Goal: Task Accomplishment & Management: Use online tool/utility

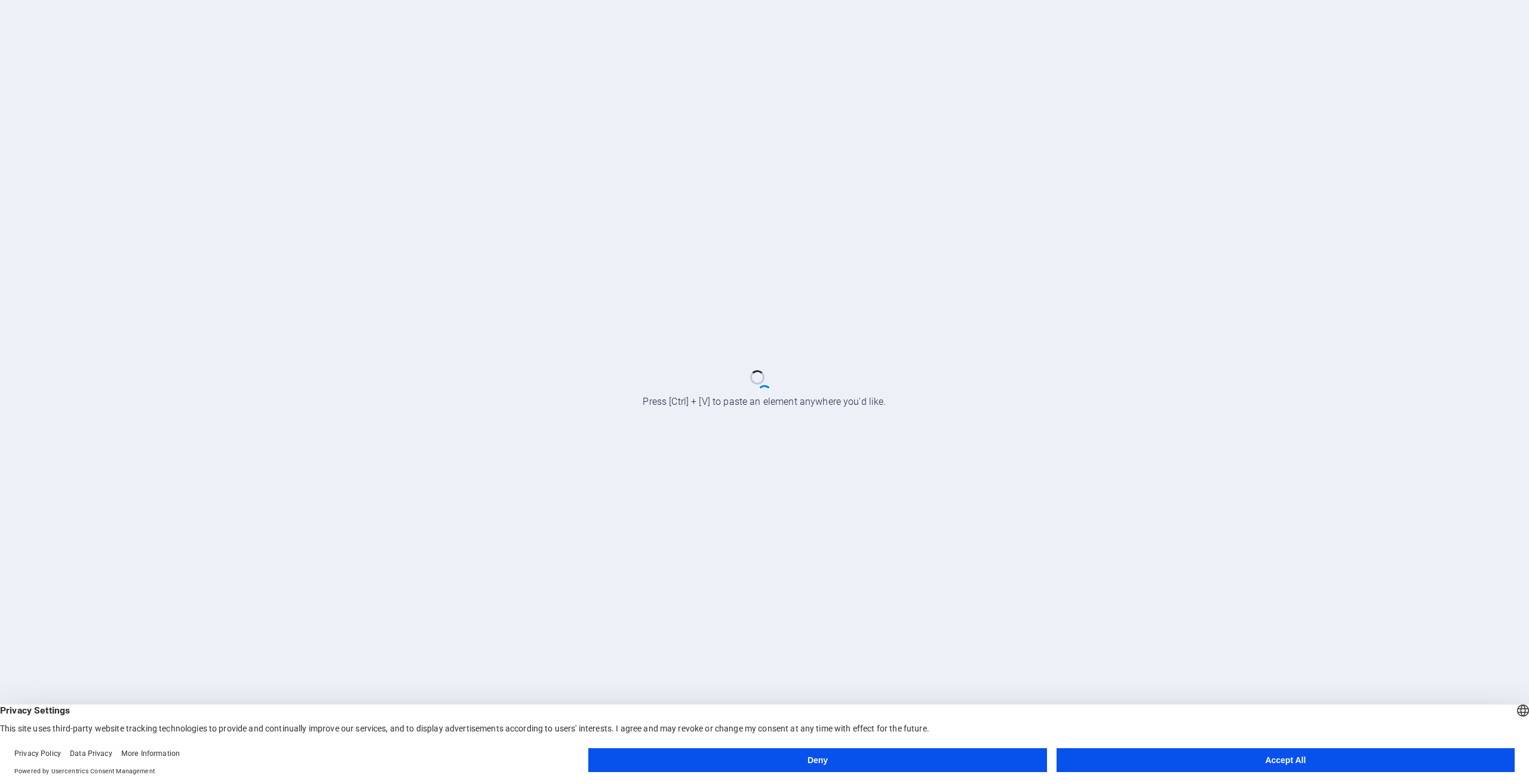
click at [1156, 754] on button "Accept All" at bounding box center [1286, 761] width 458 height 24
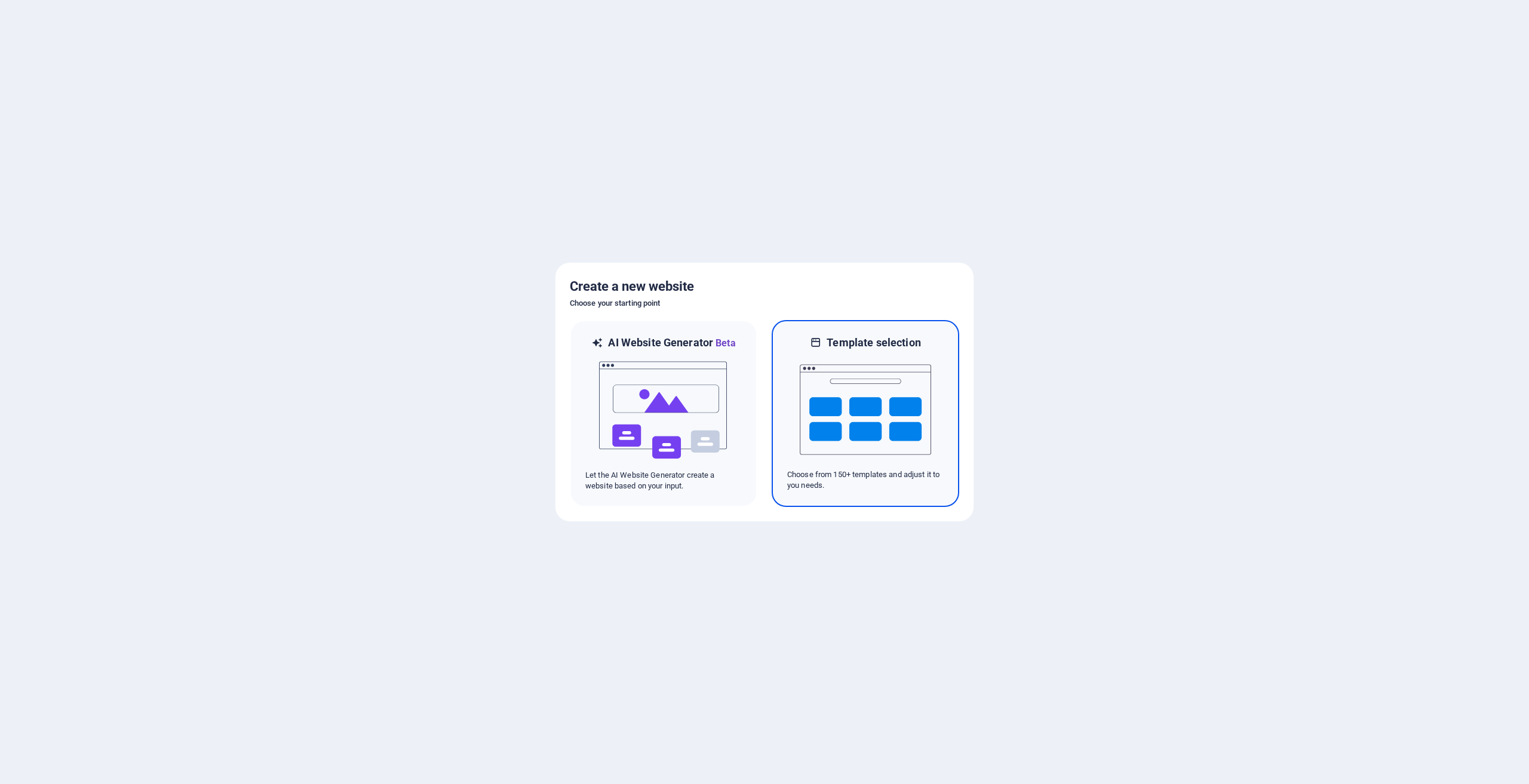
click at [827, 388] on img at bounding box center [865, 409] width 132 height 120
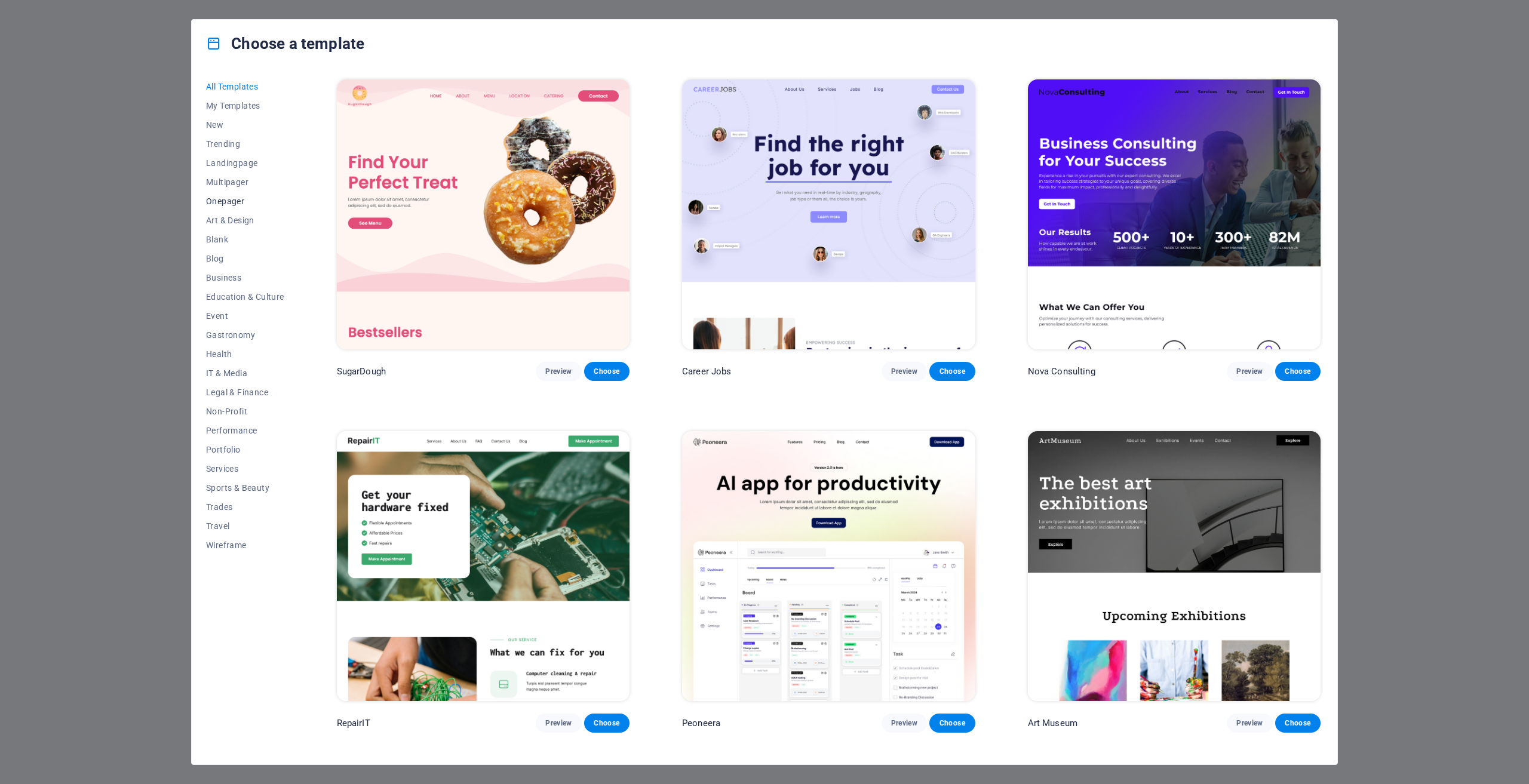
click at [226, 199] on span "Onepager" at bounding box center [245, 201] width 79 height 9
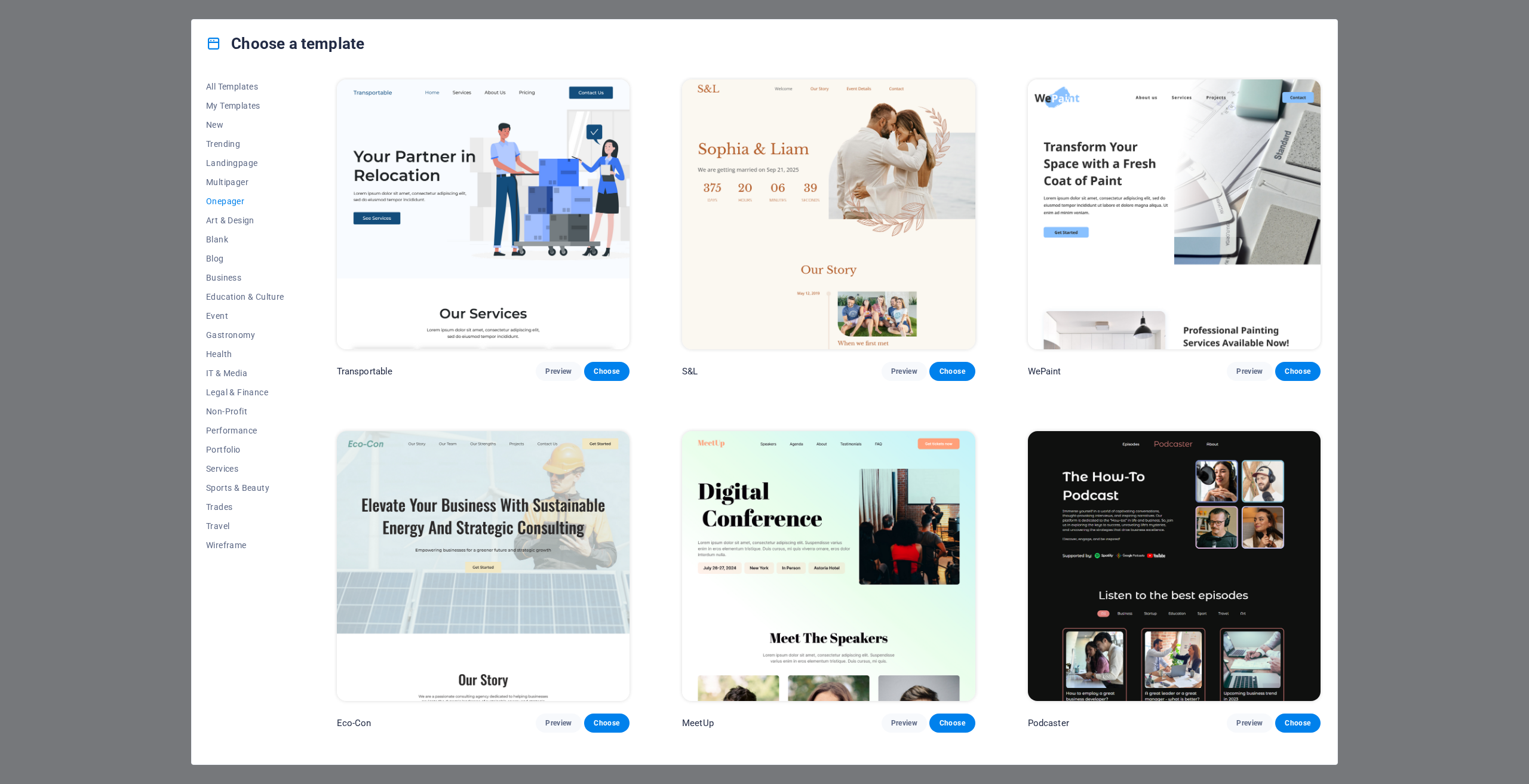
click at [1403, 83] on div "Choose a template All Templates My Templates New Trending Landingpage Multipage…" at bounding box center [764, 392] width 1529 height 784
click at [217, 123] on span "New" at bounding box center [245, 124] width 79 height 9
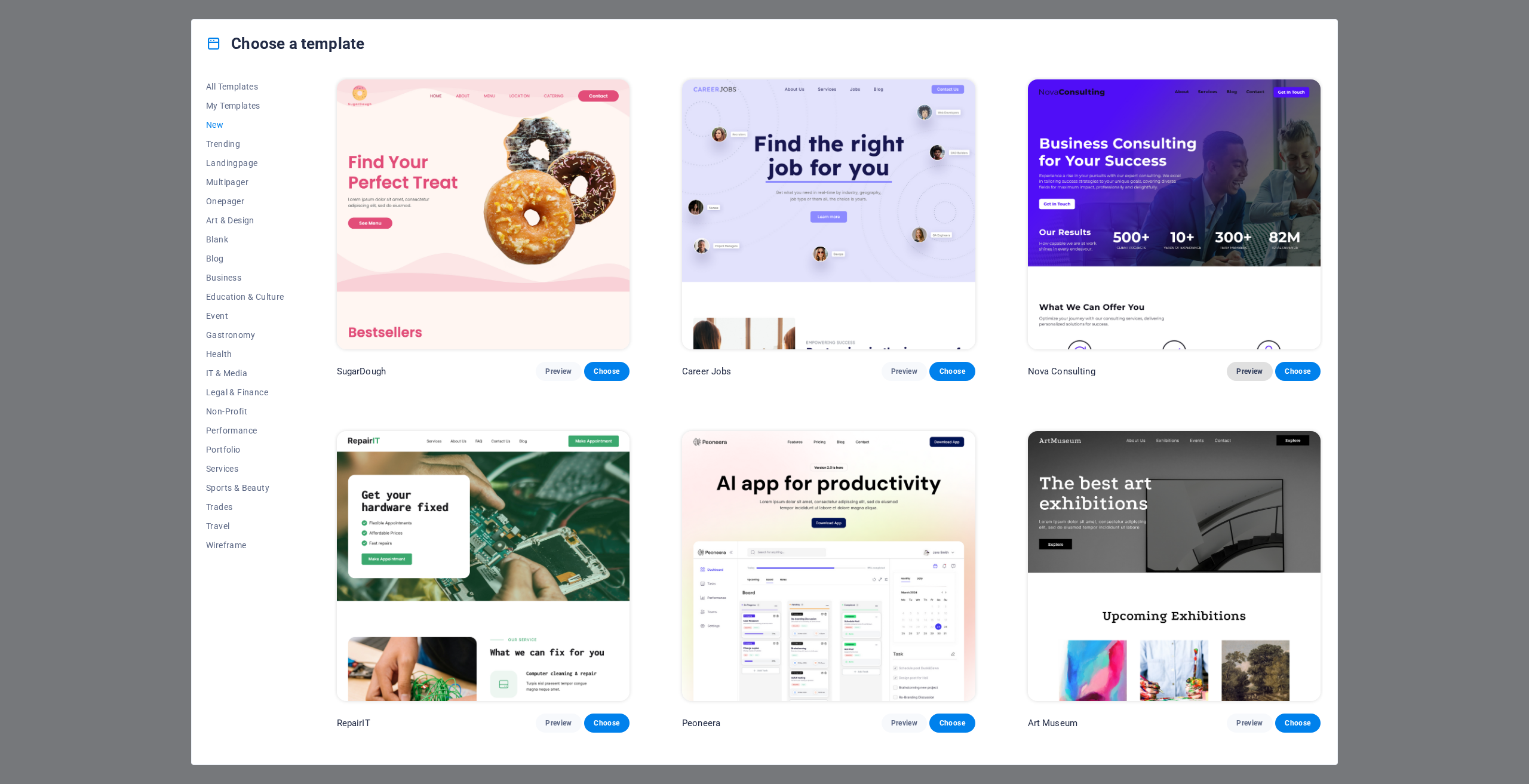
click at [1245, 368] on span "Preview" at bounding box center [1250, 371] width 26 height 9
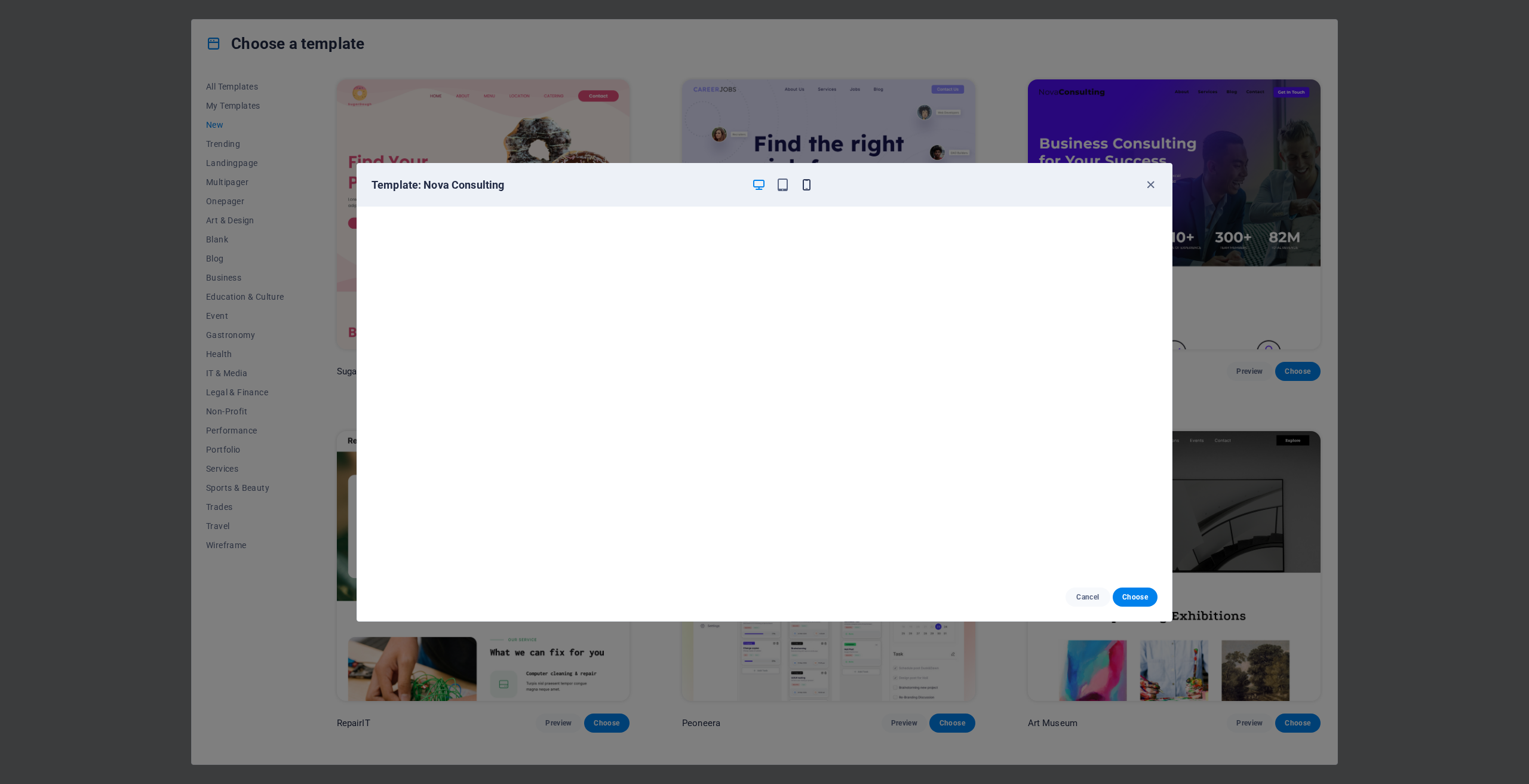
click at [803, 183] on icon "button" at bounding box center [807, 184] width 14 height 14
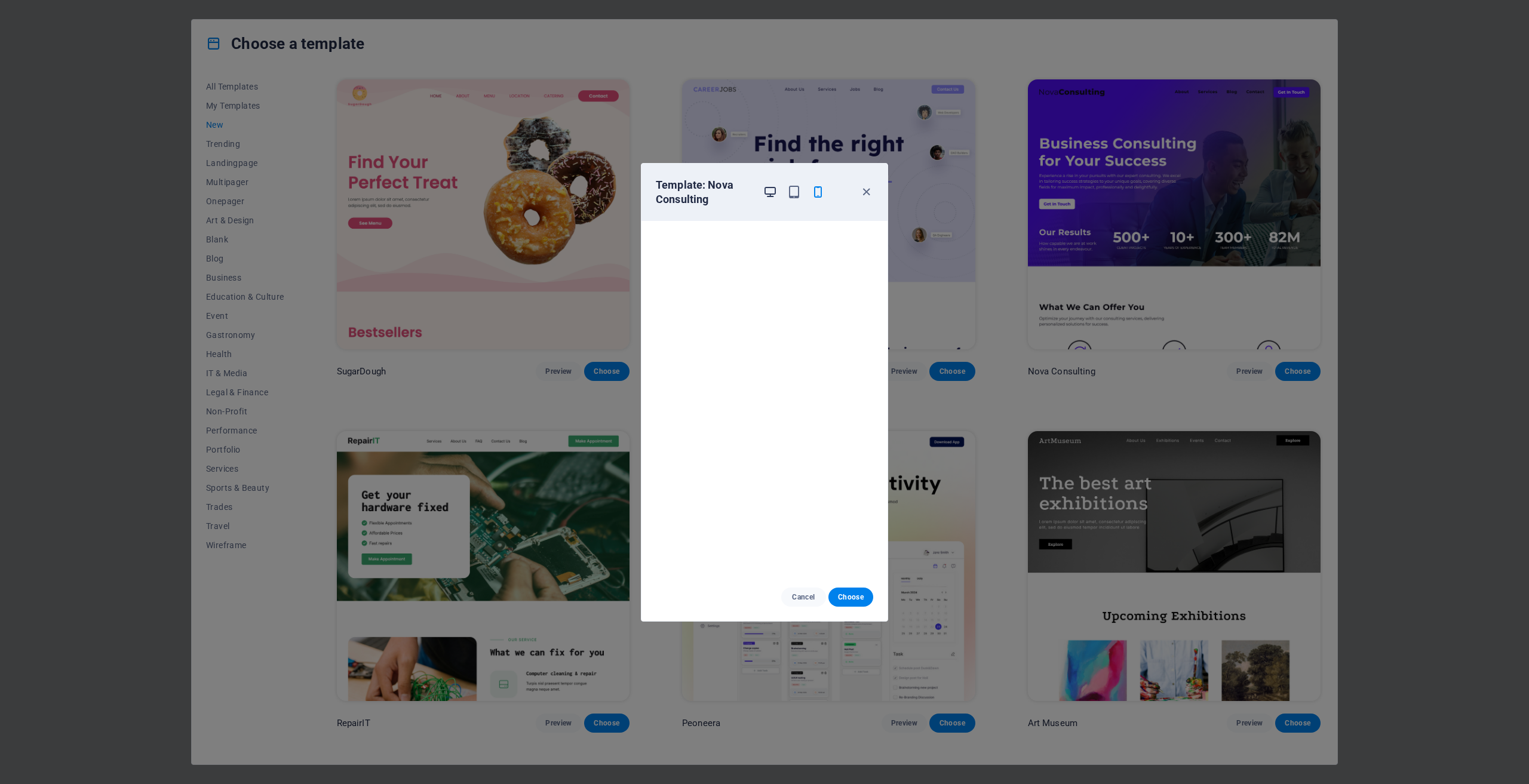
click at [770, 192] on icon "button" at bounding box center [770, 192] width 14 height 14
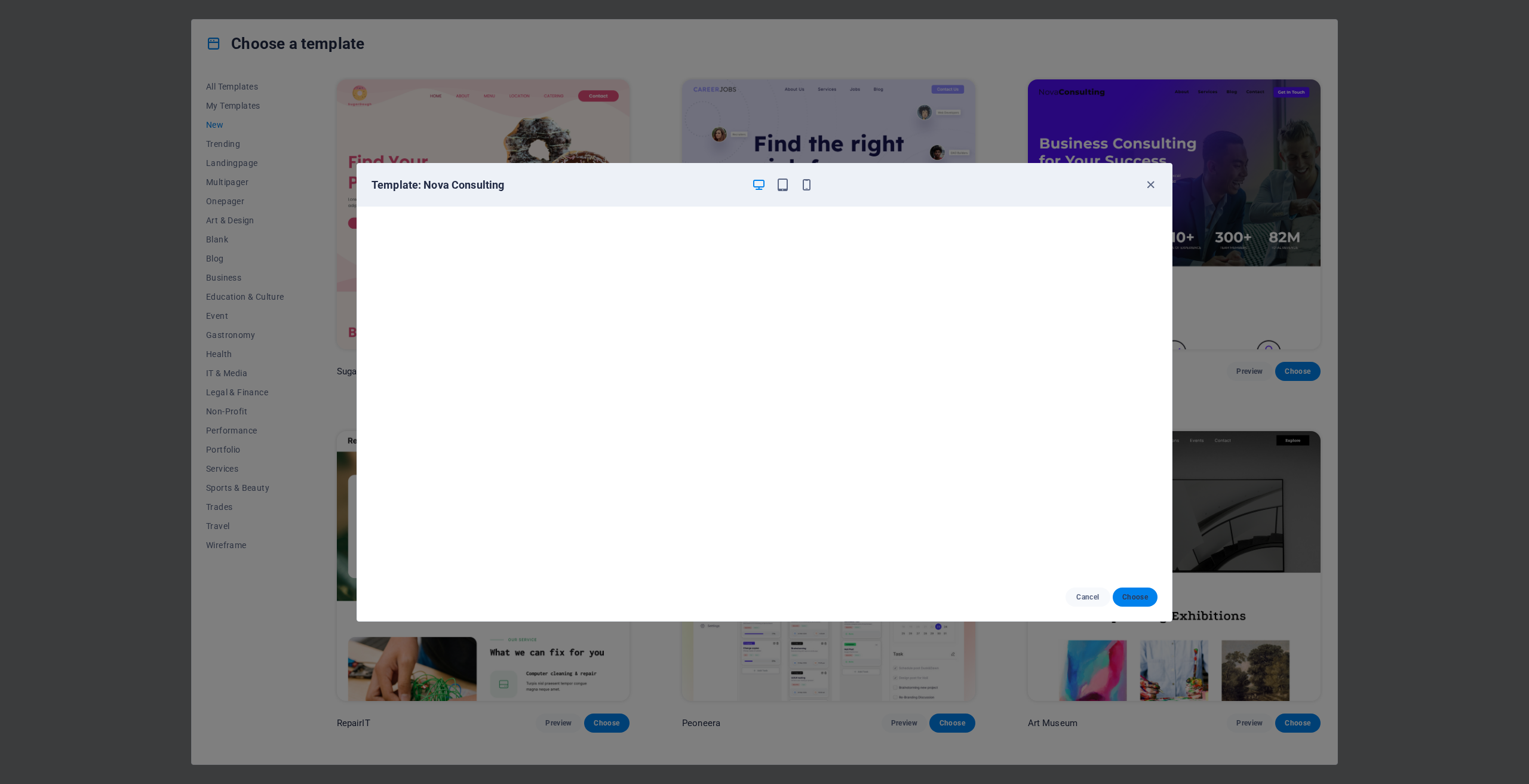
click at [1137, 596] on span "Choose" at bounding box center [1135, 597] width 25 height 9
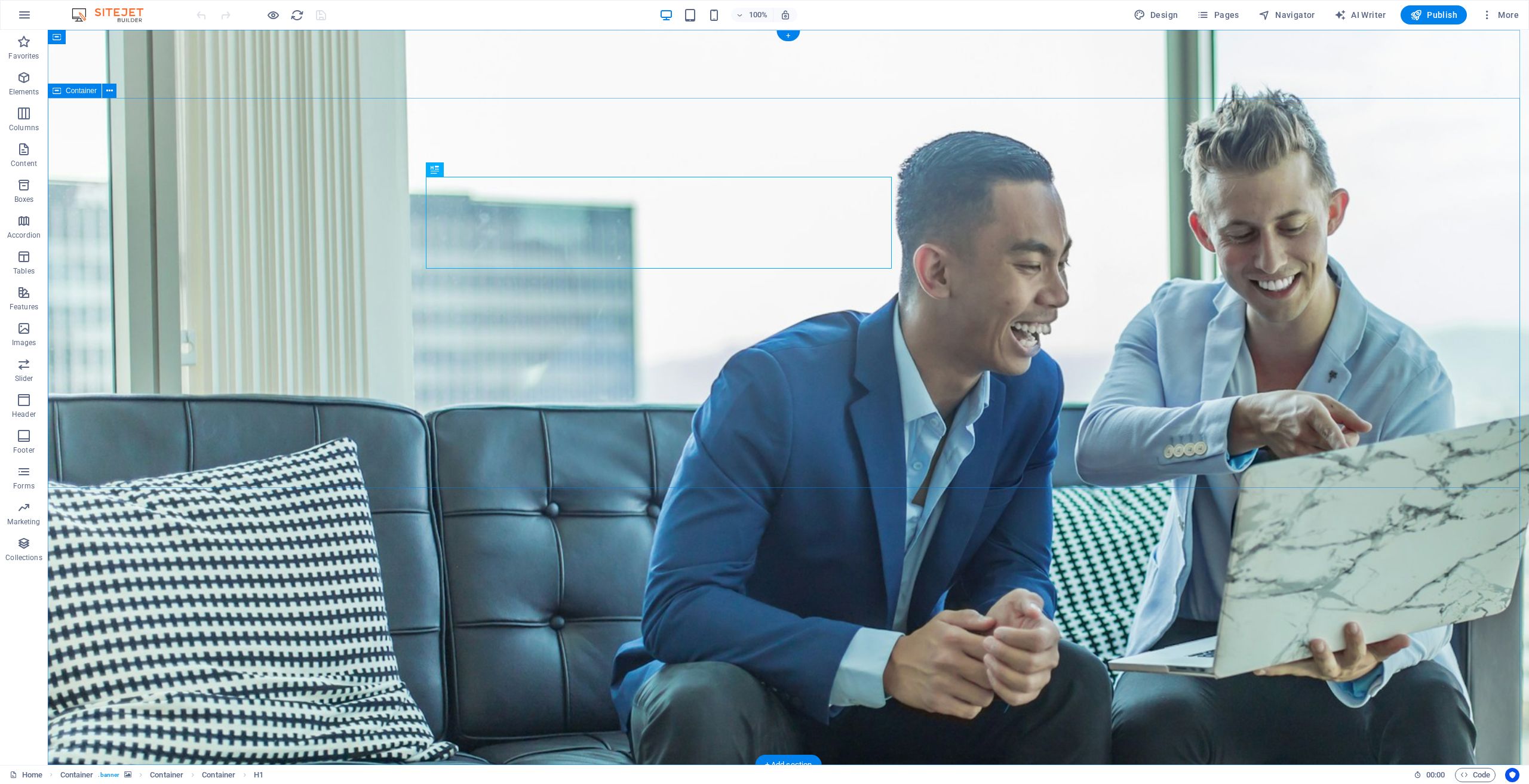
click at [19, 78] on icon "button" at bounding box center [23, 77] width 14 height 14
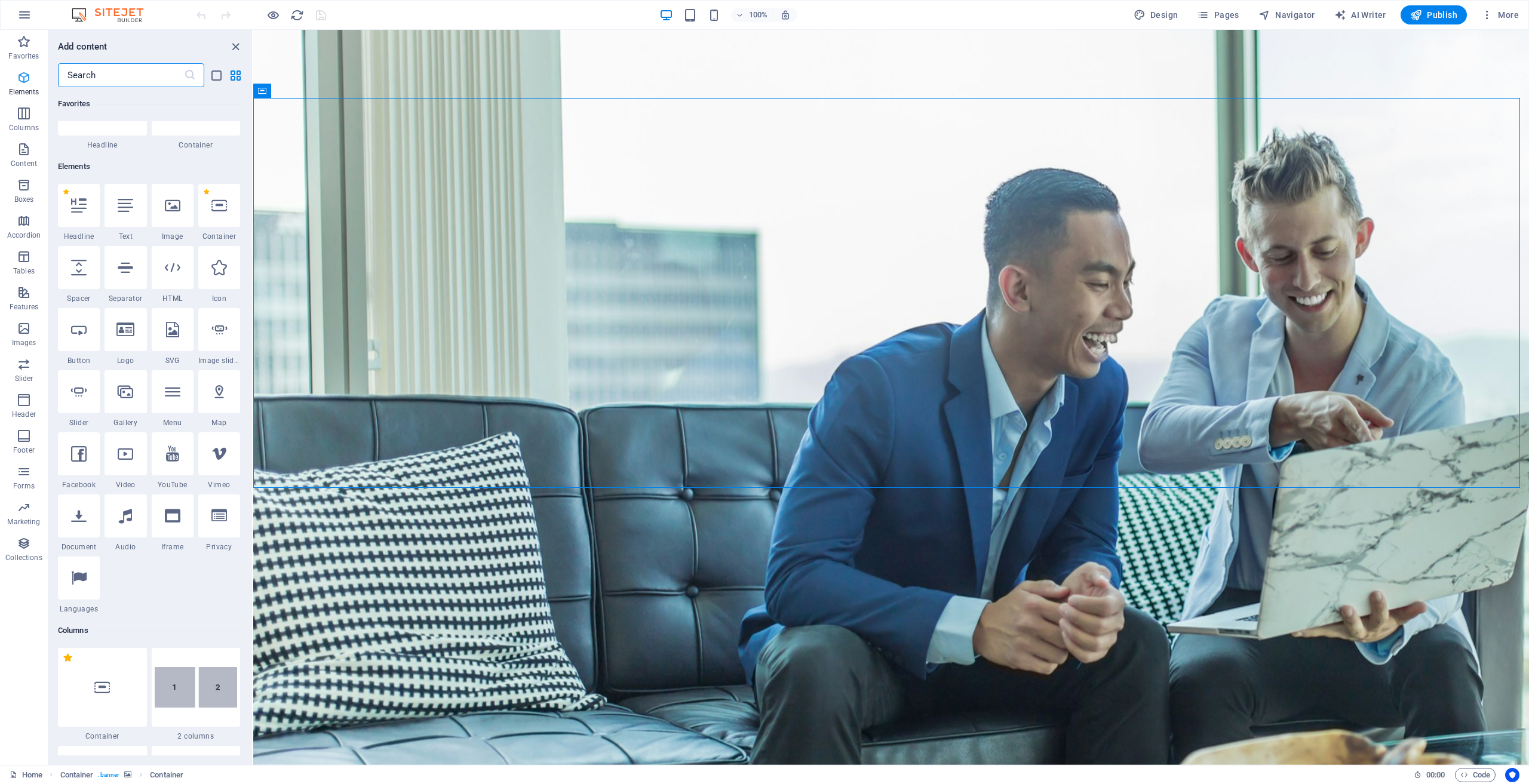
scroll to position [127, 0]
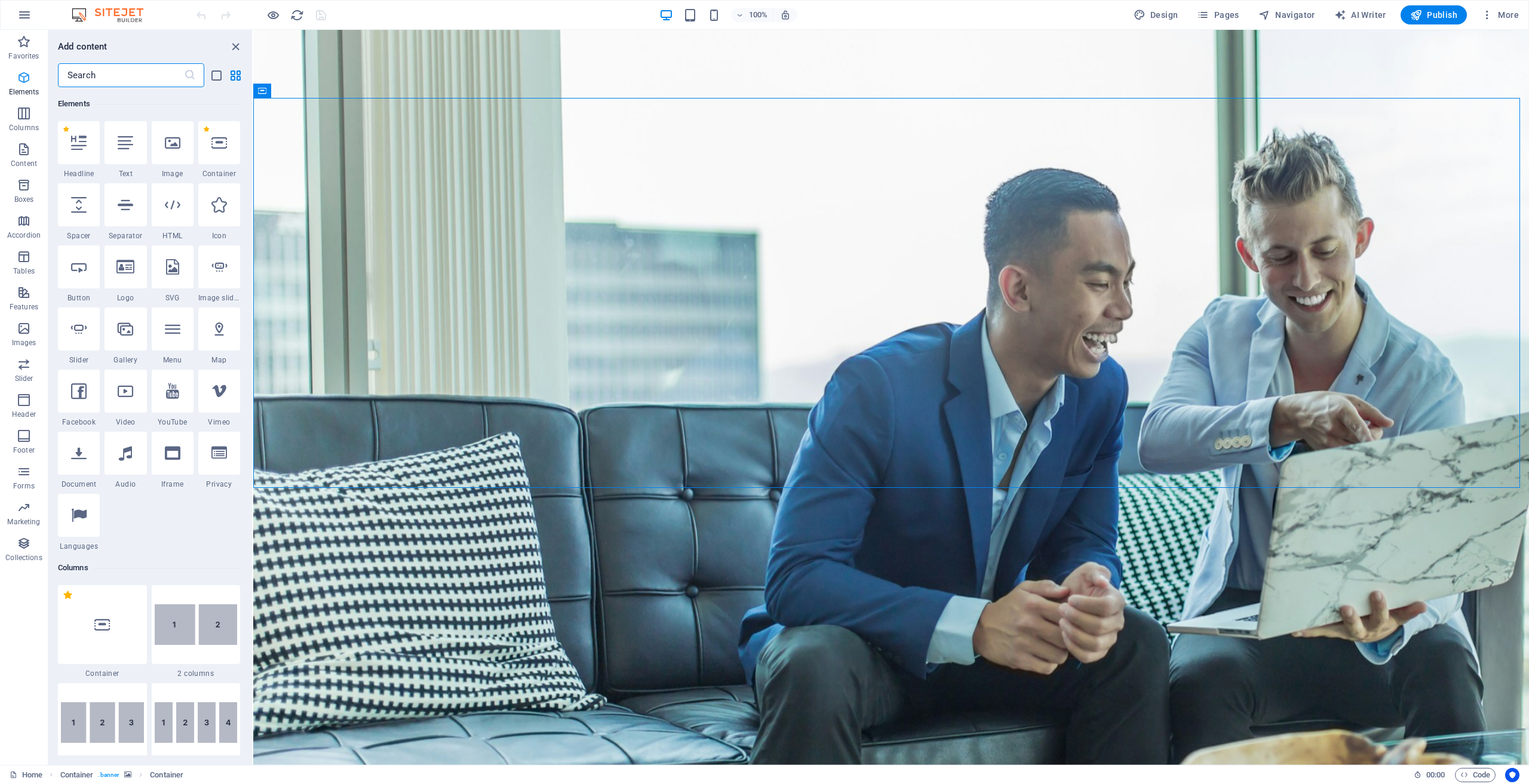
click at [19, 78] on icon "button" at bounding box center [23, 77] width 14 height 14
click at [233, 45] on icon "close panel" at bounding box center [236, 47] width 14 height 14
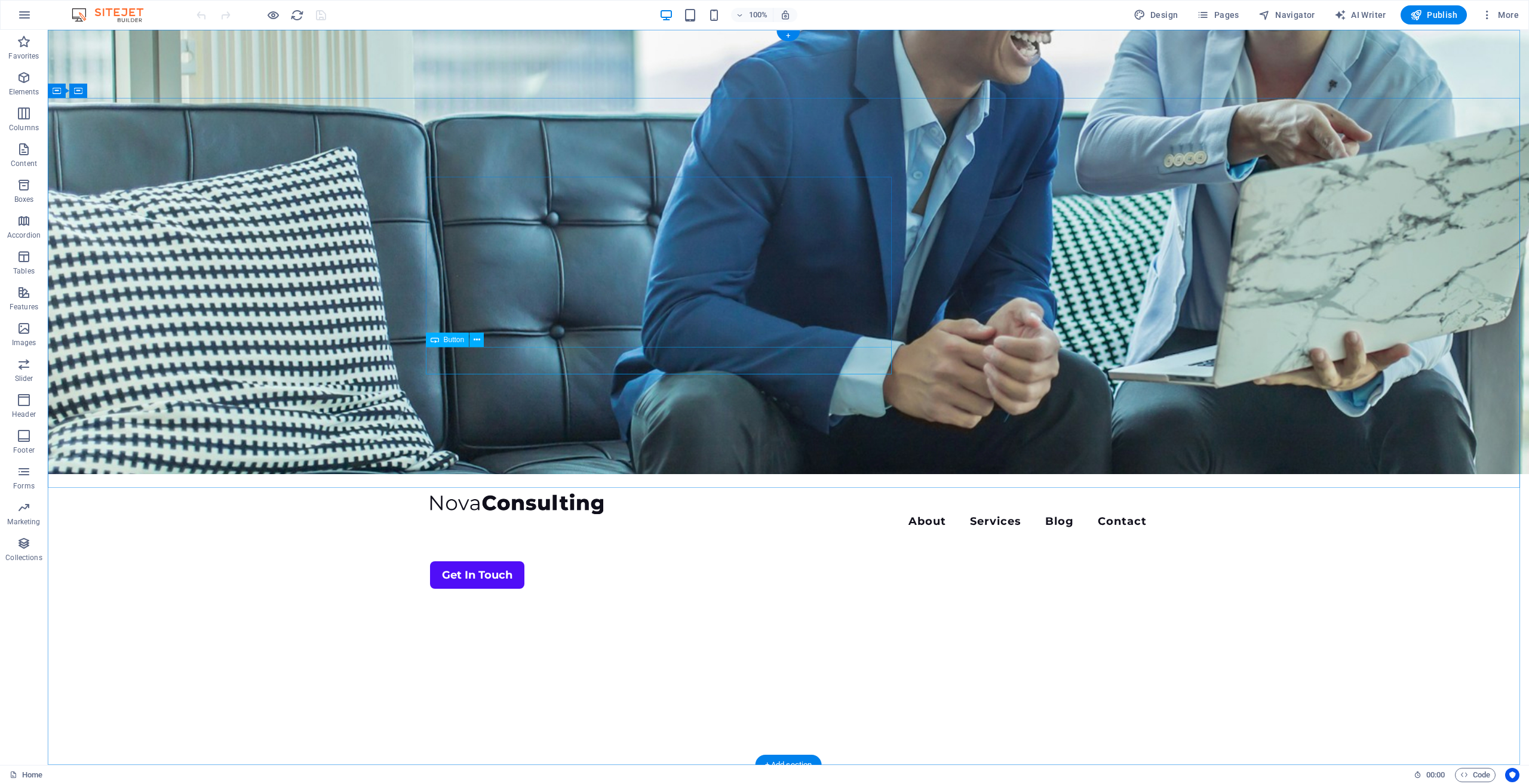
scroll to position [0, 0]
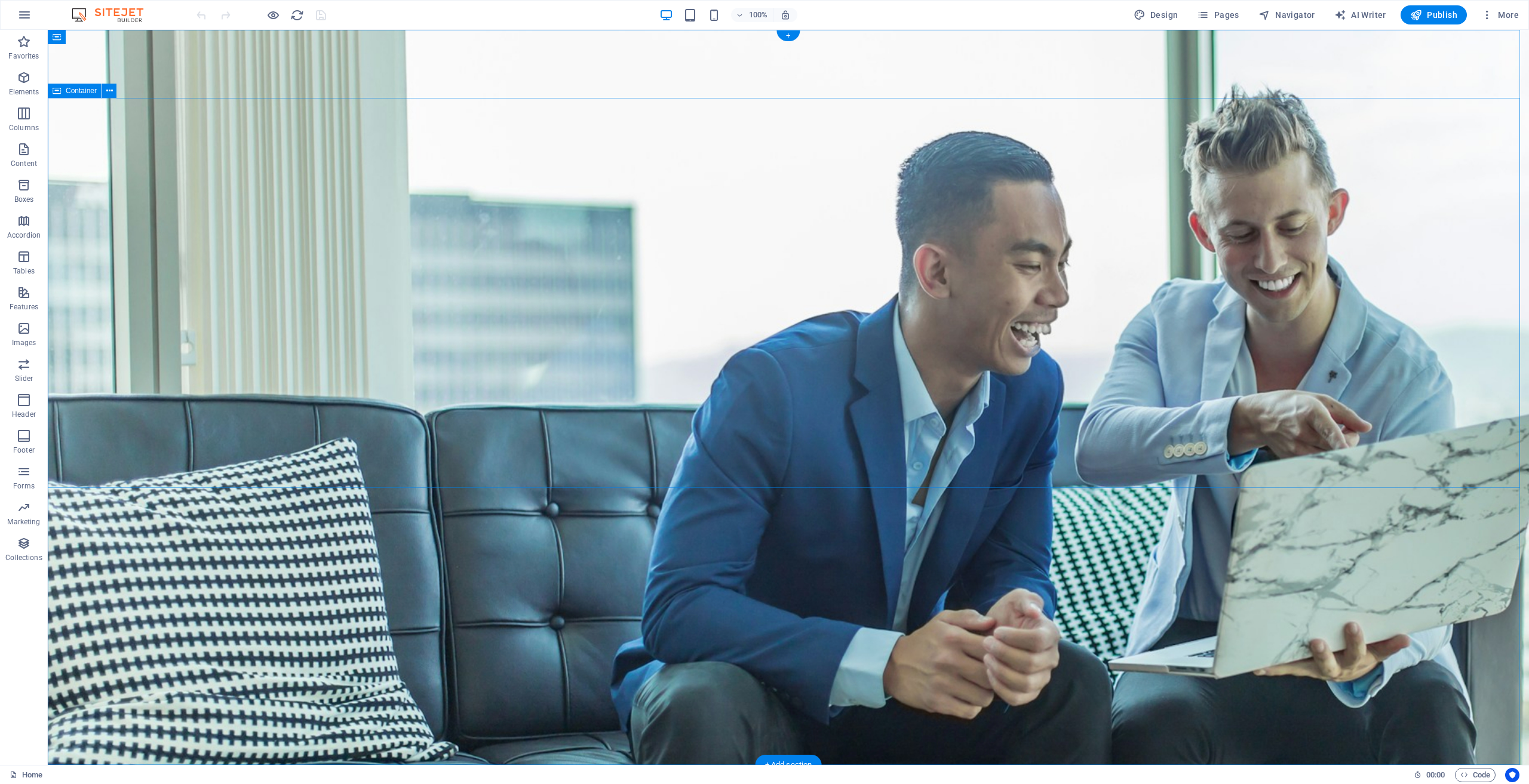
click at [199, 607] on figure at bounding box center [788, 397] width 1481 height 735
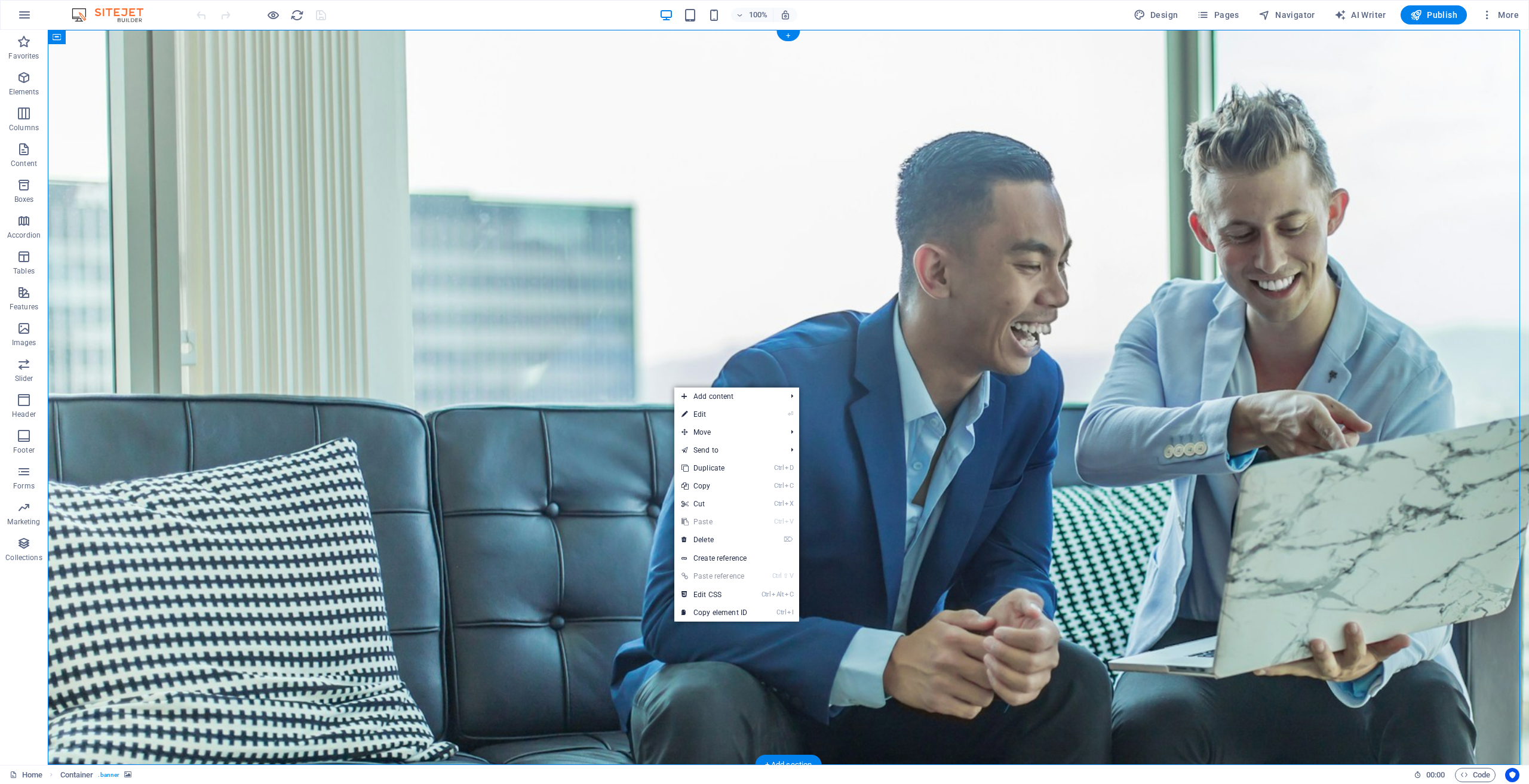
click at [618, 593] on figure at bounding box center [788, 397] width 1481 height 735
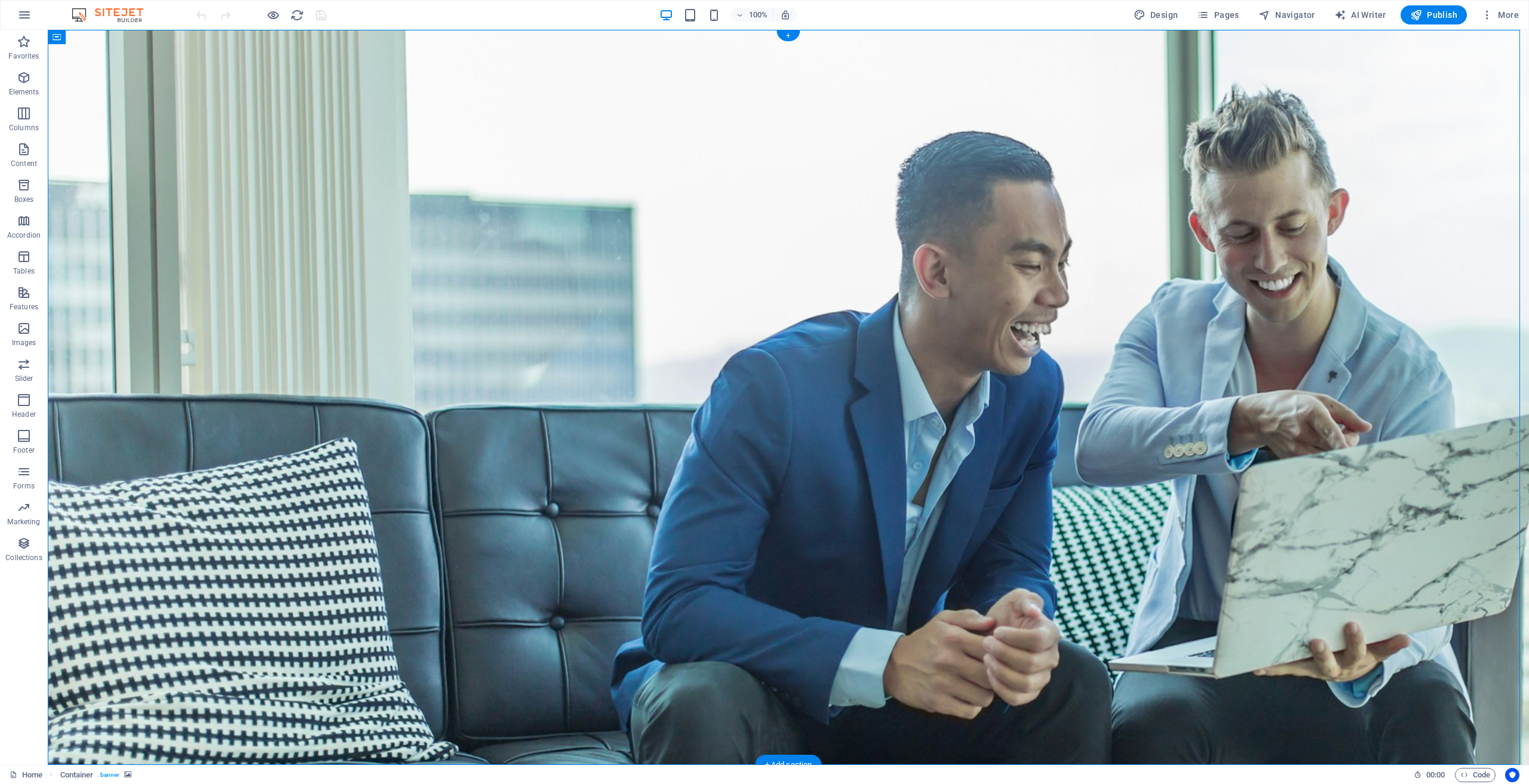
click at [1050, 641] on figure at bounding box center [788, 397] width 1481 height 735
click at [1309, 530] on figure at bounding box center [788, 397] width 1481 height 735
click at [1146, 19] on icon "button" at bounding box center [1139, 15] width 12 height 12
select select "700"
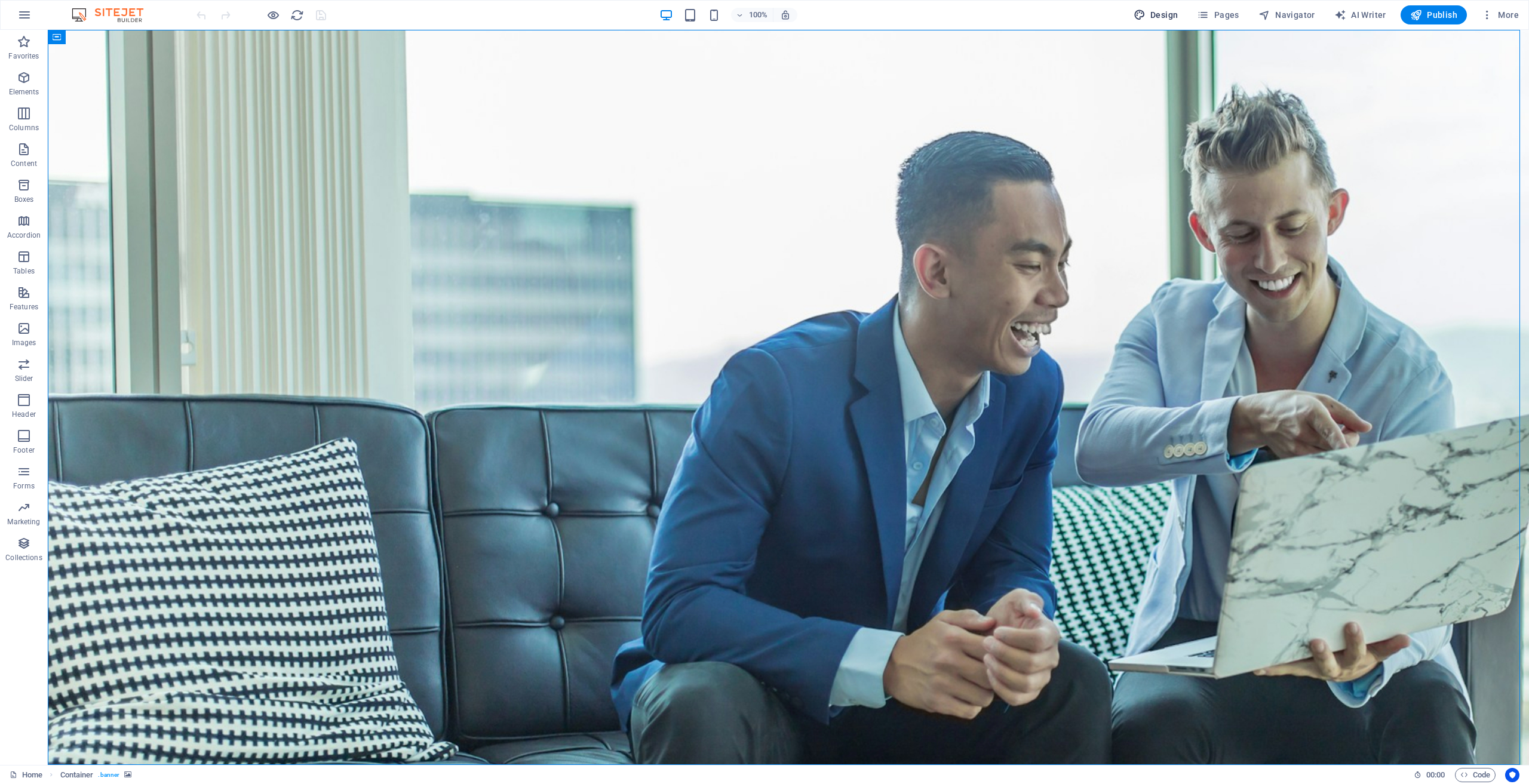
select select "rem"
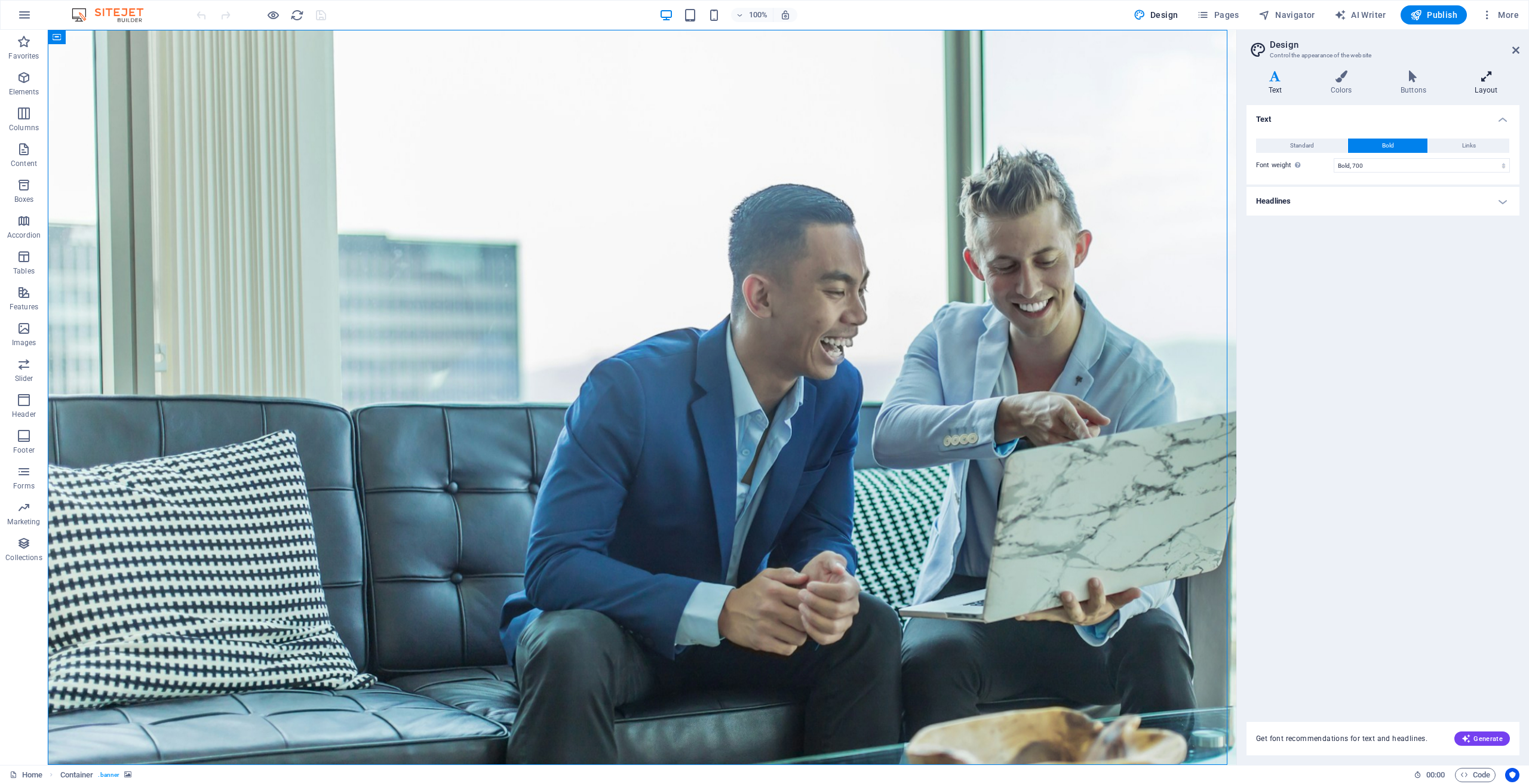
click at [1489, 78] on icon at bounding box center [1486, 76] width 66 height 12
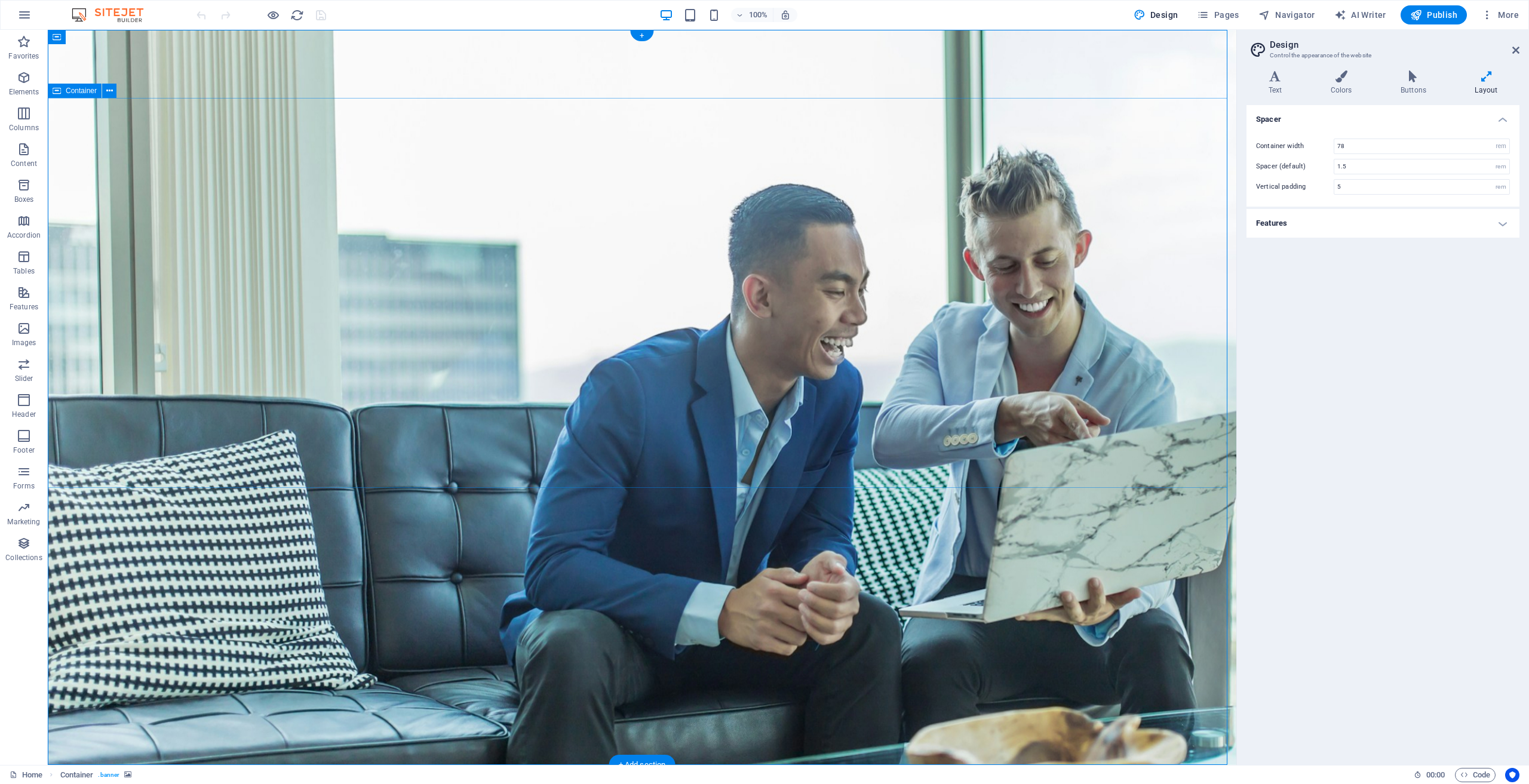
click at [965, 528] on figure at bounding box center [642, 397] width 1189 height 735
click at [1231, 13] on span "Pages" at bounding box center [1218, 15] width 42 height 12
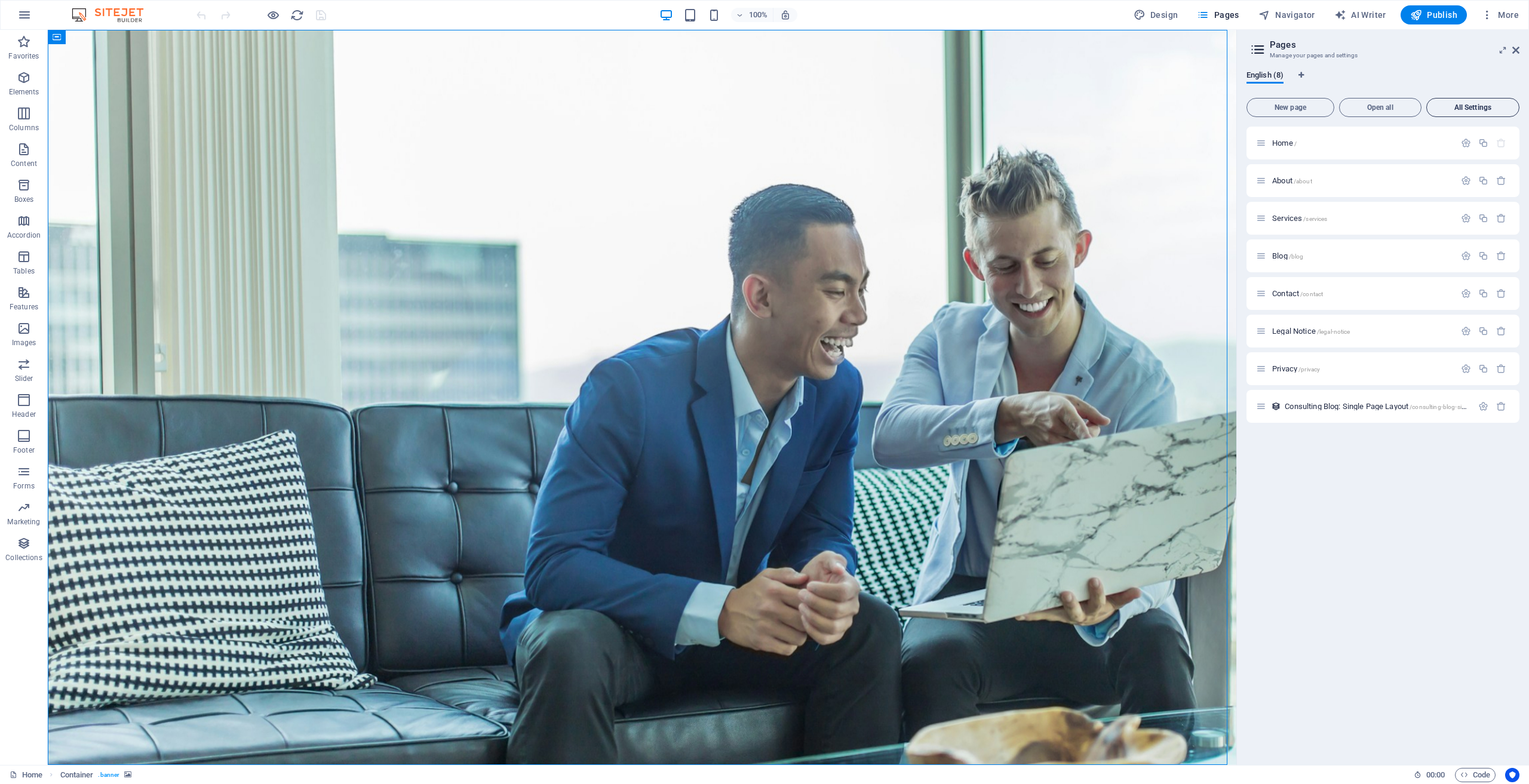
click at [1460, 105] on span "All Settings" at bounding box center [1473, 107] width 82 height 7
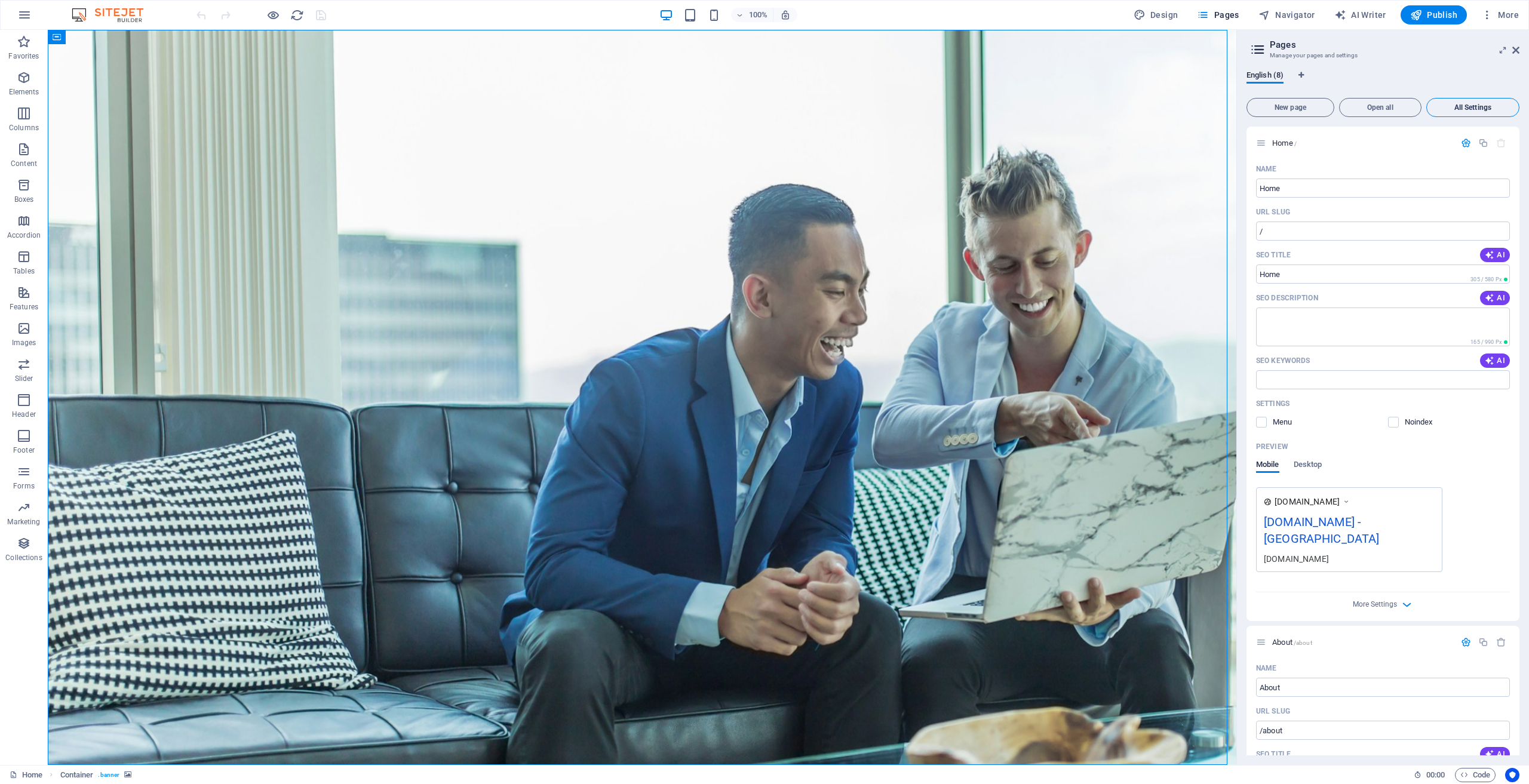
scroll to position [2986, 0]
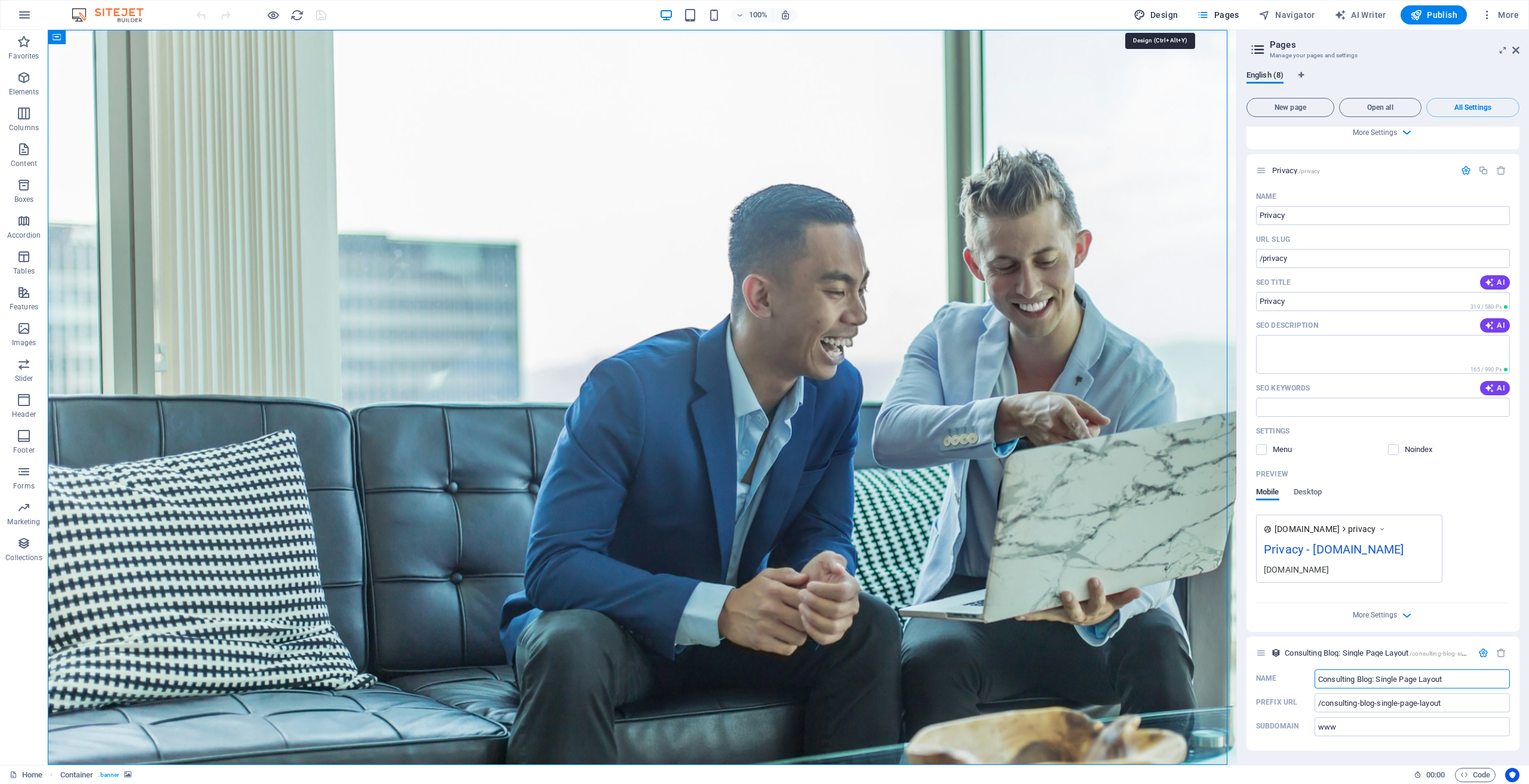
click at [1160, 16] on span "Design" at bounding box center [1156, 15] width 45 height 12
select select "rem"
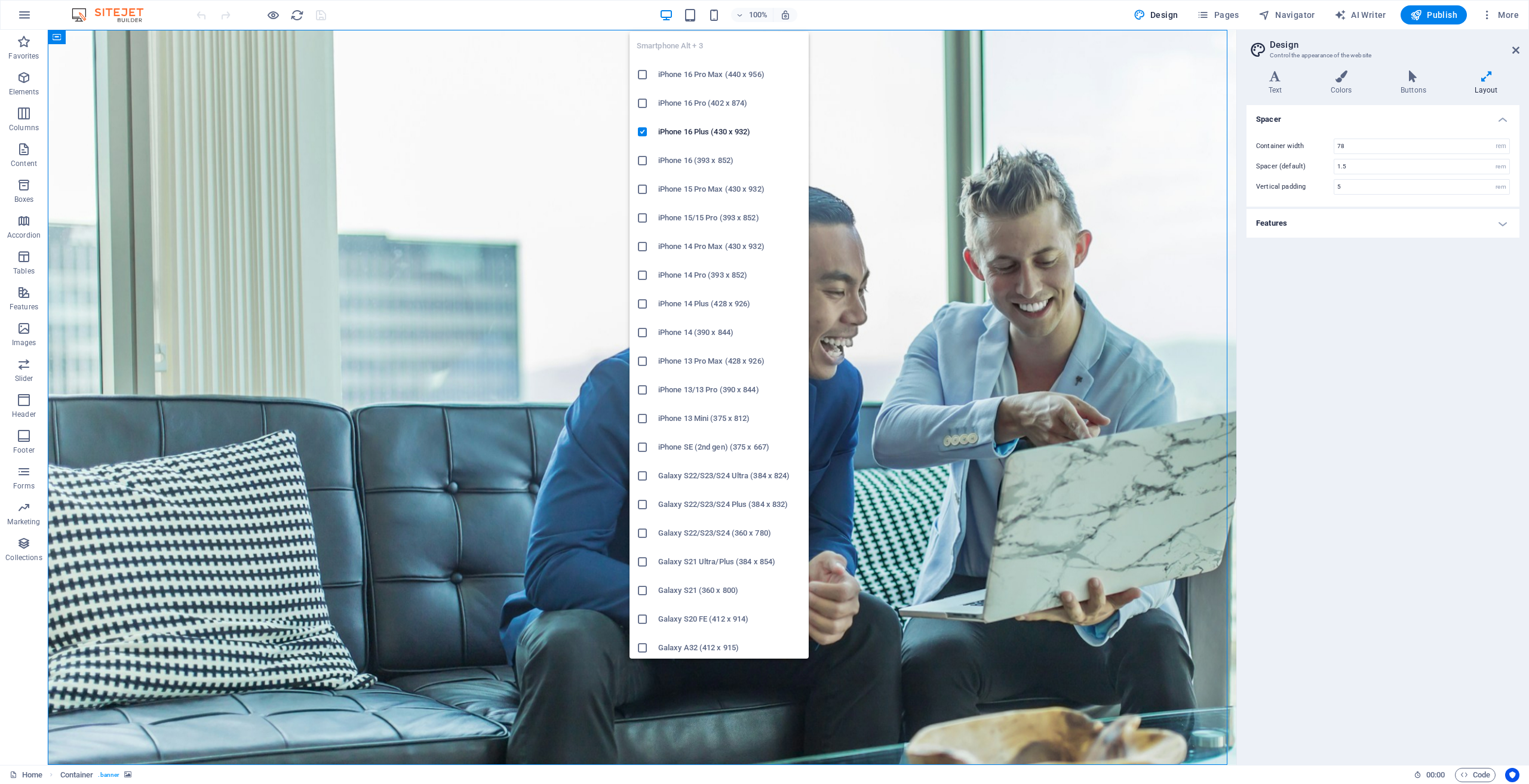
click at [700, 618] on h6 "Galaxy S20 FE (412 x 914)" at bounding box center [729, 619] width 143 height 14
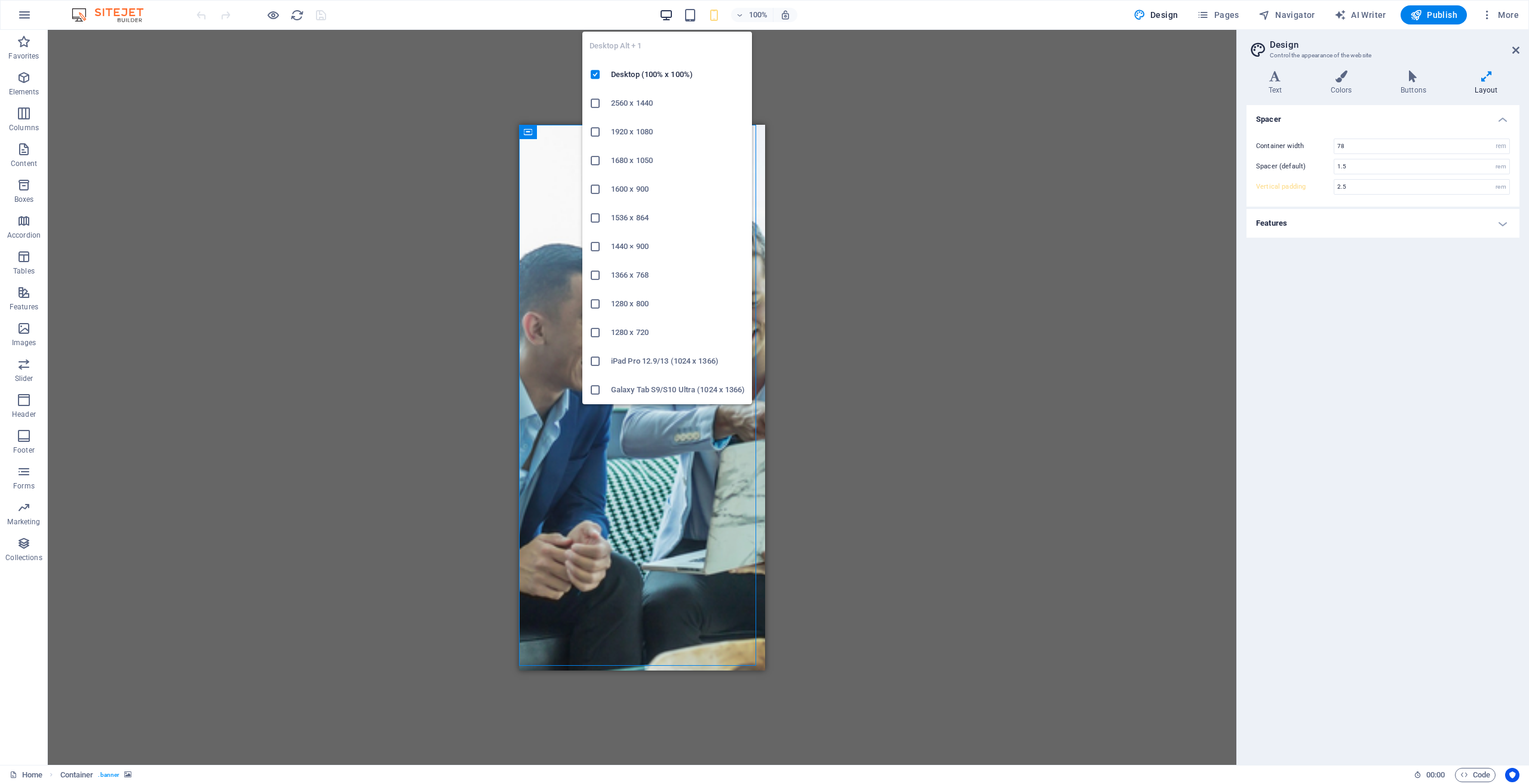
click at [667, 16] on icon "button" at bounding box center [666, 15] width 14 height 14
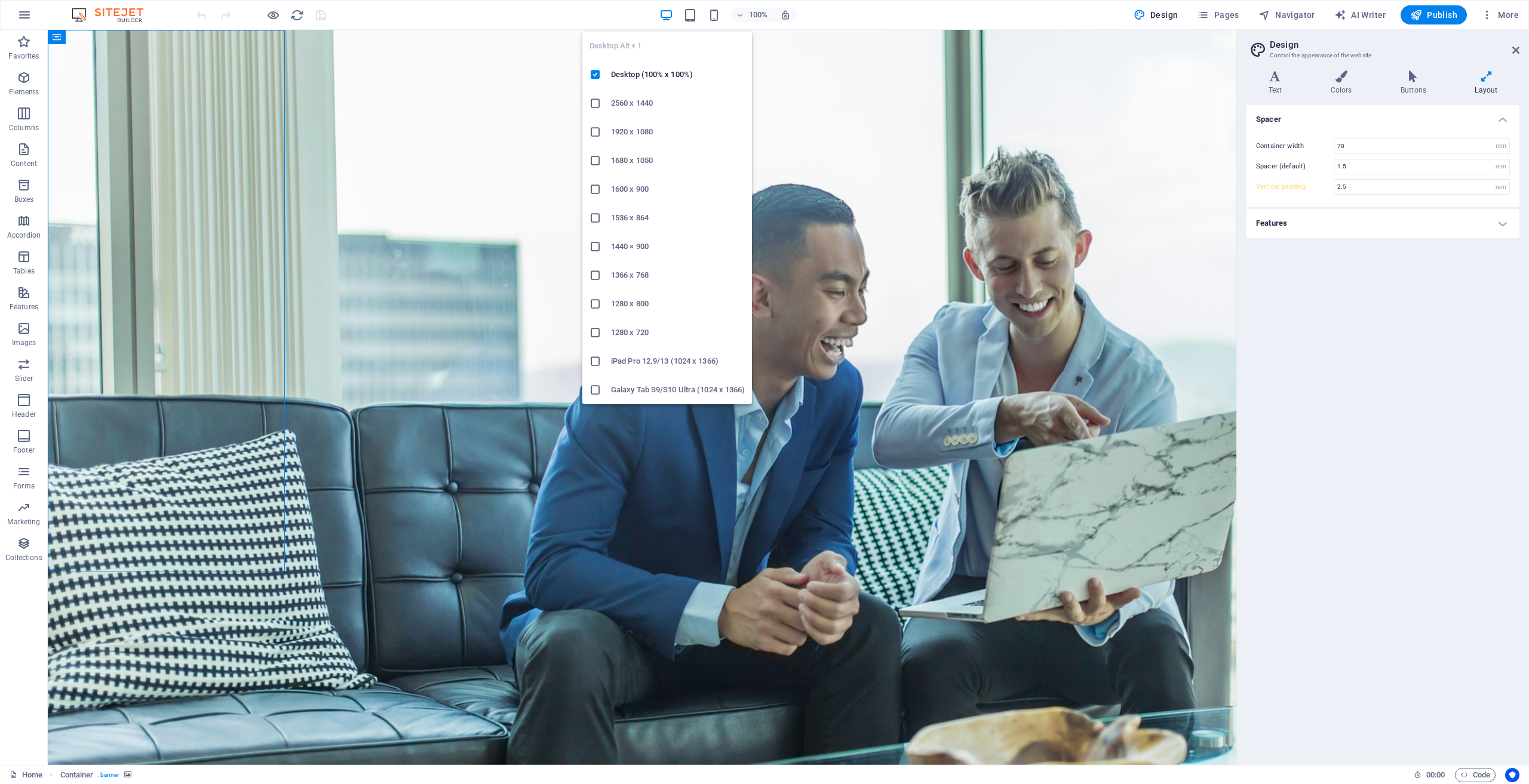
type input "5"
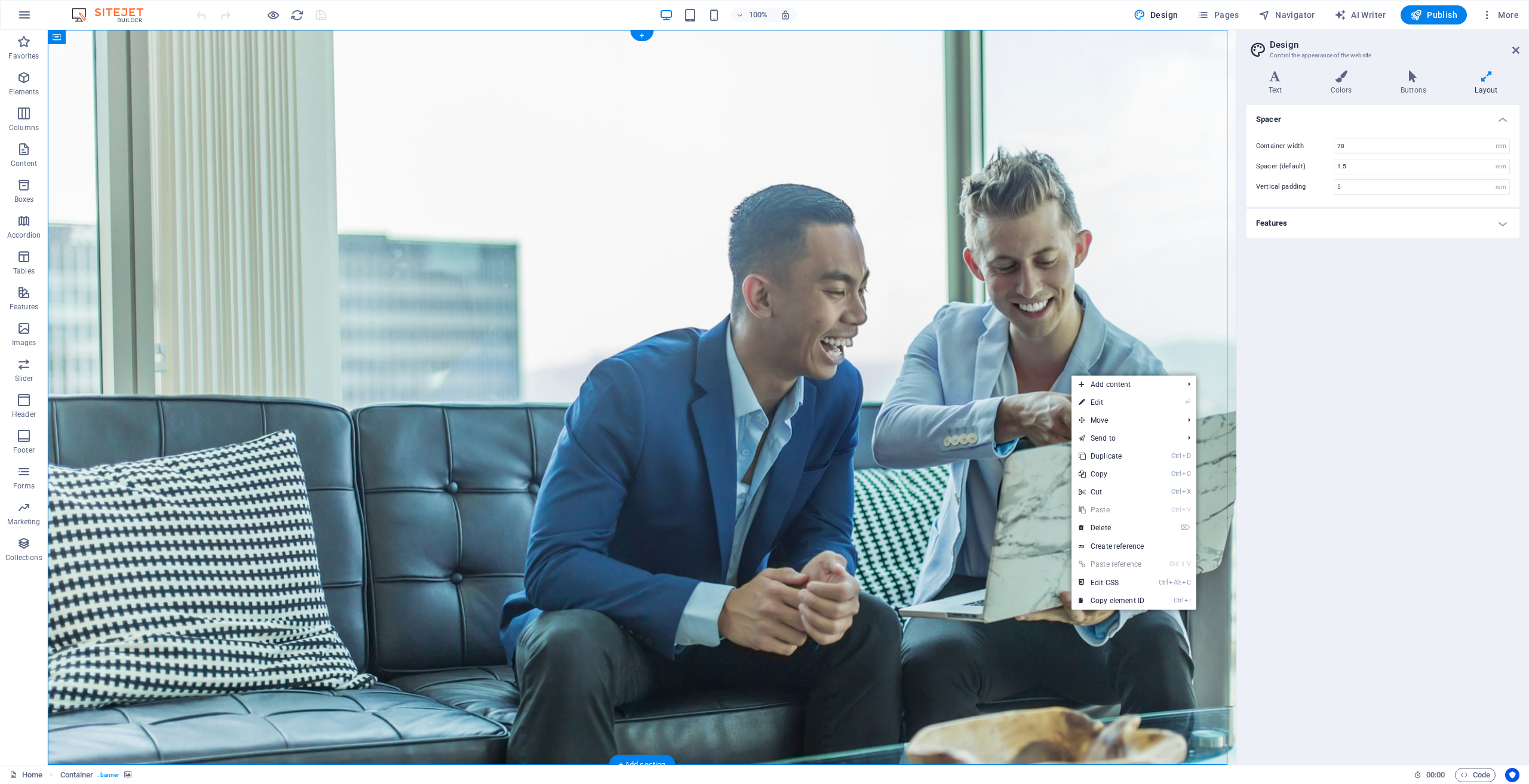
click at [1011, 526] on figure at bounding box center [642, 397] width 1189 height 735
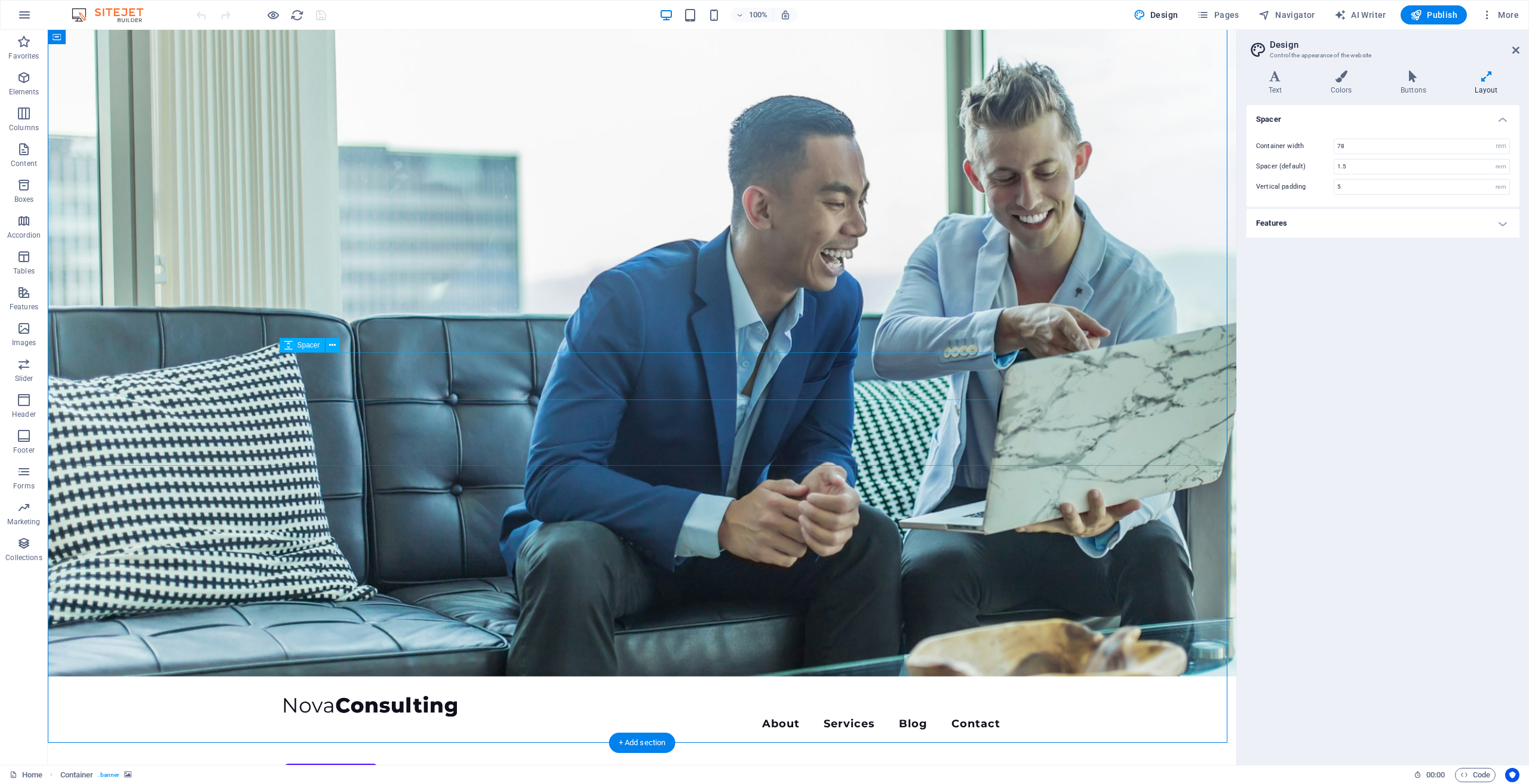
scroll to position [0, 0]
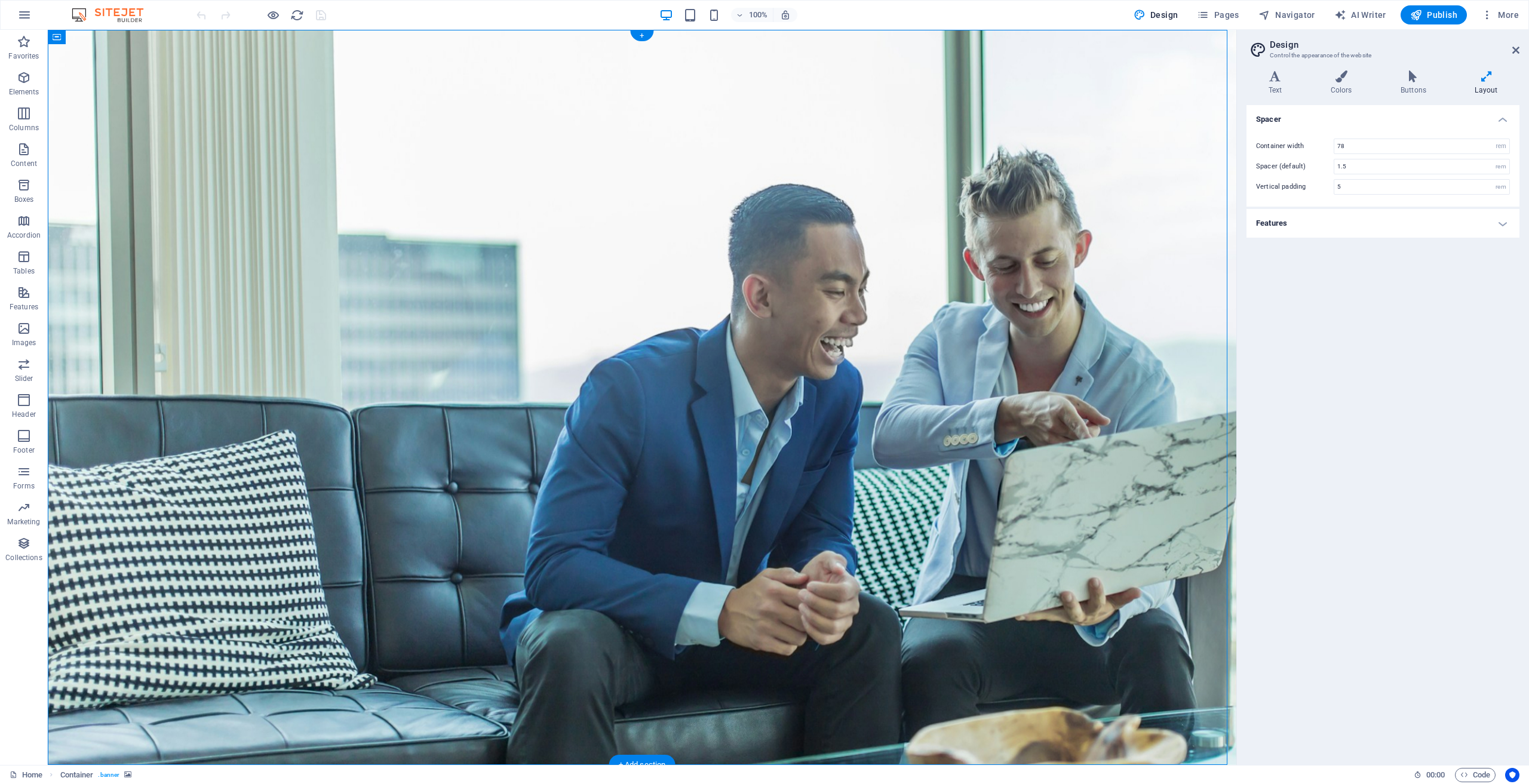
click at [848, 547] on figure at bounding box center [642, 397] width 1189 height 735
select select "vh"
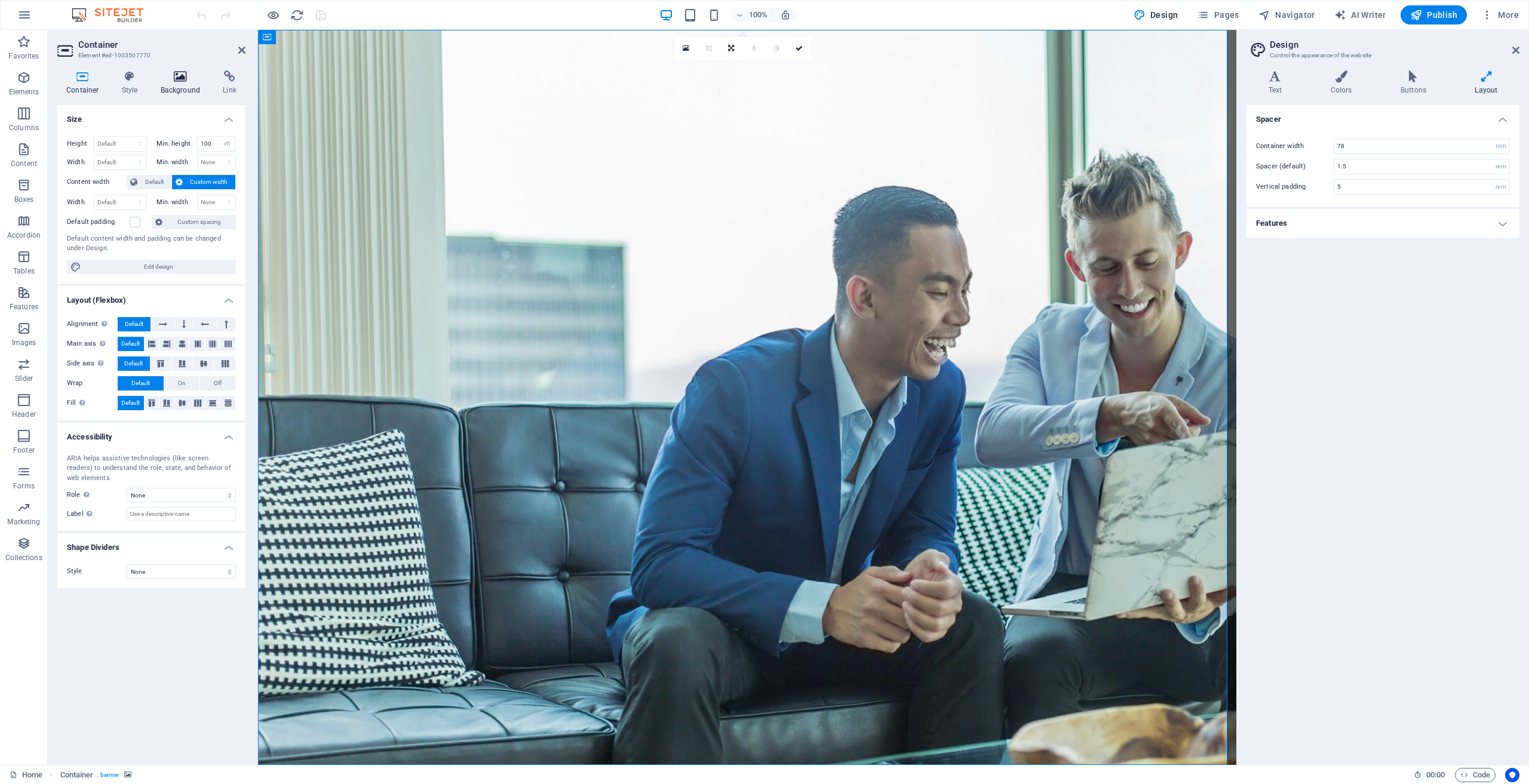
click at [184, 86] on h4 "Background" at bounding box center [182, 82] width 63 height 25
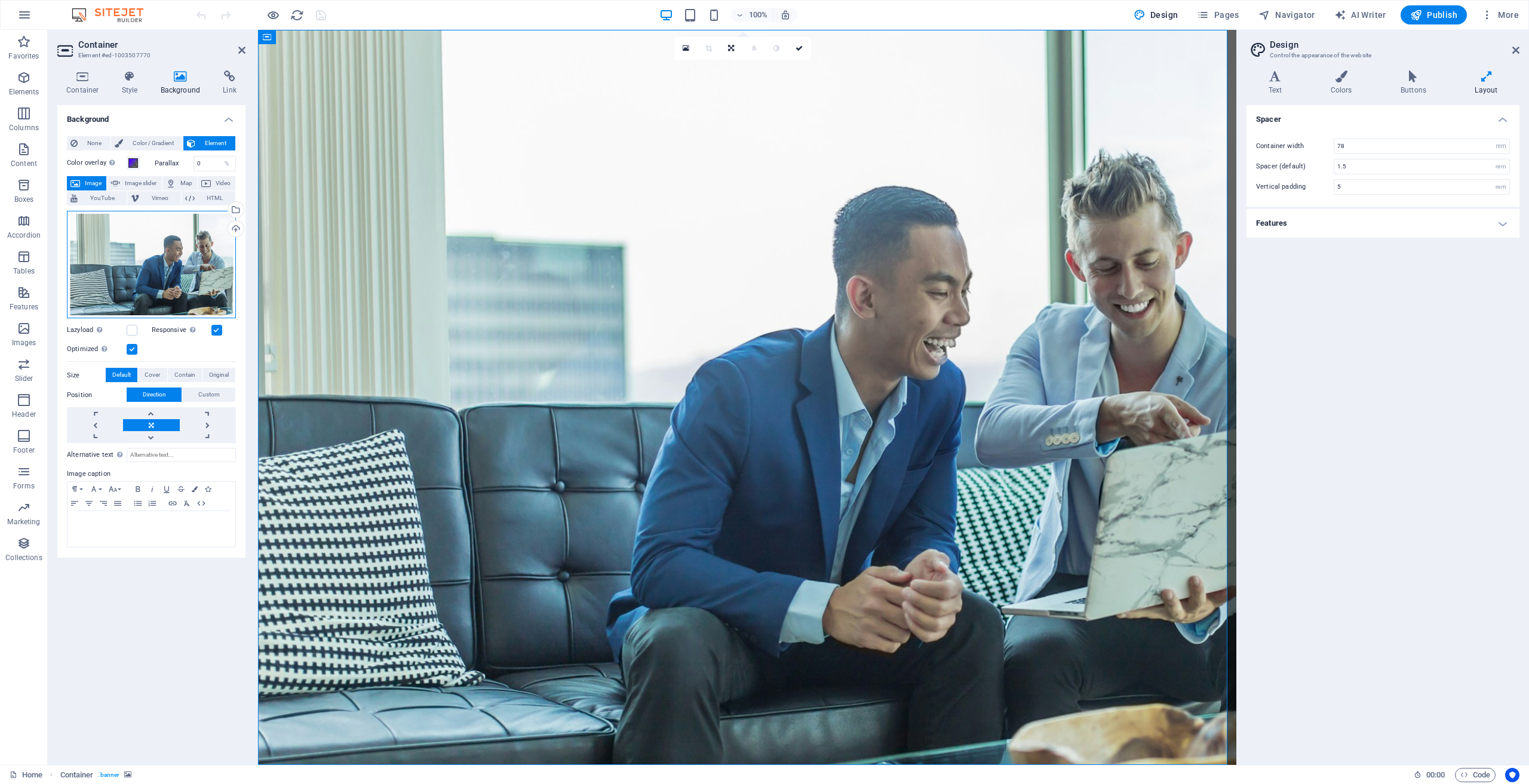
click at [171, 249] on div "Drag files here, click to choose files or select files from Files or our free s…" at bounding box center [151, 265] width 169 height 108
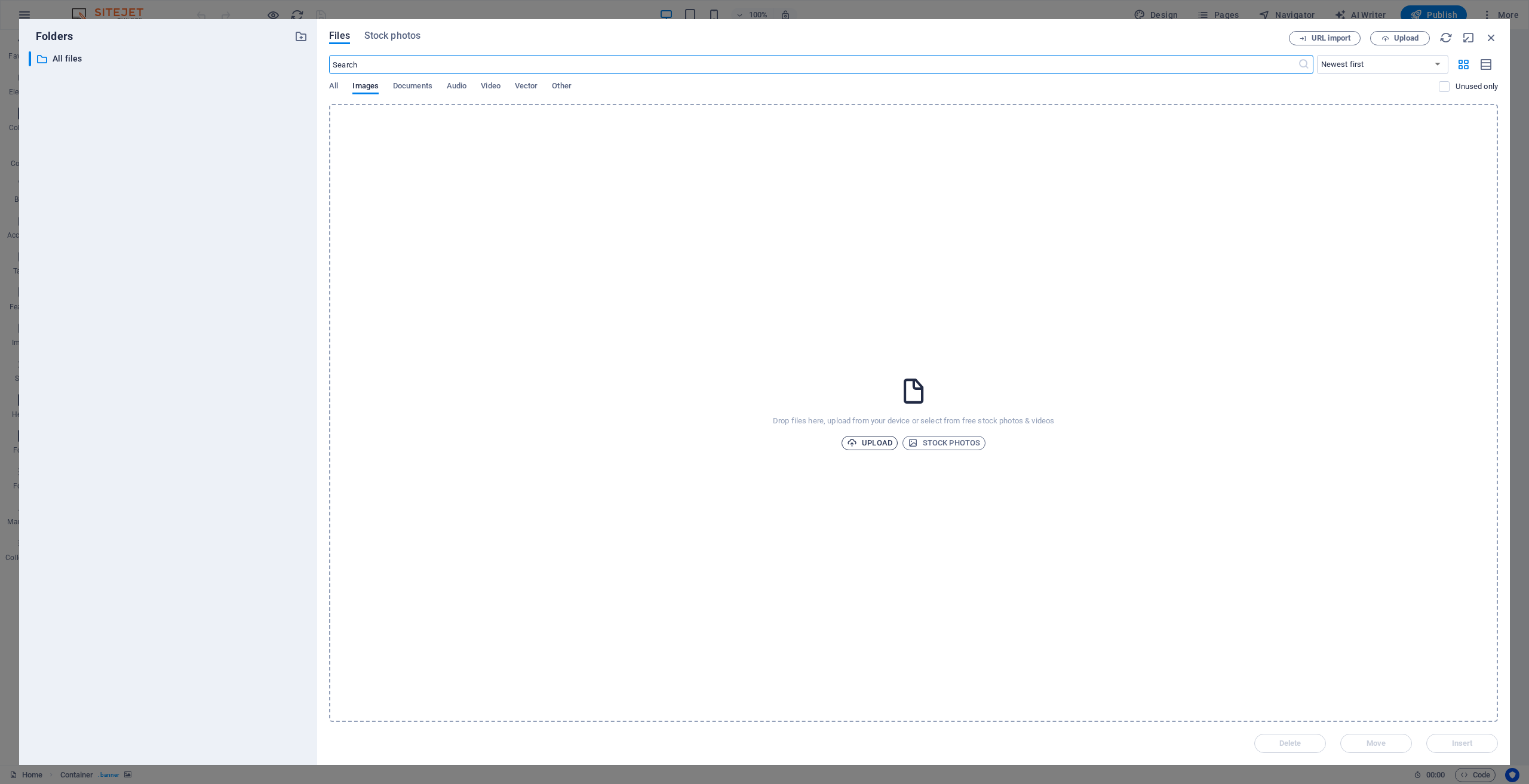
click at [865, 443] on span "Upload" at bounding box center [869, 443] width 46 height 14
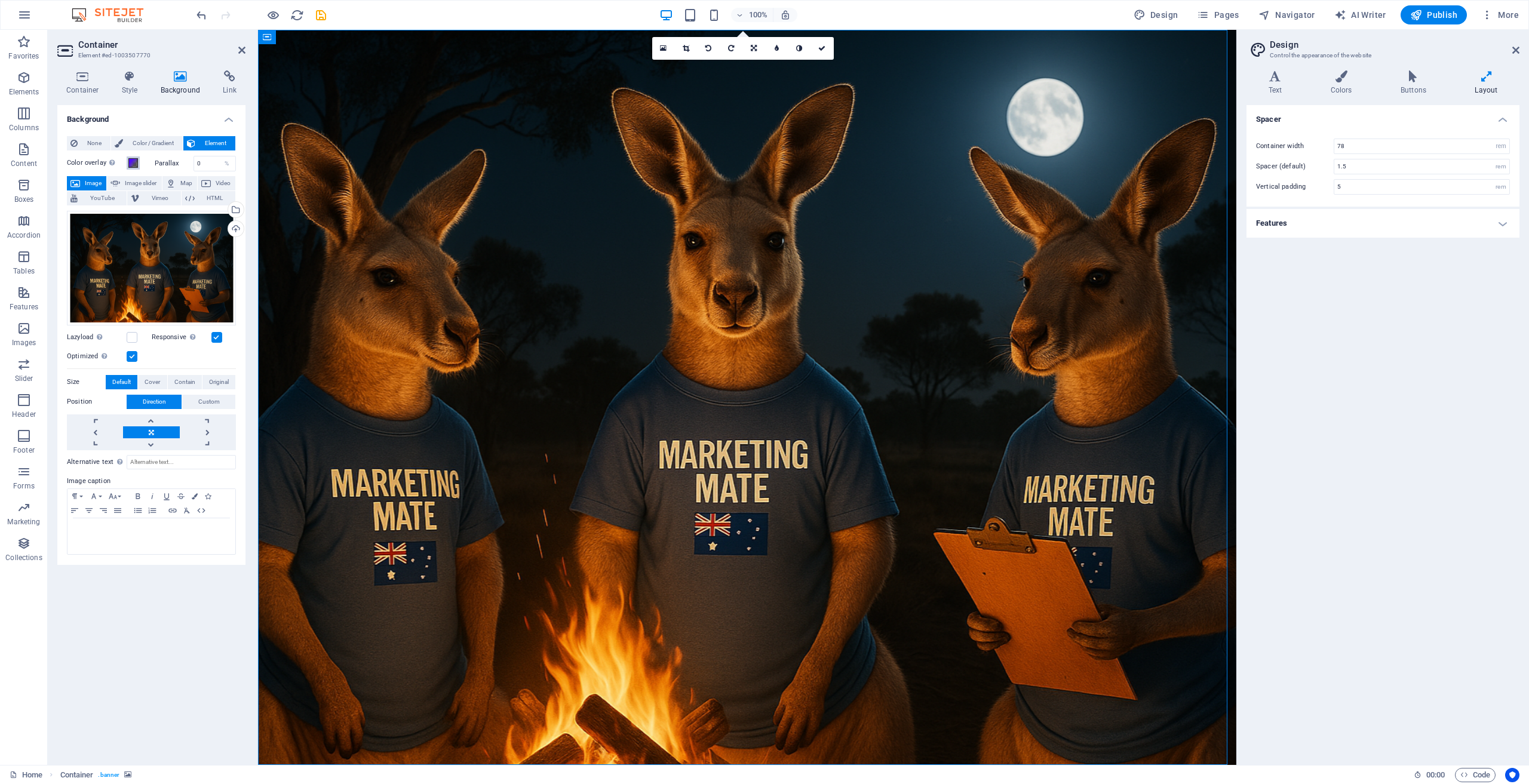
click at [133, 163] on span at bounding box center [133, 163] width 9 height 9
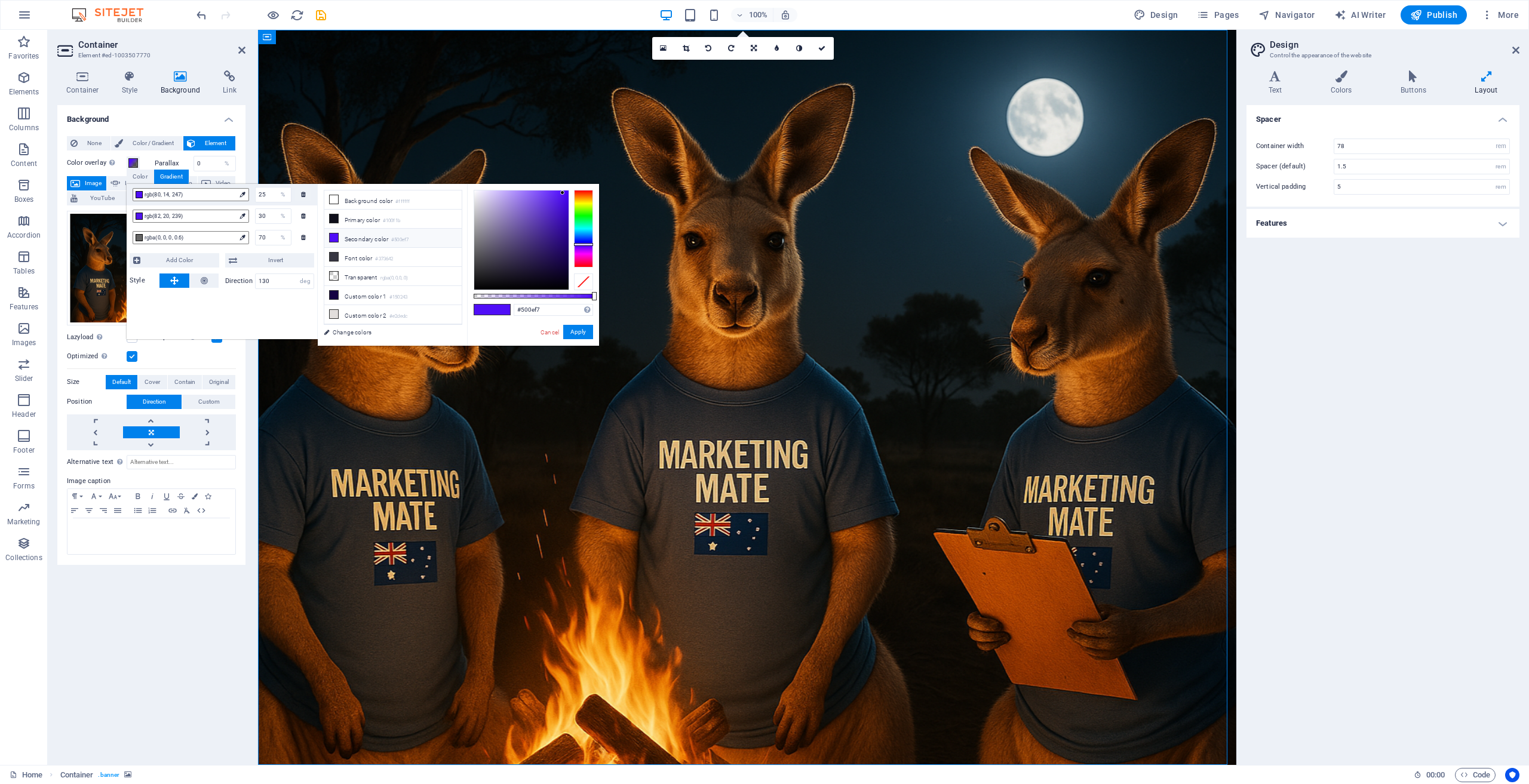
click at [375, 235] on li "Secondary color #500ef7" at bounding box center [393, 238] width 137 height 19
click at [589, 201] on div at bounding box center [583, 228] width 19 height 78
click at [553, 332] on link "Cancel" at bounding box center [550, 333] width 21 height 9
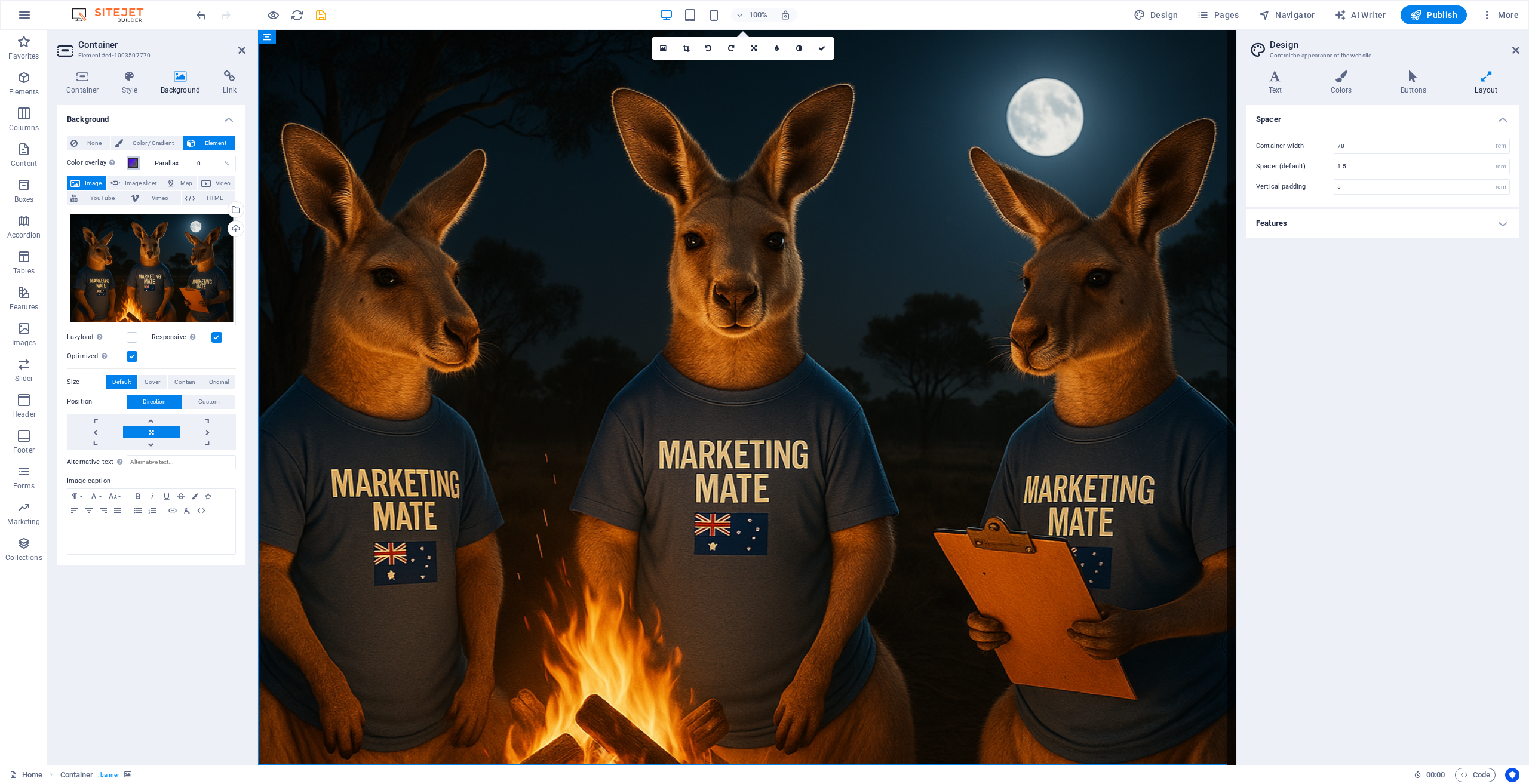
click at [132, 162] on span at bounding box center [133, 163] width 9 height 9
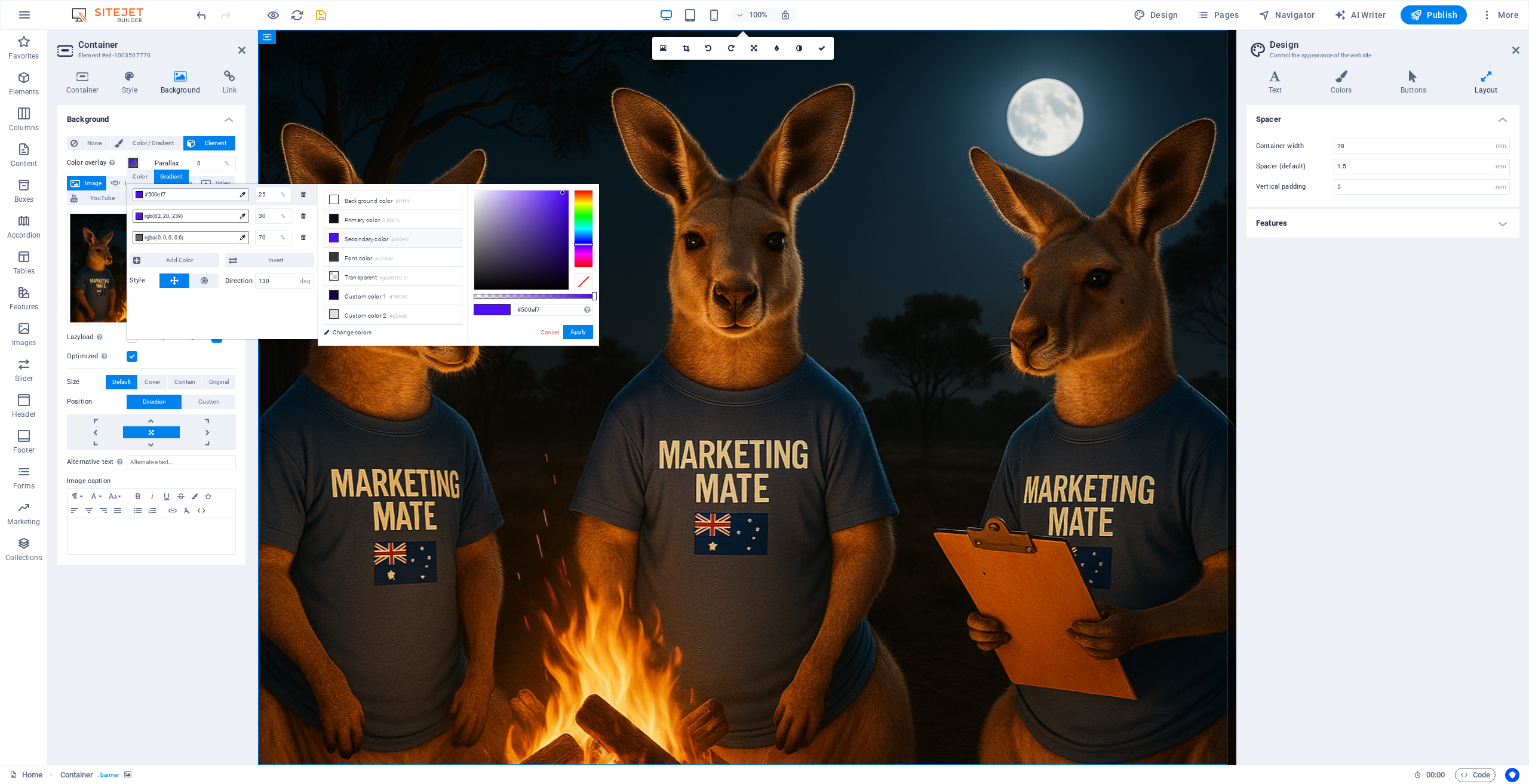
click at [221, 194] on span "#500ef7" at bounding box center [190, 195] width 91 height 11
type input "#900ef7"
click at [587, 248] on div at bounding box center [583, 248] width 19 height 3
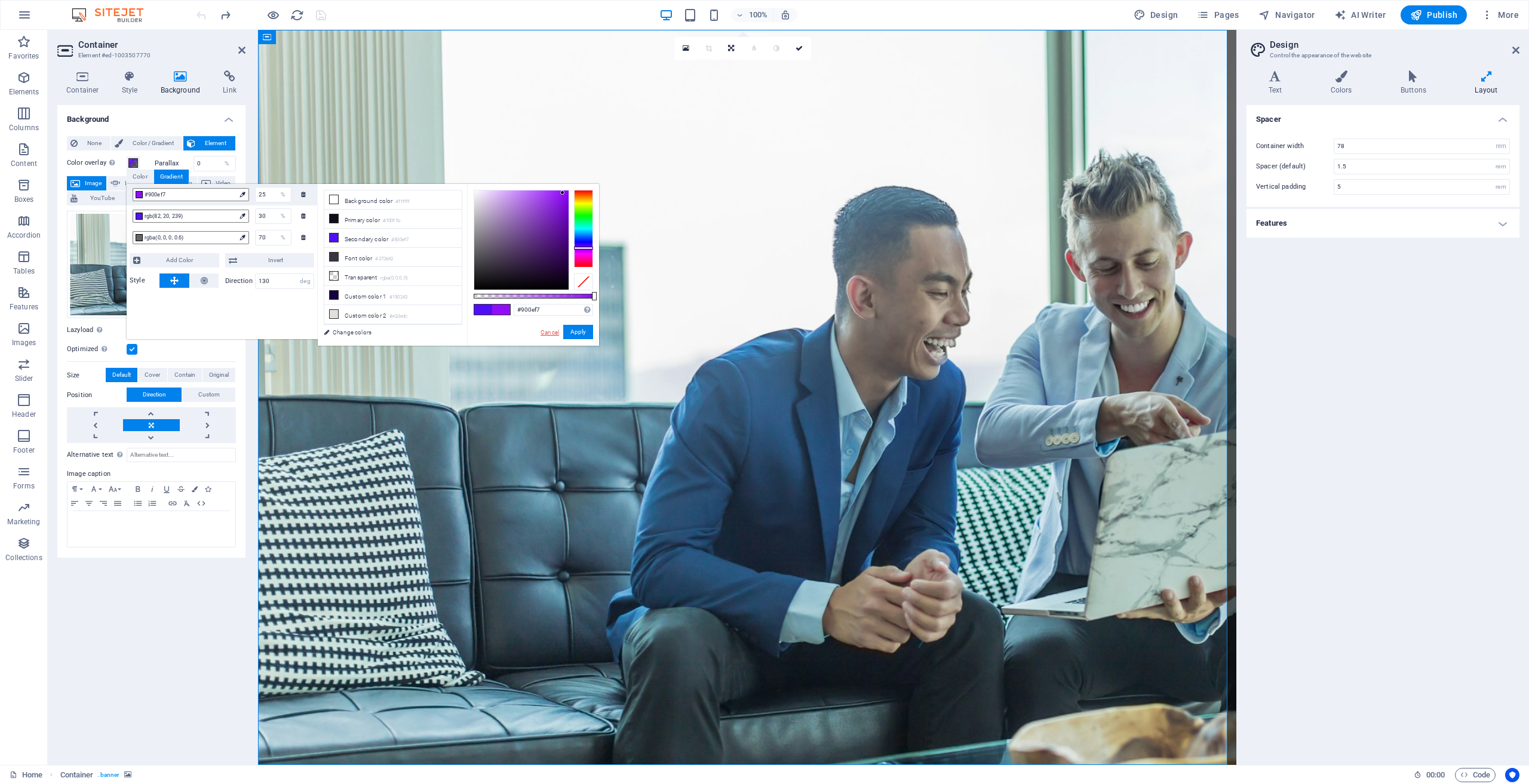
click at [552, 331] on link "Cancel" at bounding box center [550, 333] width 21 height 9
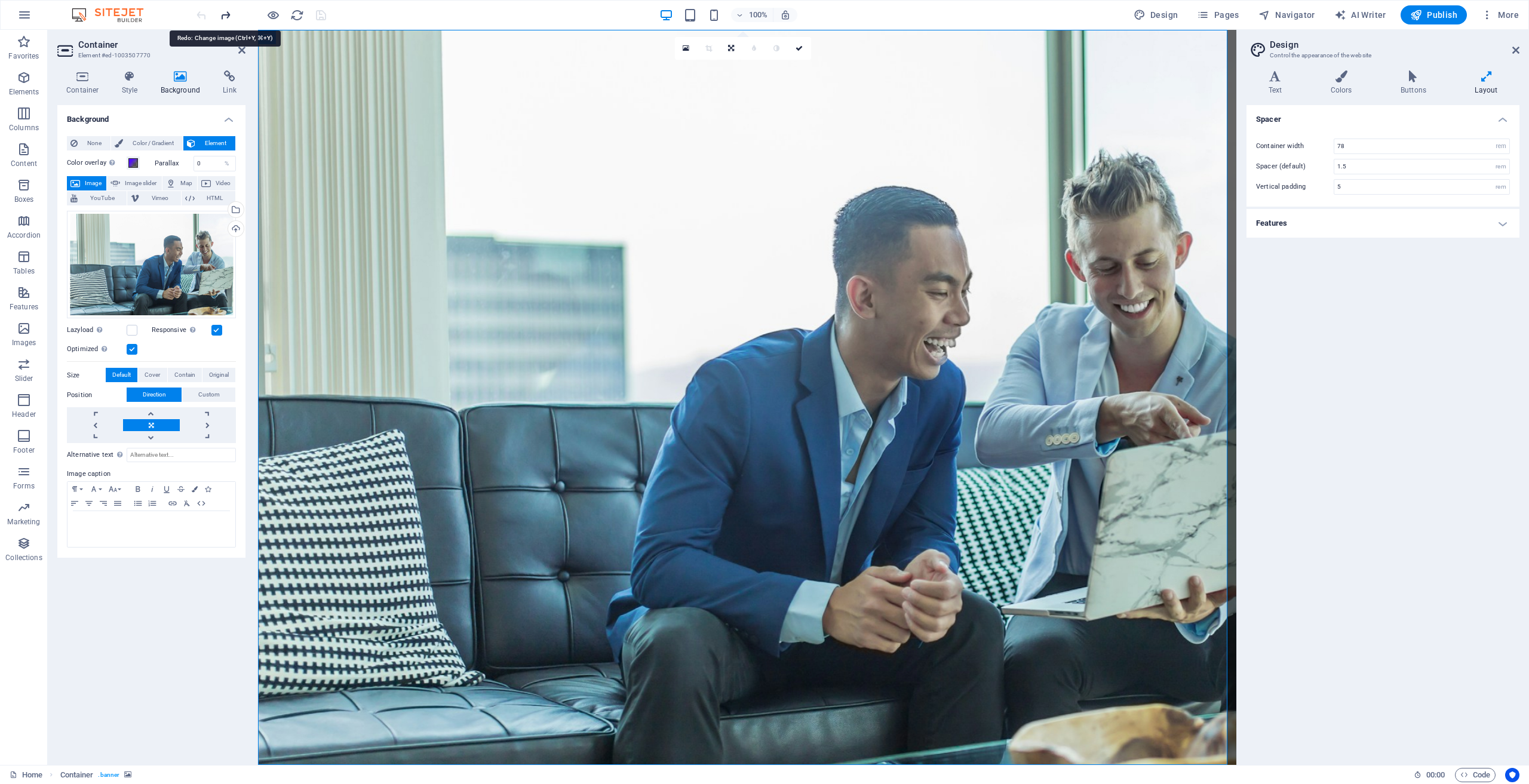
click at [222, 15] on icon "redo" at bounding box center [225, 15] width 14 height 14
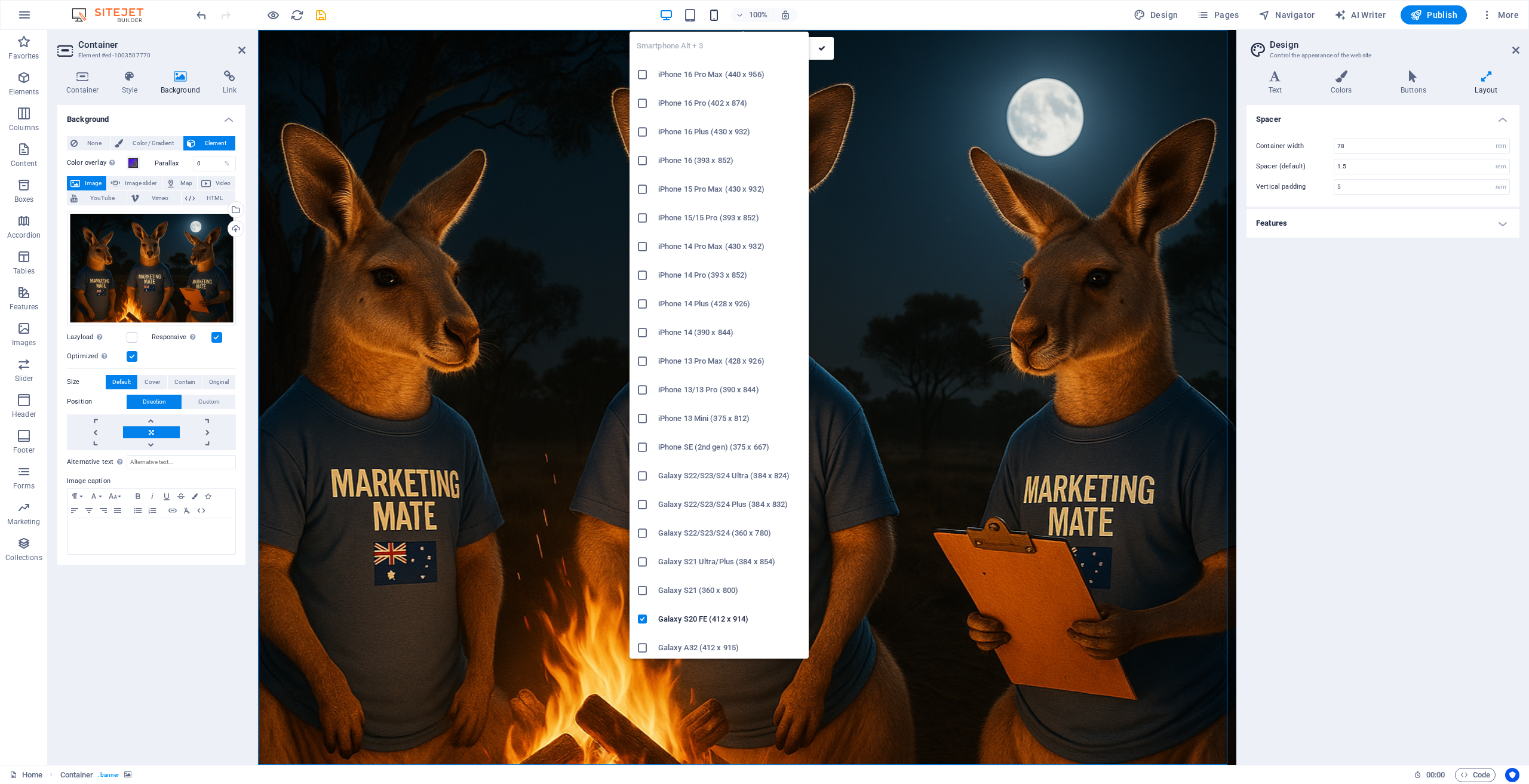
click at [719, 16] on icon "button" at bounding box center [714, 15] width 14 height 14
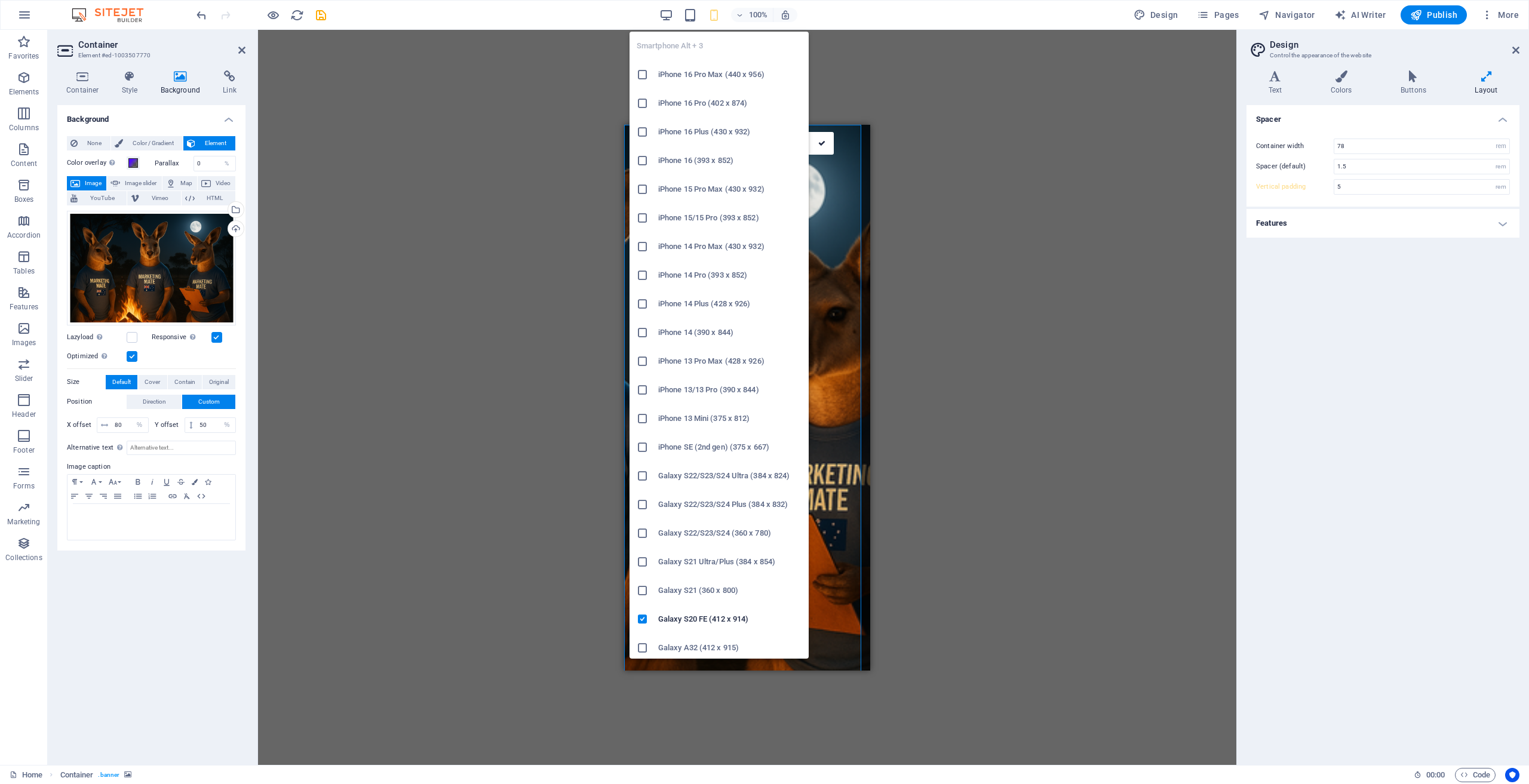
type input "2.5"
type input "80"
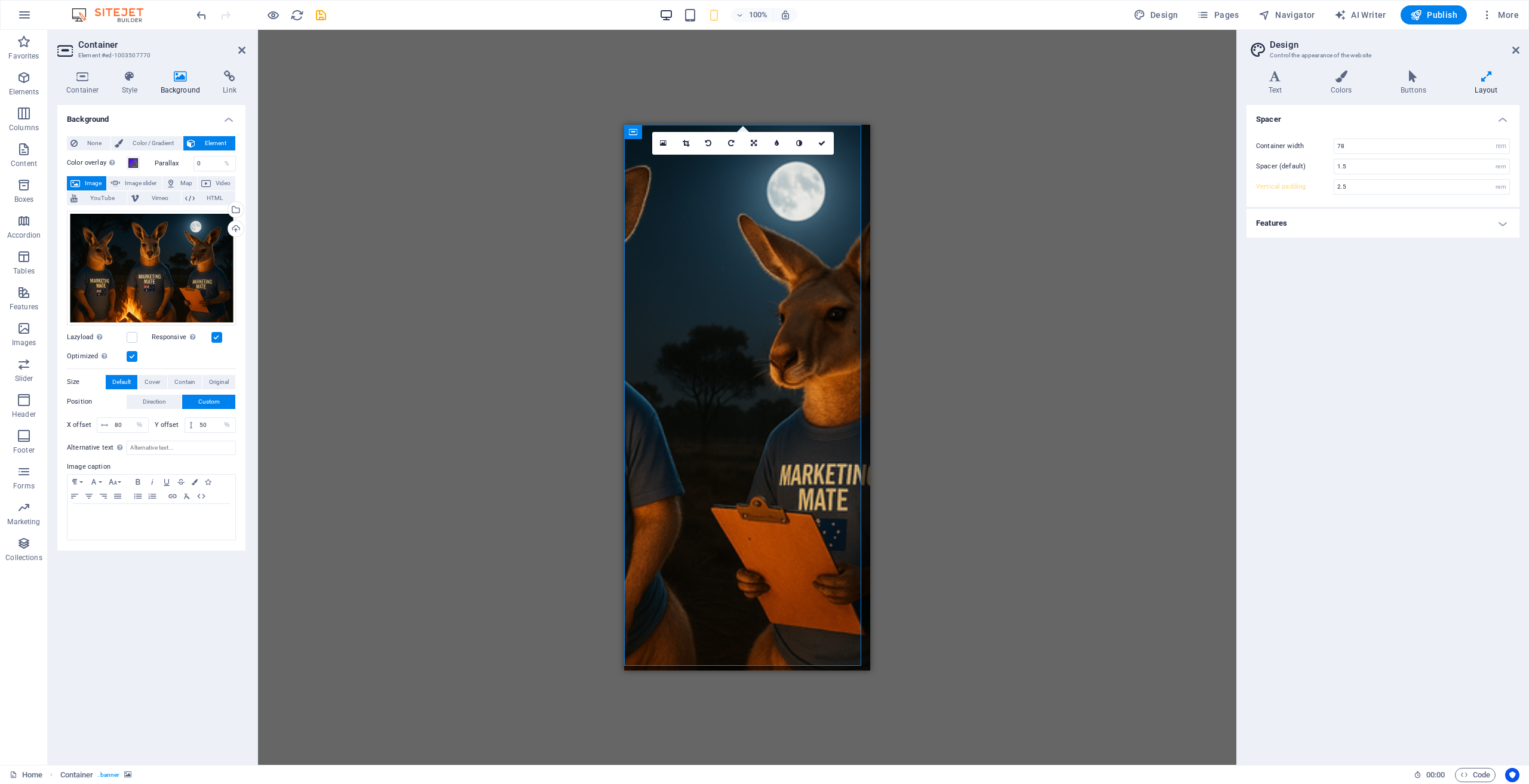
click at [667, 17] on icon "button" at bounding box center [666, 15] width 14 height 14
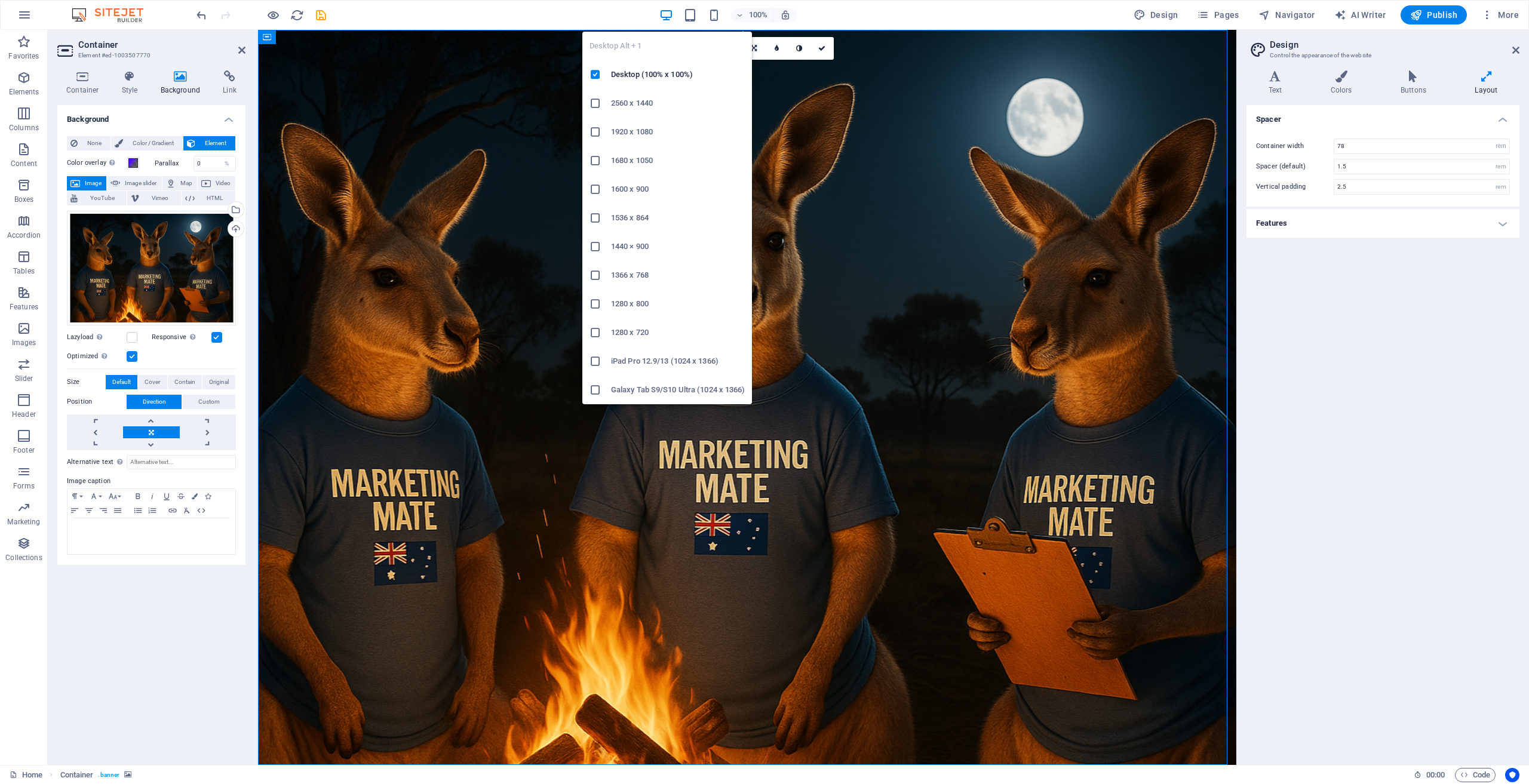
type input "5"
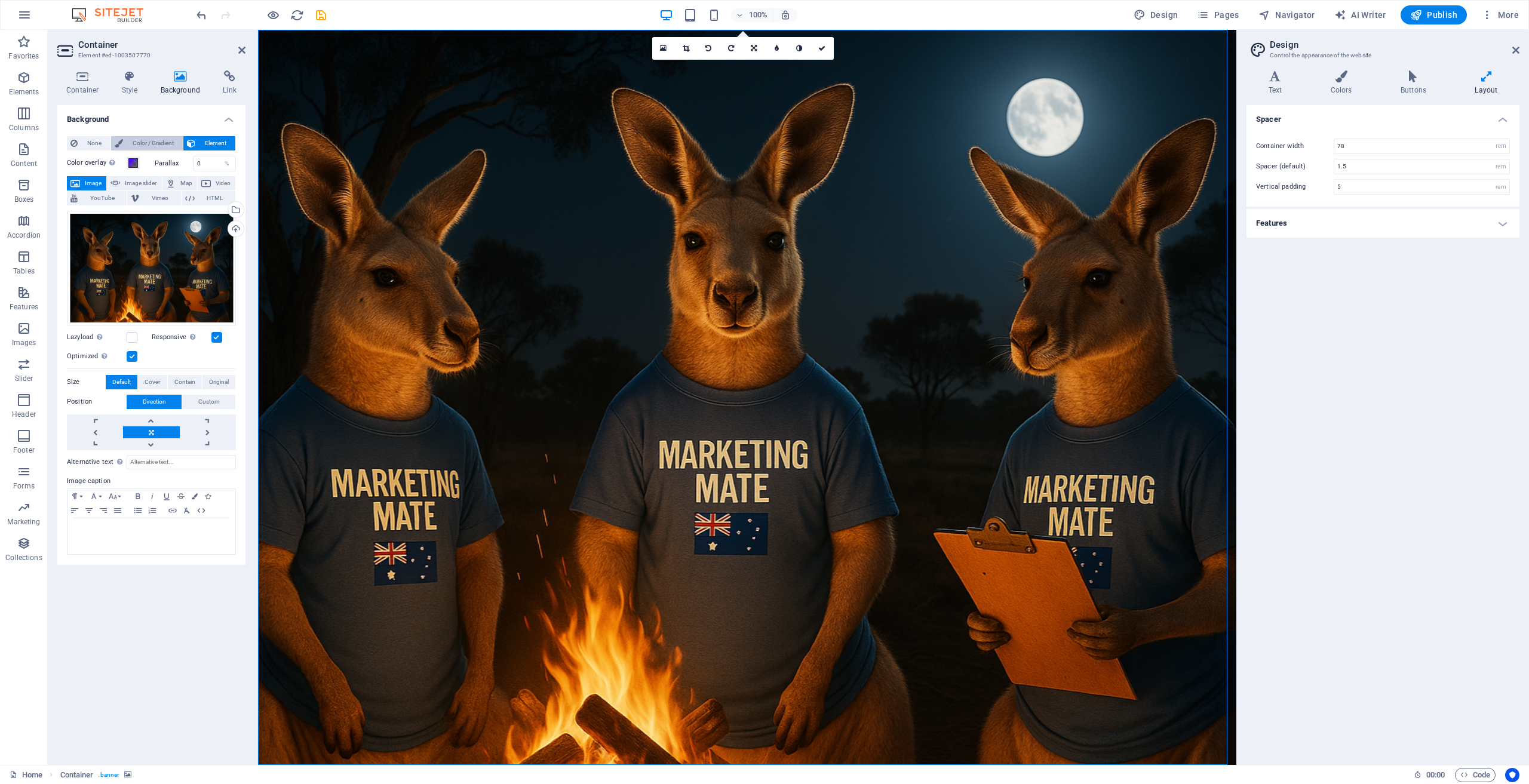
click at [139, 144] on span "Color / Gradient" at bounding box center [152, 143] width 52 height 14
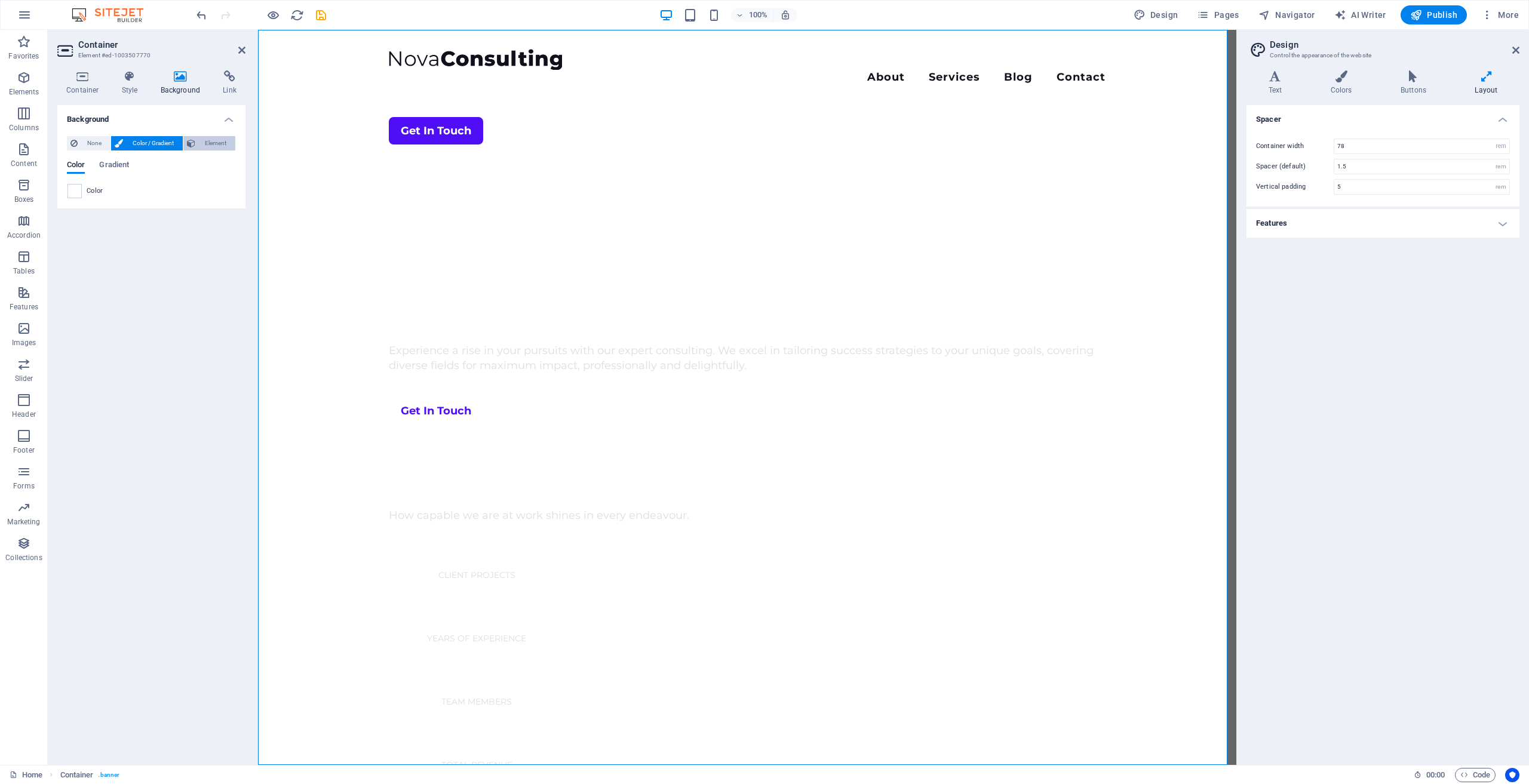
click at [209, 143] on span "Element" at bounding box center [215, 143] width 33 height 14
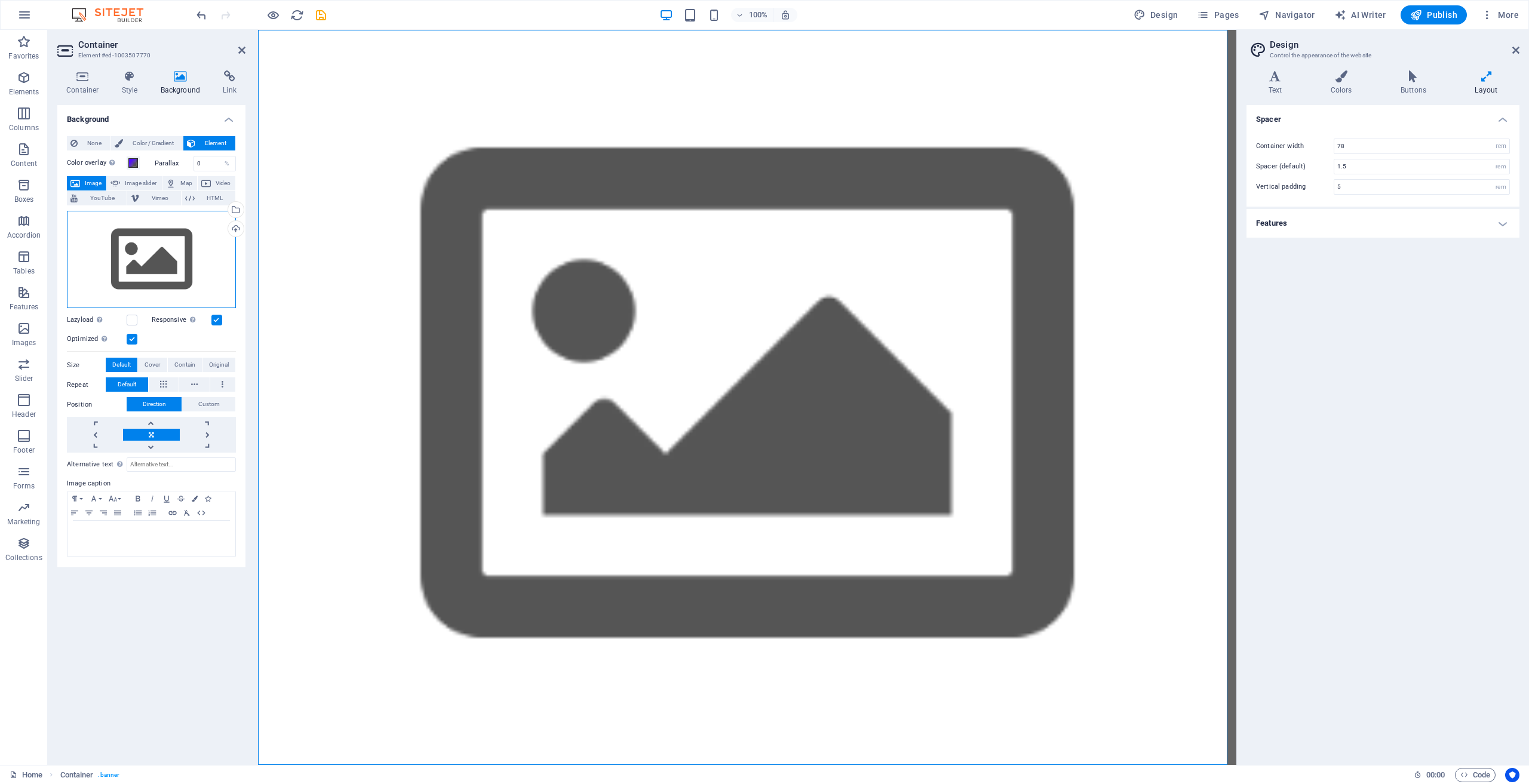
click at [156, 254] on div "Drag files here, click to choose files or select files from Files or our free s…" at bounding box center [151, 260] width 169 height 98
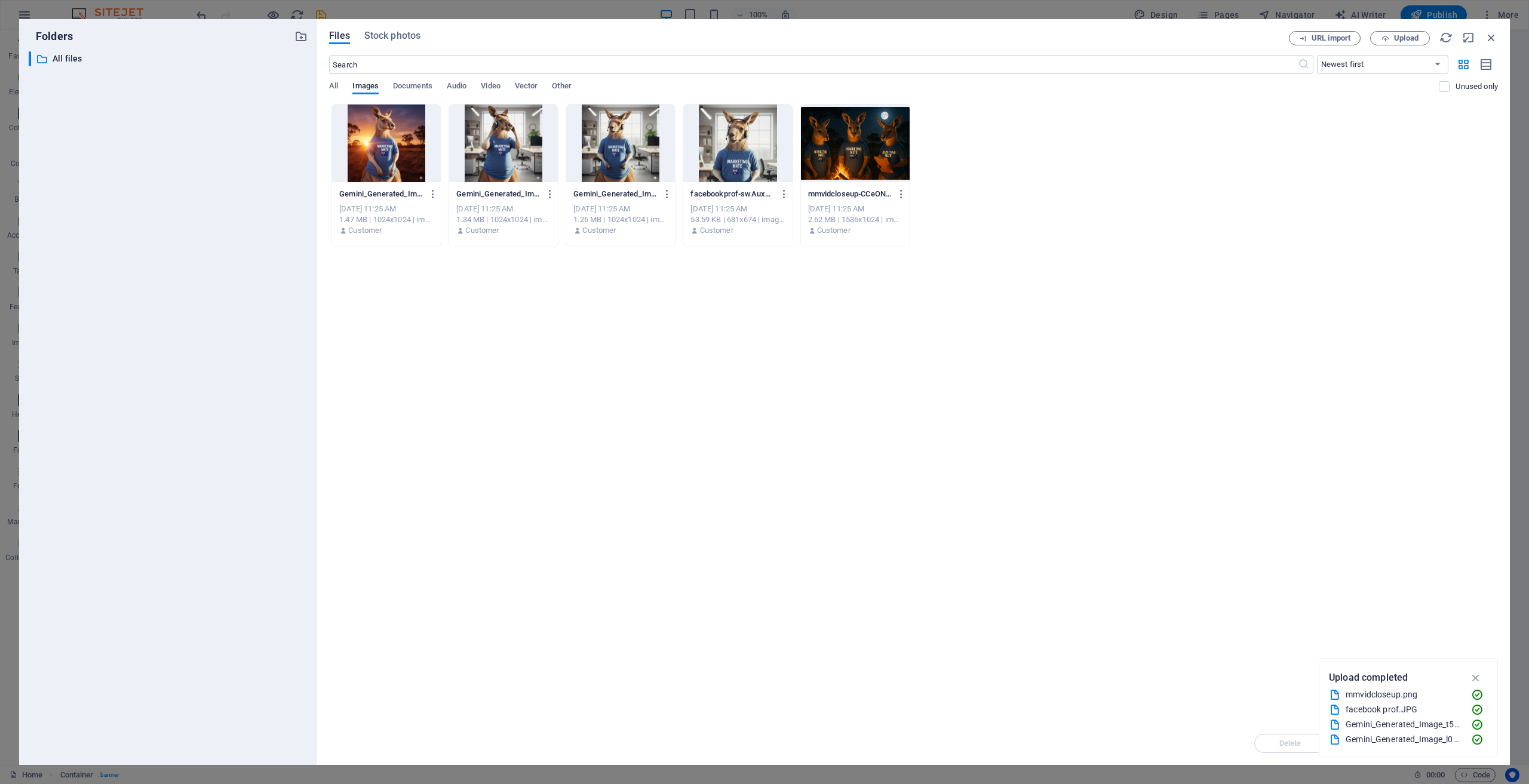
click at [860, 156] on div at bounding box center [855, 143] width 108 height 78
click at [1476, 679] on icon "button" at bounding box center [1476, 677] width 14 height 13
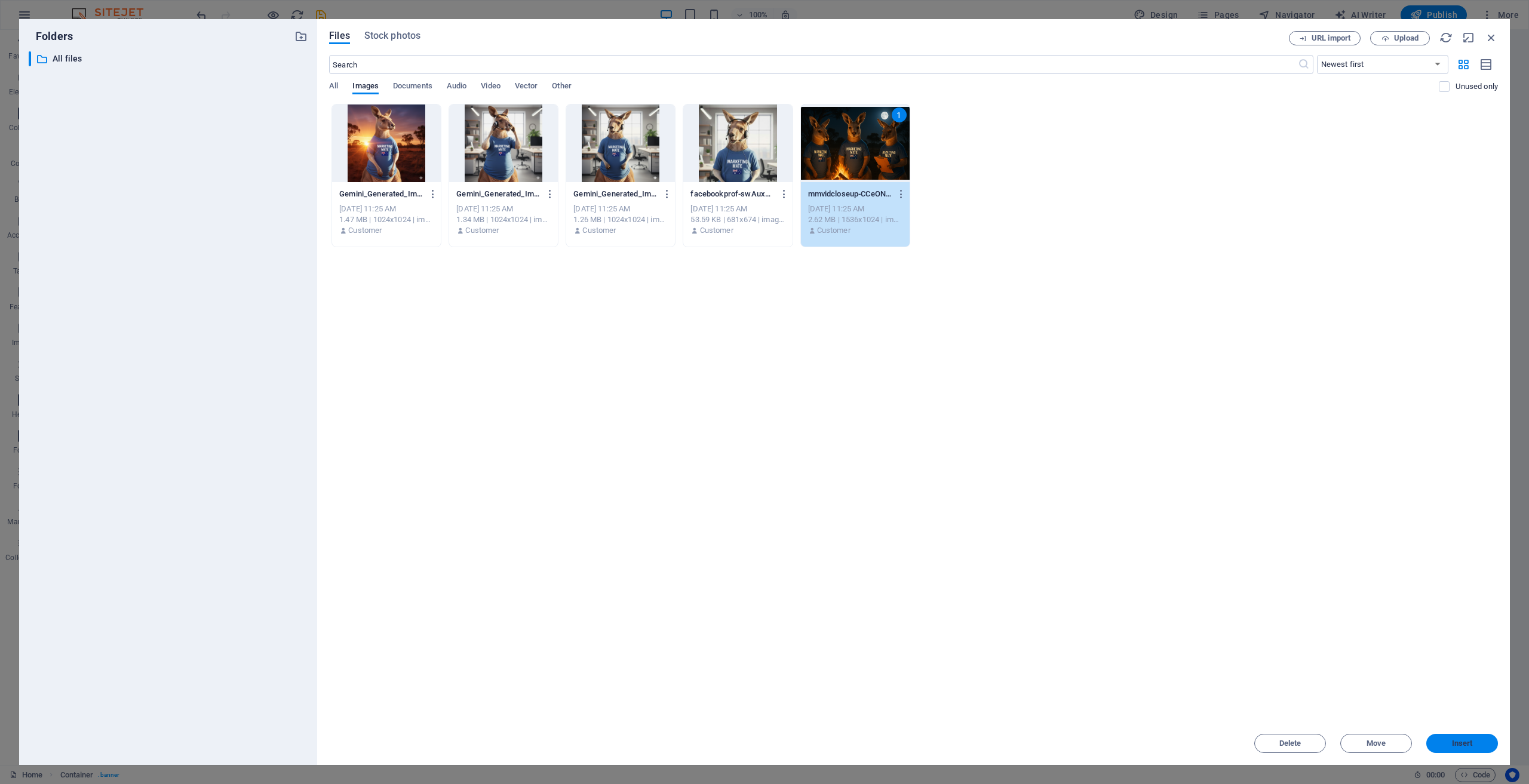
click at [1449, 742] on span "Insert" at bounding box center [1462, 744] width 62 height 7
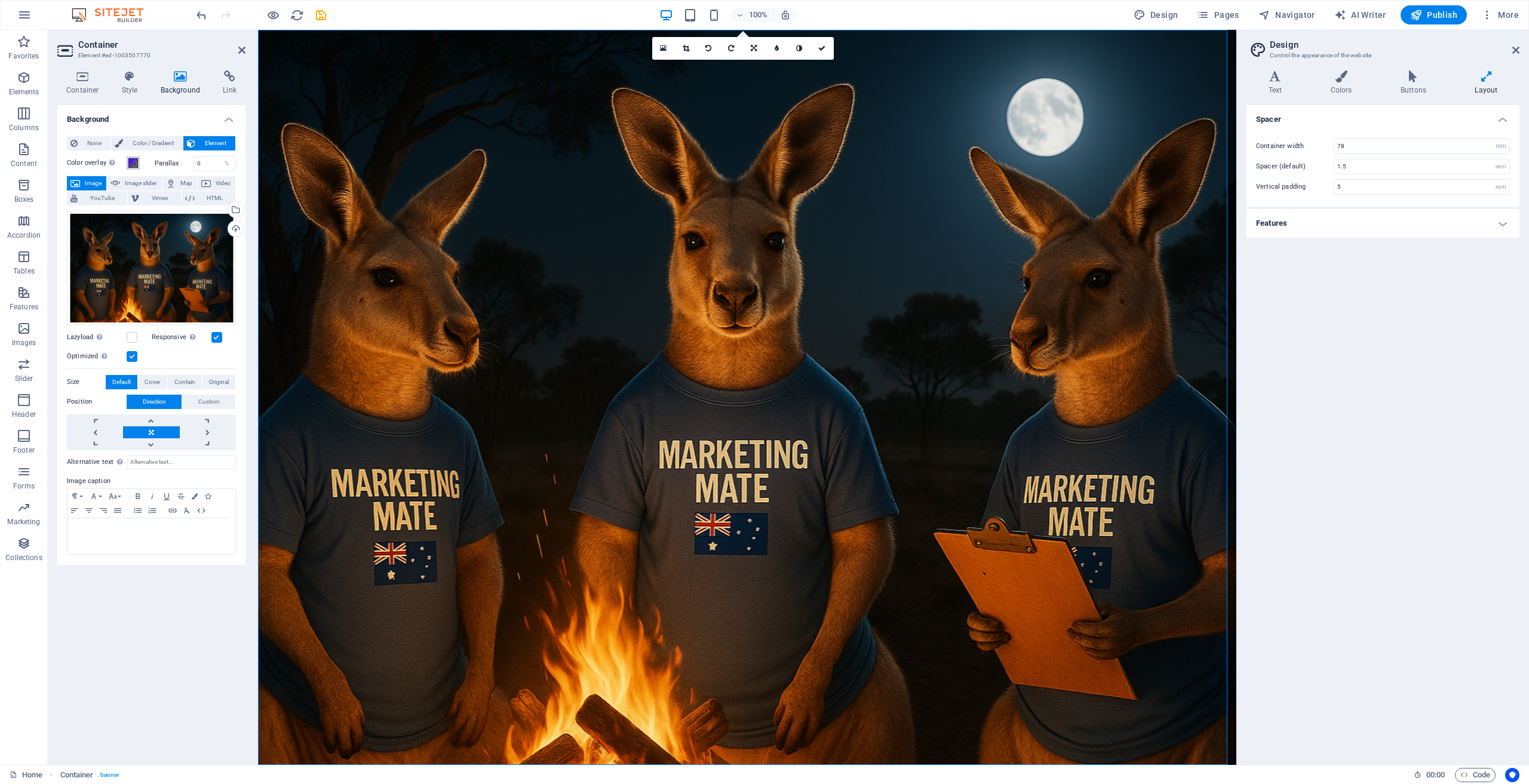
click at [133, 163] on span at bounding box center [133, 163] width 9 height 9
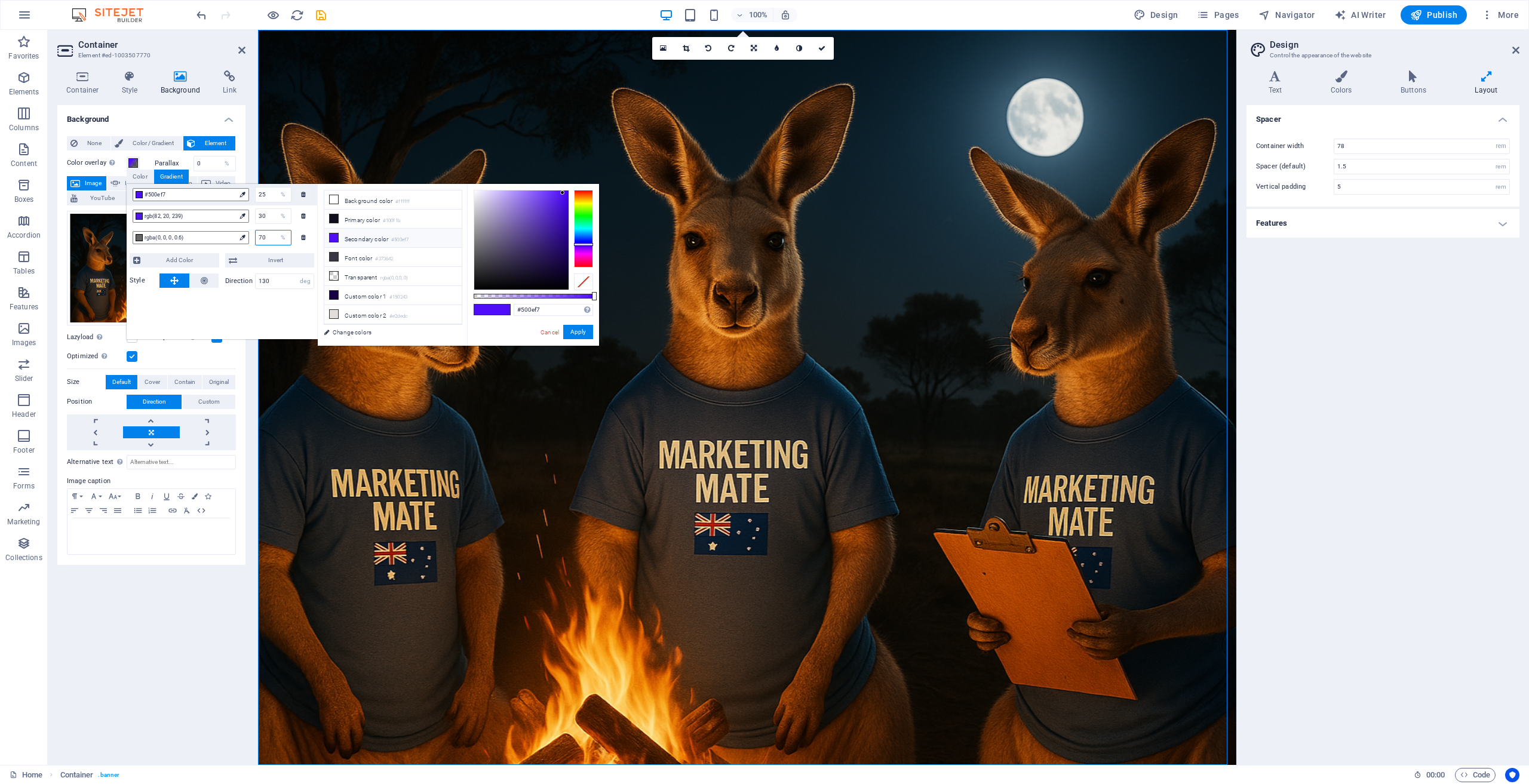
click at [269, 237] on input "70" at bounding box center [274, 237] width 36 height 14
click at [265, 210] on input "30" at bounding box center [274, 216] width 36 height 14
click at [559, 194] on div at bounding box center [559, 194] width 4 height 4
drag, startPoint x: 559, startPoint y: 194, endPoint x: 552, endPoint y: 198, distance: 8.1
click at [552, 198] on div at bounding box center [552, 197] width 4 height 4
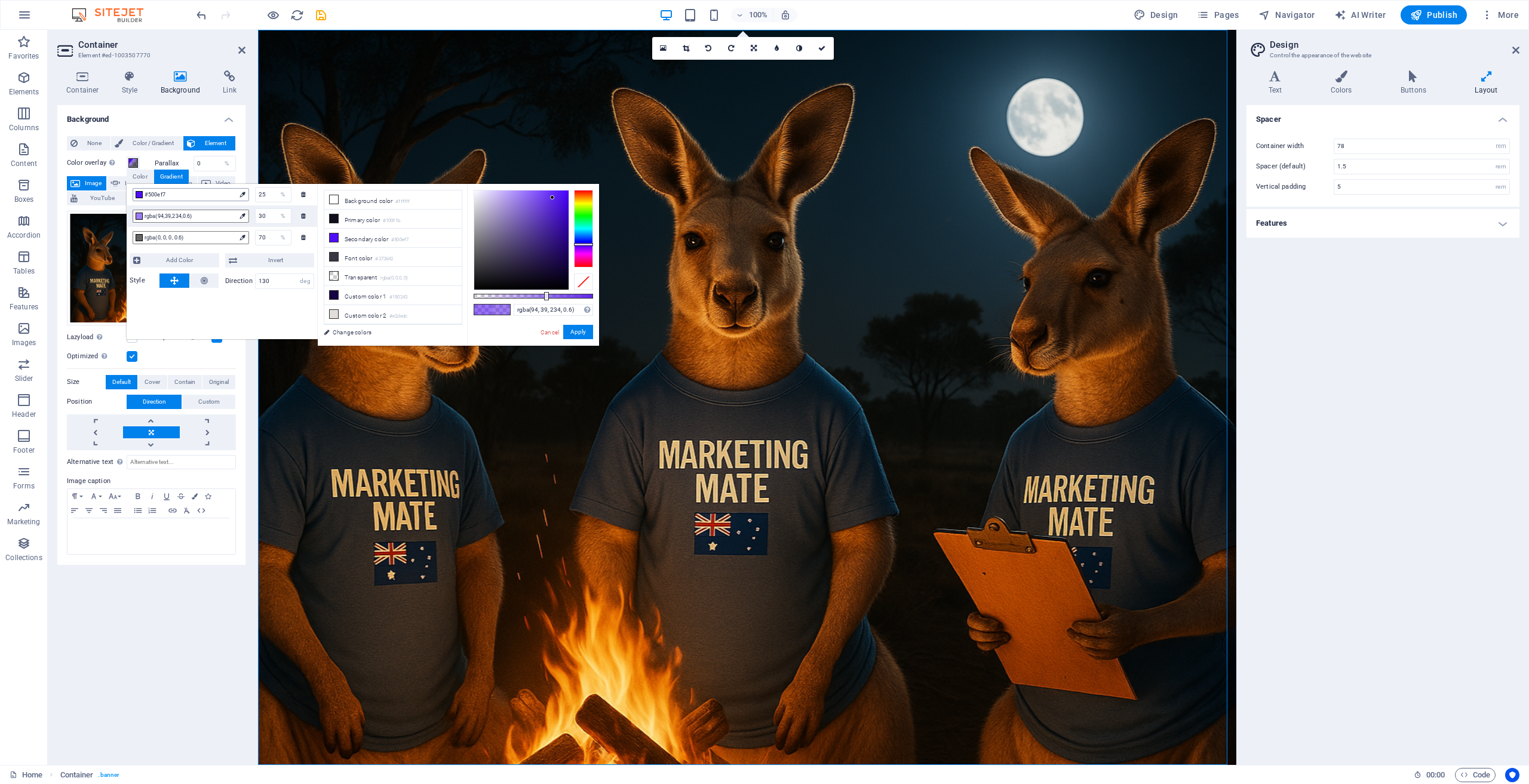
click at [205, 198] on span "#500ef7" at bounding box center [190, 195] width 91 height 11
click at [270, 195] on input "25" at bounding box center [274, 194] width 36 height 14
type input "rgba(78, 25, 211, 0.6)"
drag, startPoint x: 562, startPoint y: 192, endPoint x: 557, endPoint y: 207, distance: 15.8
click at [557, 207] on div at bounding box center [556, 207] width 4 height 4
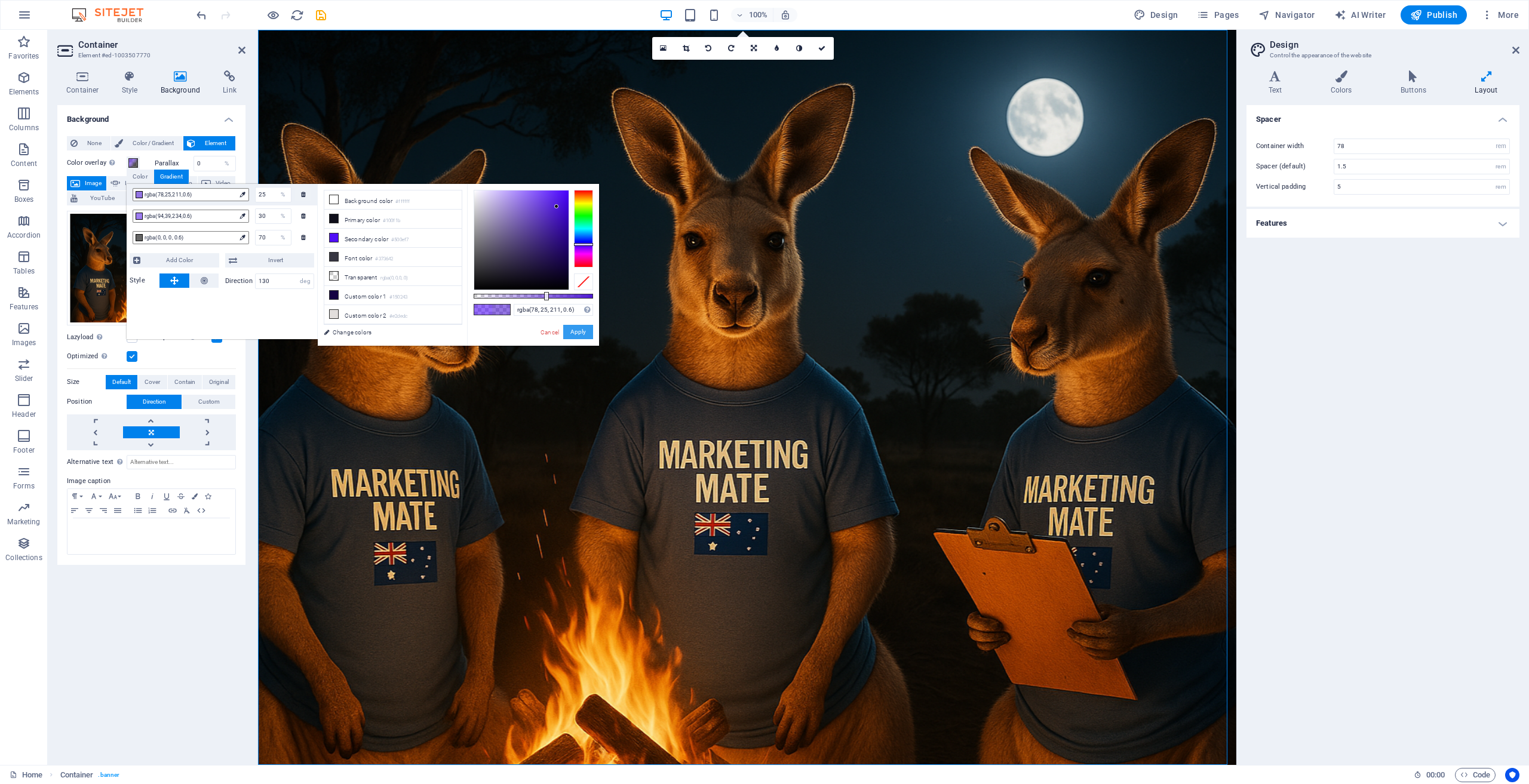
click at [582, 332] on button "Apply" at bounding box center [579, 332] width 30 height 14
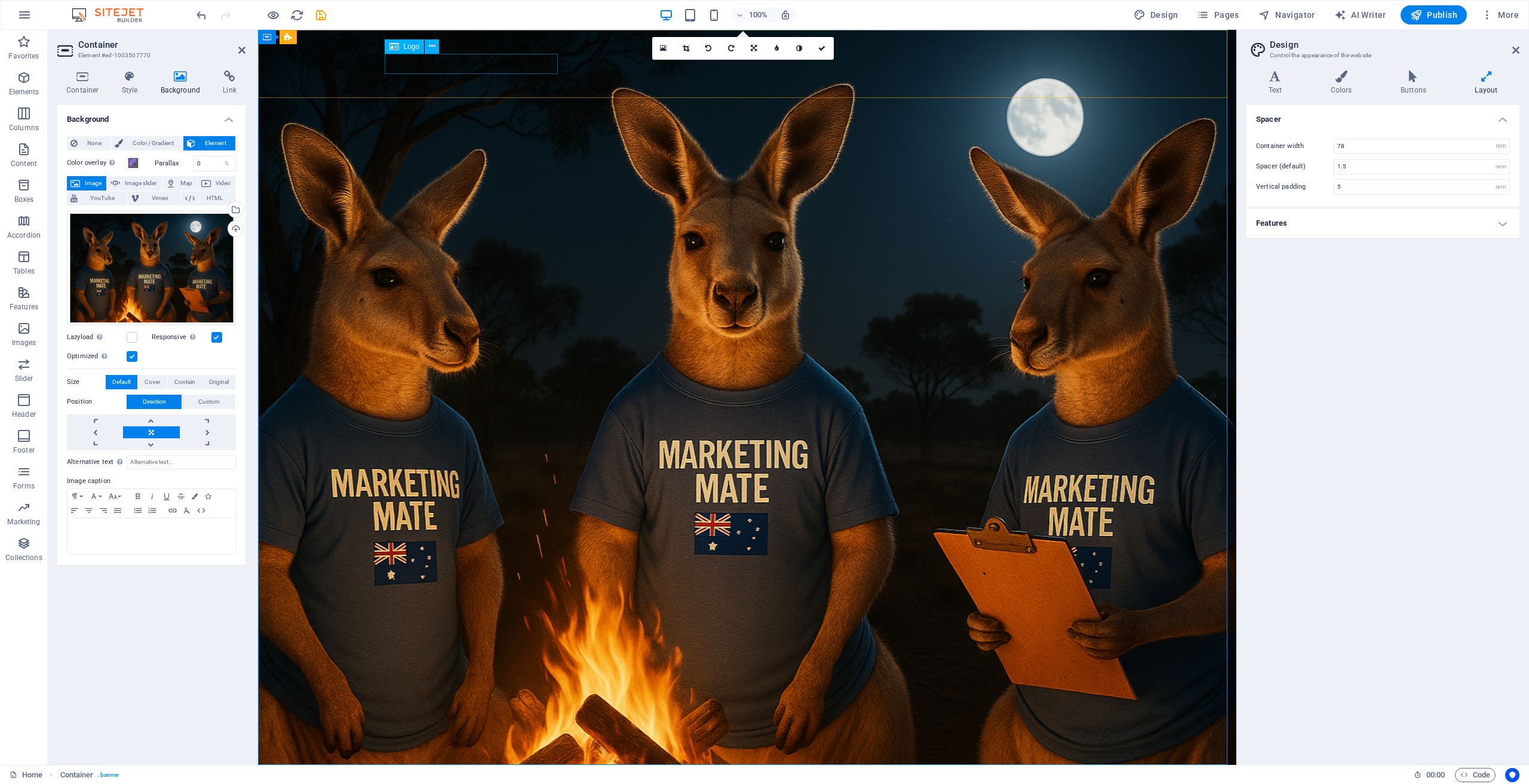
click at [447, 783] on div at bounding box center [747, 794] width 717 height 21
select select "px"
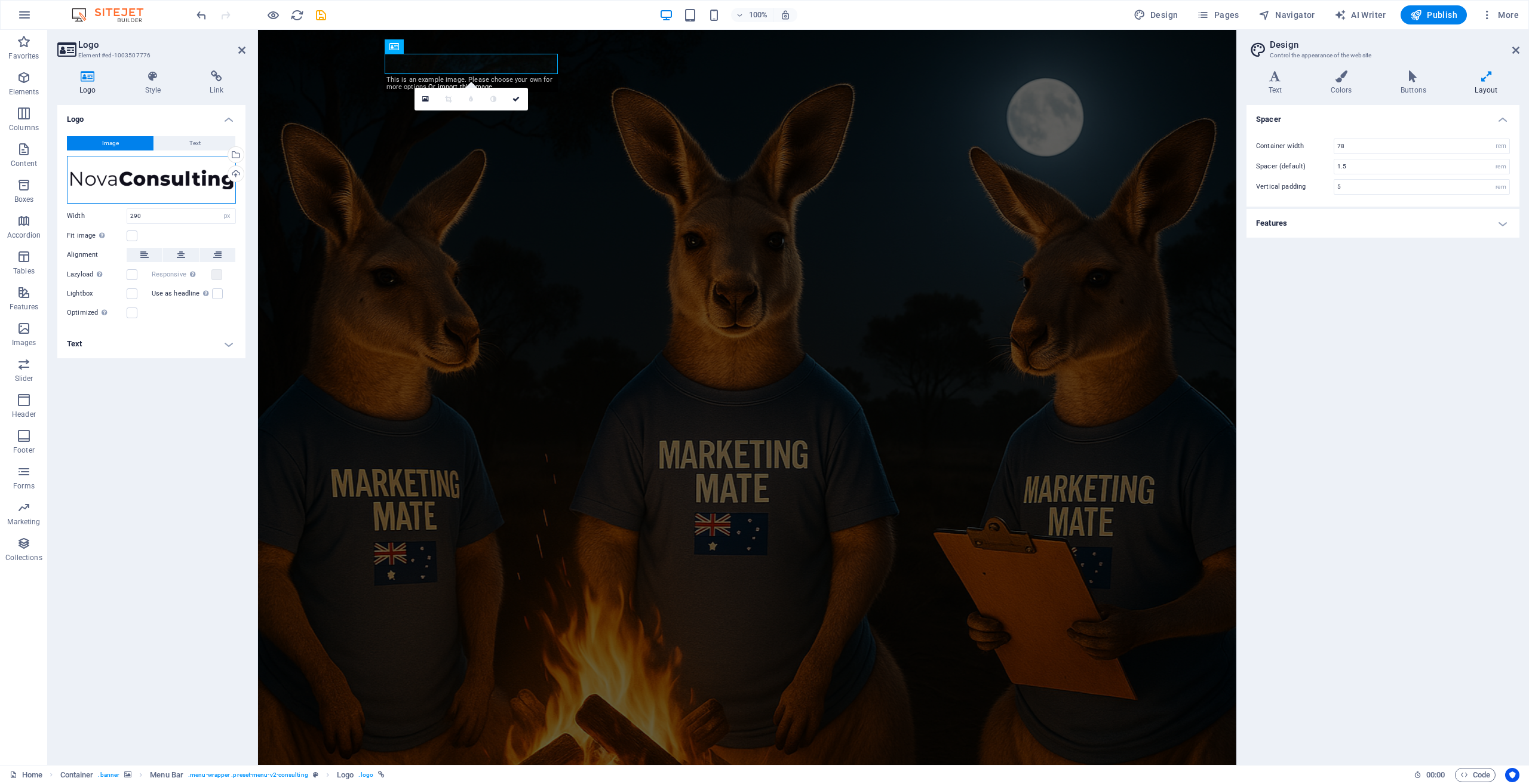
click at [173, 179] on div "Drag files here, click to choose files or select files from Files or our free s…" at bounding box center [151, 179] width 169 height 48
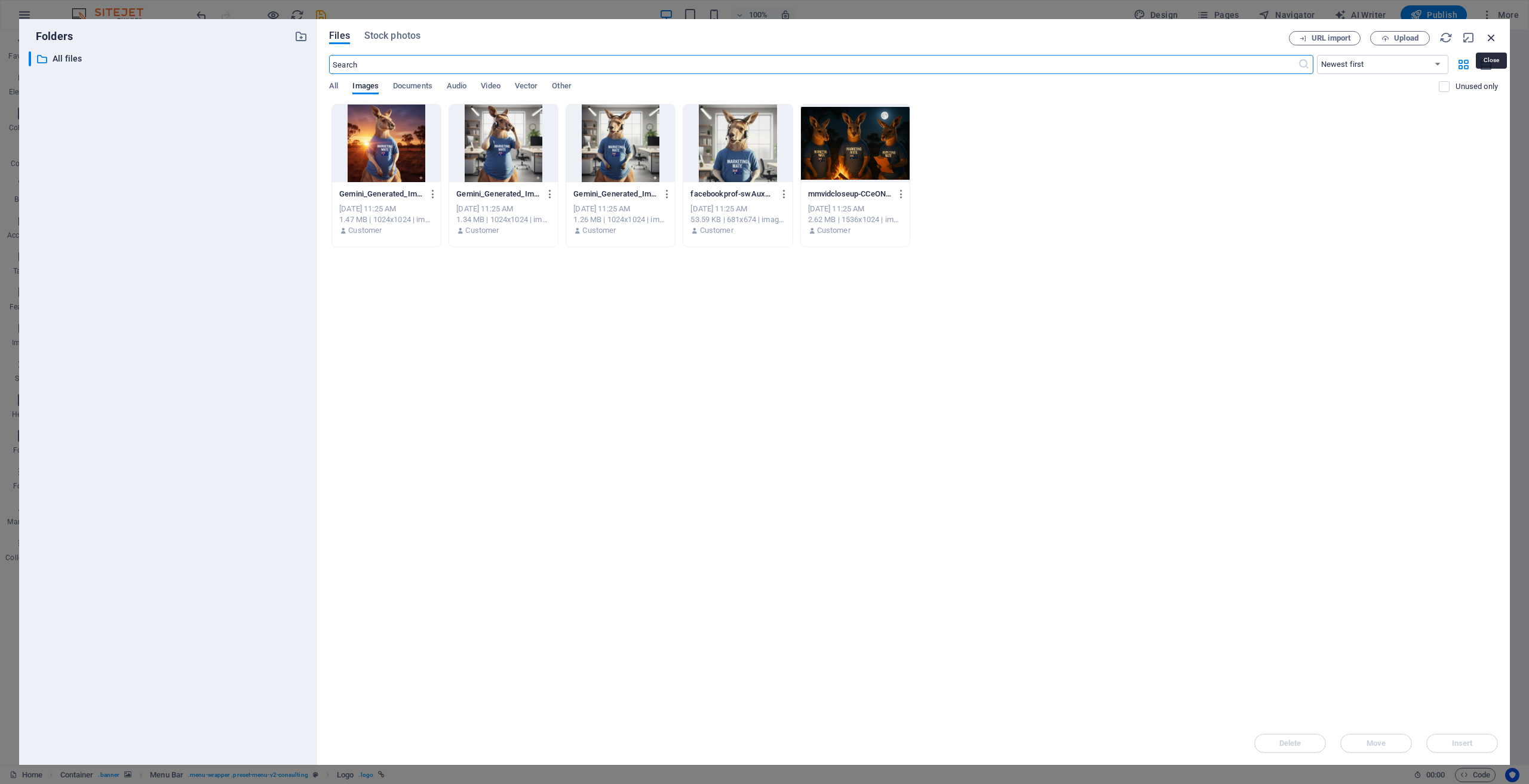
click at [1492, 39] on icon "button" at bounding box center [1492, 37] width 13 height 13
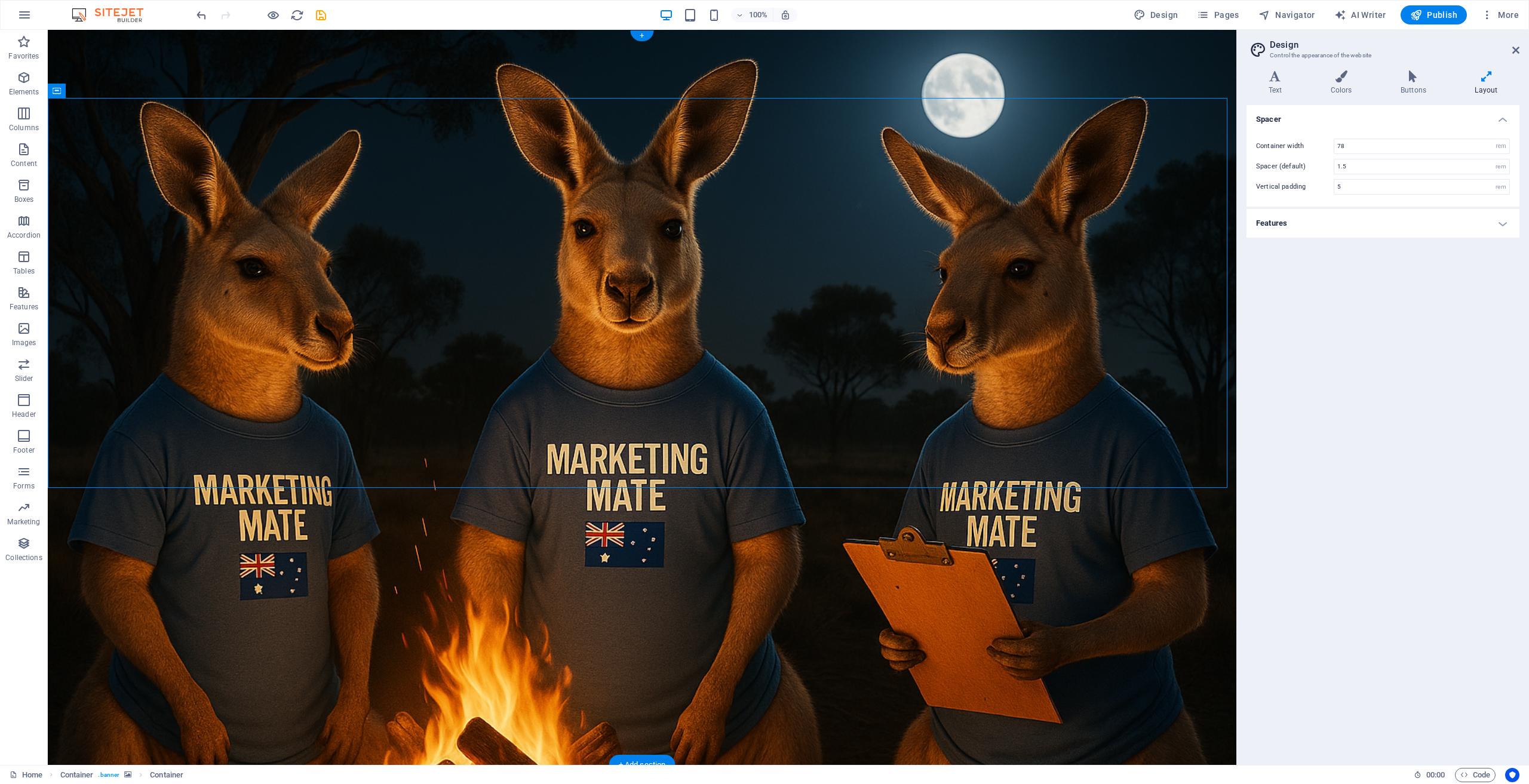
click at [178, 568] on figure at bounding box center [642, 397] width 1189 height 735
click at [164, 534] on figure at bounding box center [642, 397] width 1189 height 735
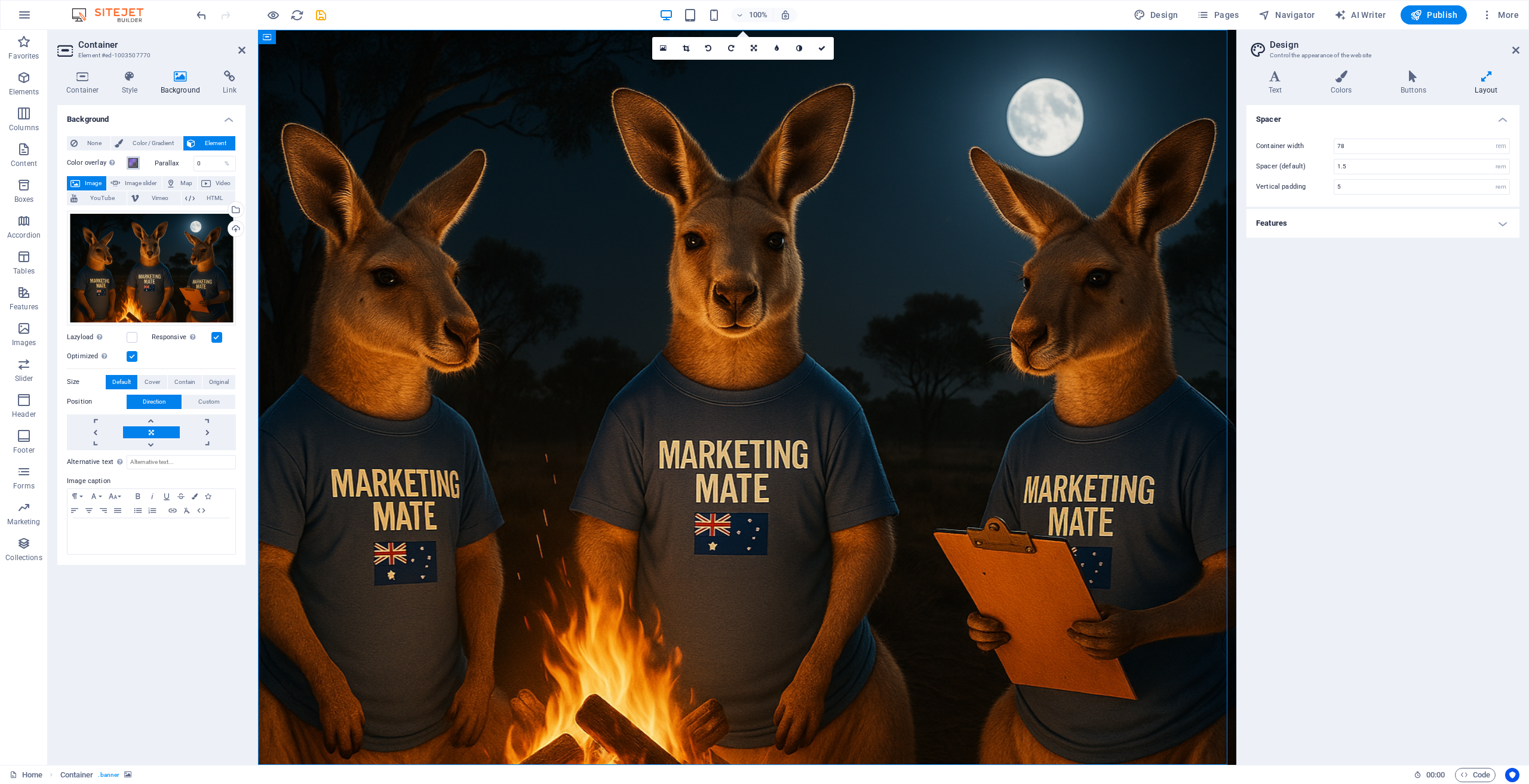
click at [132, 161] on span at bounding box center [133, 163] width 9 height 9
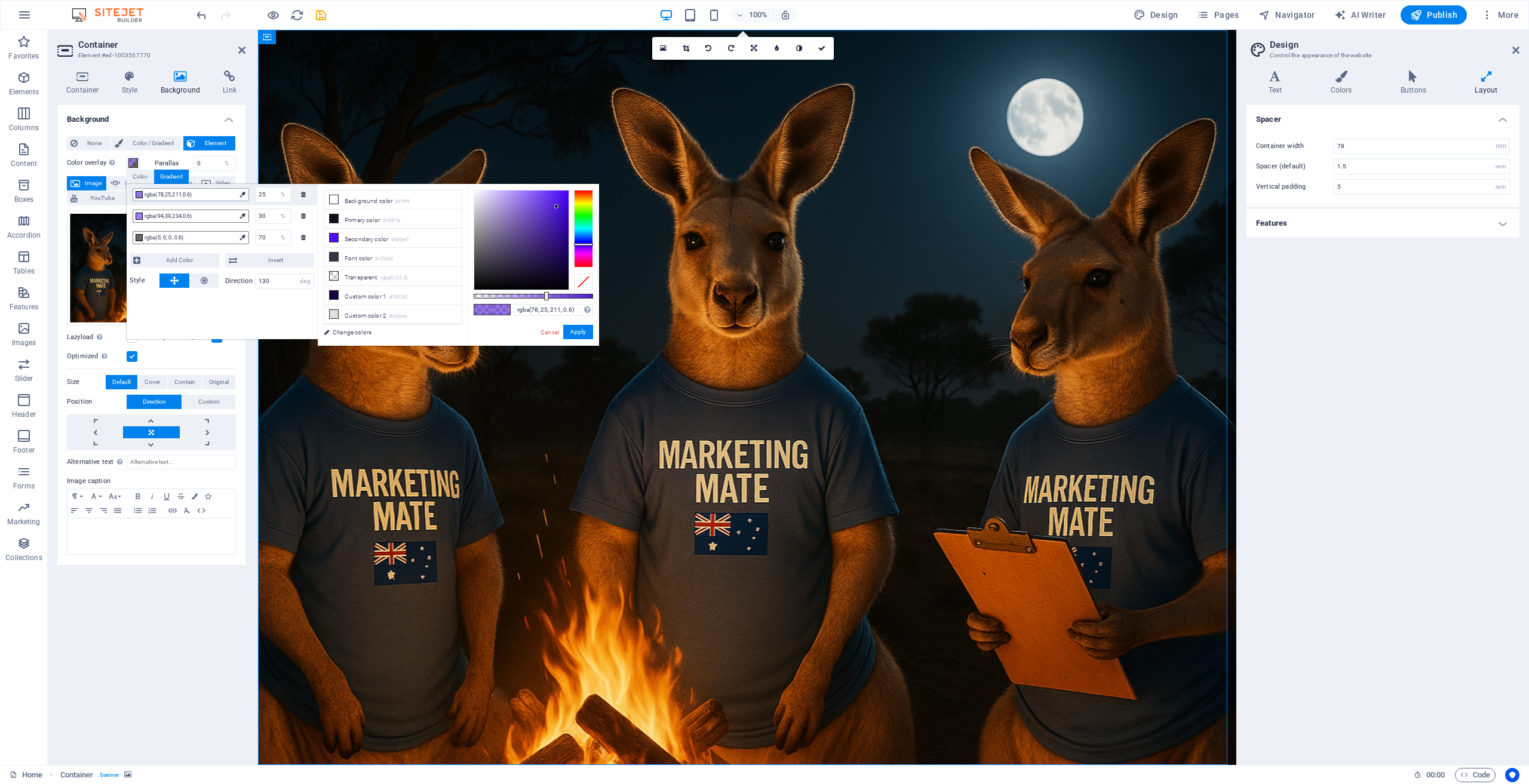
click at [164, 194] on span "rgba(78,25,211,0.6)" at bounding box center [190, 195] width 91 height 11
type input "rgba(57, 28, 128, 0.6)"
drag, startPoint x: 555, startPoint y: 205, endPoint x: 547, endPoint y: 239, distance: 34.9
click at [547, 239] on div at bounding box center [547, 238] width 4 height 4
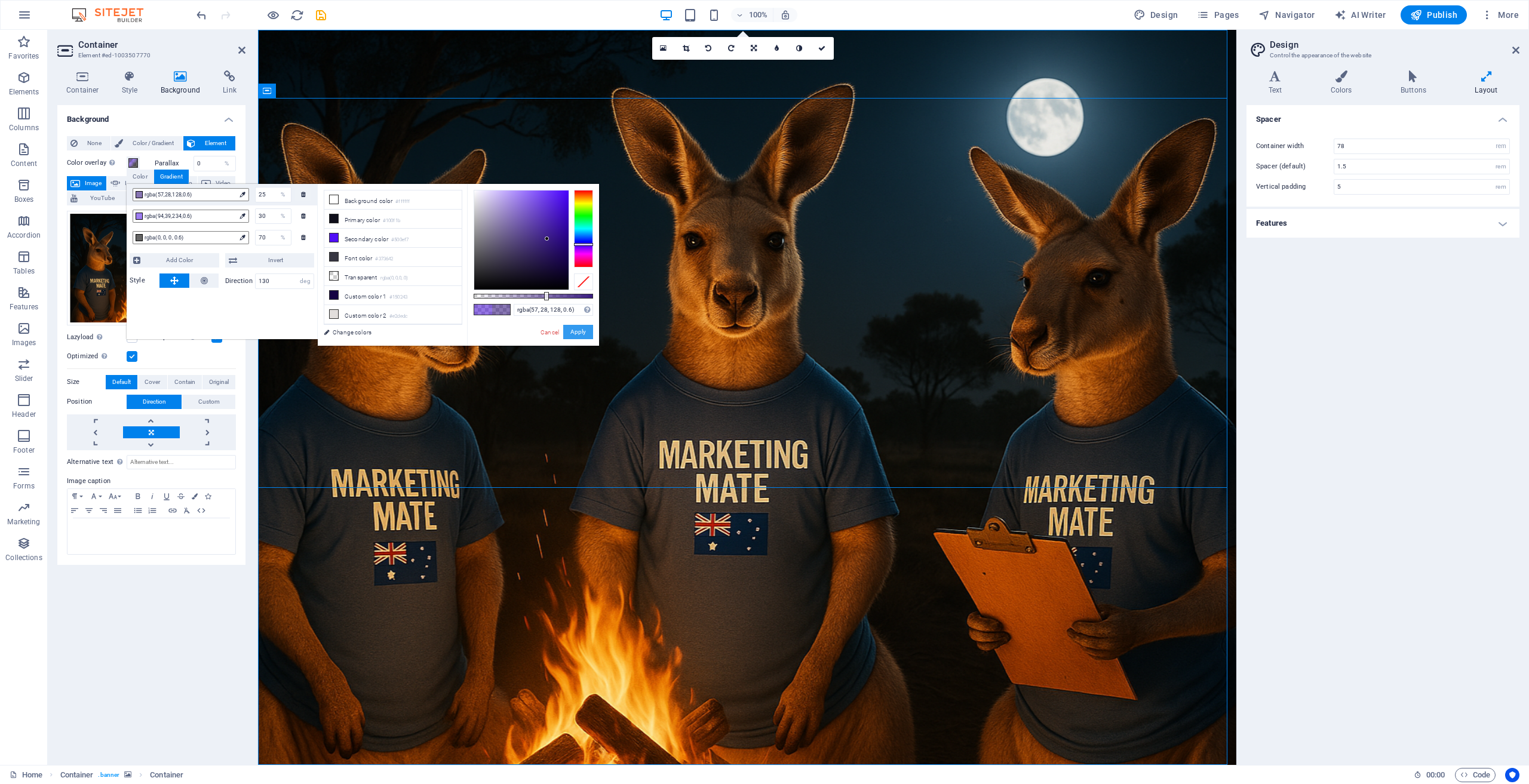
click at [581, 331] on button "Apply" at bounding box center [579, 332] width 30 height 14
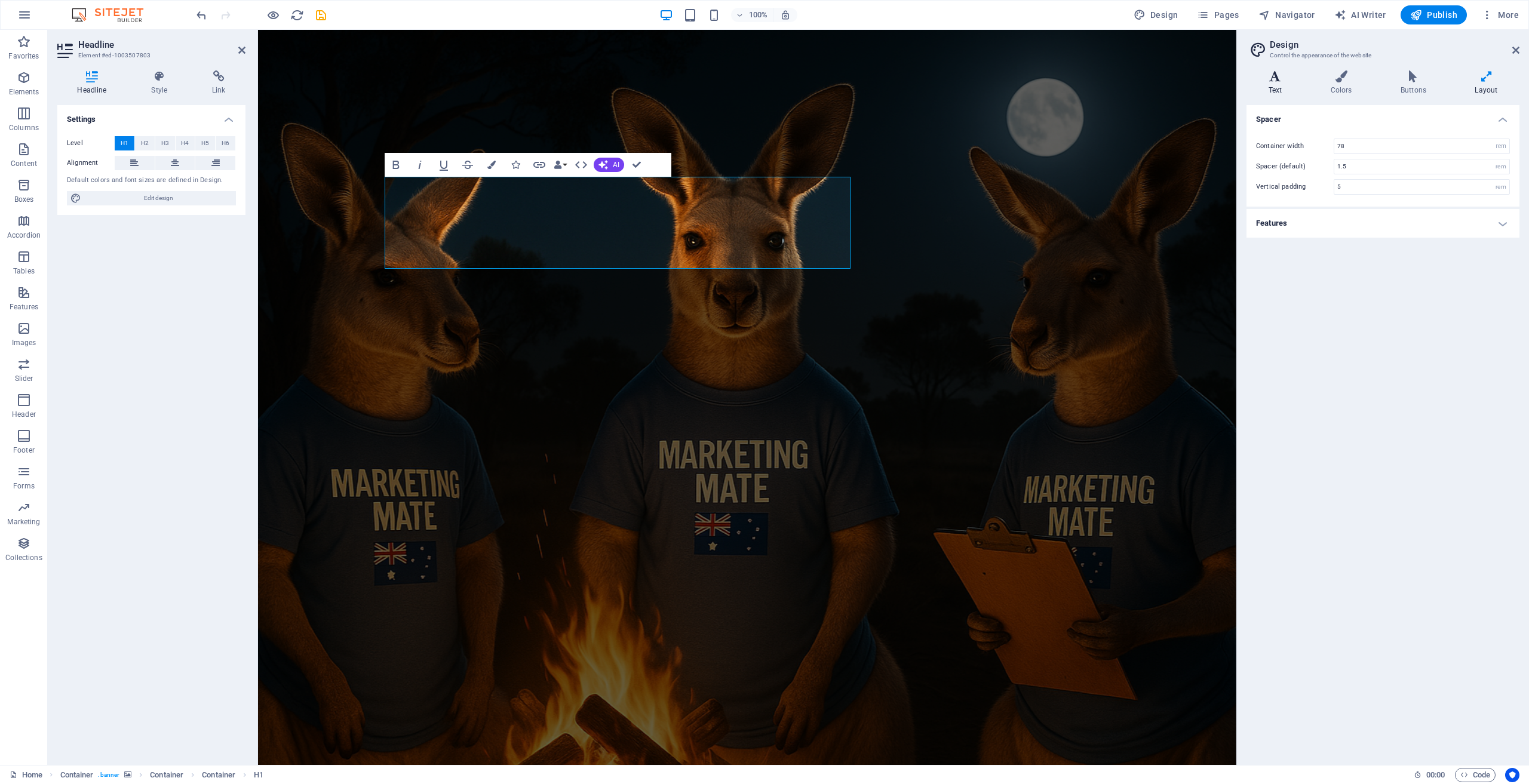
click at [1270, 82] on h4 "Text" at bounding box center [1278, 82] width 62 height 25
click at [162, 78] on icon at bounding box center [160, 76] width 56 height 12
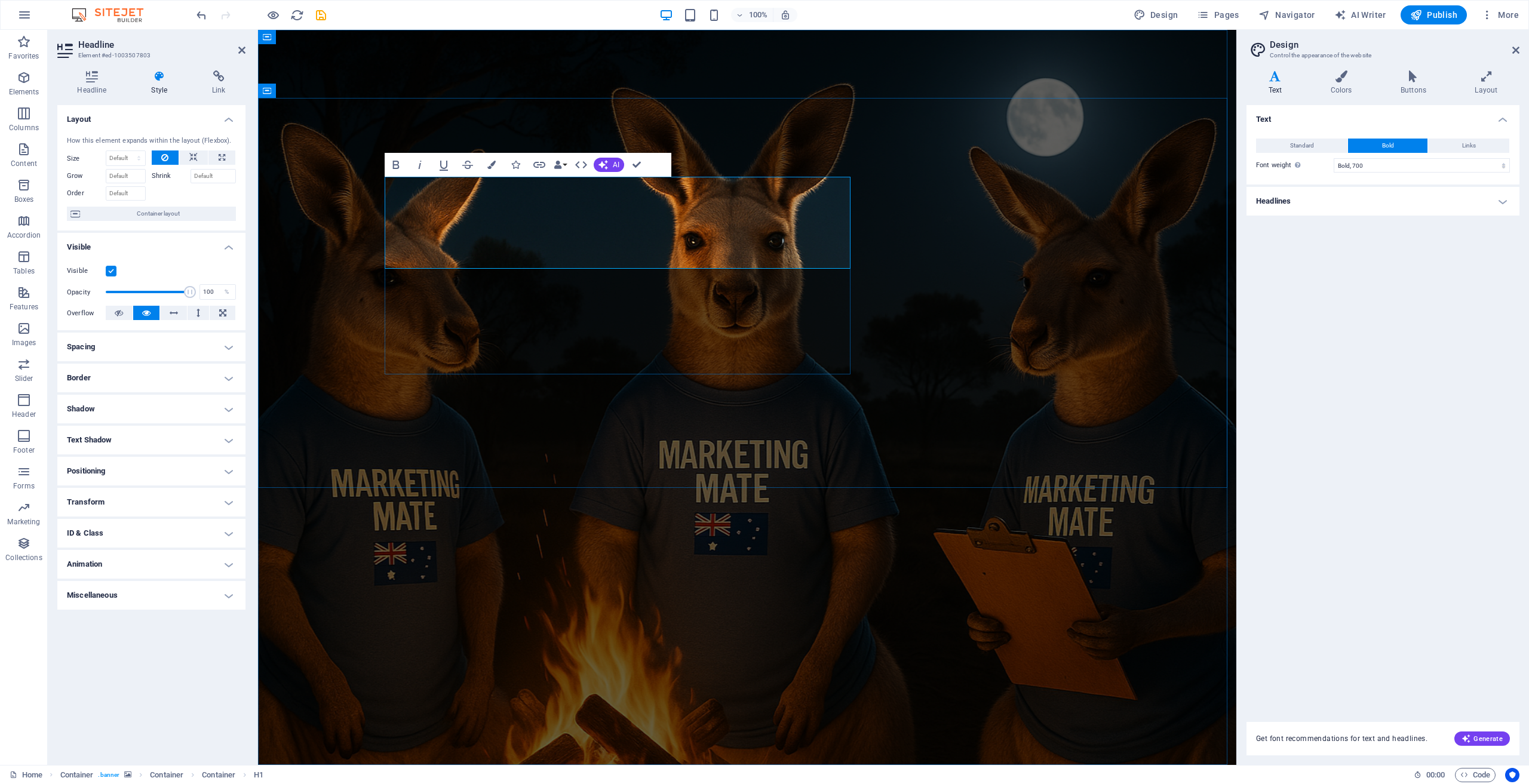
drag, startPoint x: 393, startPoint y: 197, endPoint x: 797, endPoint y: 201, distance: 404.0
drag, startPoint x: 689, startPoint y: 244, endPoint x: 373, endPoint y: 243, distance: 316.0
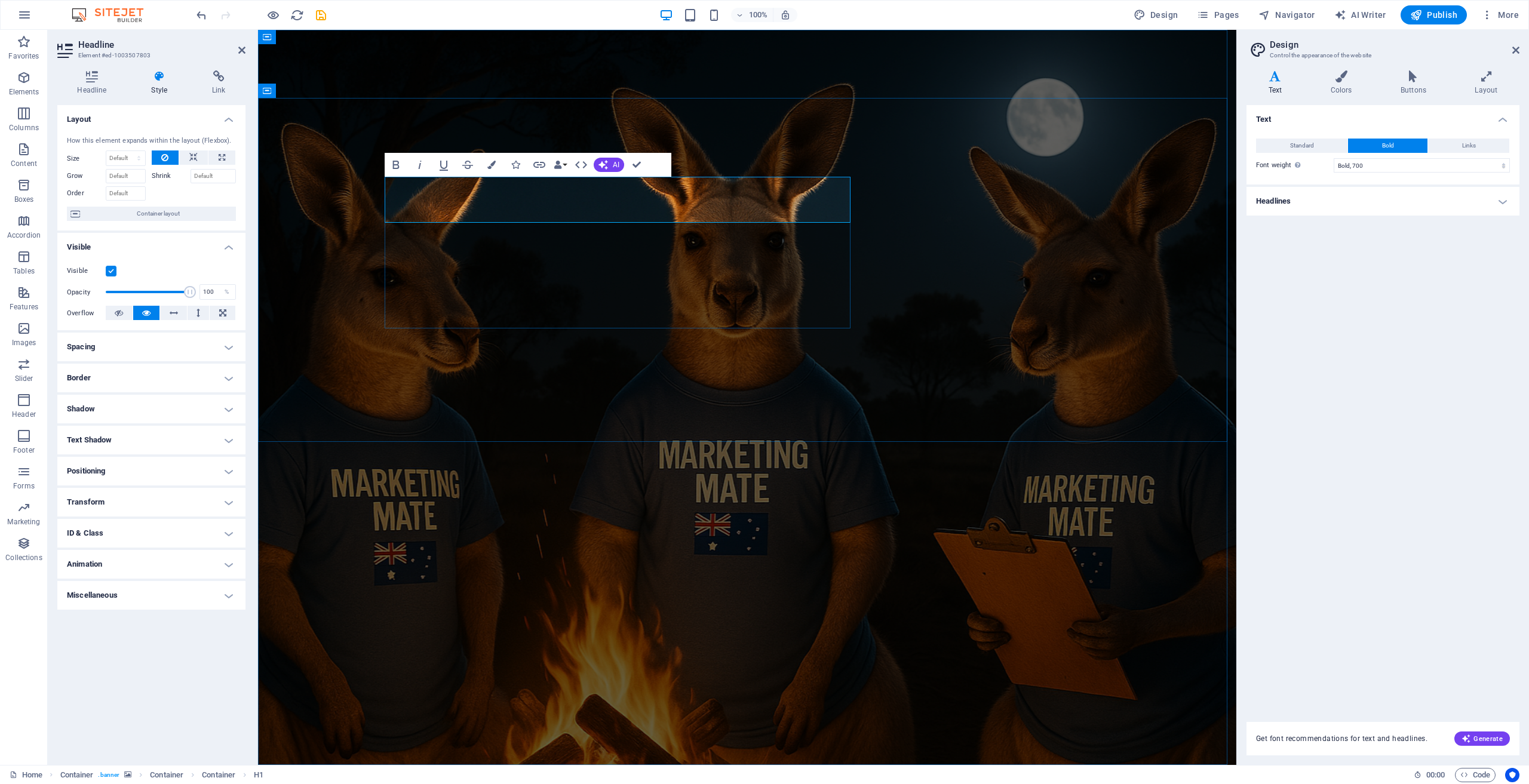
drag, startPoint x: 422, startPoint y: 198, endPoint x: 397, endPoint y: 198, distance: 25.0
drag, startPoint x: 682, startPoint y: 196, endPoint x: 657, endPoint y: 197, distance: 25.0
click at [1339, 76] on icon at bounding box center [1341, 76] width 65 height 12
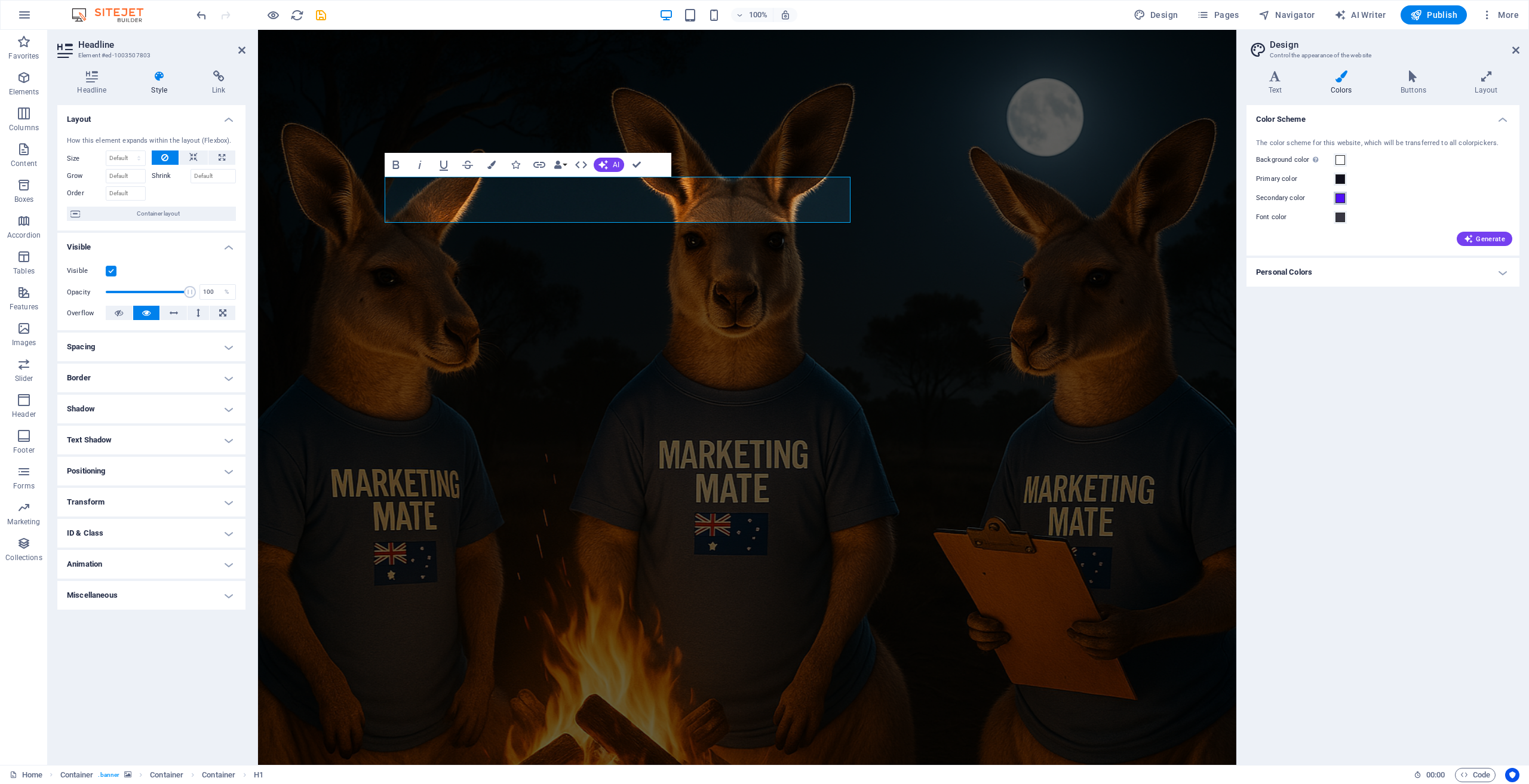
click at [1341, 198] on span at bounding box center [1340, 198] width 9 height 9
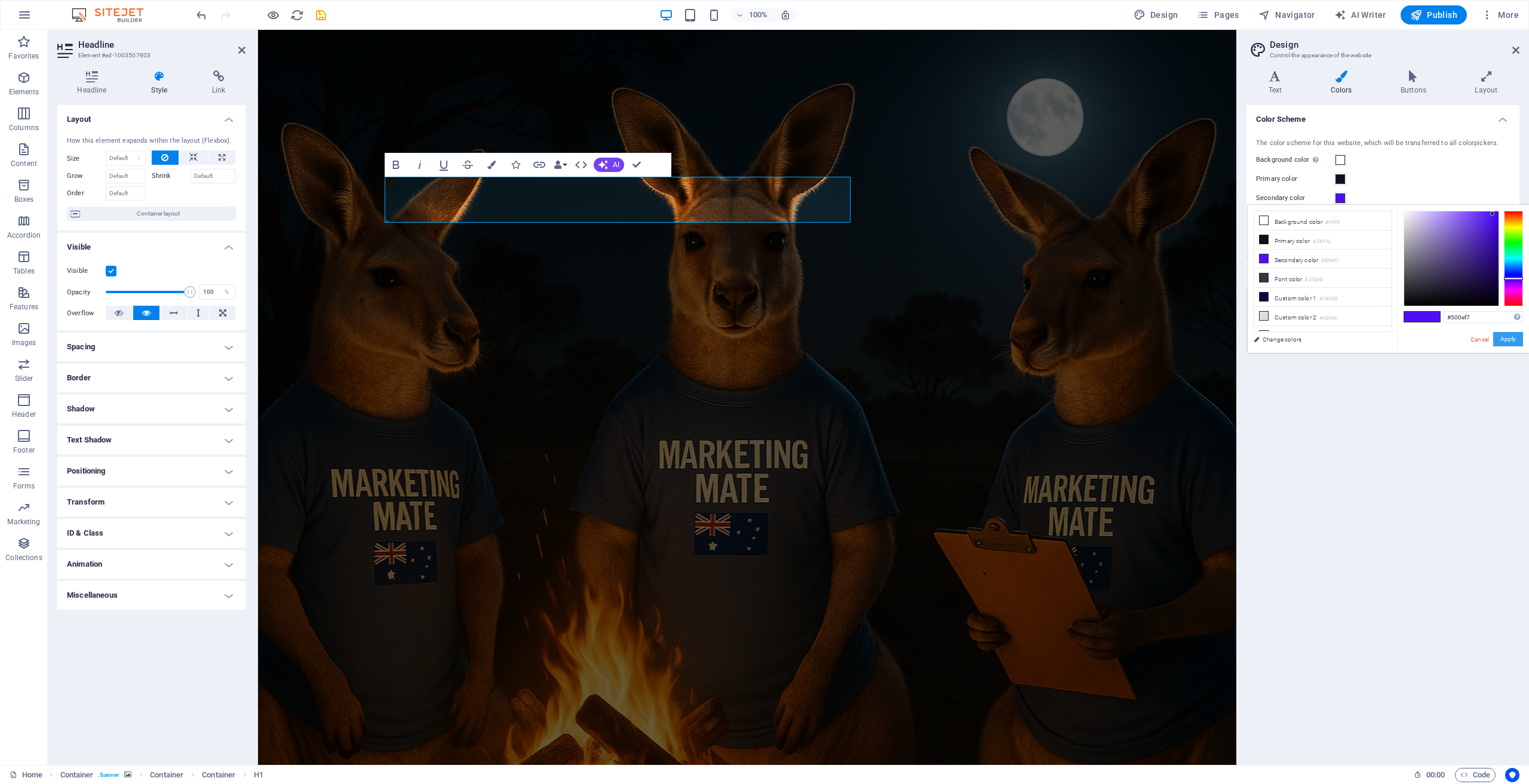
click at [1509, 338] on button "Apply" at bounding box center [1508, 338] width 30 height 14
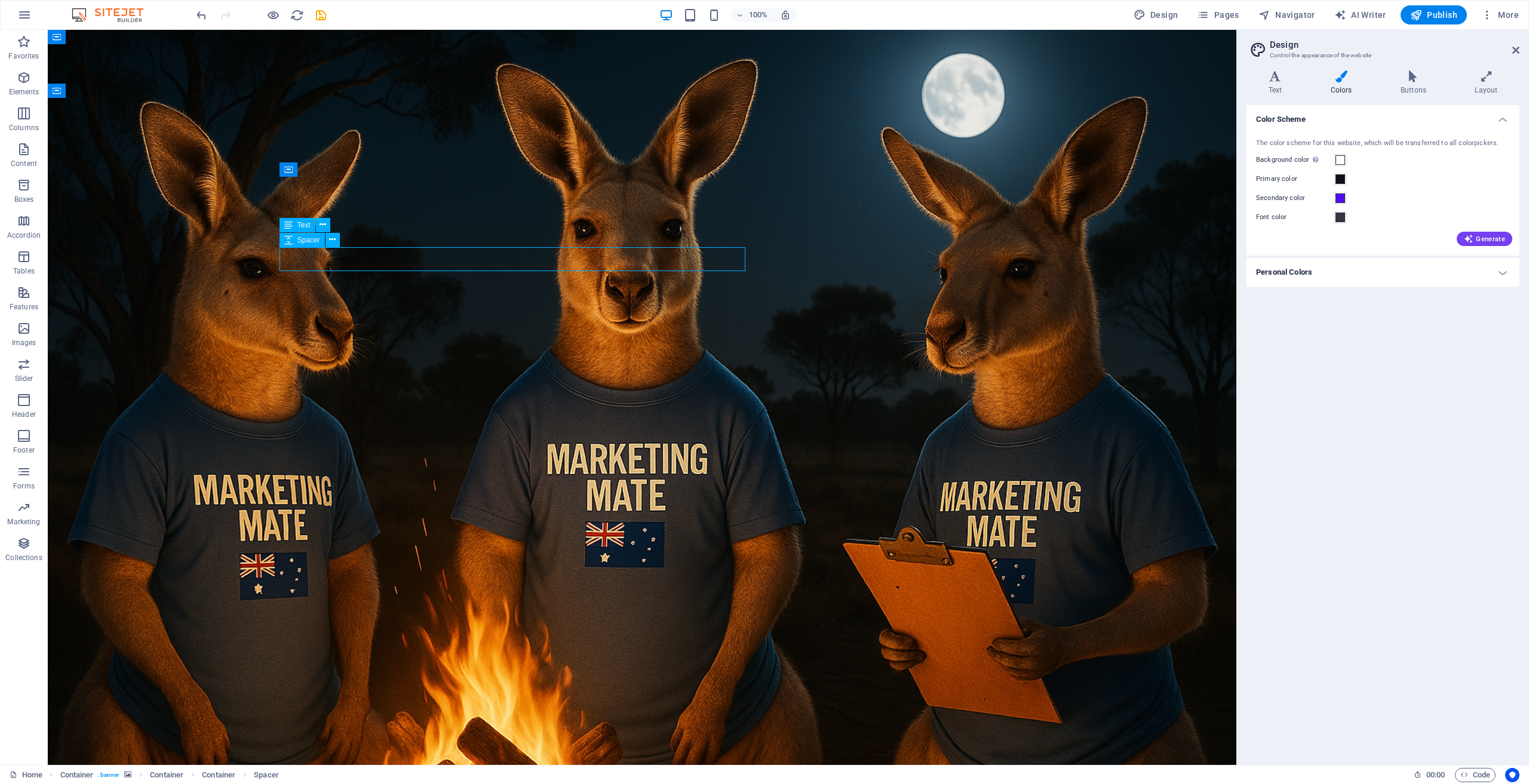
click at [292, 223] on icon at bounding box center [288, 224] width 8 height 14
click at [296, 227] on div "Text" at bounding box center [297, 224] width 36 height 14
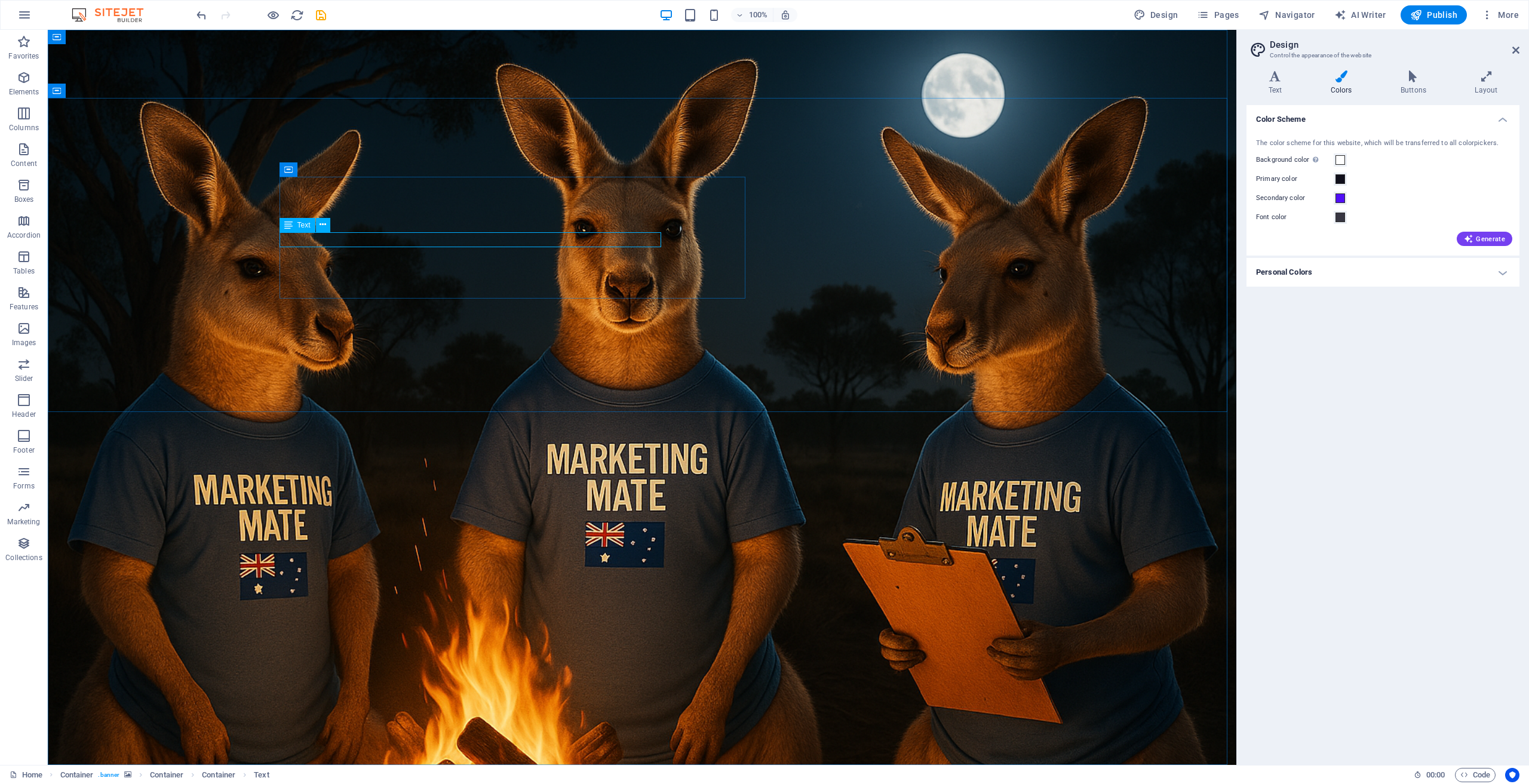
click at [296, 227] on div "Text" at bounding box center [297, 224] width 36 height 14
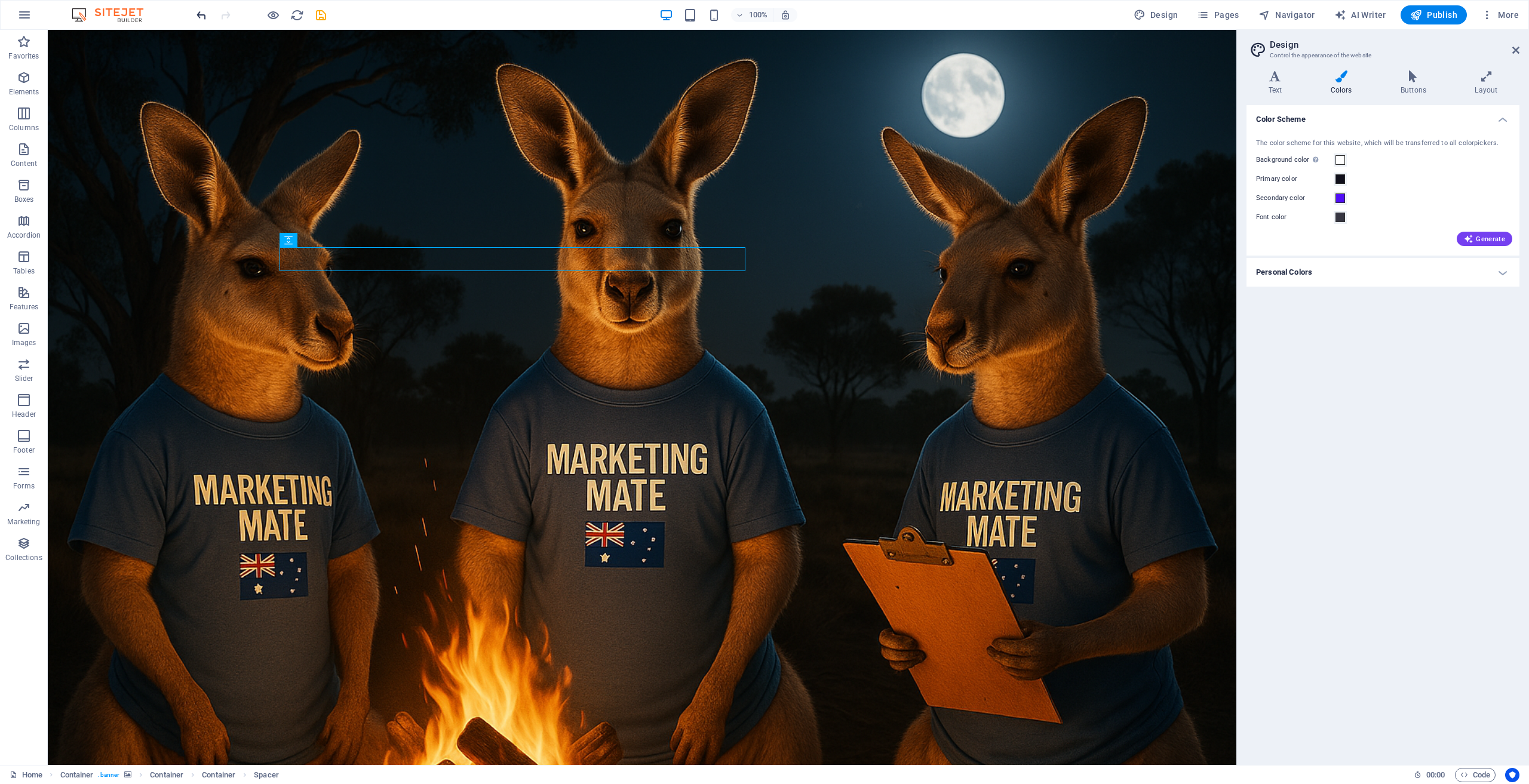
click at [199, 14] on icon "undo" at bounding box center [201, 15] width 14 height 14
click at [324, 224] on icon at bounding box center [322, 224] width 7 height 12
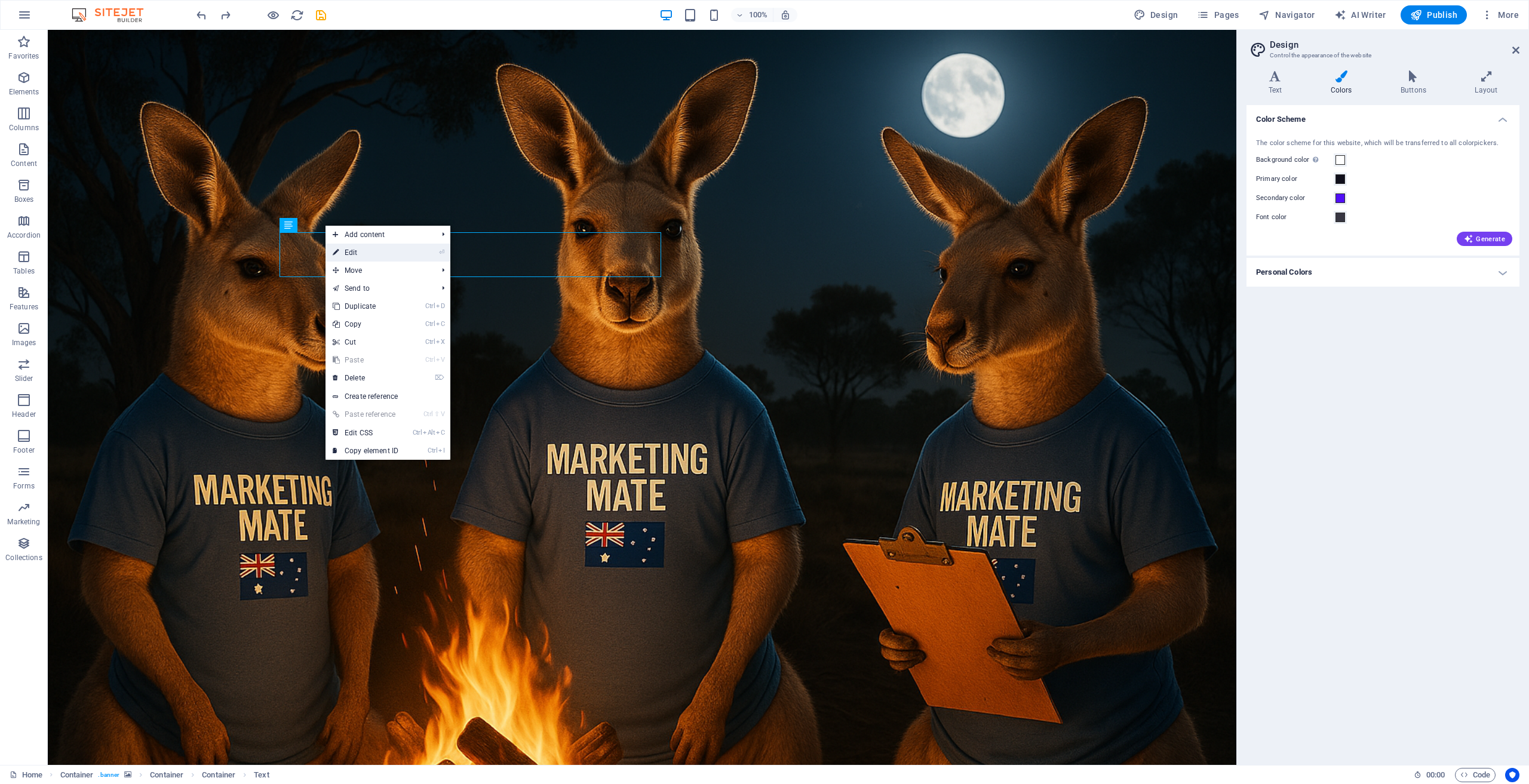
click at [364, 251] on link "⏎ Edit" at bounding box center [365, 252] width 80 height 18
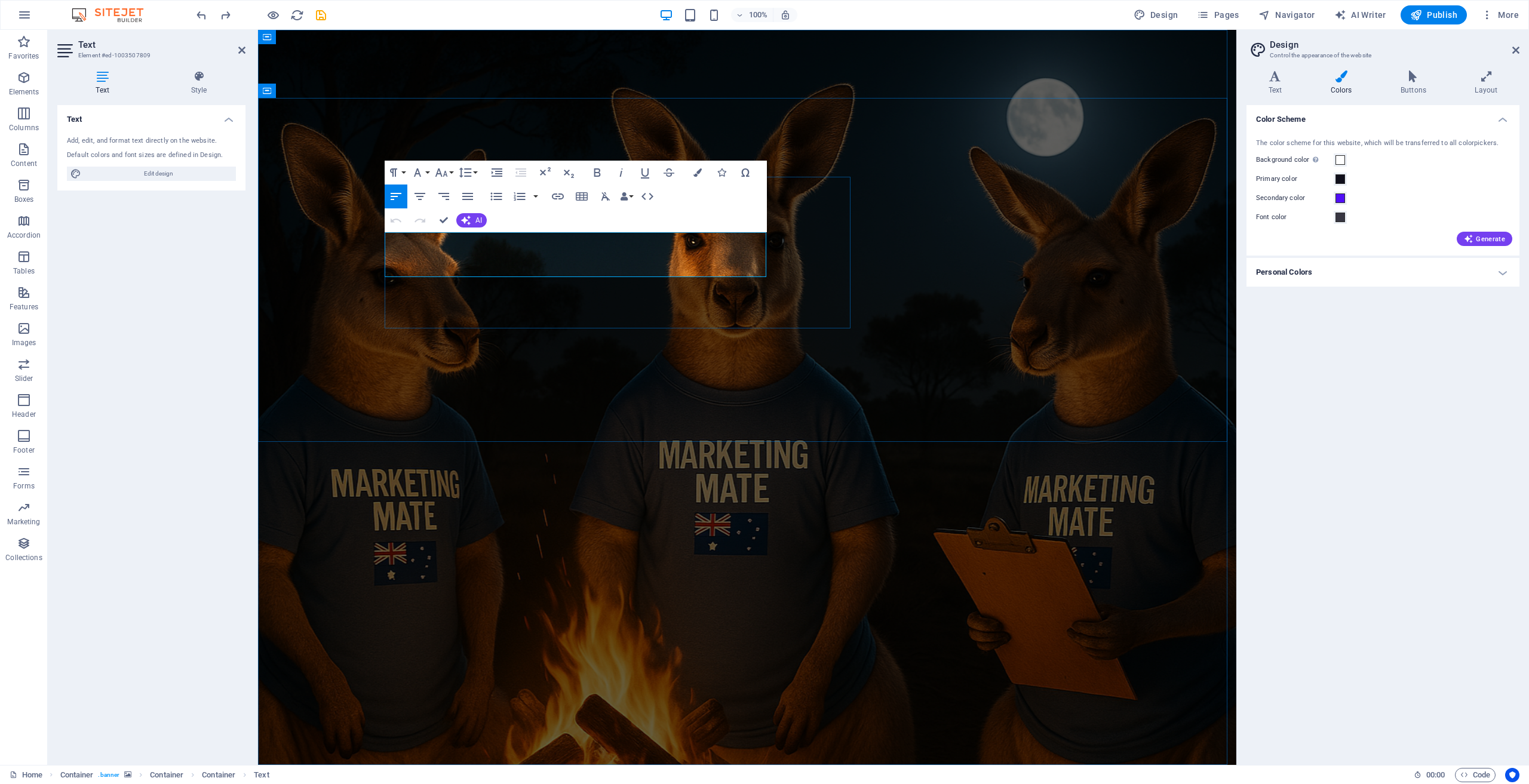
drag, startPoint x: 707, startPoint y: 270, endPoint x: 387, endPoint y: 244, distance: 321.1
drag, startPoint x: 431, startPoint y: 237, endPoint x: 379, endPoint y: 235, distance: 52.0
click at [696, 174] on icon "button" at bounding box center [697, 172] width 8 height 8
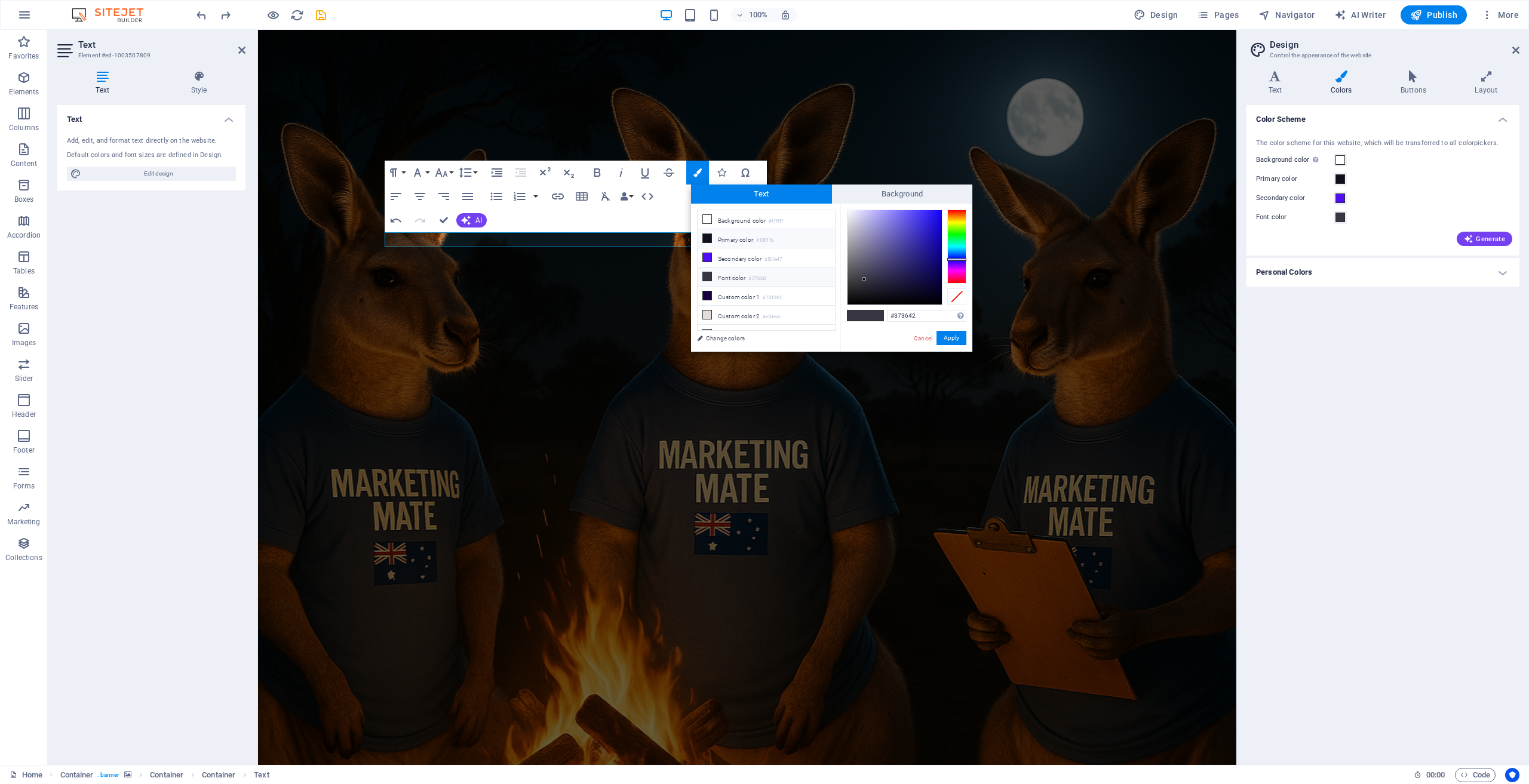
scroll to position [47, 0]
click at [732, 229] on li "Font color #373642" at bounding box center [765, 230] width 137 height 19
drag, startPoint x: 957, startPoint y: 260, endPoint x: 957, endPoint y: 245, distance: 15.0
click at [957, 245] on div at bounding box center [957, 245] width 19 height 3
drag, startPoint x: 863, startPoint y: 278, endPoint x: 841, endPoint y: 207, distance: 74.3
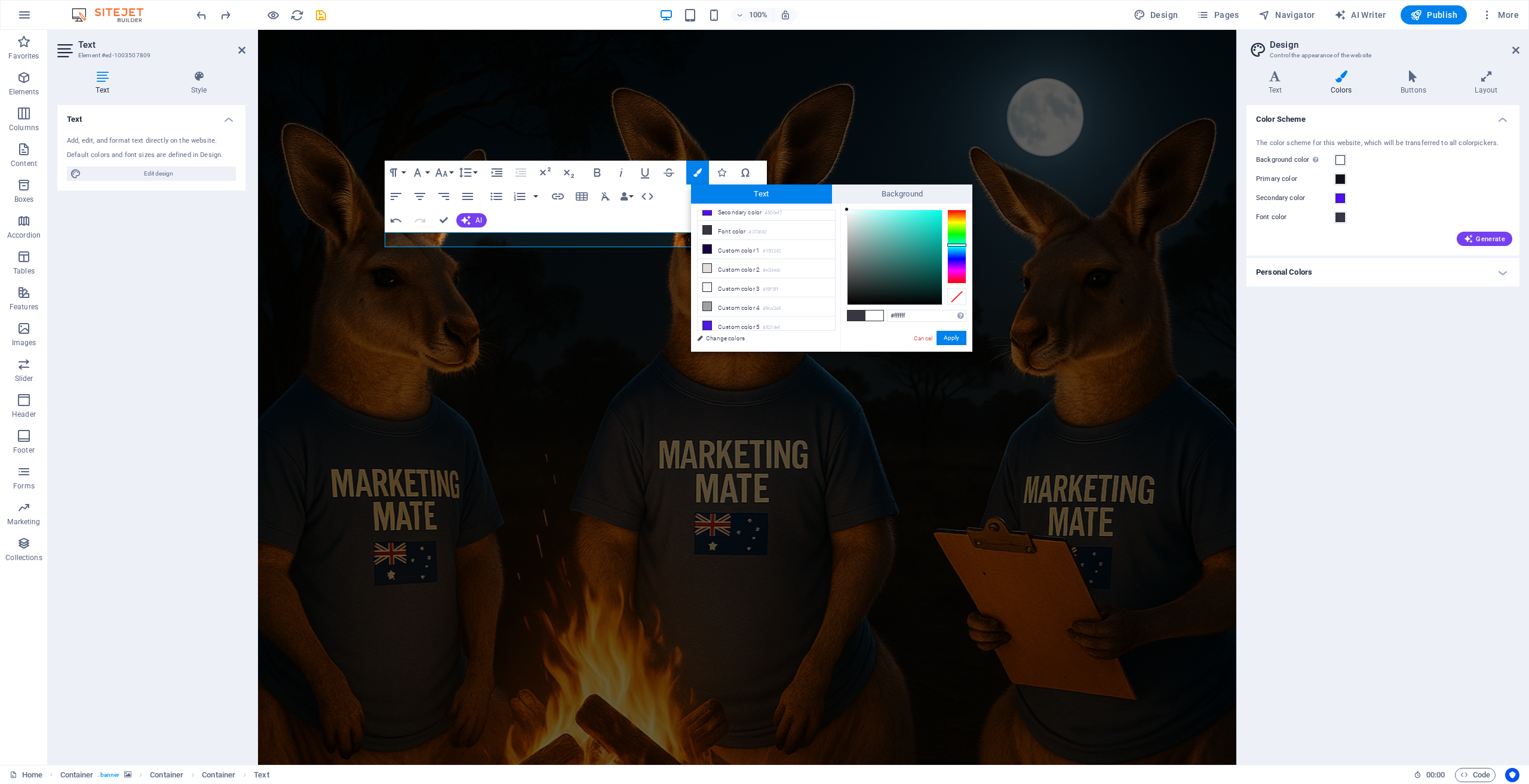
click at [841, 207] on div "#ffffff Supported formats #0852ed rgb(8, 82, 237) rgba(8, 82, 237, 90%) hsv(221…" at bounding box center [906, 364] width 132 height 321
type input "#000000"
click at [951, 339] on button "Apply" at bounding box center [951, 337] width 30 height 14
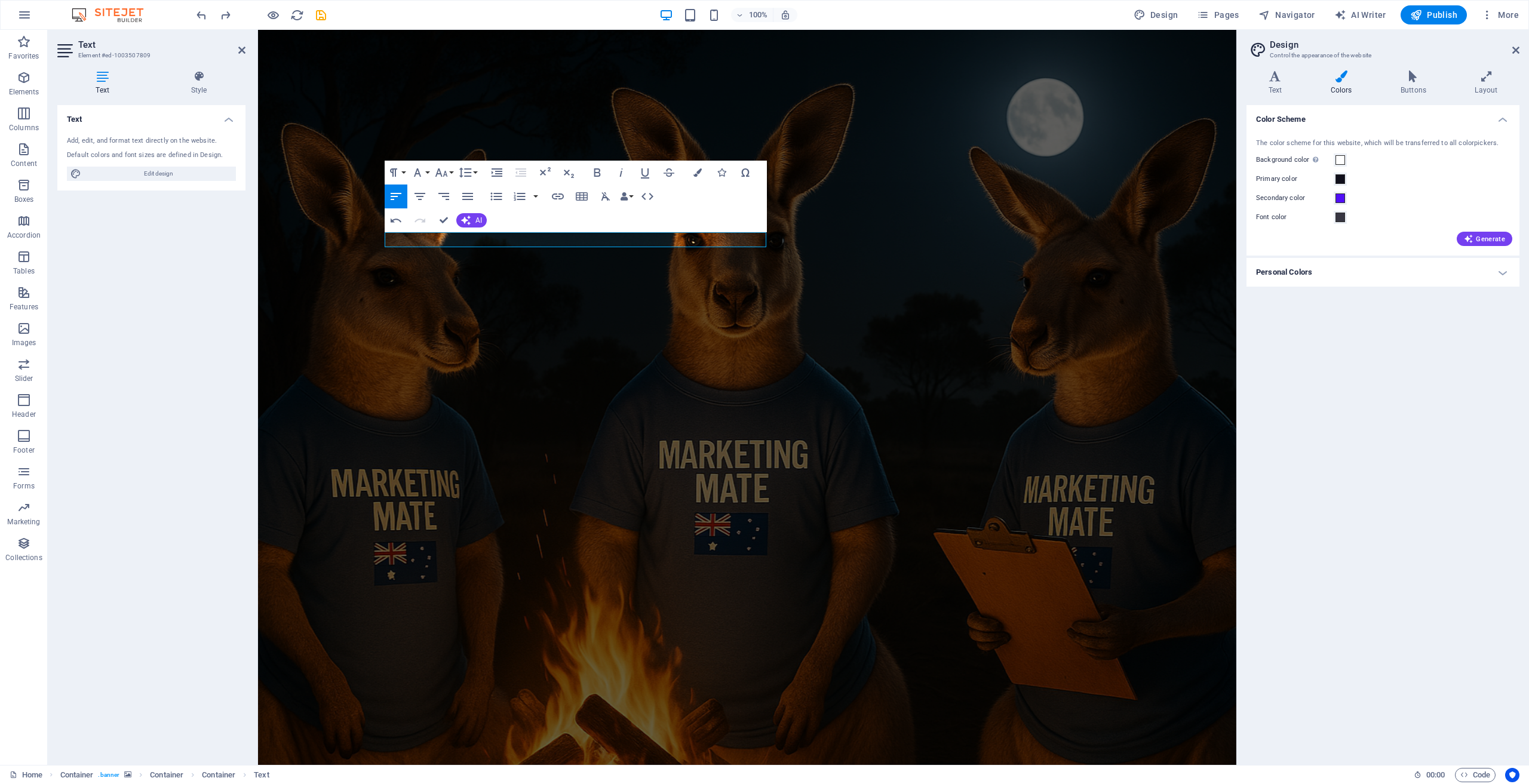
click at [422, 239] on div "Container H1 Container Container Container Text Container Menu Bar Logo Spacer …" at bounding box center [747, 397] width 979 height 735
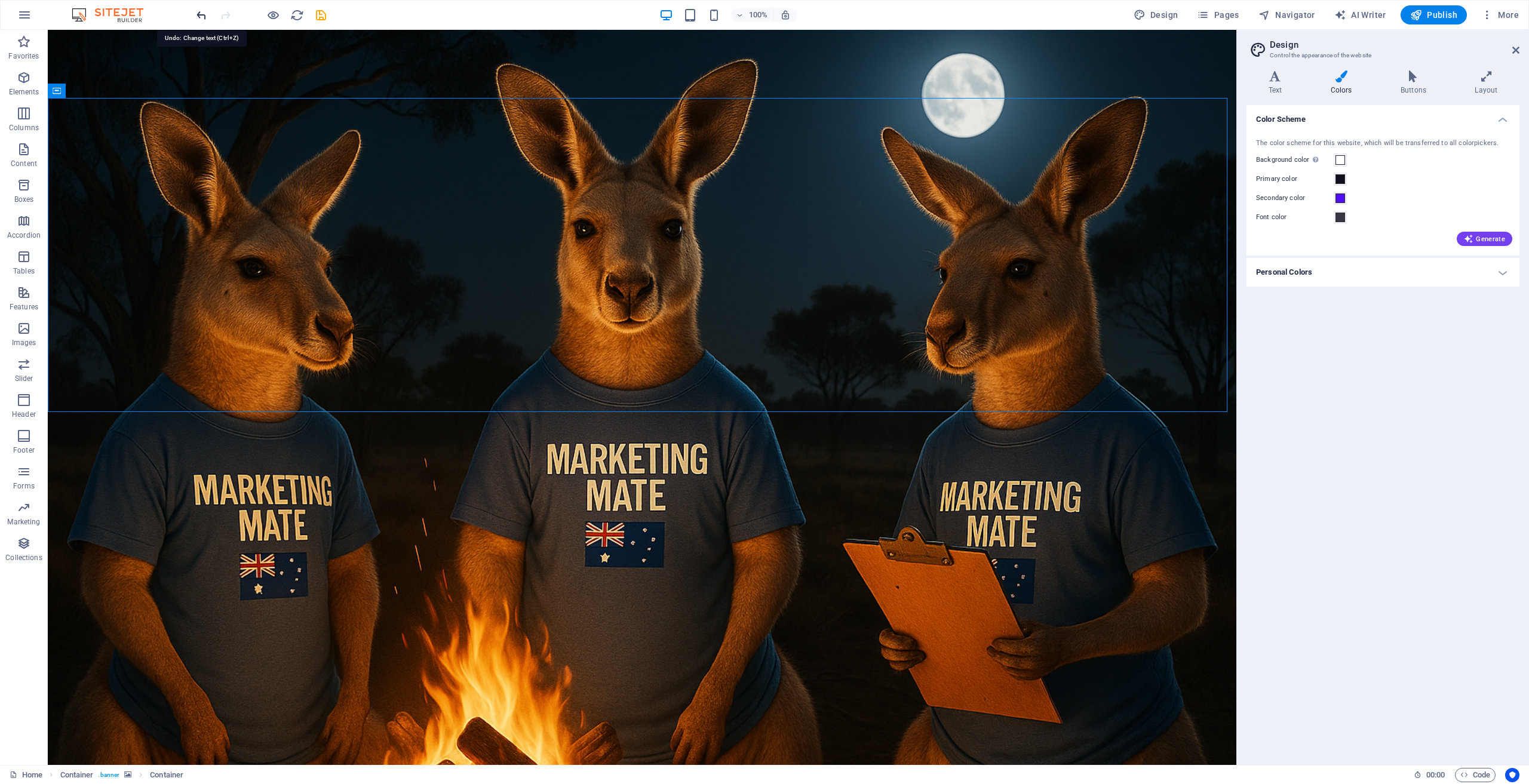
click at [200, 15] on icon "undo" at bounding box center [201, 15] width 14 height 14
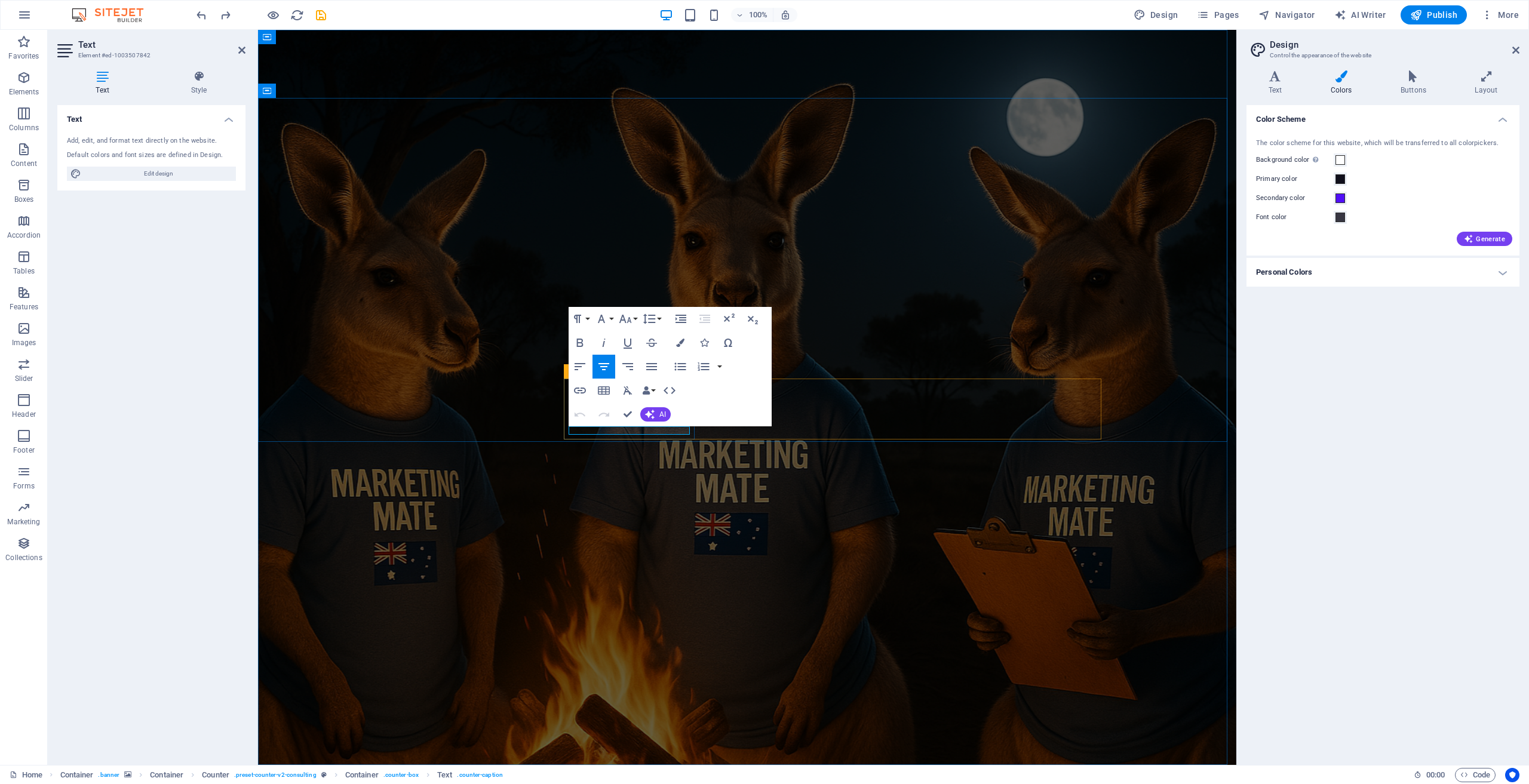
click at [634, 475] on figure at bounding box center [747, 397] width 979 height 735
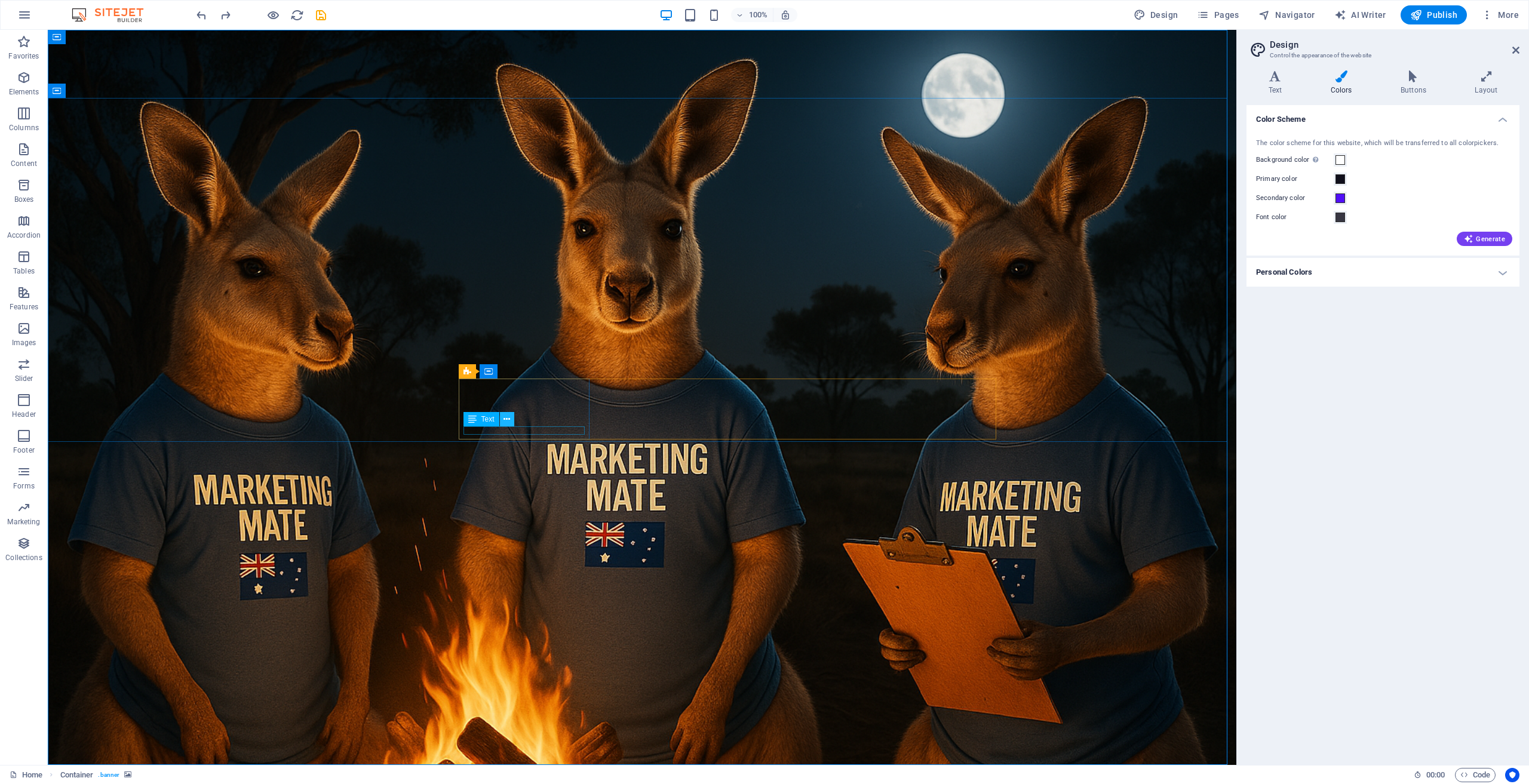
click at [505, 417] on icon at bounding box center [507, 419] width 7 height 12
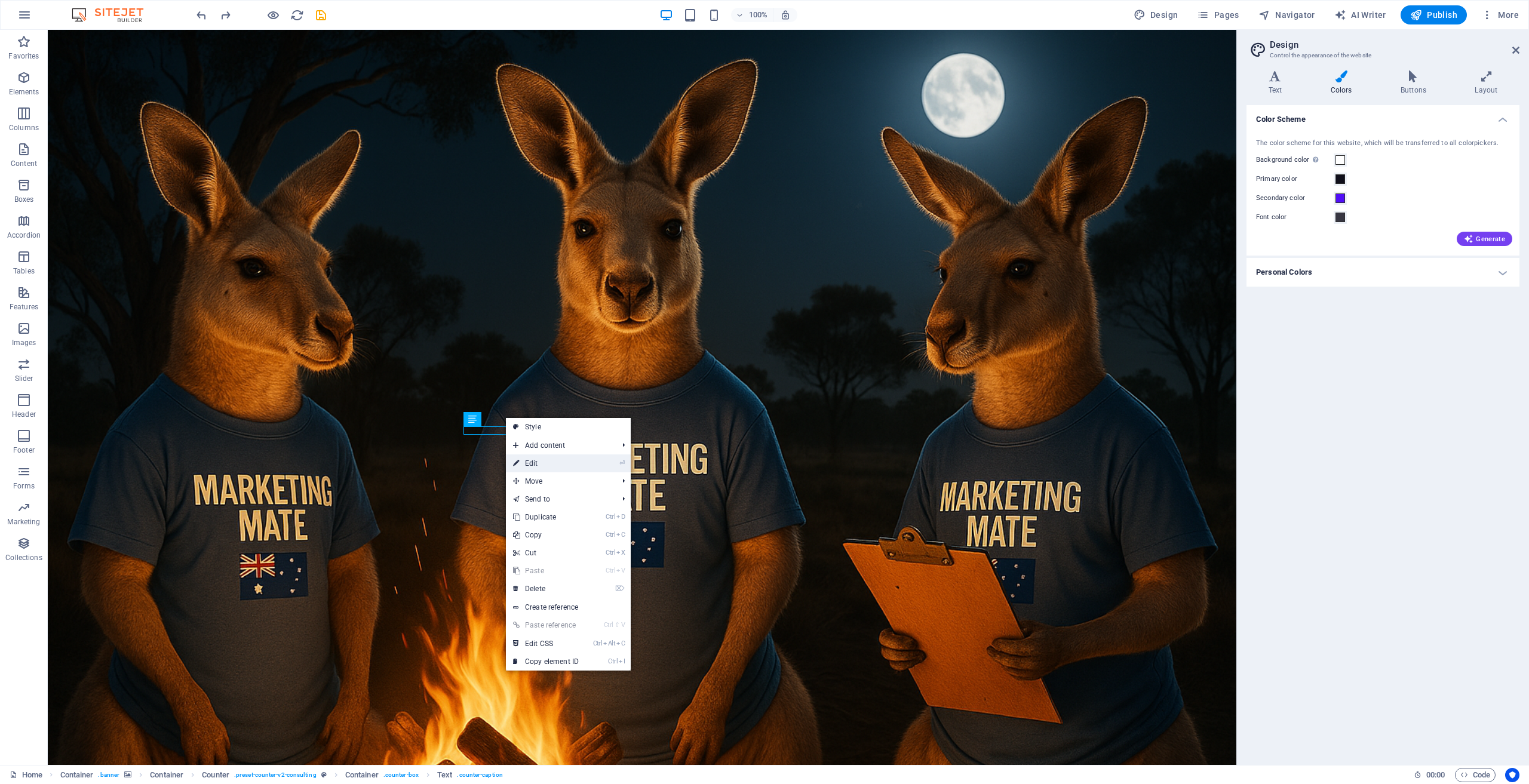
click at [555, 459] on link "⏎ Edit" at bounding box center [546, 463] width 80 height 18
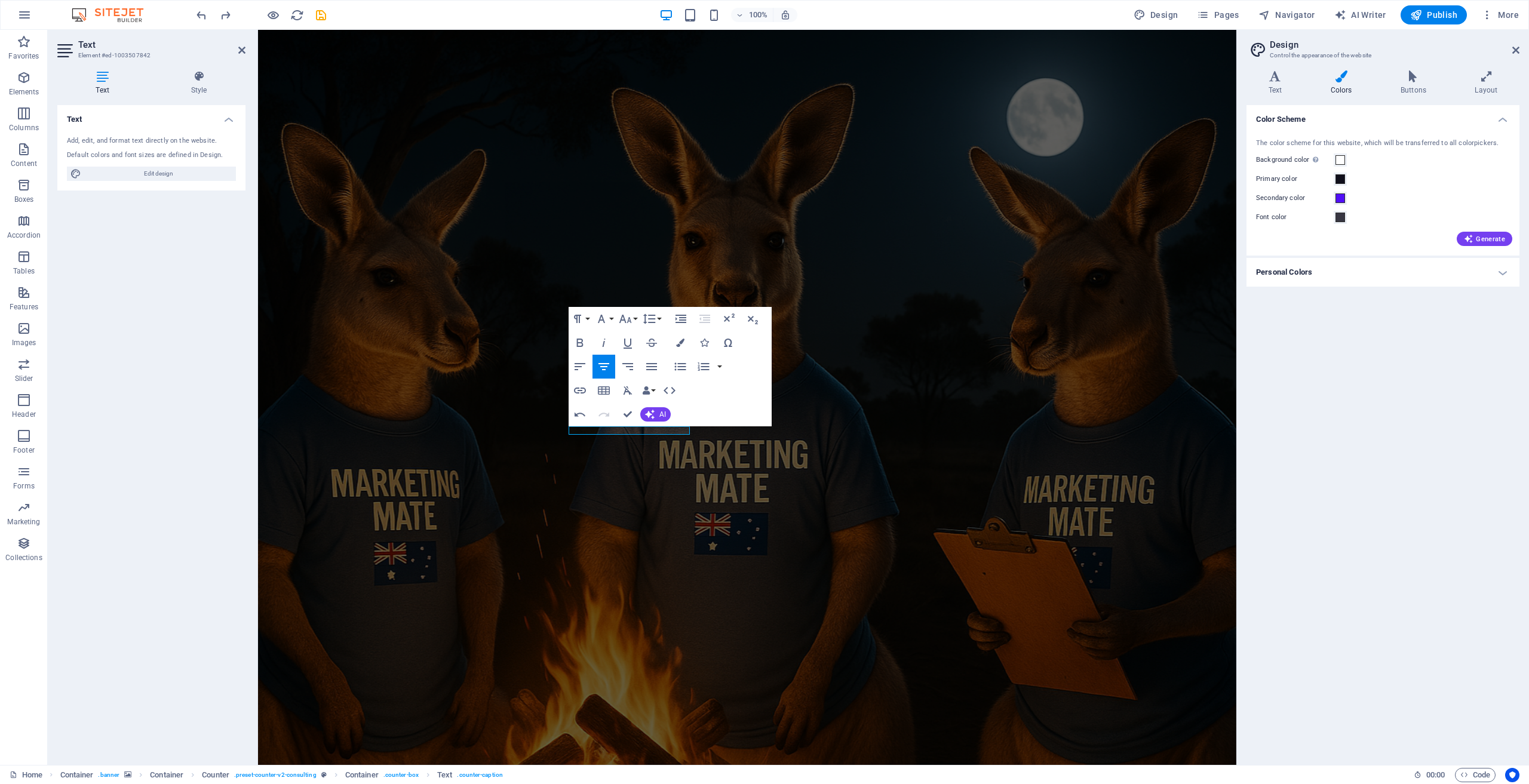
click at [555, 459] on figure at bounding box center [747, 397] width 979 height 735
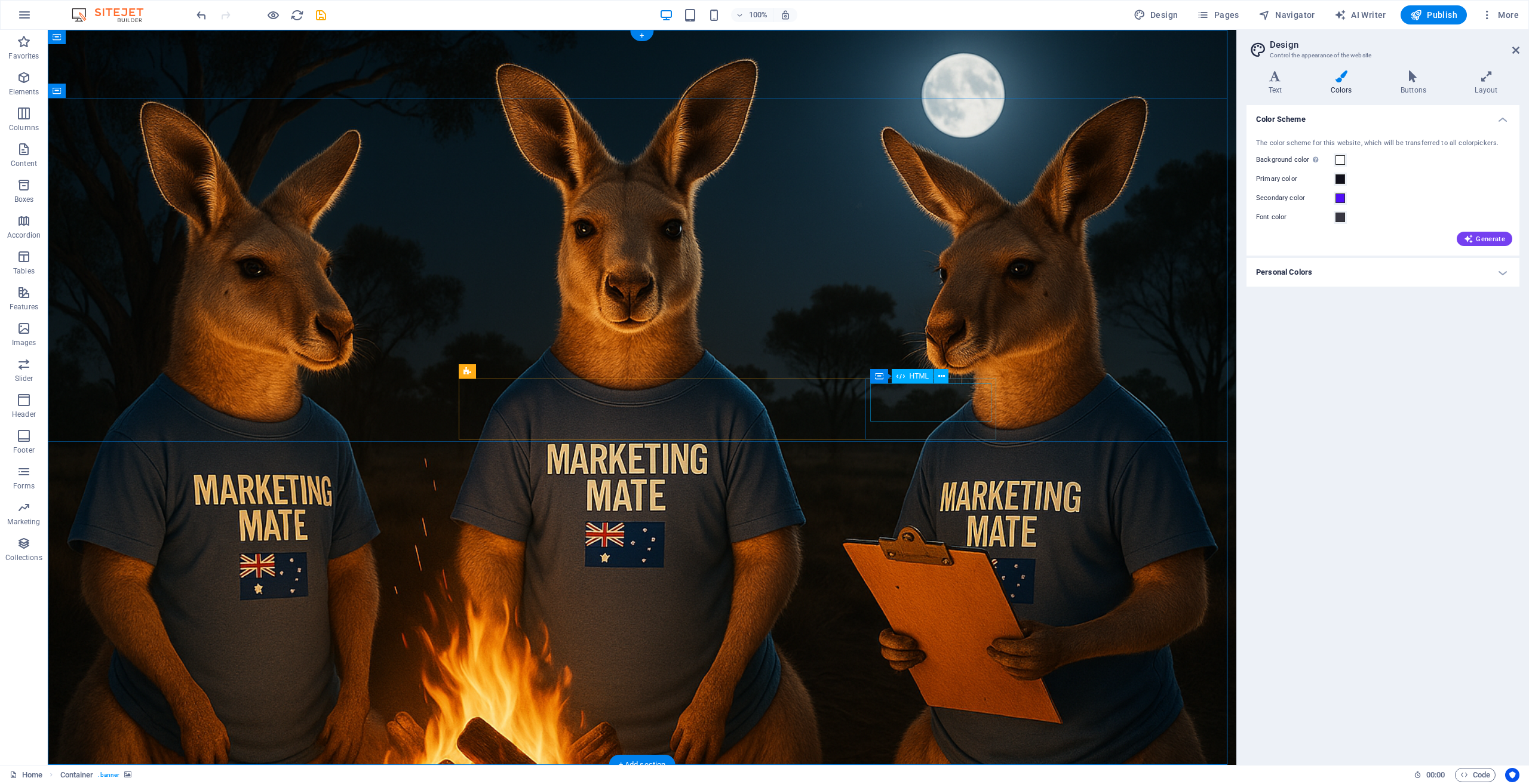
click at [941, 377] on icon at bounding box center [941, 376] width 7 height 12
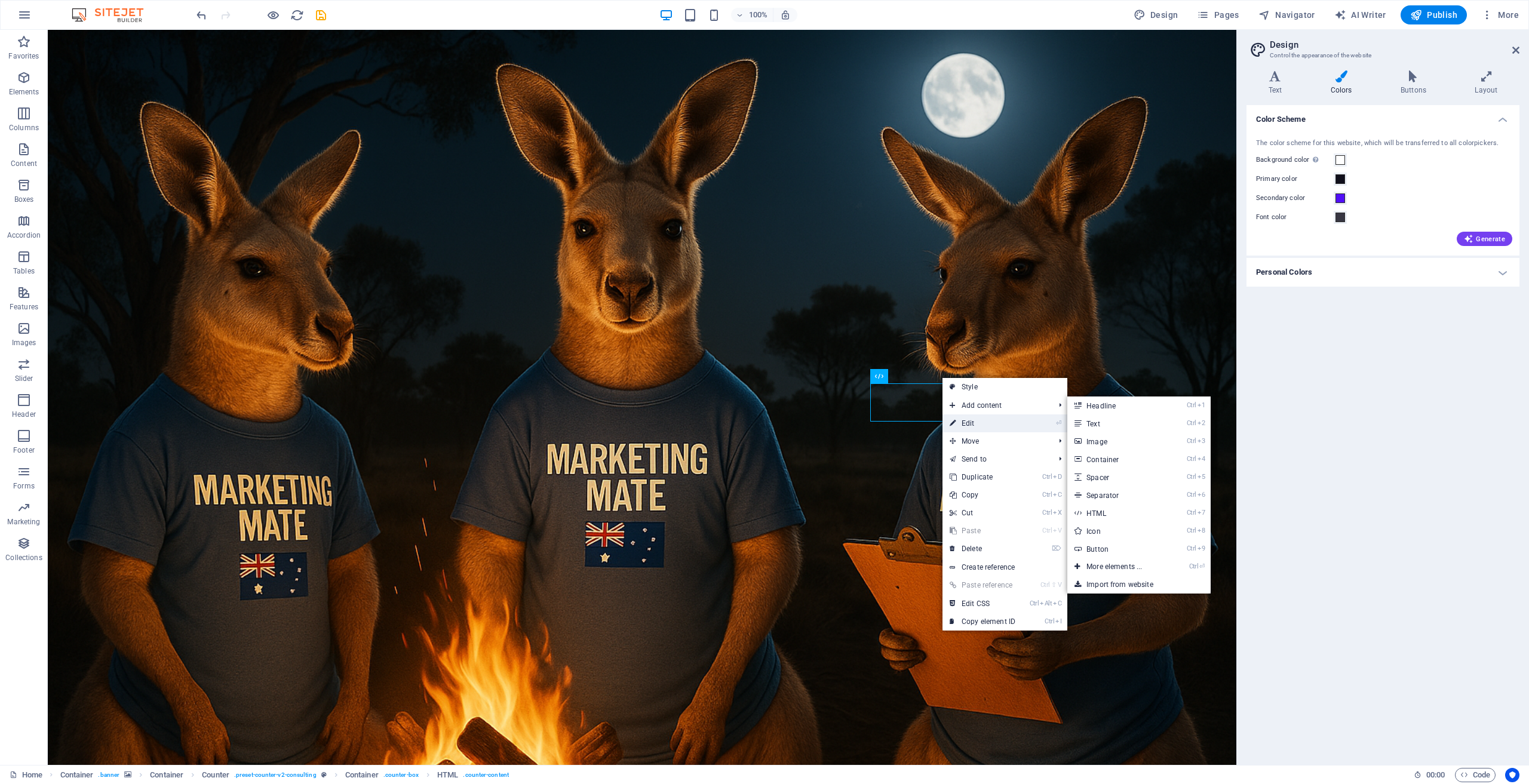
click at [984, 421] on link "⏎ Edit" at bounding box center [982, 423] width 80 height 18
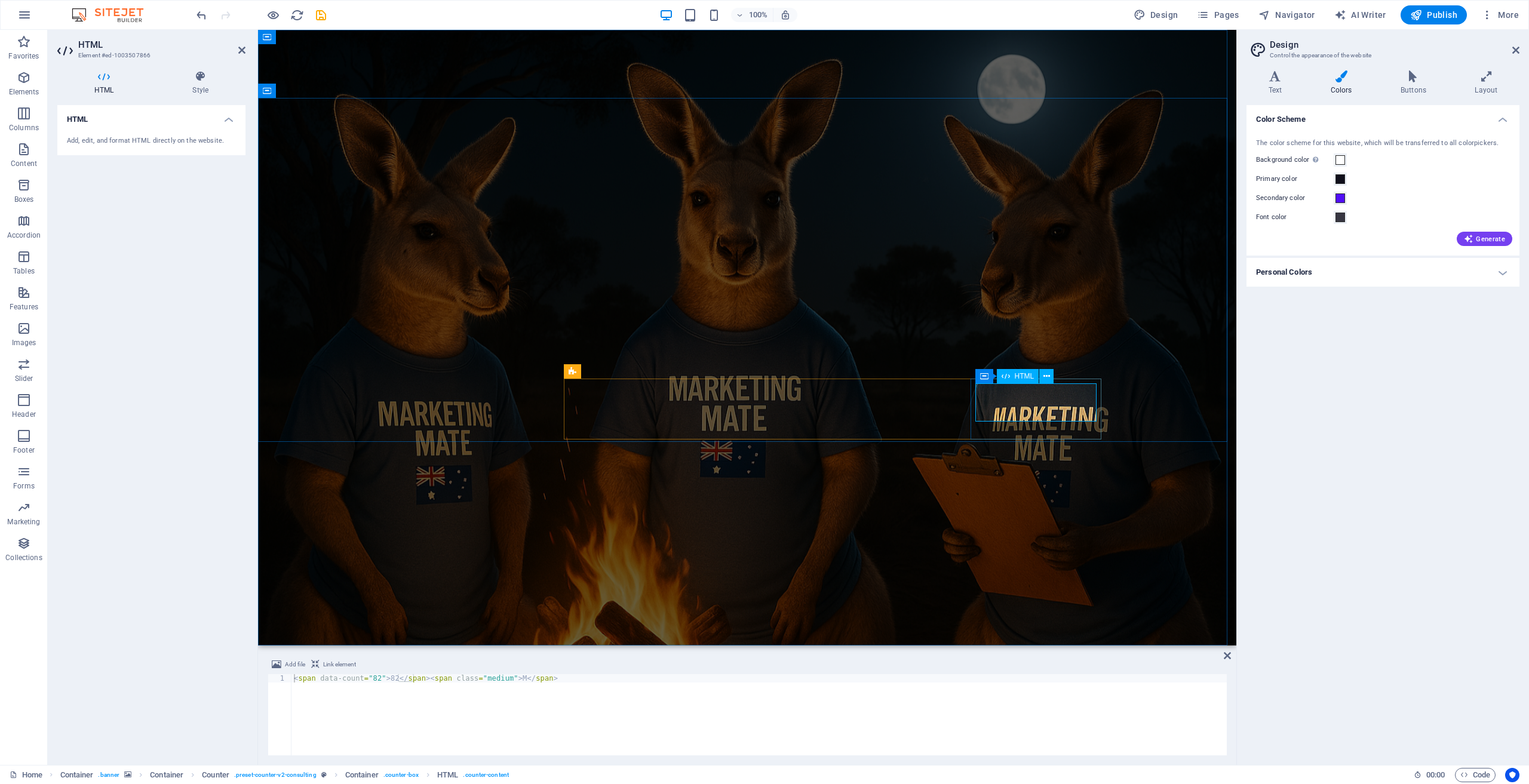
click at [230, 120] on h4 "HTML" at bounding box center [150, 115] width 188 height 21
click at [230, 120] on h4 "HTML" at bounding box center [150, 119] width 188 height 29
click at [1015, 377] on span "HTML" at bounding box center [1024, 377] width 20 height 7
click at [1049, 375] on icon at bounding box center [1046, 376] width 7 height 12
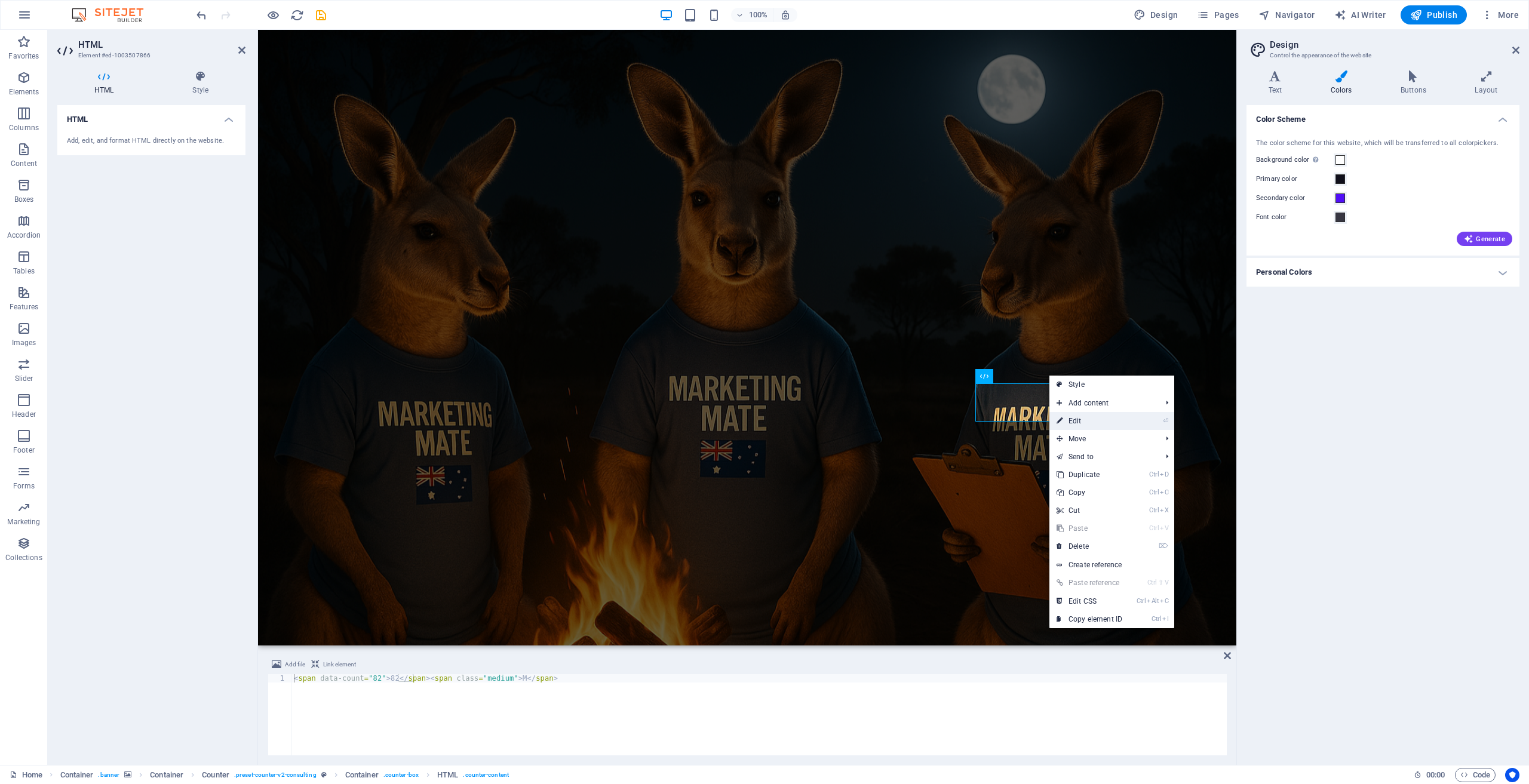
click at [1082, 420] on link "⏎ Edit" at bounding box center [1090, 421] width 80 height 18
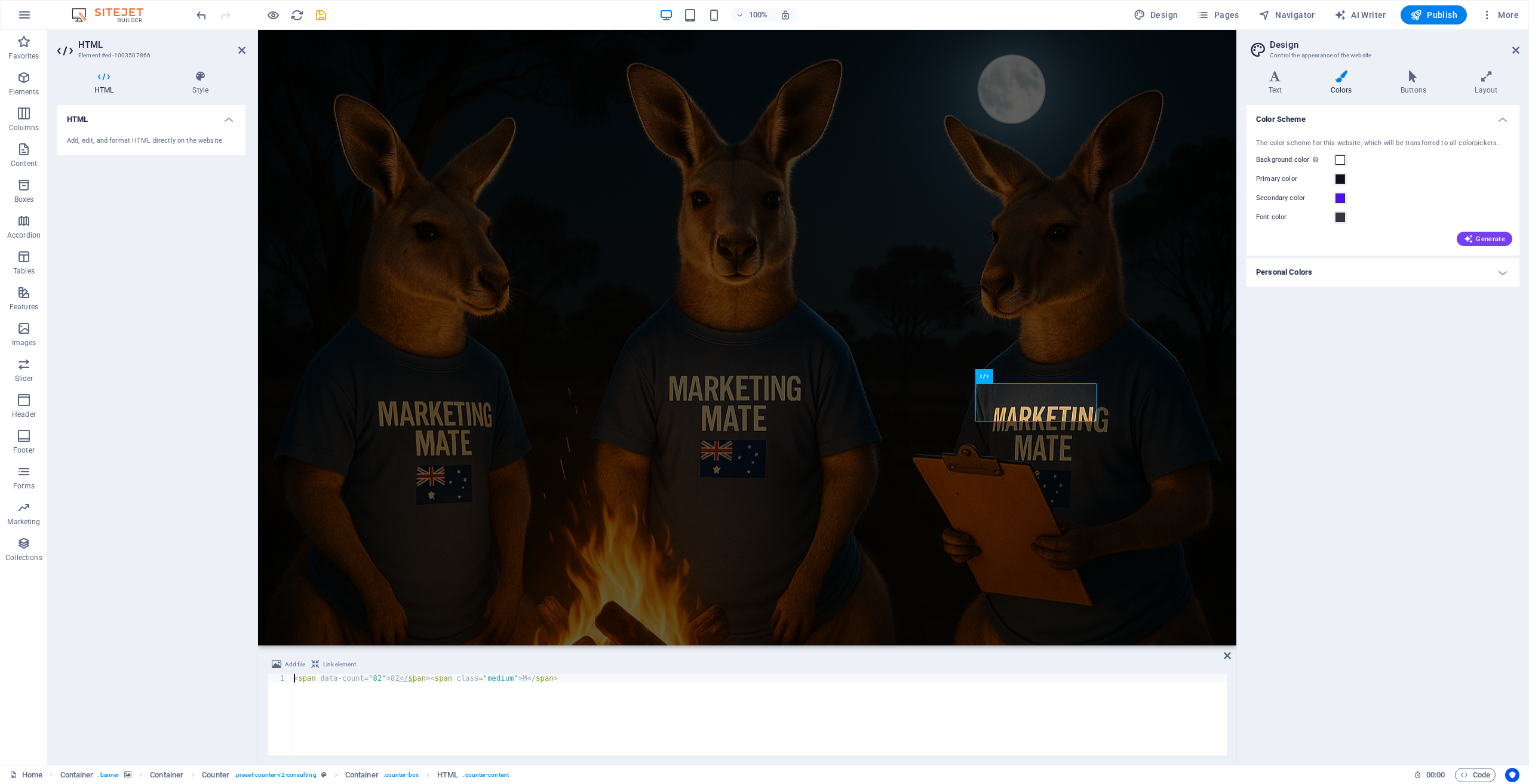
click at [108, 83] on h4 "HTML" at bounding box center [106, 82] width 98 height 25
click at [106, 48] on h2 "HTML" at bounding box center [162, 45] width 167 height 11
click at [1034, 373] on icon at bounding box center [1031, 371] width 7 height 12
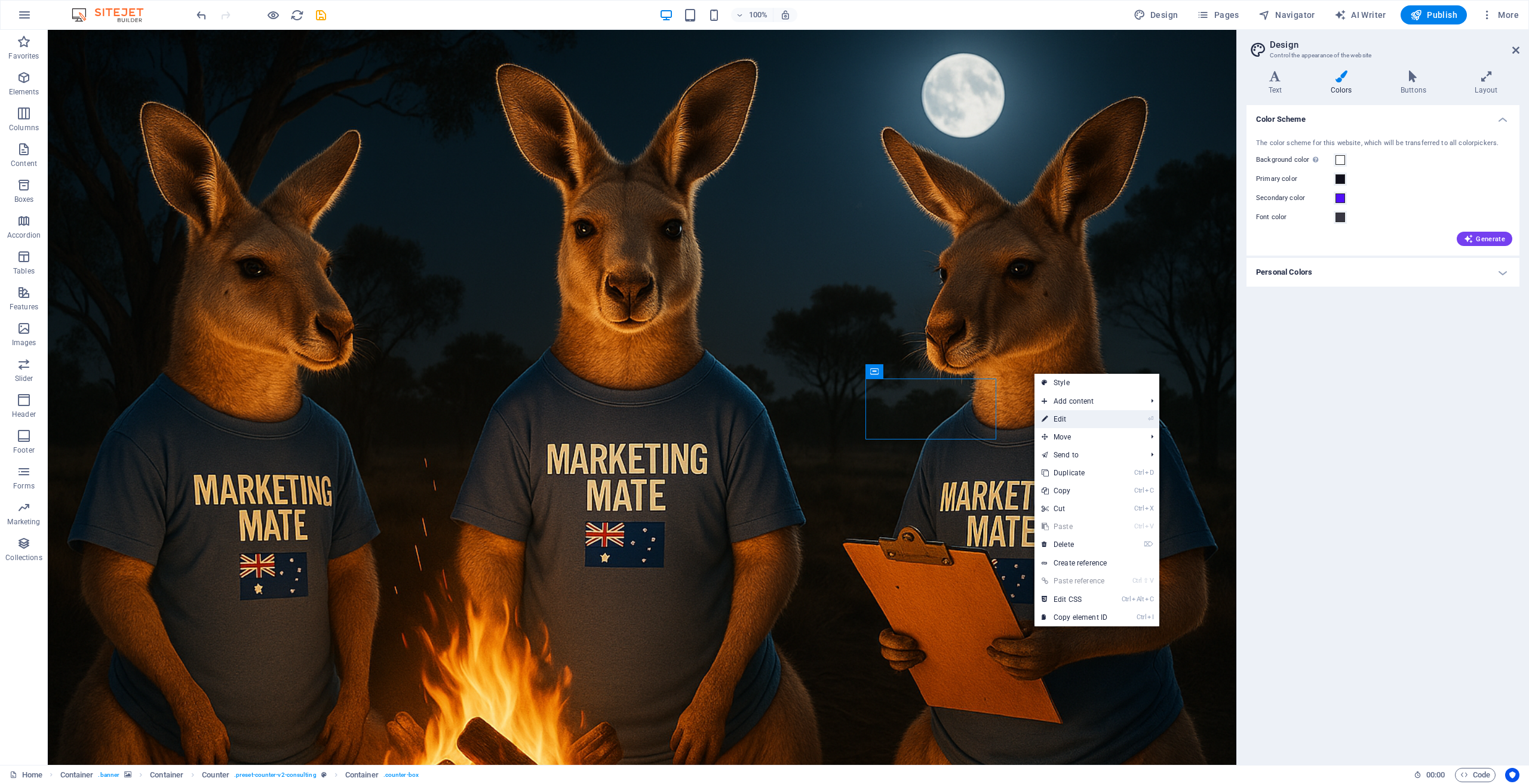
click at [1069, 415] on link "⏎ Edit" at bounding box center [1075, 419] width 80 height 18
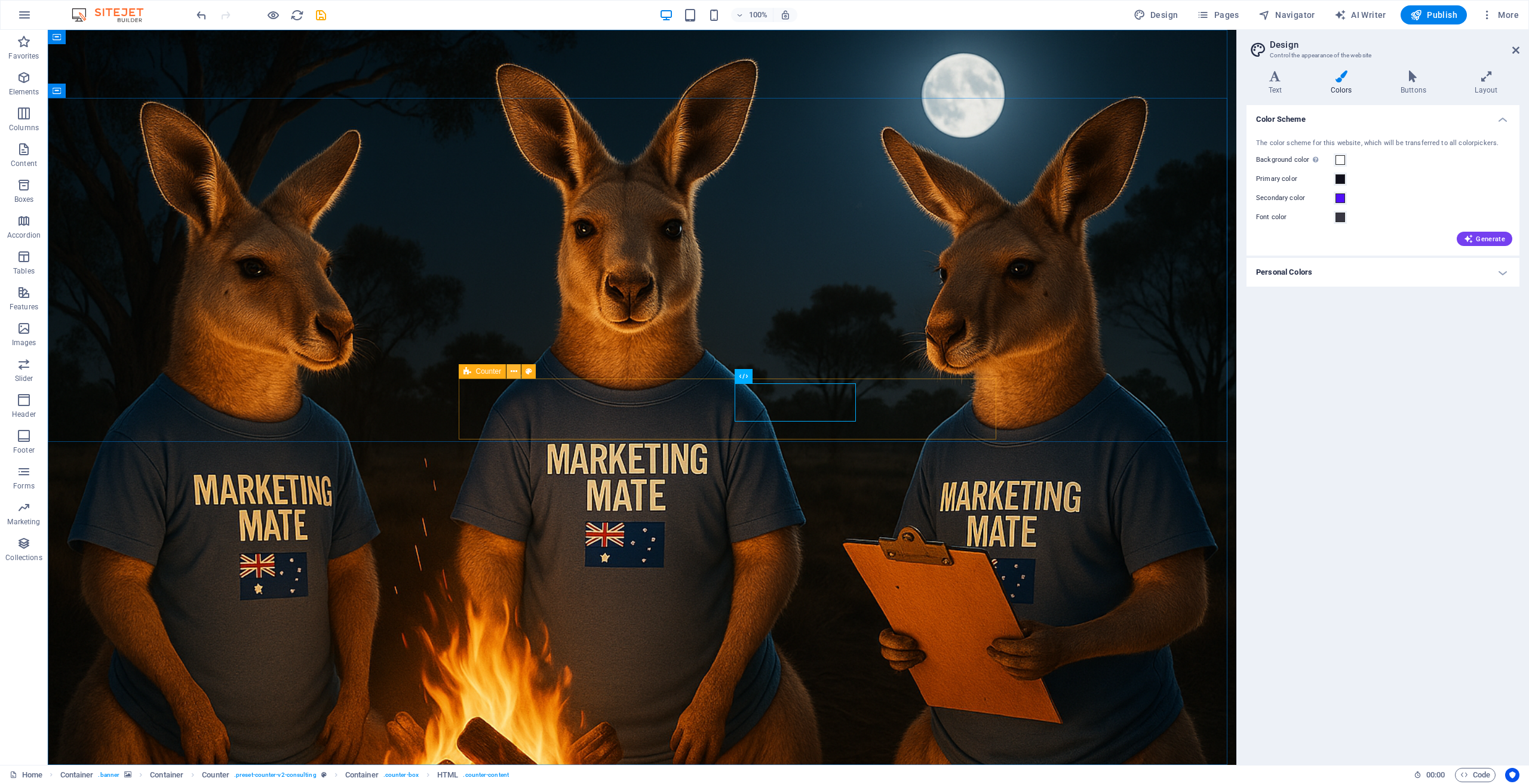
click at [516, 372] on icon at bounding box center [513, 371] width 7 height 12
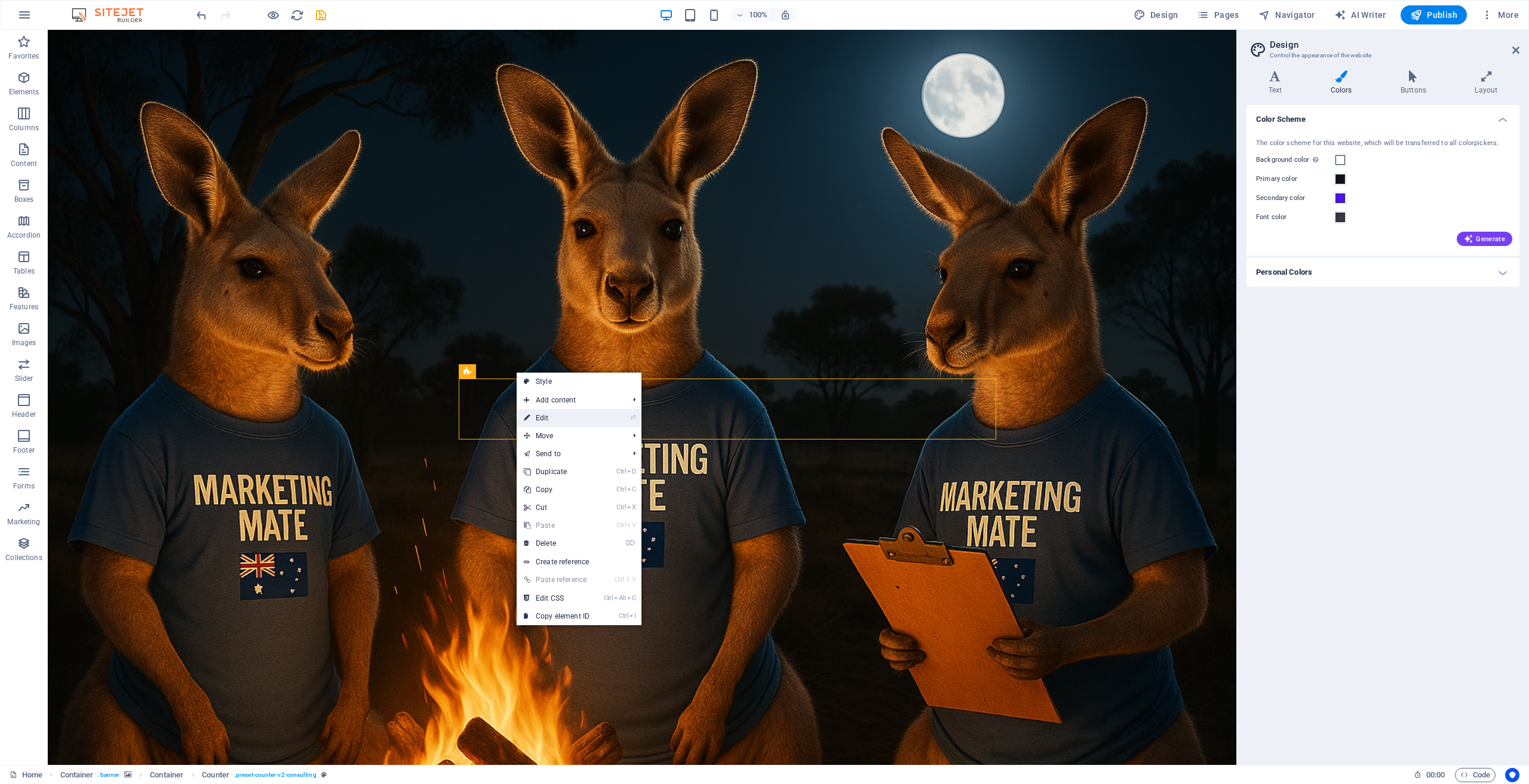
click at [547, 415] on link "⏎ Edit" at bounding box center [557, 418] width 80 height 18
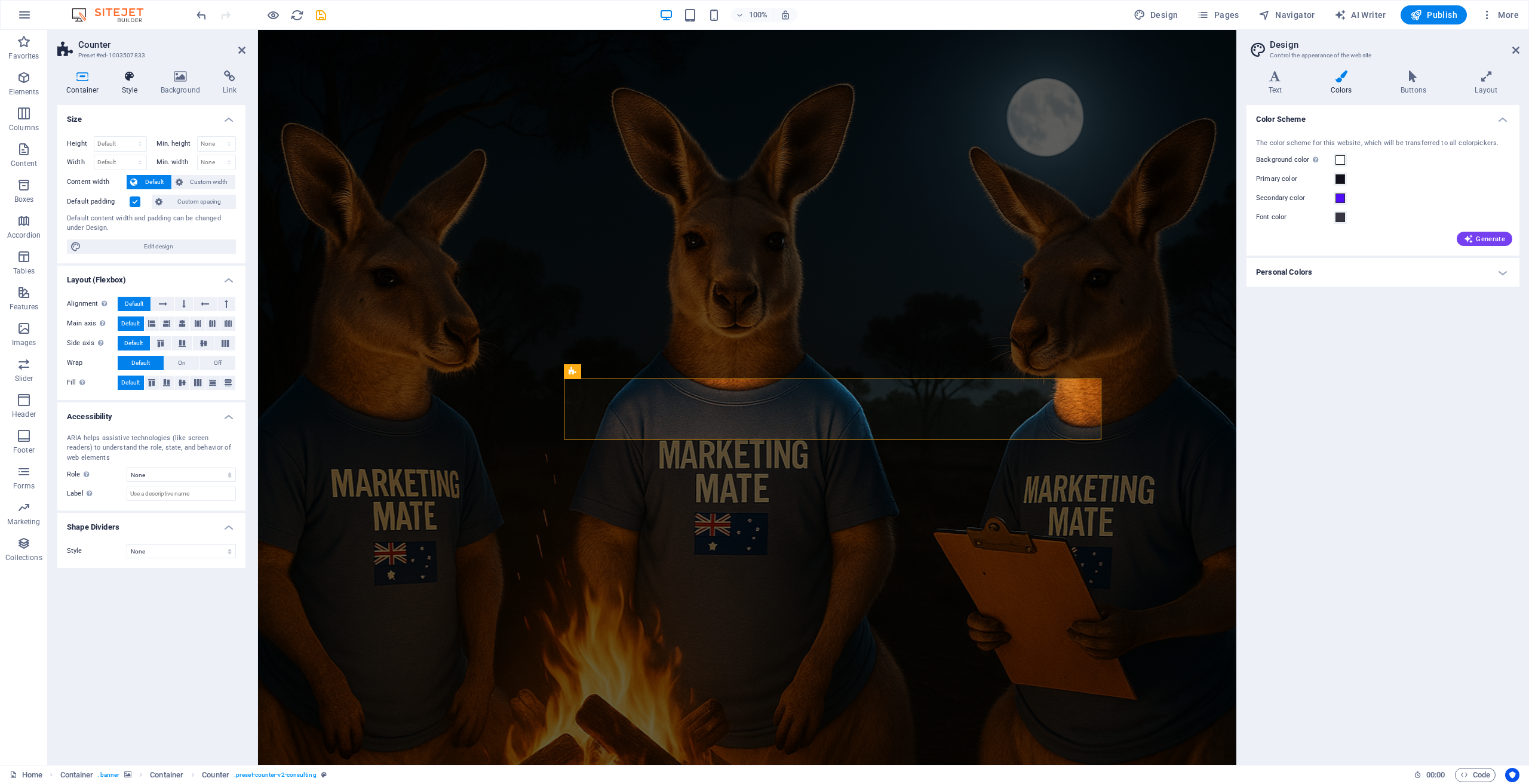
click at [129, 84] on h4 "Style" at bounding box center [133, 82] width 39 height 25
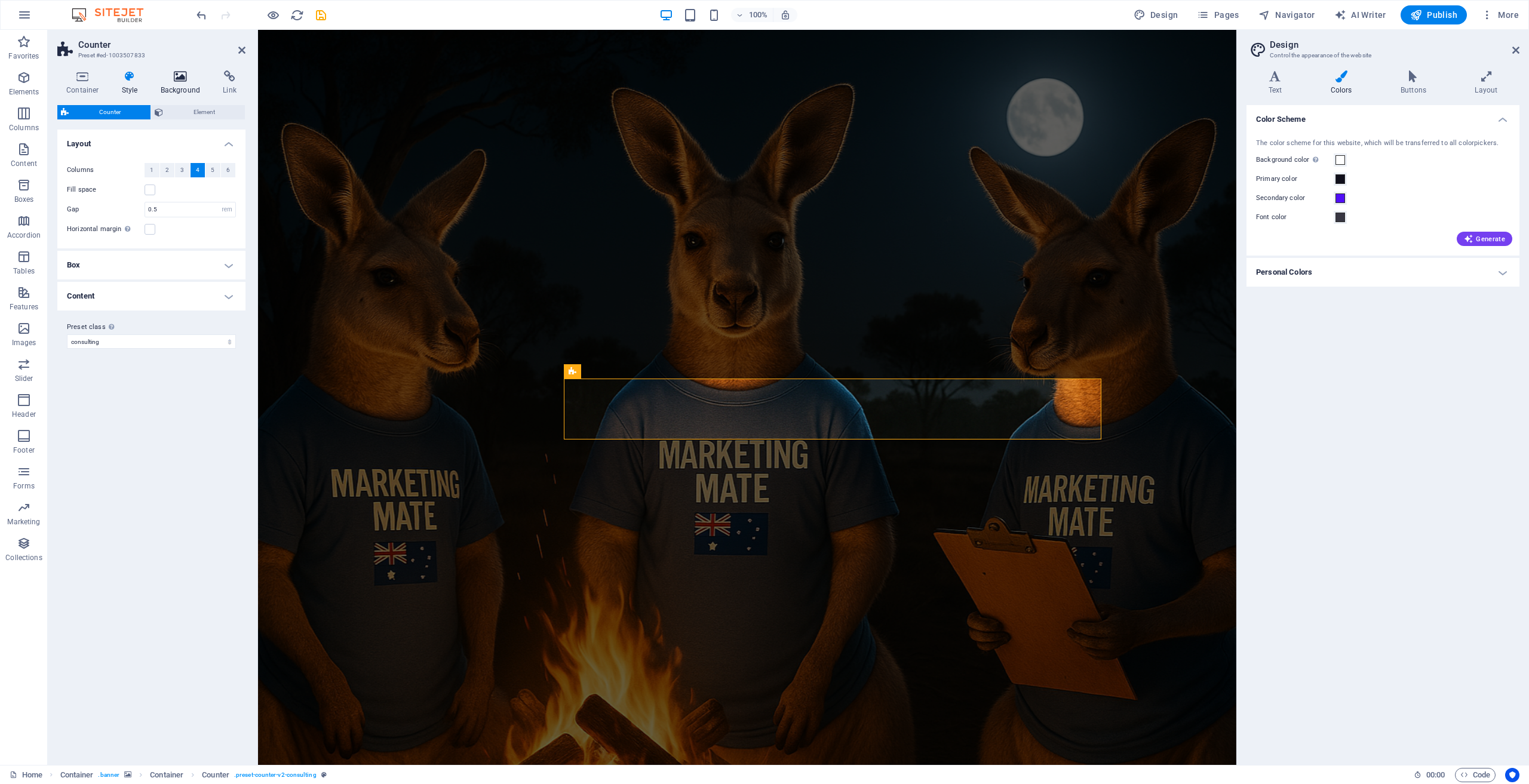
click at [177, 85] on h4 "Background" at bounding box center [182, 82] width 63 height 25
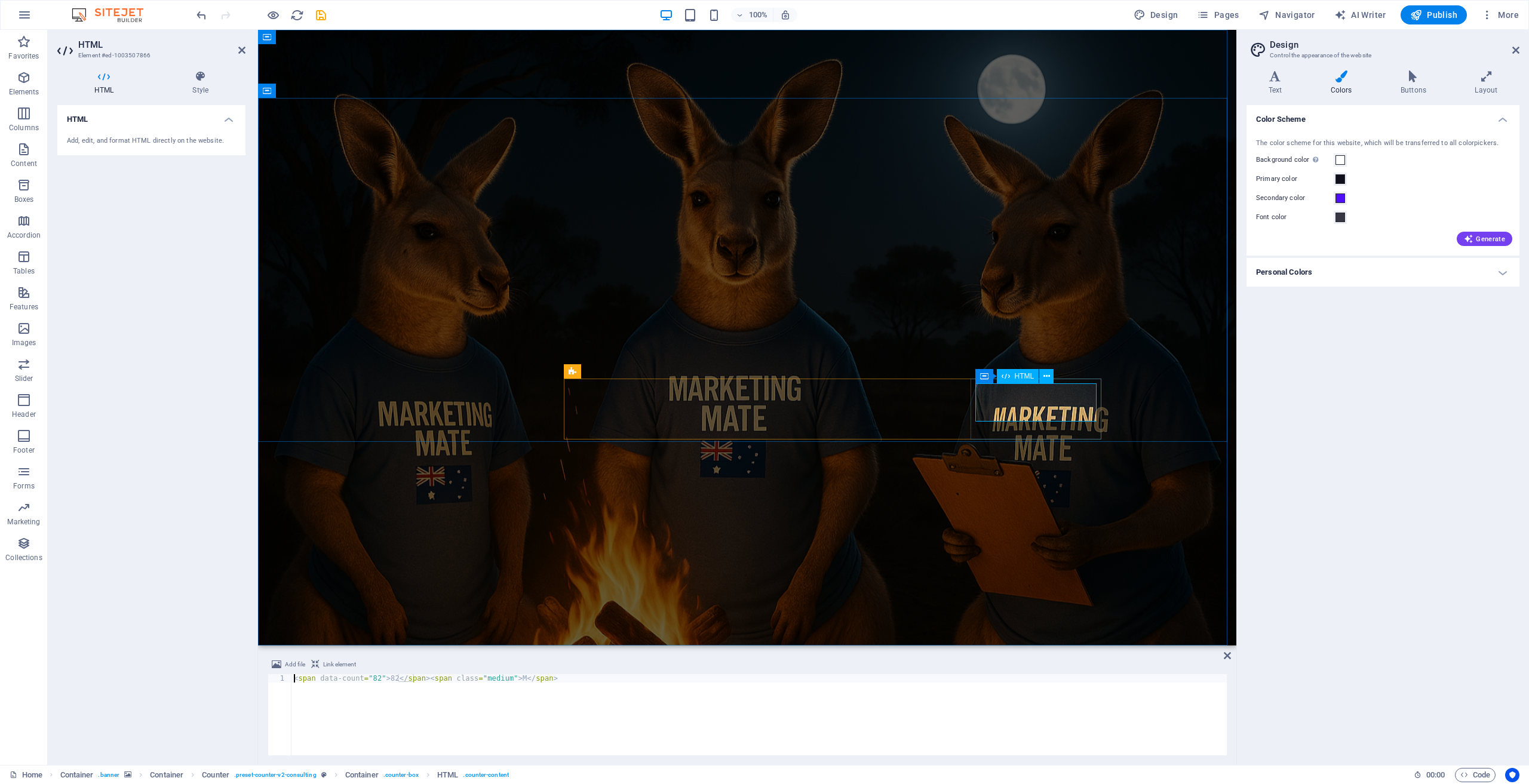
click at [984, 378] on div "Container" at bounding box center [997, 371] width 54 height 14
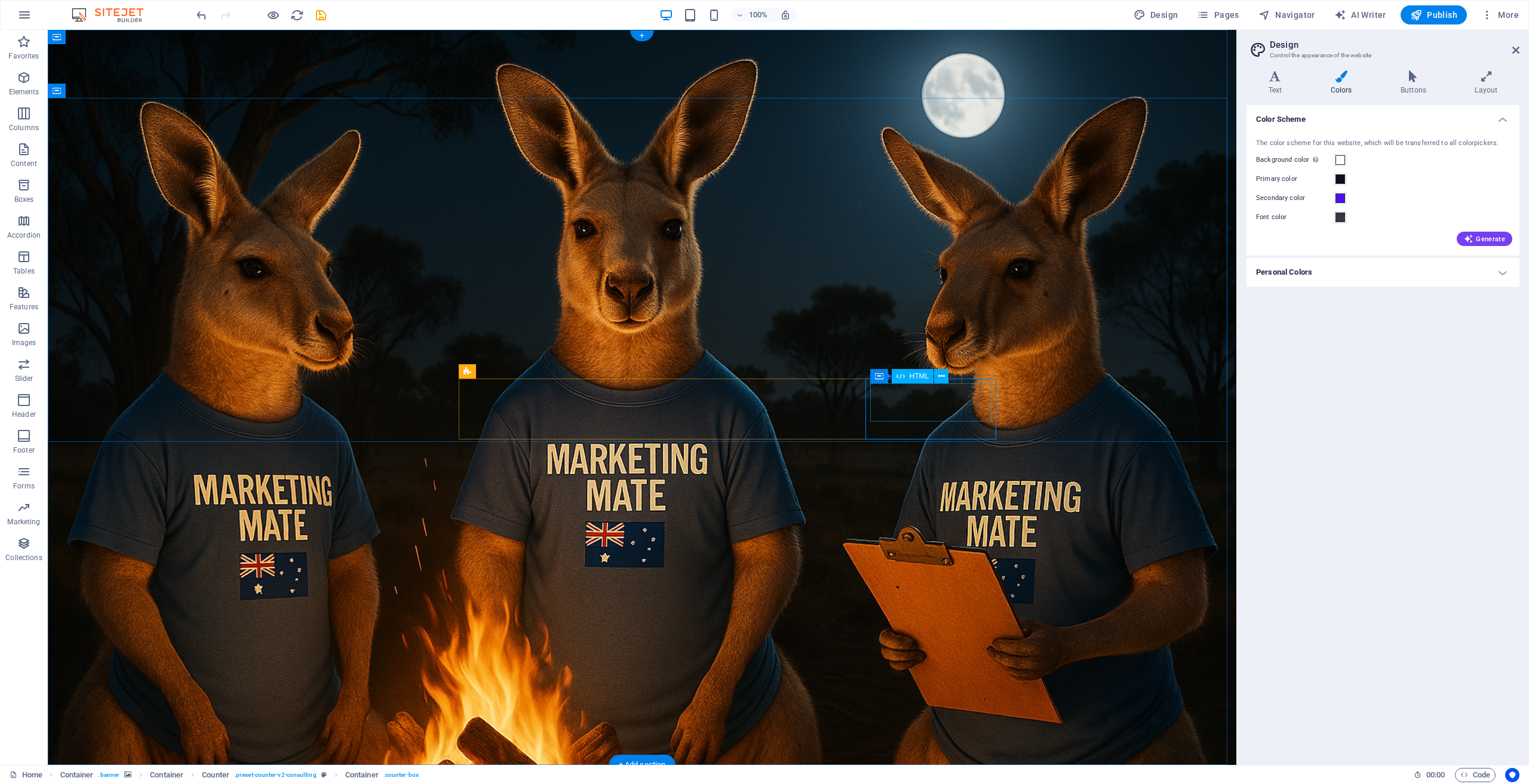
click at [918, 378] on span "HTML" at bounding box center [919, 377] width 20 height 7
click at [942, 378] on icon at bounding box center [941, 376] width 7 height 12
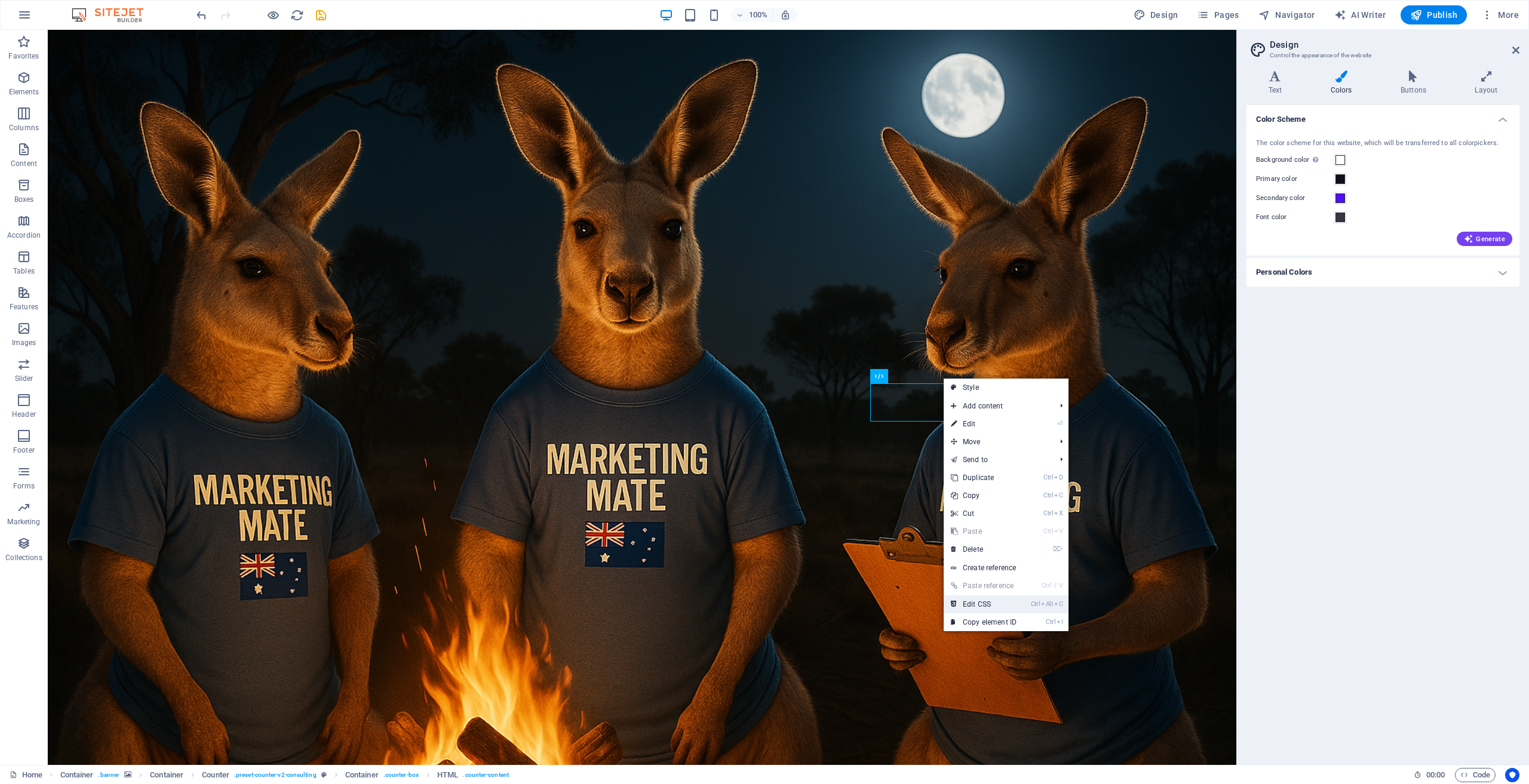
click at [1014, 599] on link "Ctrl Alt C Edit CSS" at bounding box center [984, 604] width 80 height 18
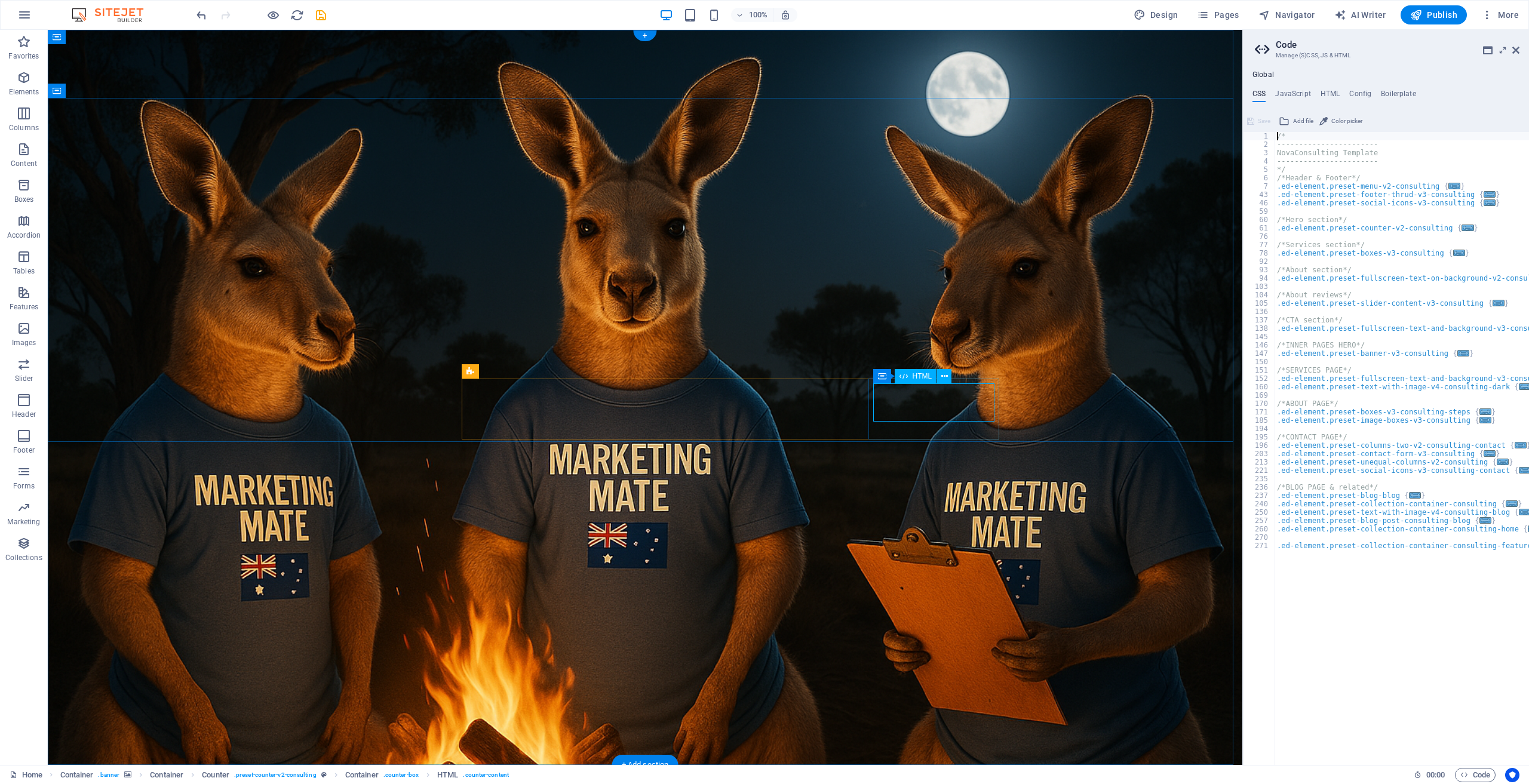
click at [1331, 92] on h4 "HTML" at bounding box center [1330, 96] width 20 height 13
type textarea "<a href="#main-content" class="wv-link-content button">Skip to main content</a>"
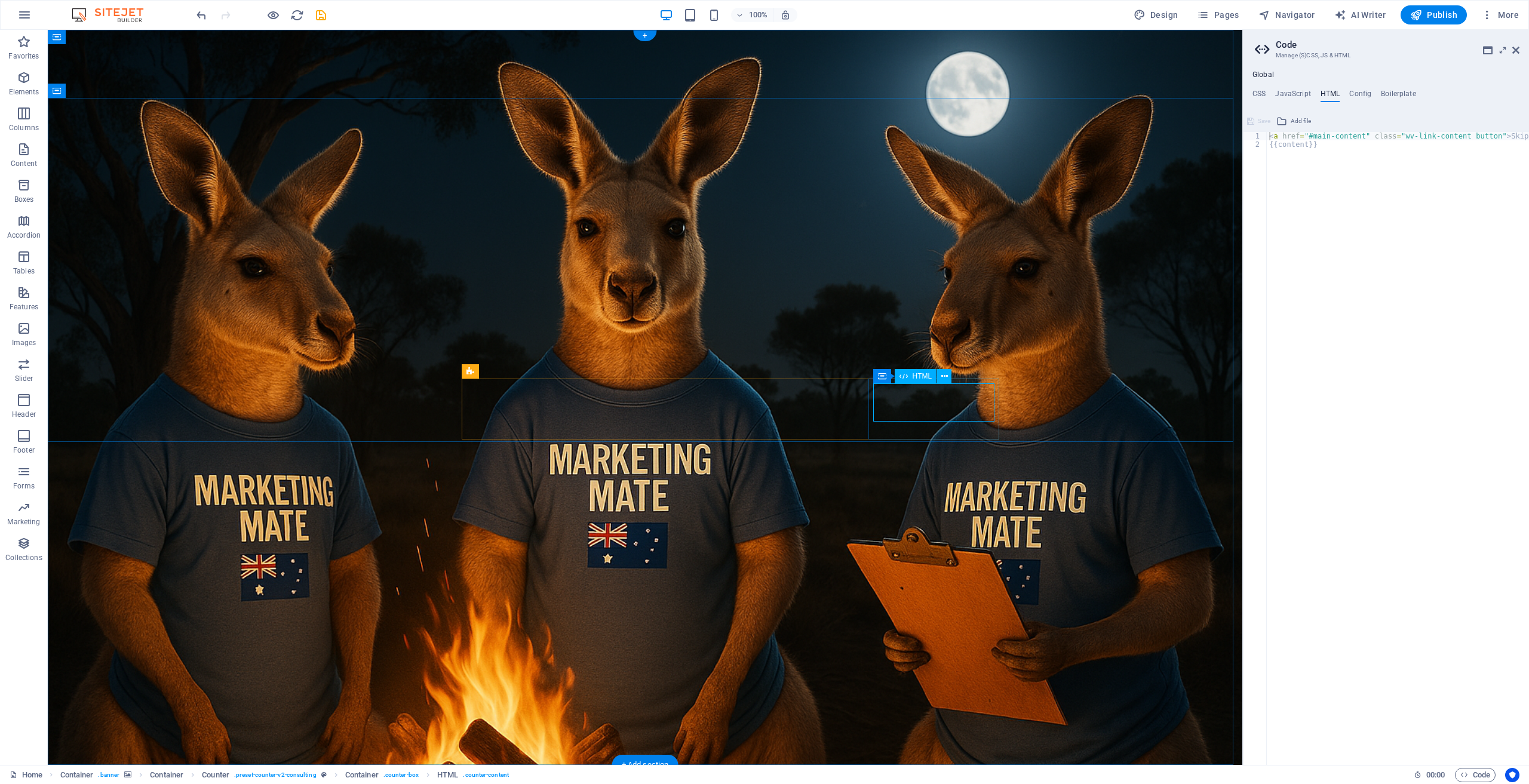
click at [946, 377] on icon at bounding box center [944, 376] width 7 height 12
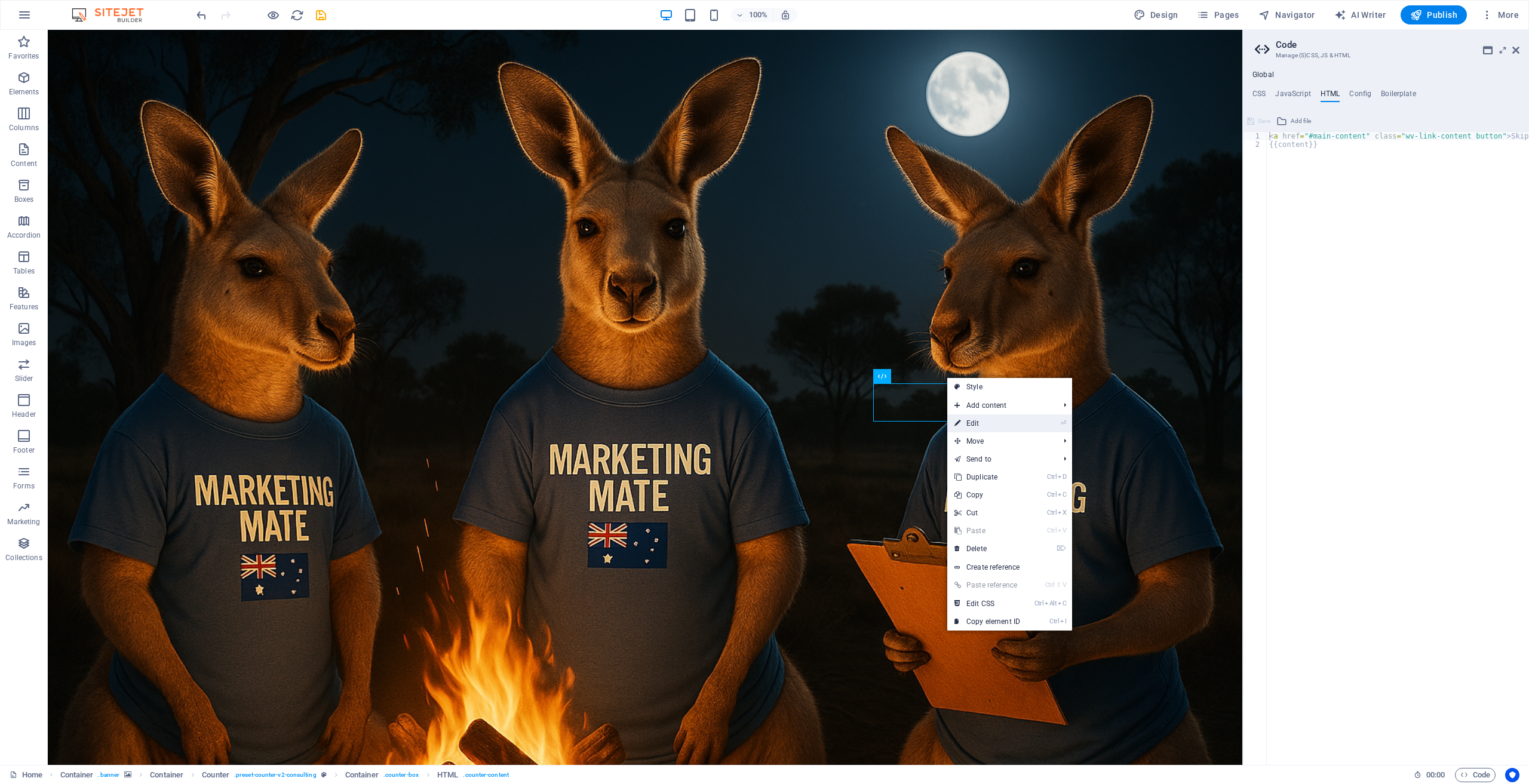
click at [1027, 427] on link "⏎ Edit" at bounding box center [988, 423] width 80 height 18
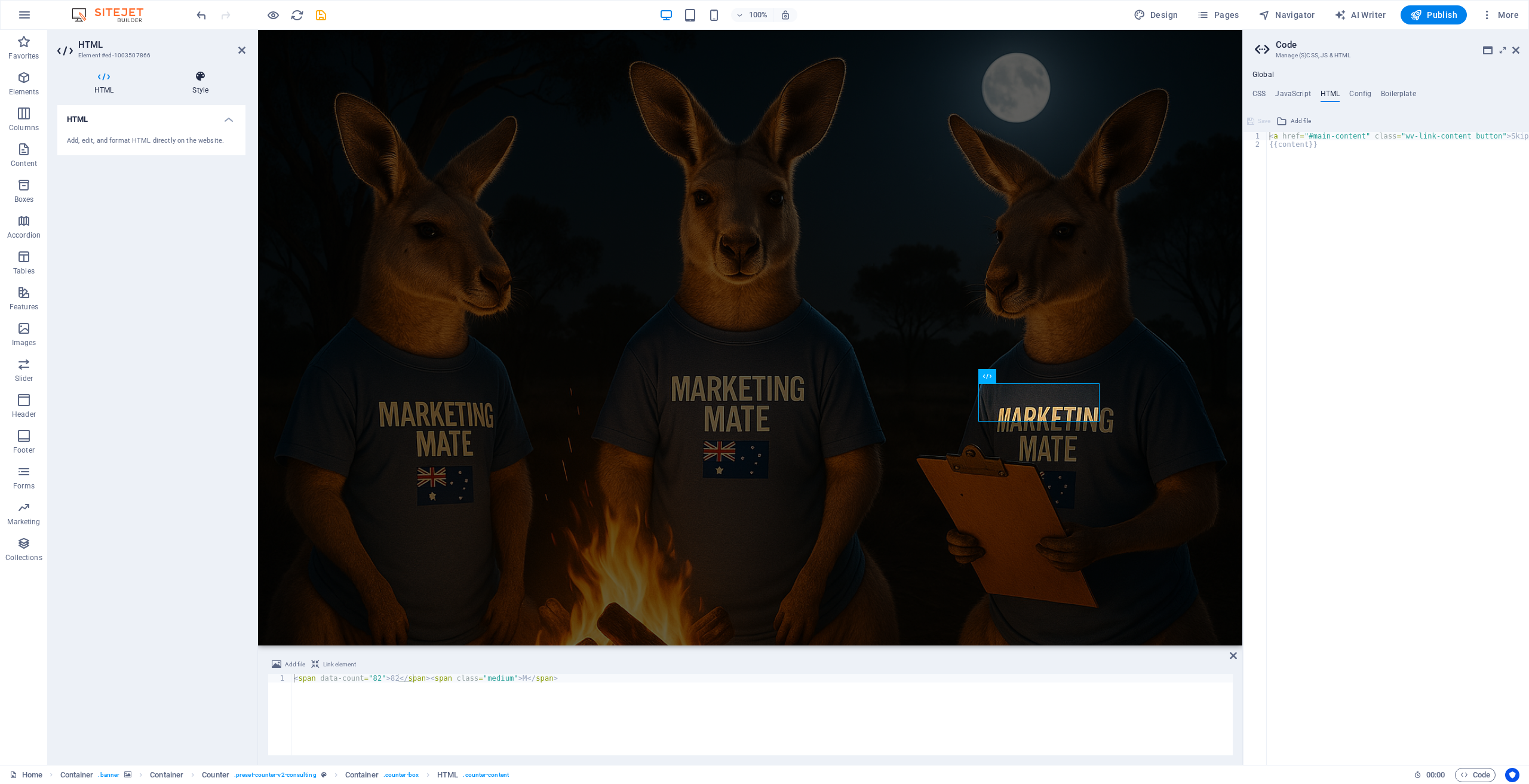
click at [203, 83] on h4 "Style" at bounding box center [200, 82] width 90 height 25
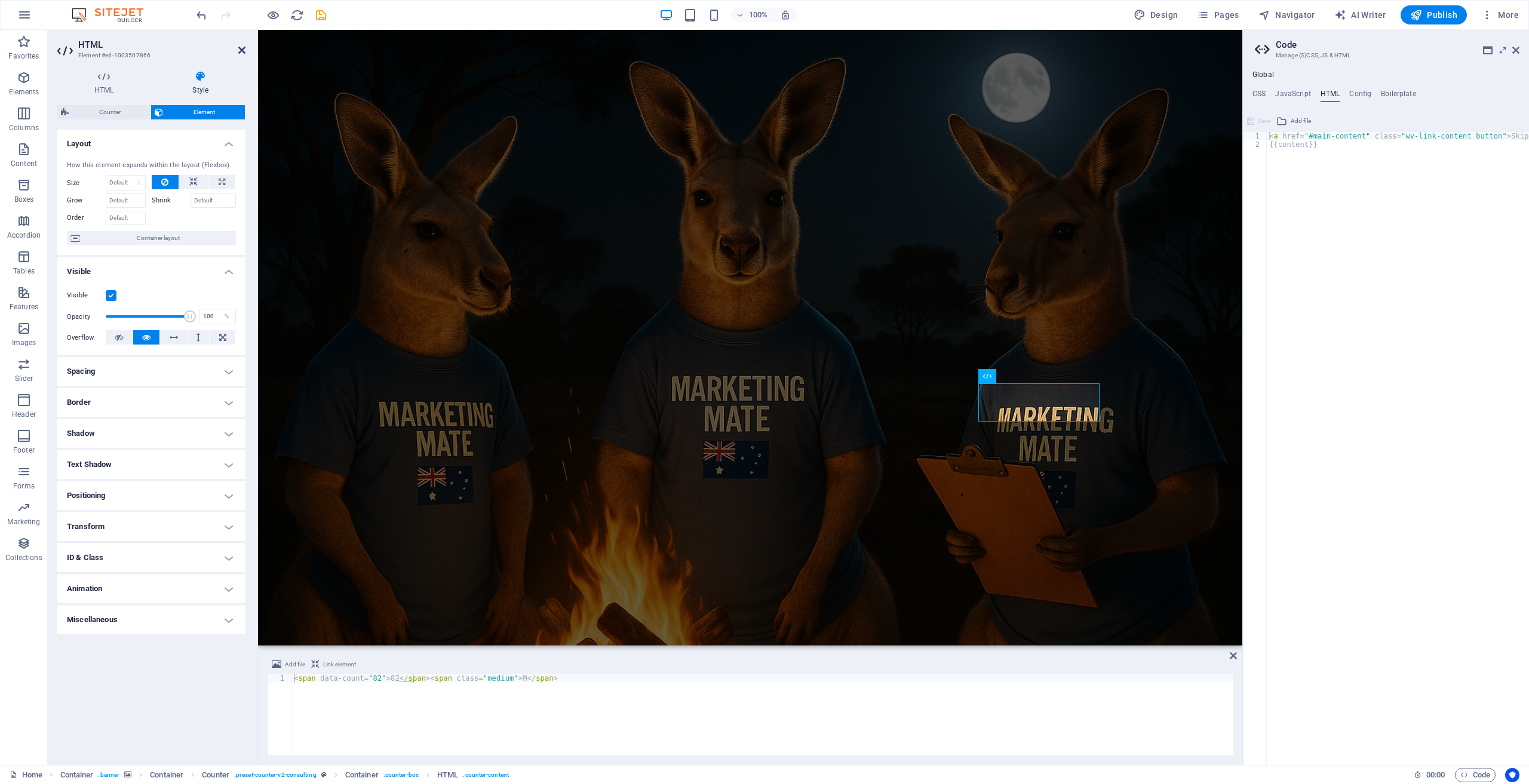
click at [241, 49] on icon at bounding box center [242, 50] width 7 height 9
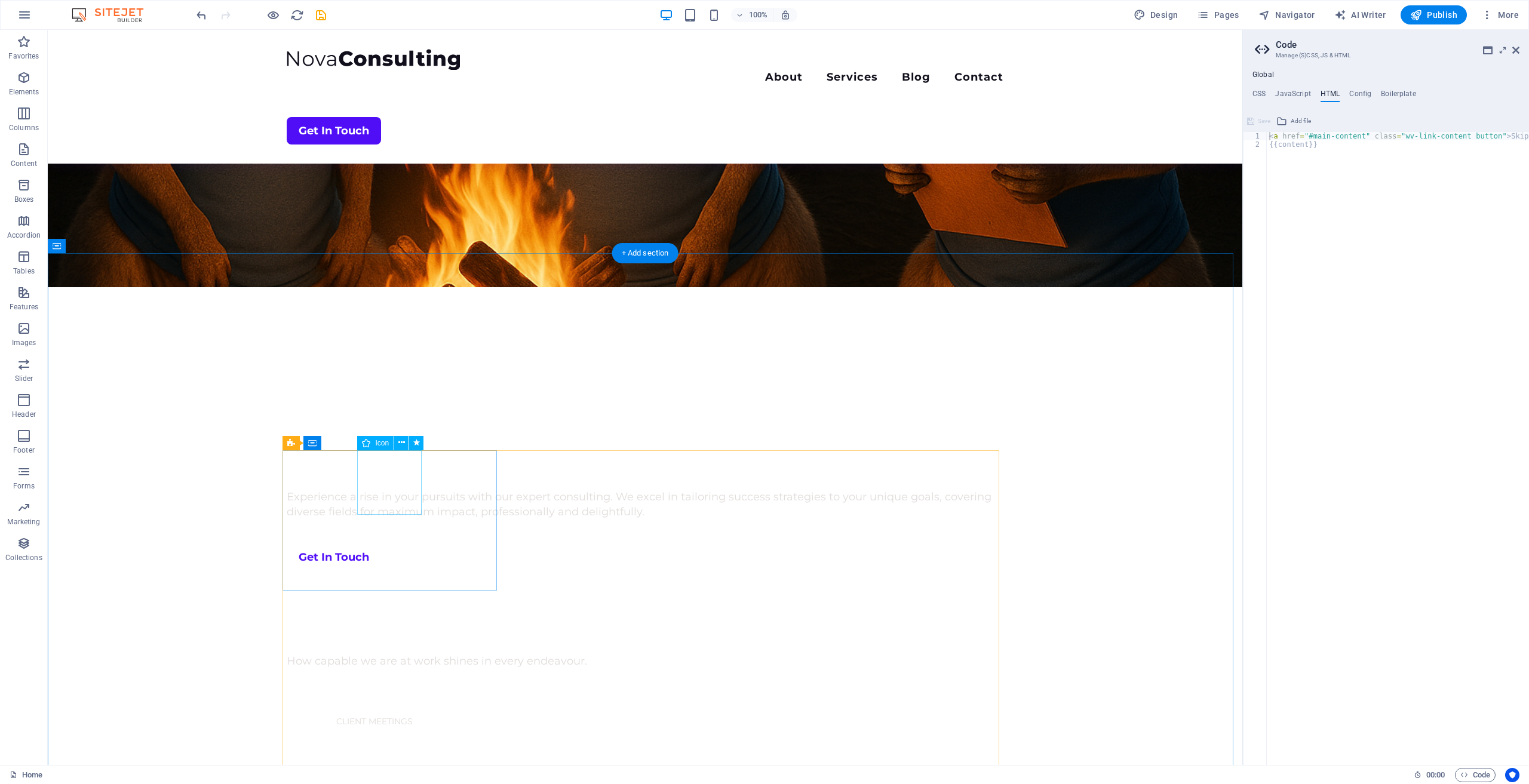
scroll to position [537, 0]
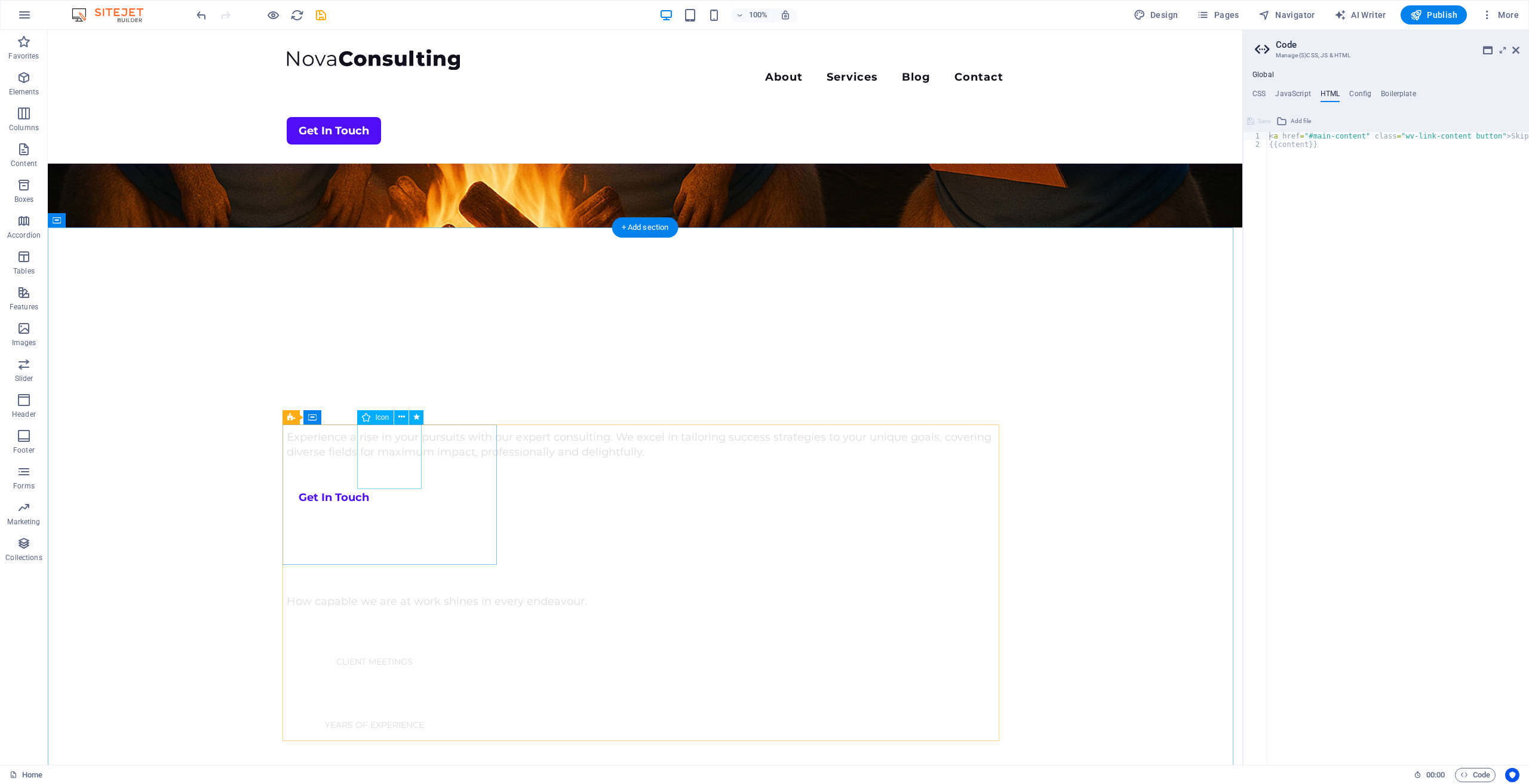
click at [401, 418] on icon at bounding box center [401, 417] width 7 height 12
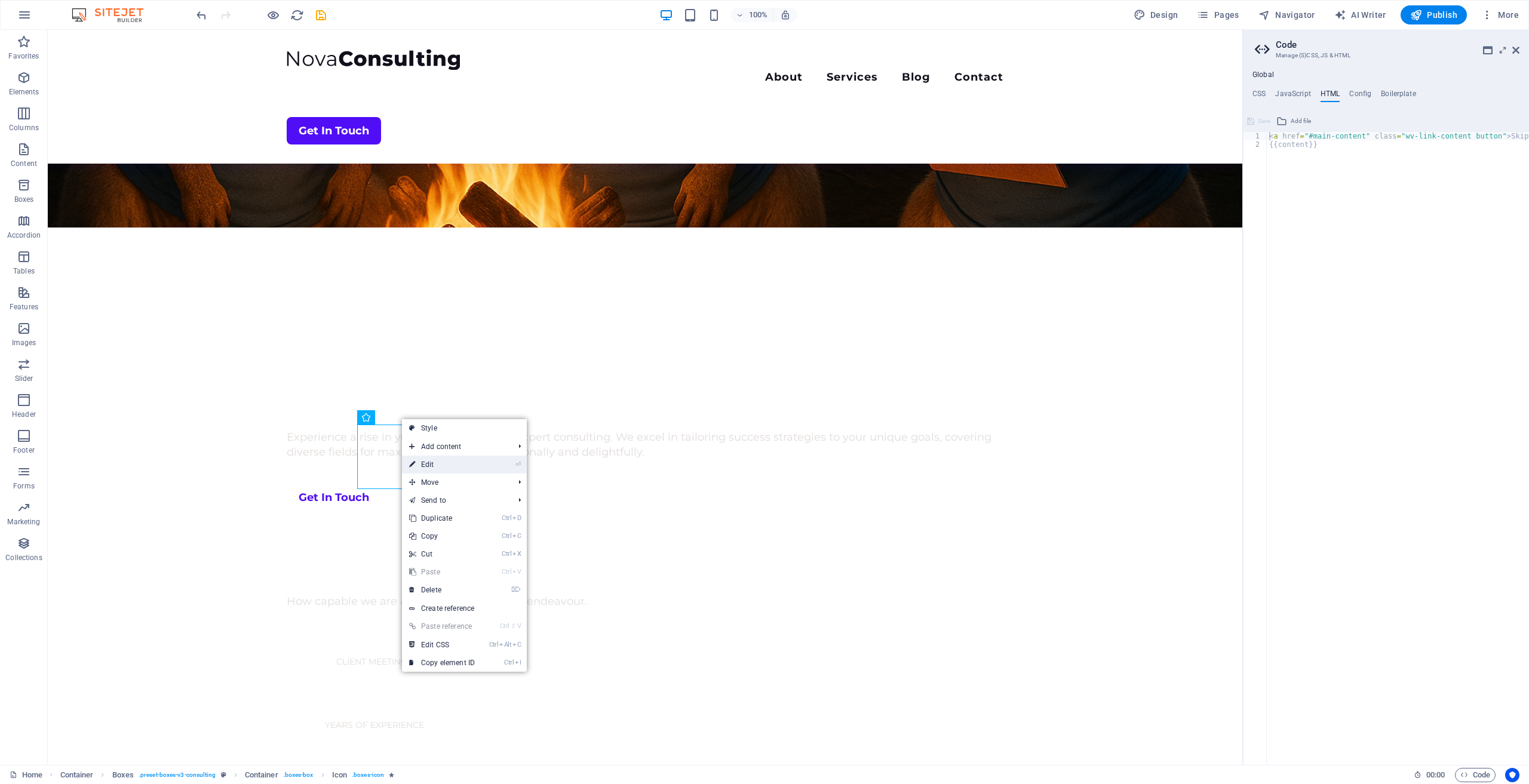
click at [436, 461] on link "⏎ Edit" at bounding box center [442, 464] width 80 height 18
select select "xMidYMid"
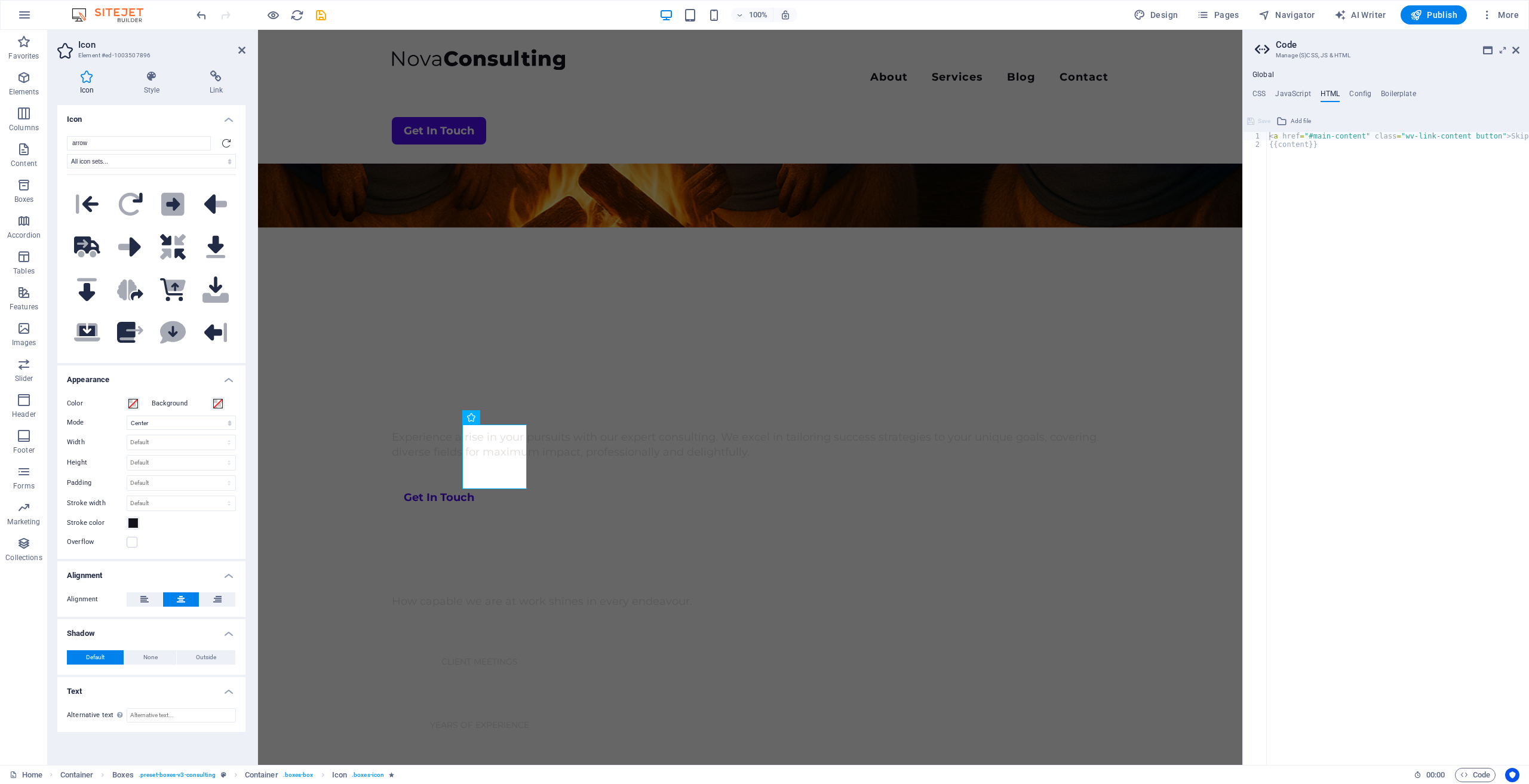
scroll to position [1672, 0]
click at [229, 160] on select "All icon sets... IcoFont Ionicons FontAwesome Brands FontAwesome Duotone FontAw…" at bounding box center [151, 161] width 169 height 14
click at [67, 154] on select "All icon sets... IcoFont Ionicons FontAwesome Brands FontAwesome Duotone FontAw…" at bounding box center [151, 161] width 169 height 14
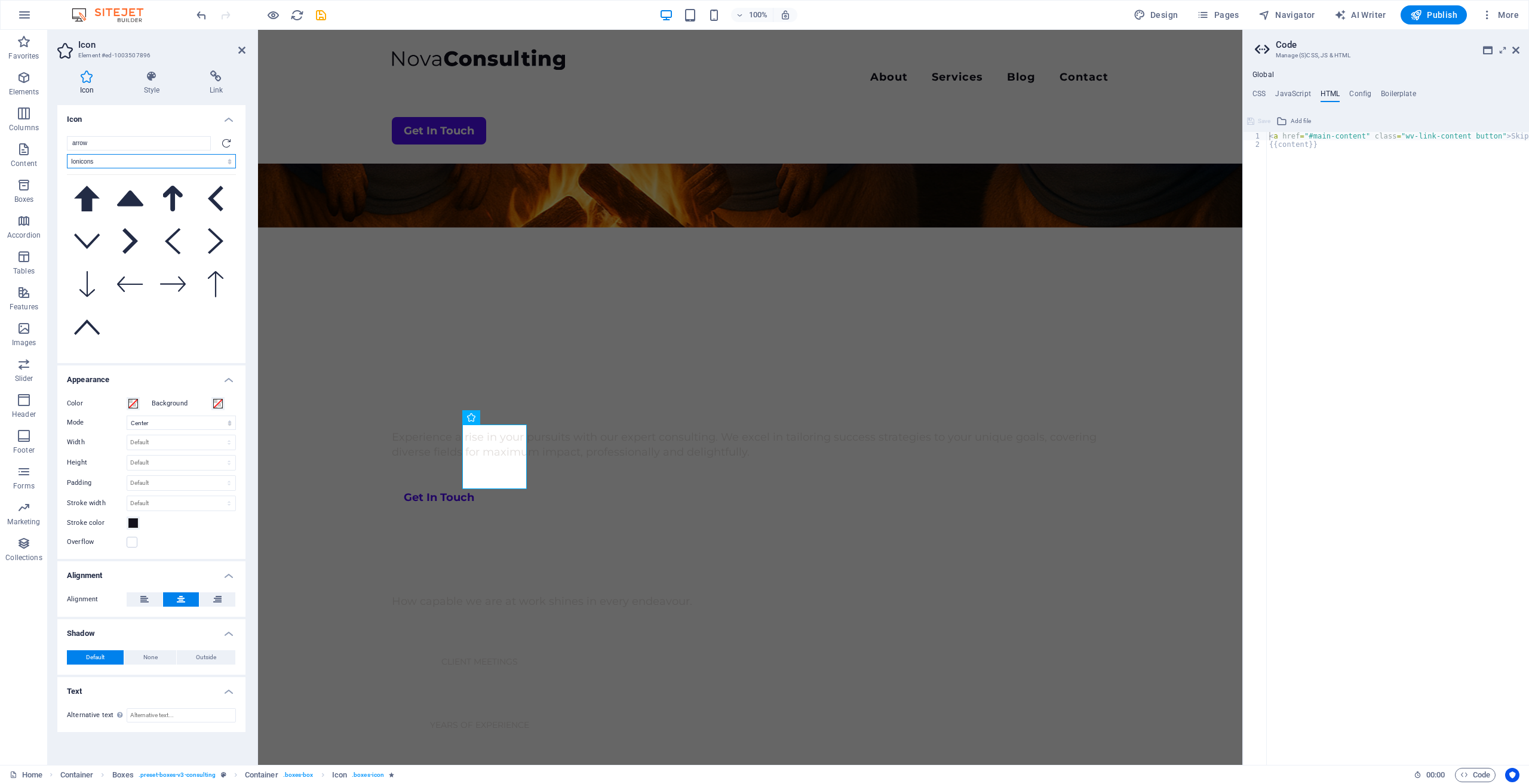
scroll to position [338, 0]
click at [229, 163] on select "All icon sets... IcoFont Ionicons FontAwesome Brands FontAwesome Duotone FontAw…" at bounding box center [151, 161] width 169 height 14
click at [67, 154] on select "All icon sets... IcoFont Ionicons FontAwesome Brands FontAwesome Duotone FontAw…" at bounding box center [151, 161] width 169 height 14
click at [229, 162] on select "All icon sets... IcoFont Ionicons FontAwesome Brands FontAwesome Duotone FontAw…" at bounding box center [151, 161] width 169 height 14
select select "font-awesome-light"
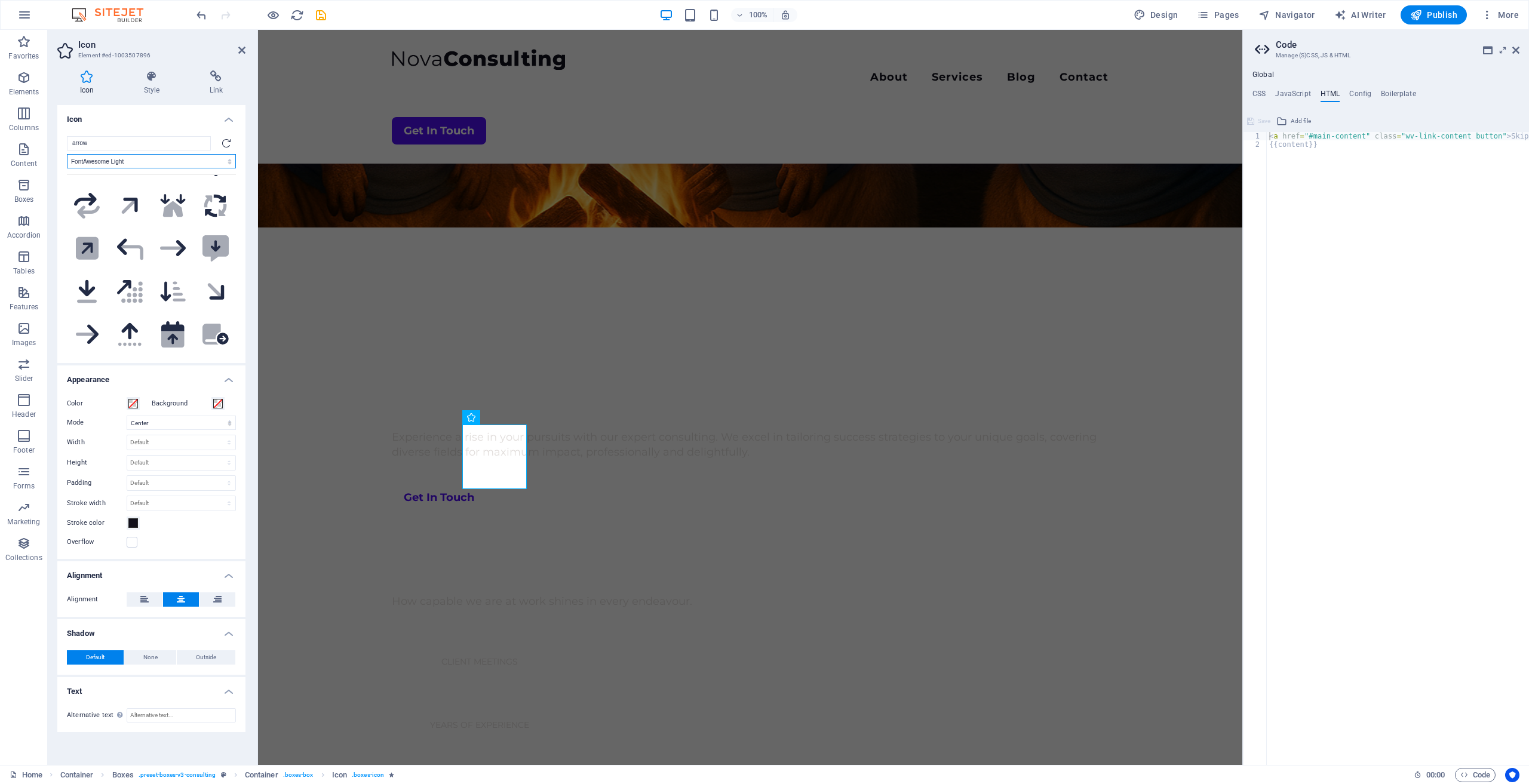
click at [67, 154] on select "All icon sets... IcoFont Ionicons FontAwesome Brands FontAwesome Duotone FontAw…" at bounding box center [151, 161] width 169 height 14
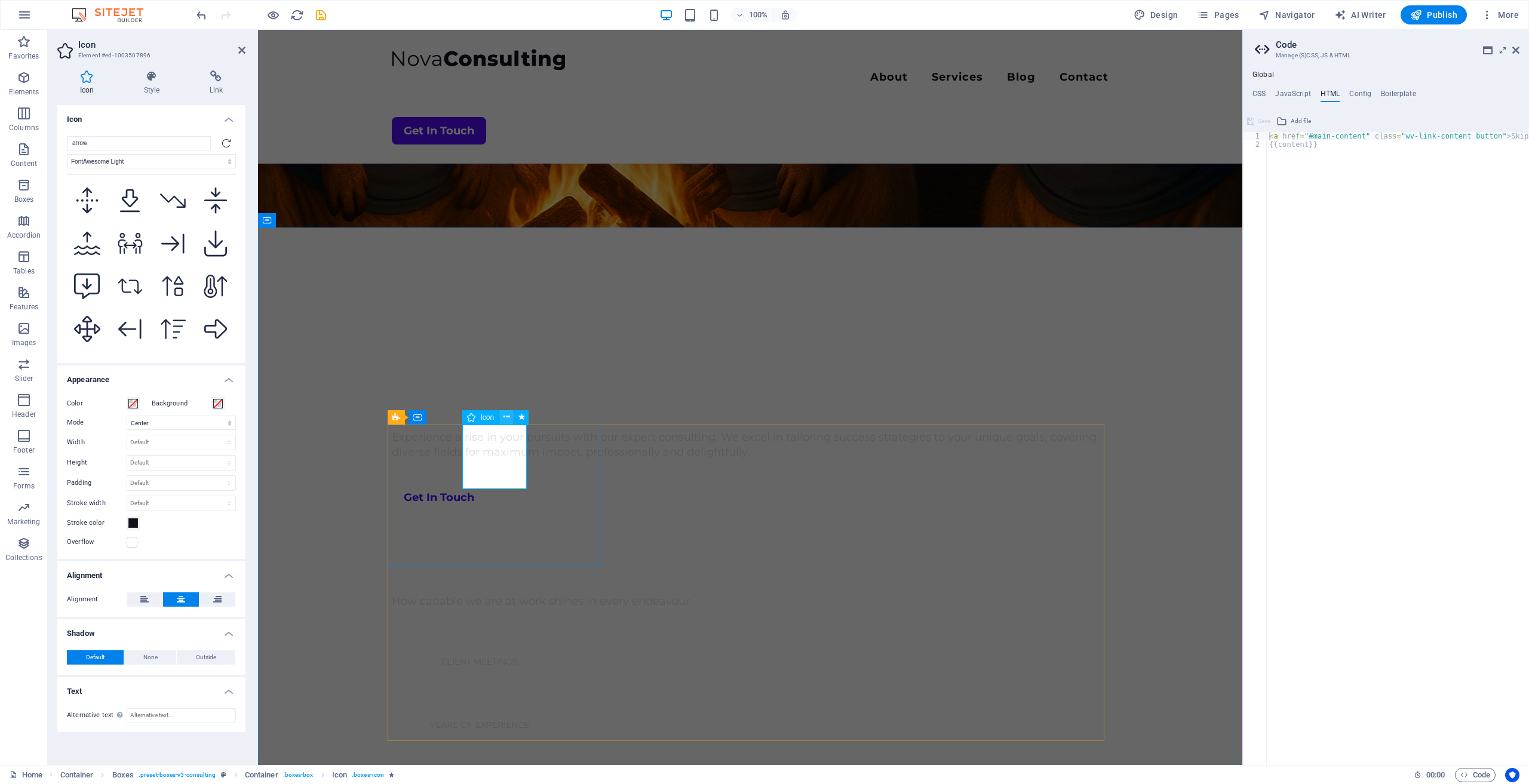
click at [508, 416] on icon at bounding box center [507, 417] width 7 height 12
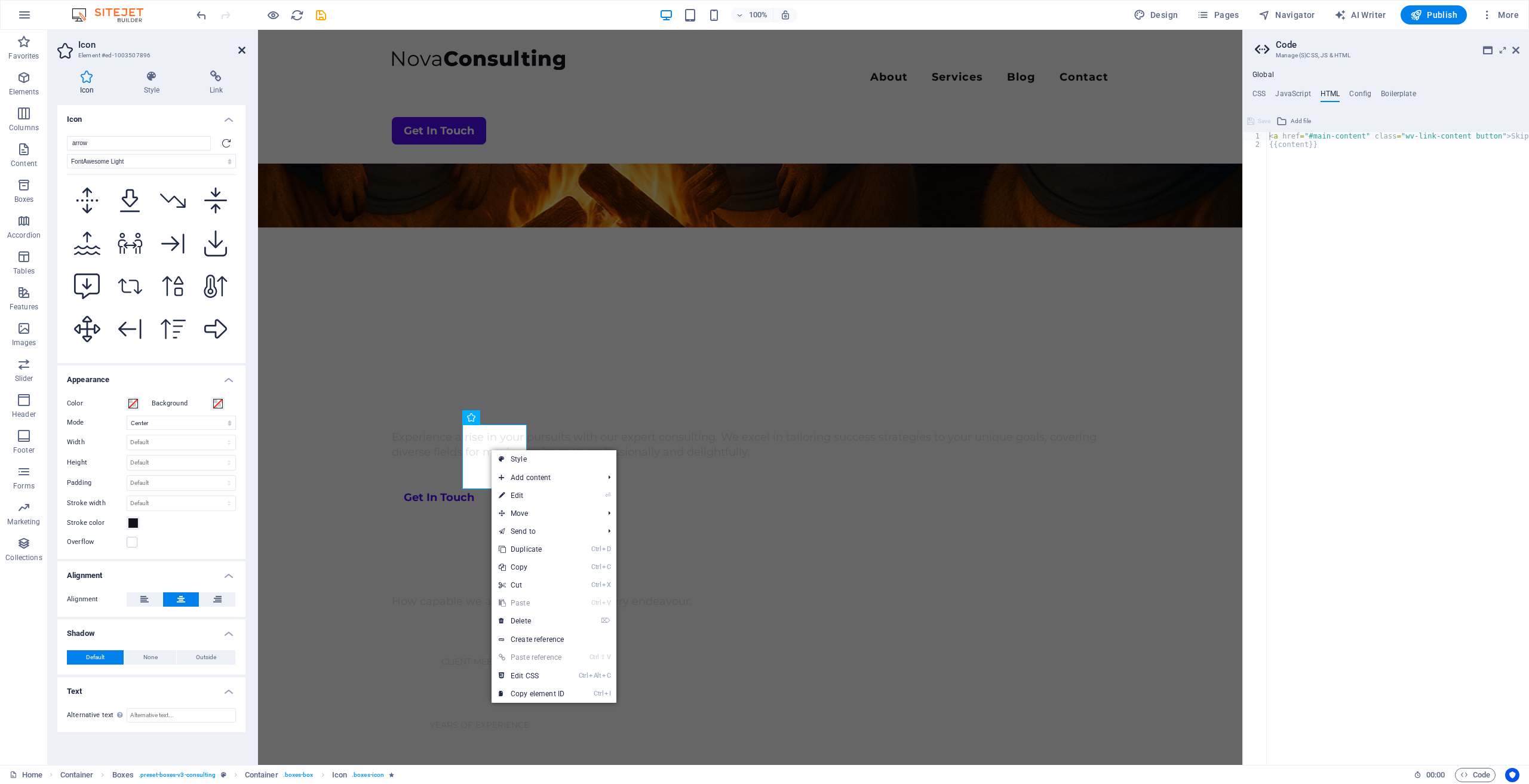
click at [241, 50] on icon at bounding box center [242, 50] width 7 height 9
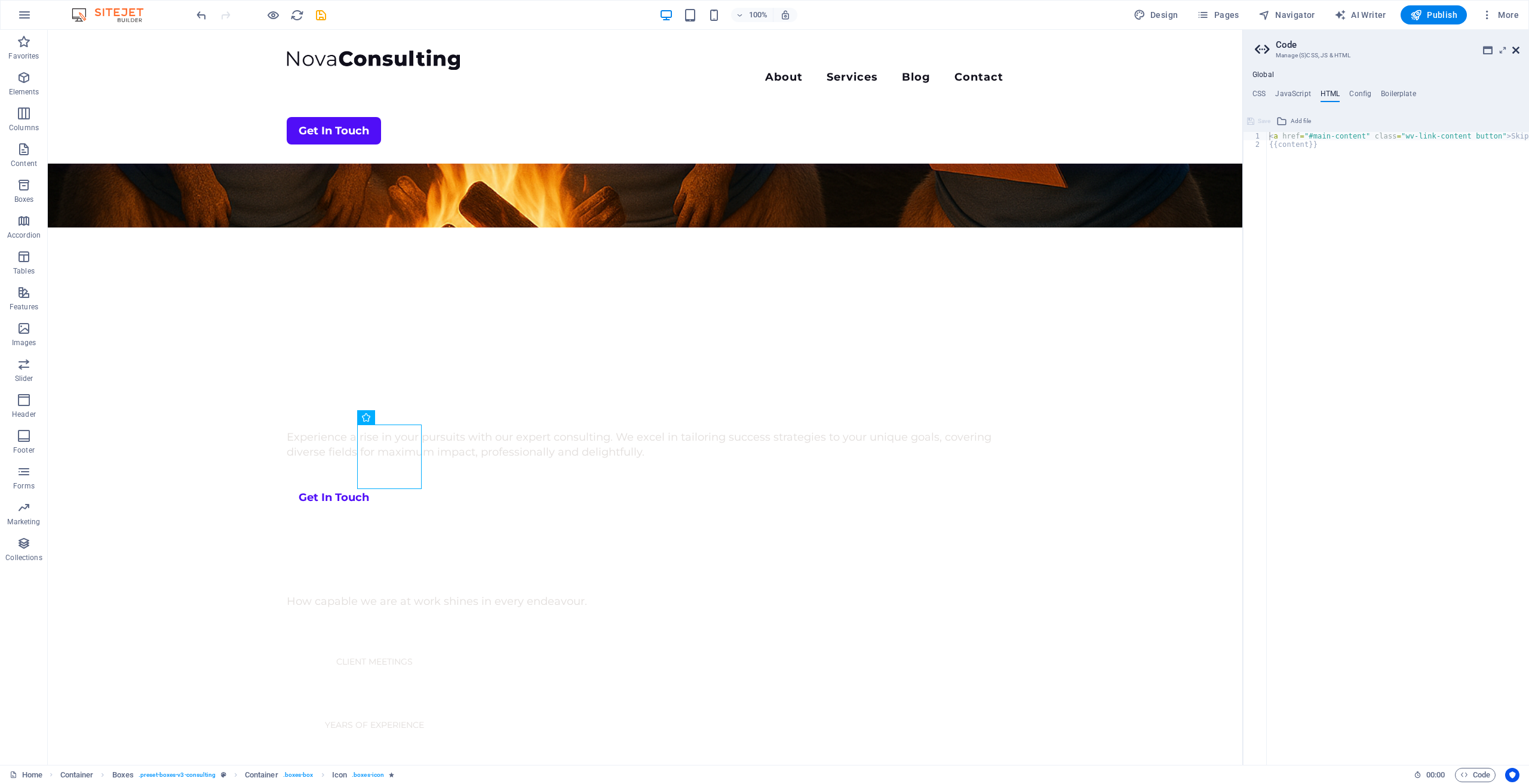
click at [1515, 50] on icon at bounding box center [1516, 50] width 7 height 9
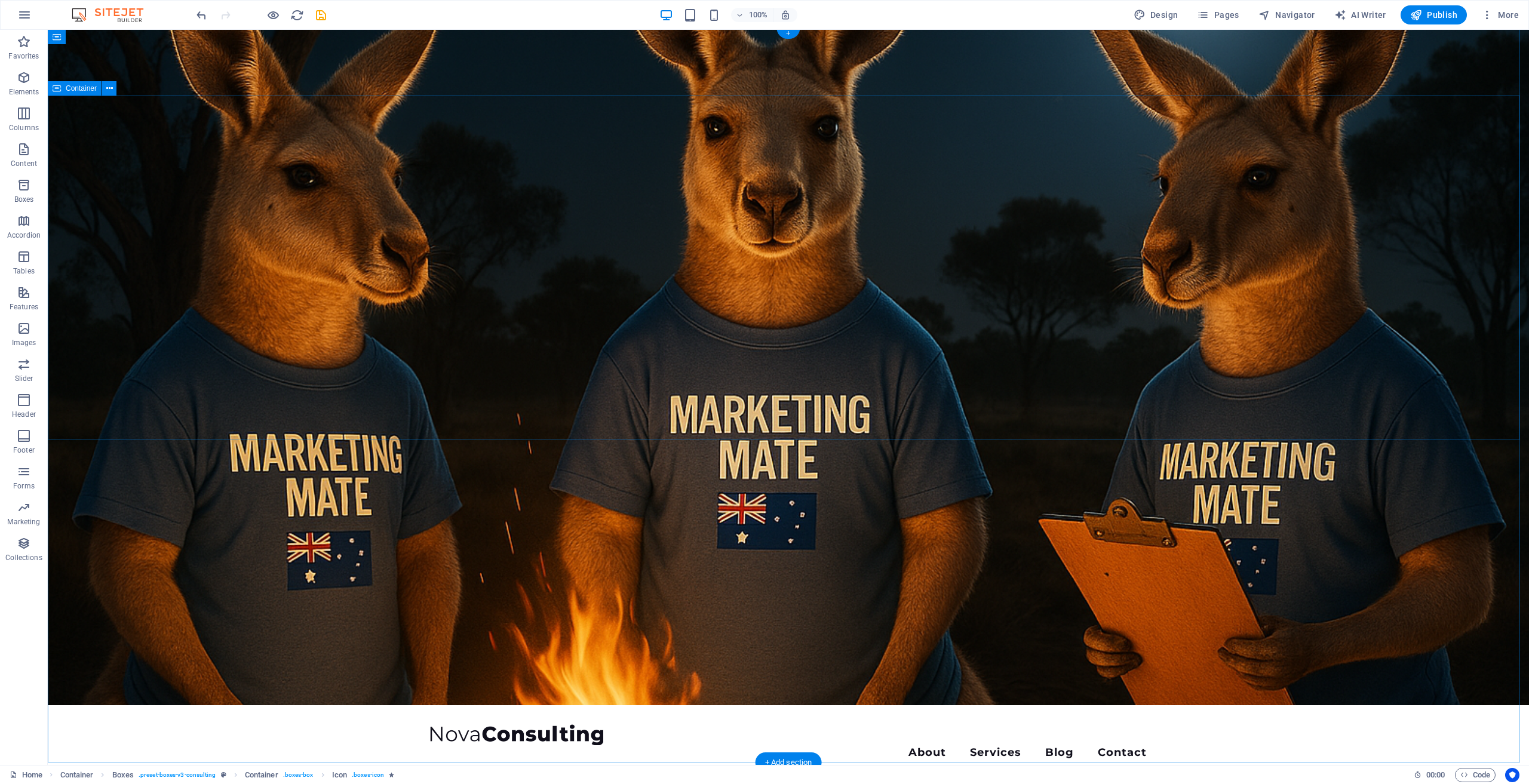
scroll to position [0, 0]
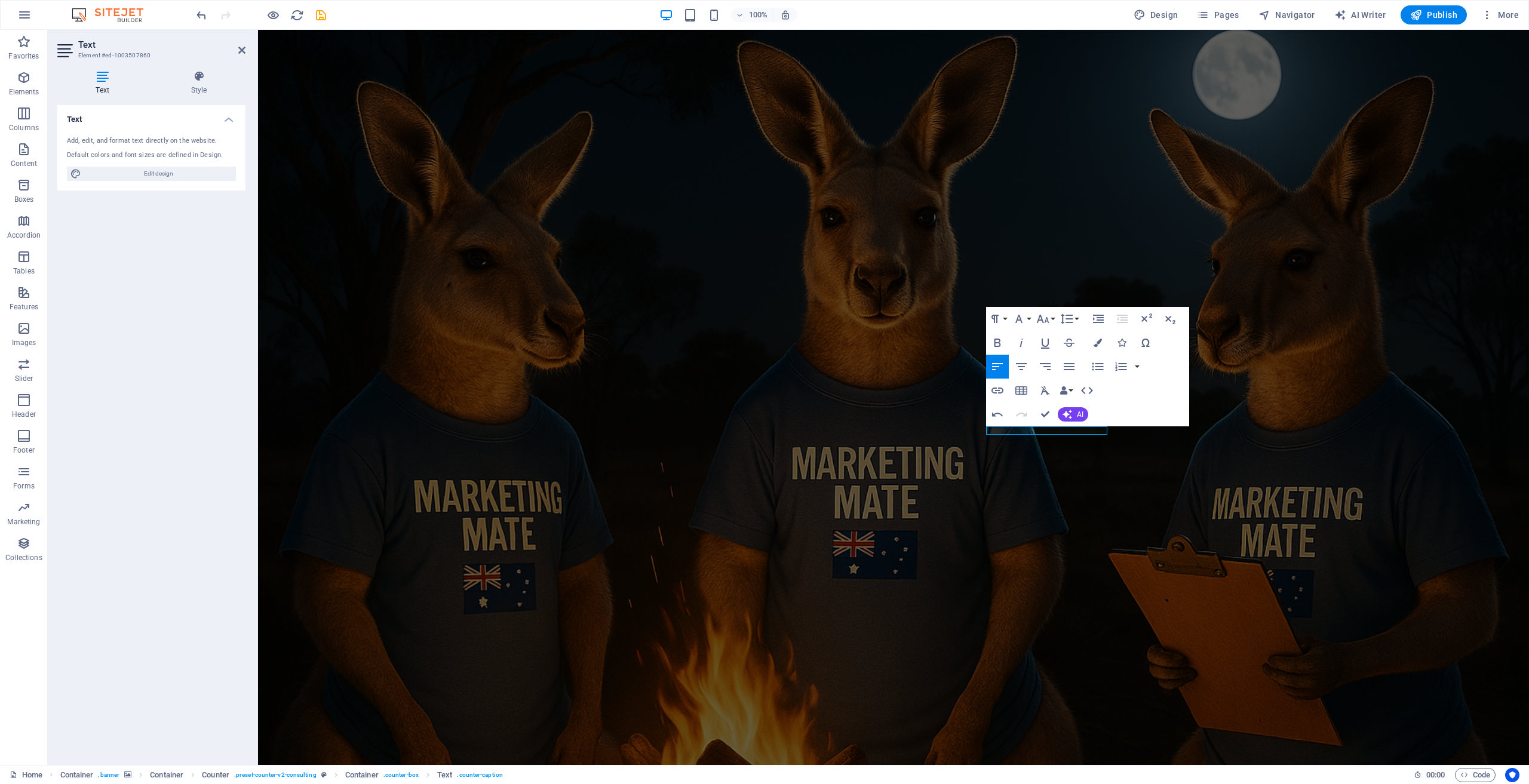
click at [1067, 515] on figure at bounding box center [893, 397] width 1271 height 735
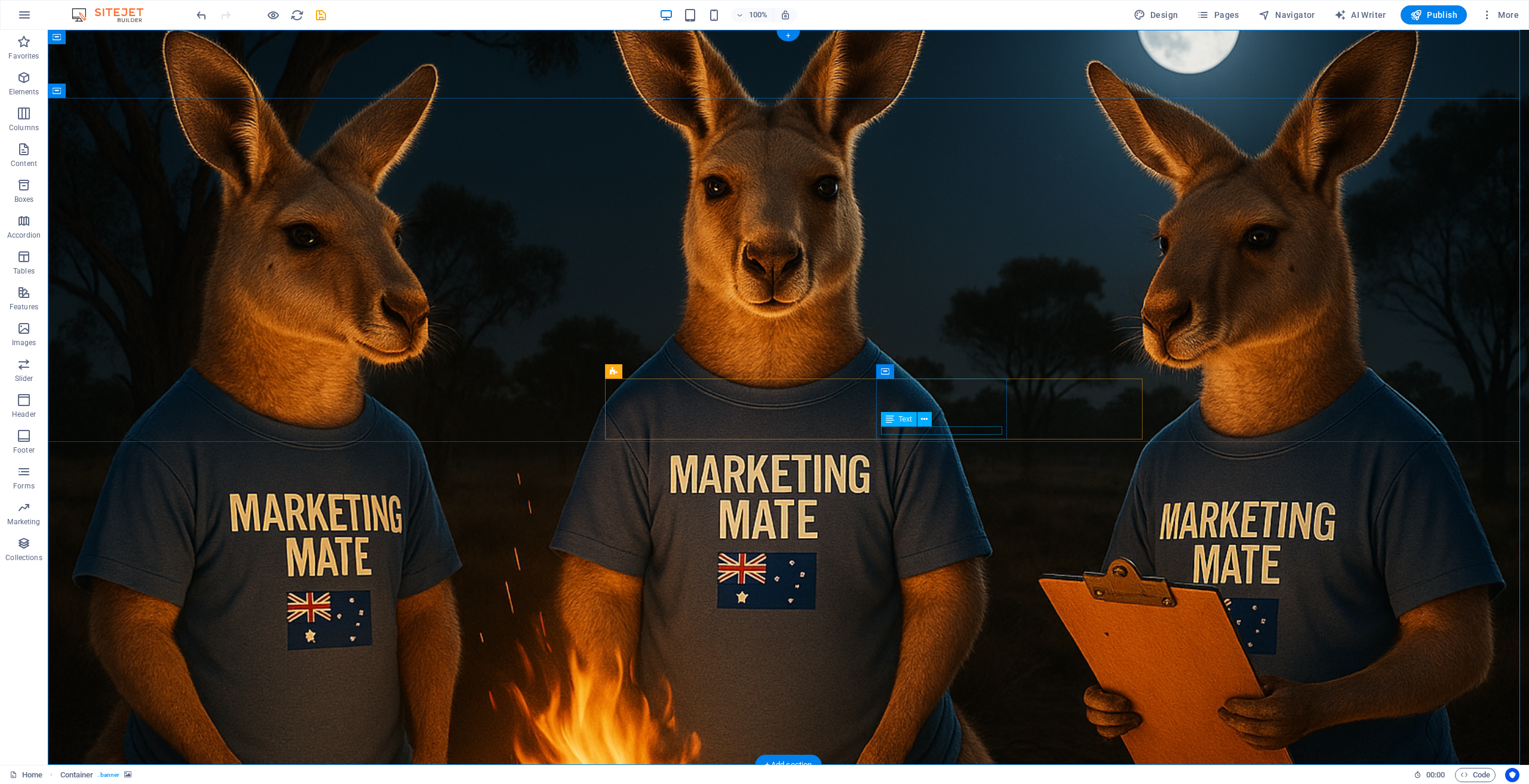
click at [924, 421] on icon at bounding box center [923, 419] width 7 height 12
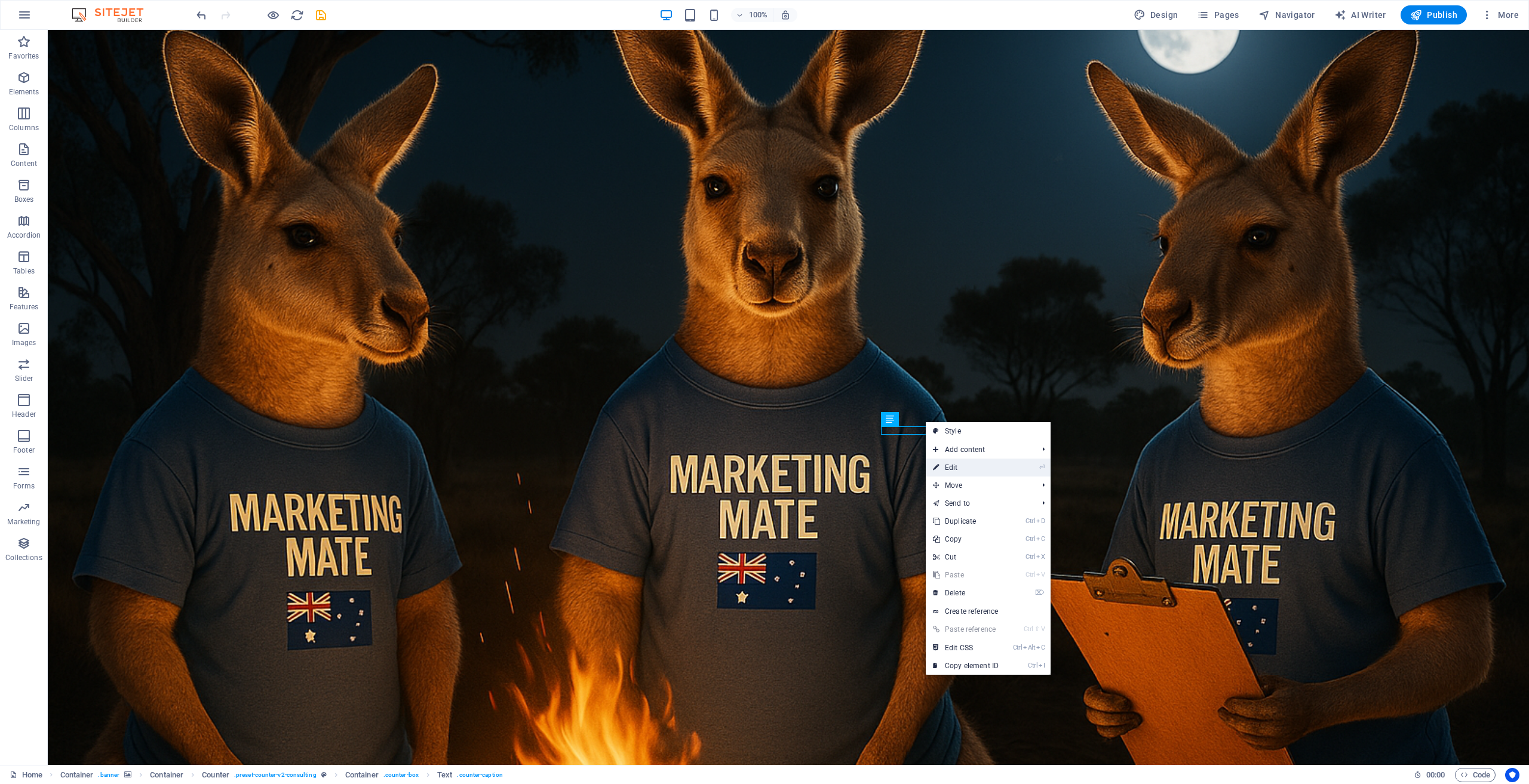
click at [963, 467] on link "⏎ Edit" at bounding box center [966, 467] width 80 height 18
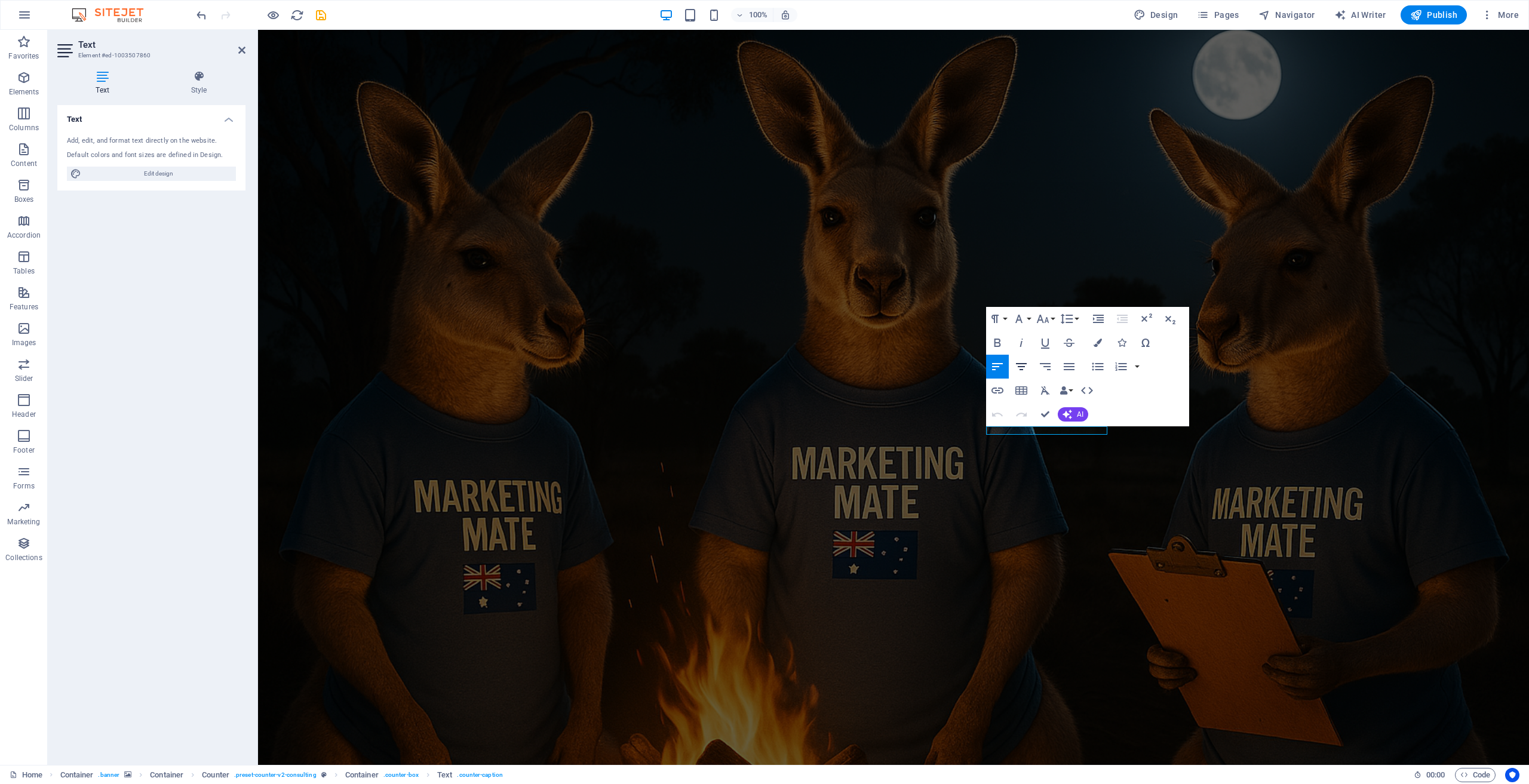
click at [1022, 366] on icon "button" at bounding box center [1021, 366] width 14 height 14
click at [1059, 455] on figure at bounding box center [893, 397] width 1271 height 735
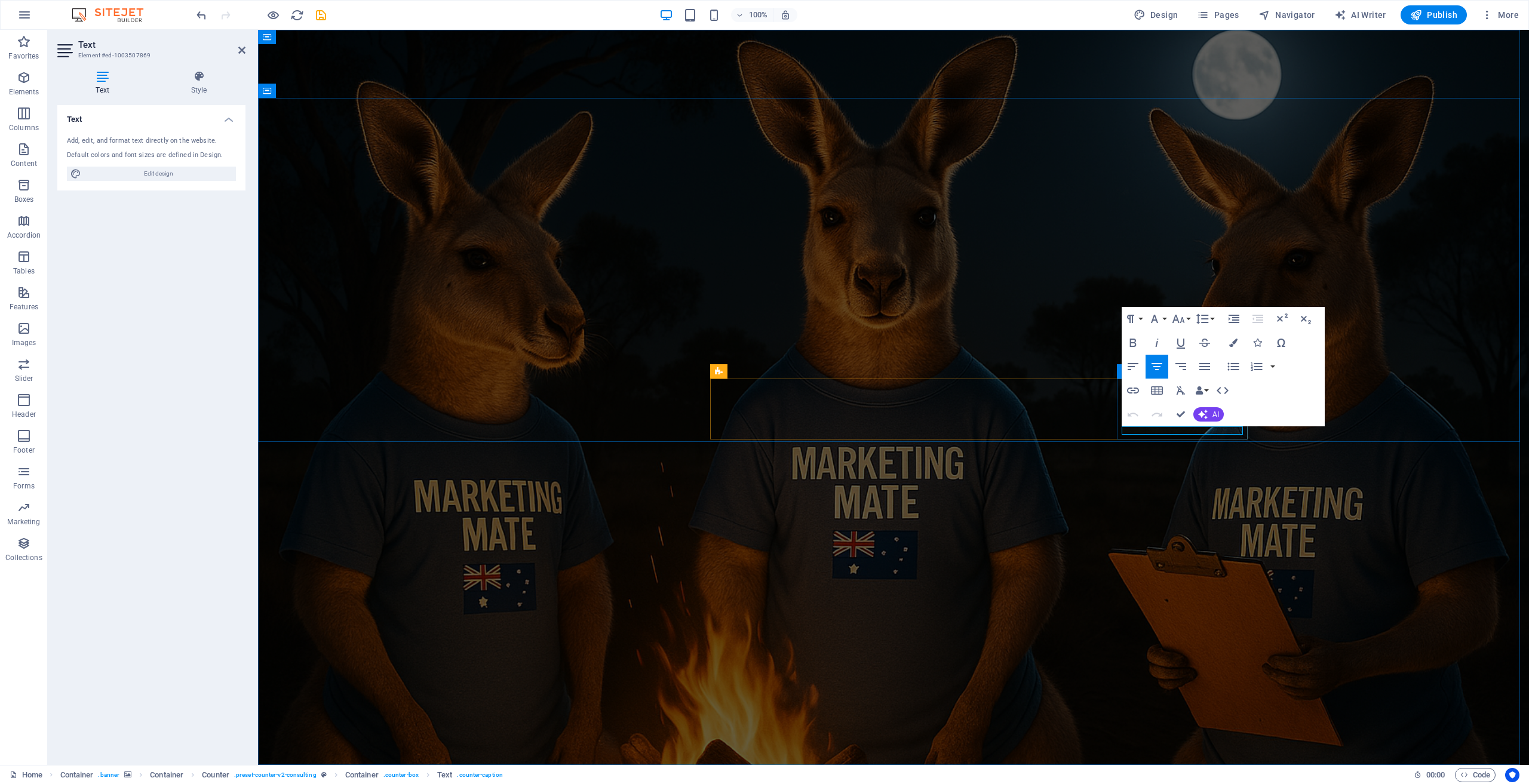
drag, startPoint x: 1218, startPoint y: 430, endPoint x: 1404, endPoint y: 456, distance: 187.8
click at [1158, 365] on icon "button" at bounding box center [1156, 366] width 14 height 14
click at [1150, 479] on figure at bounding box center [893, 397] width 1271 height 735
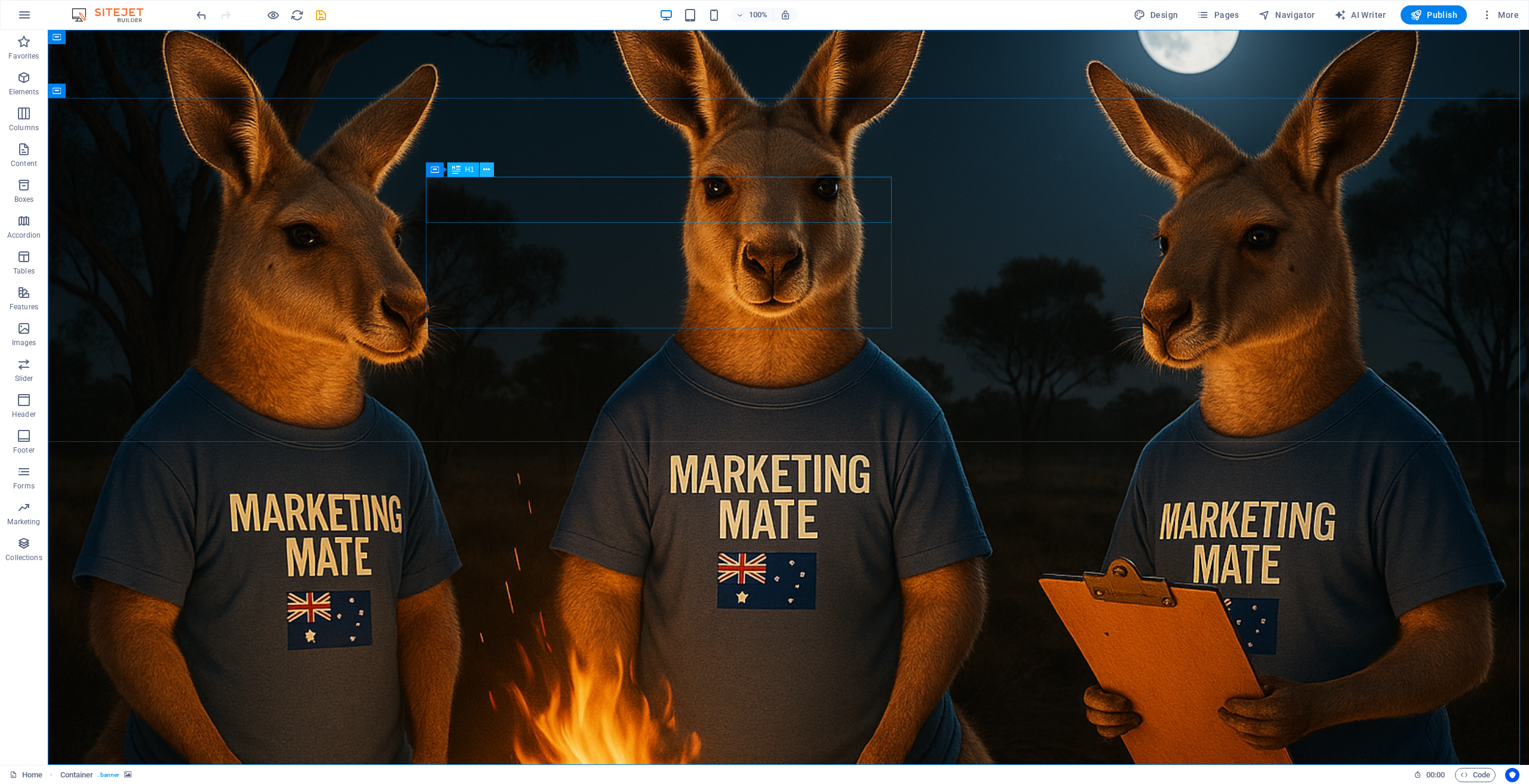
click at [489, 171] on icon at bounding box center [486, 169] width 7 height 12
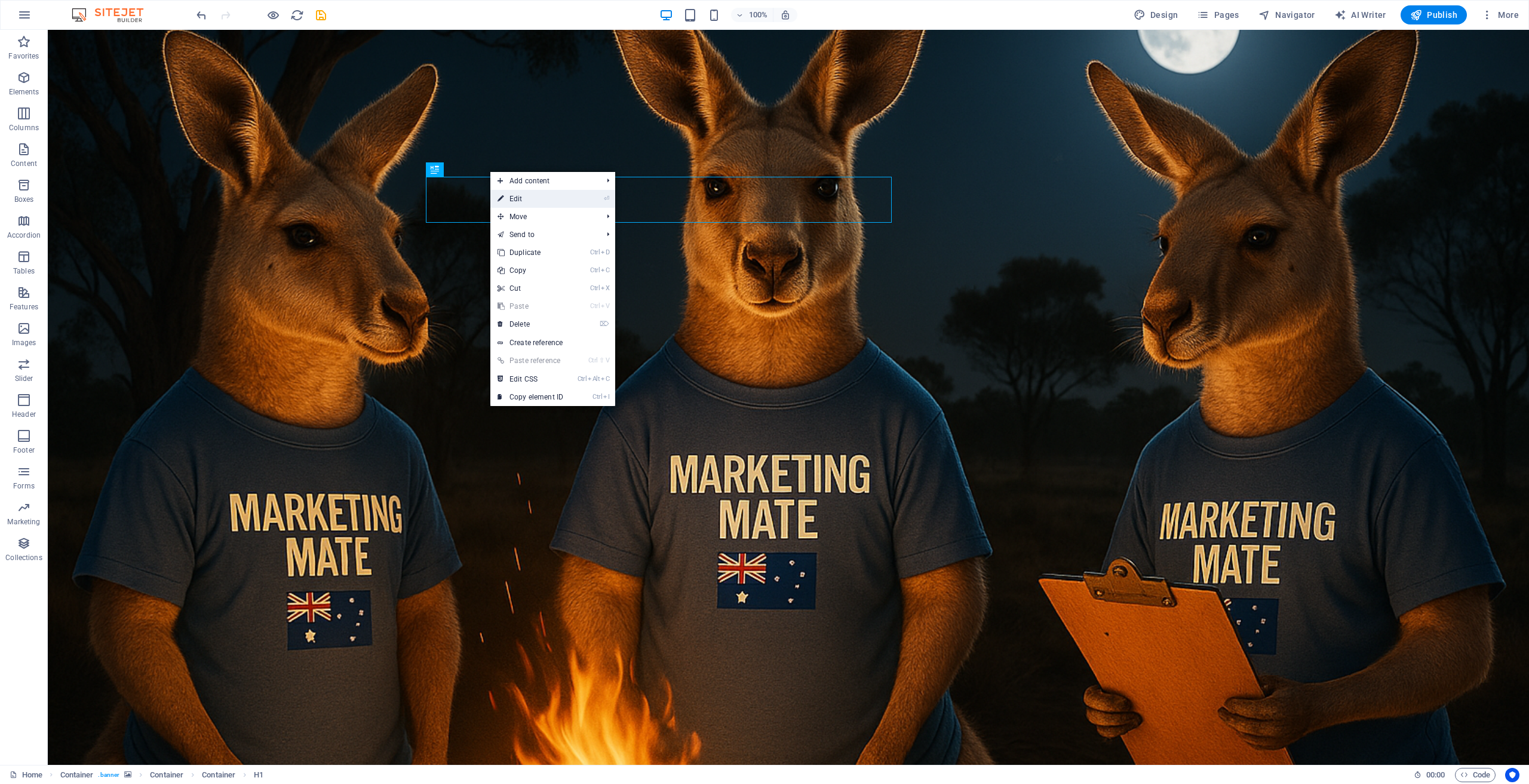
click at [527, 198] on link "⏎ Edit" at bounding box center [531, 198] width 80 height 18
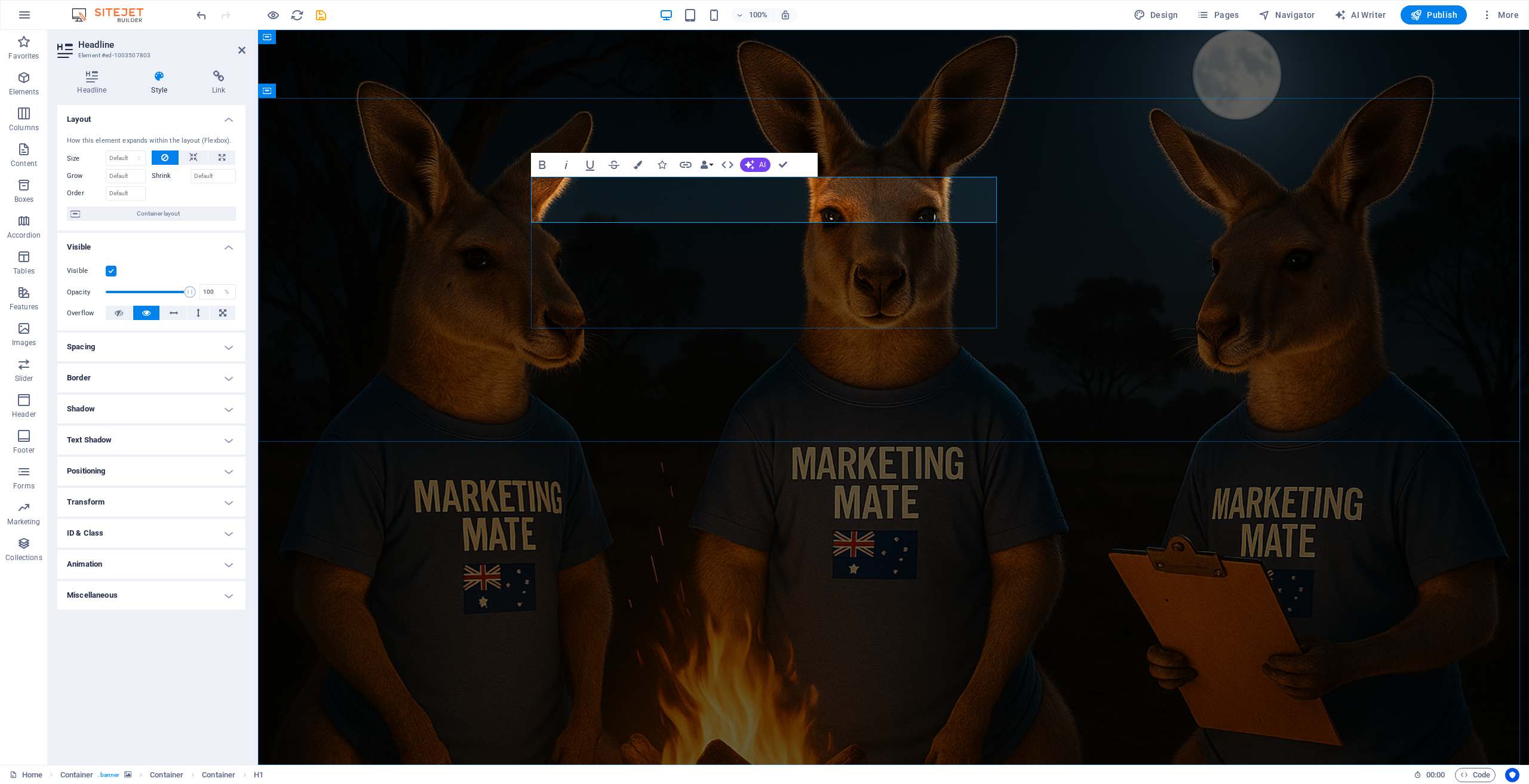
drag, startPoint x: 564, startPoint y: 199, endPoint x: 545, endPoint y: 200, distance: 19.0
click at [162, 81] on icon at bounding box center [160, 76] width 56 height 12
click at [636, 164] on icon "button" at bounding box center [637, 164] width 8 height 8
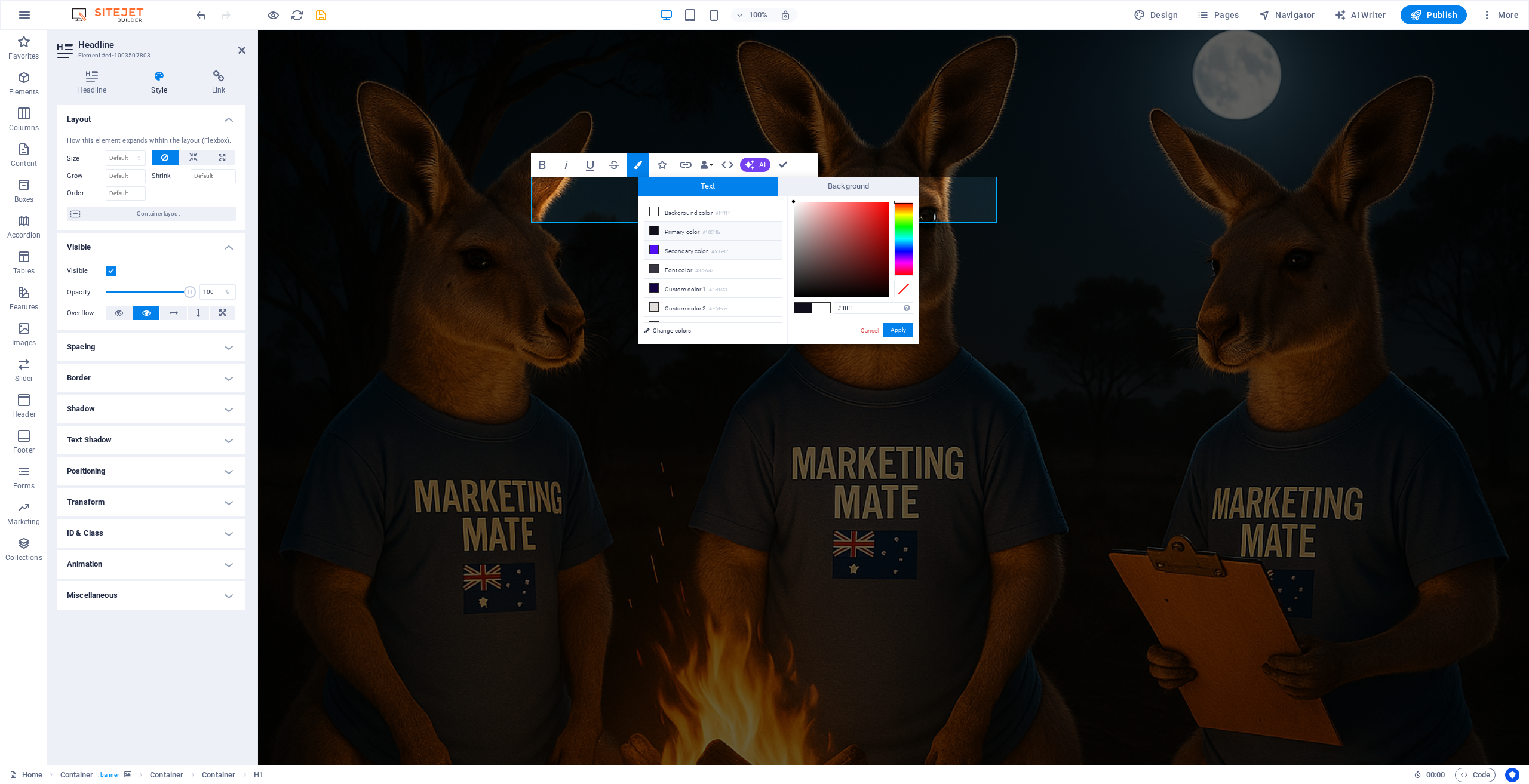
click at [654, 249] on icon at bounding box center [653, 249] width 8 height 8
type input "#500ef7"
click at [903, 327] on button "Apply" at bounding box center [898, 330] width 30 height 14
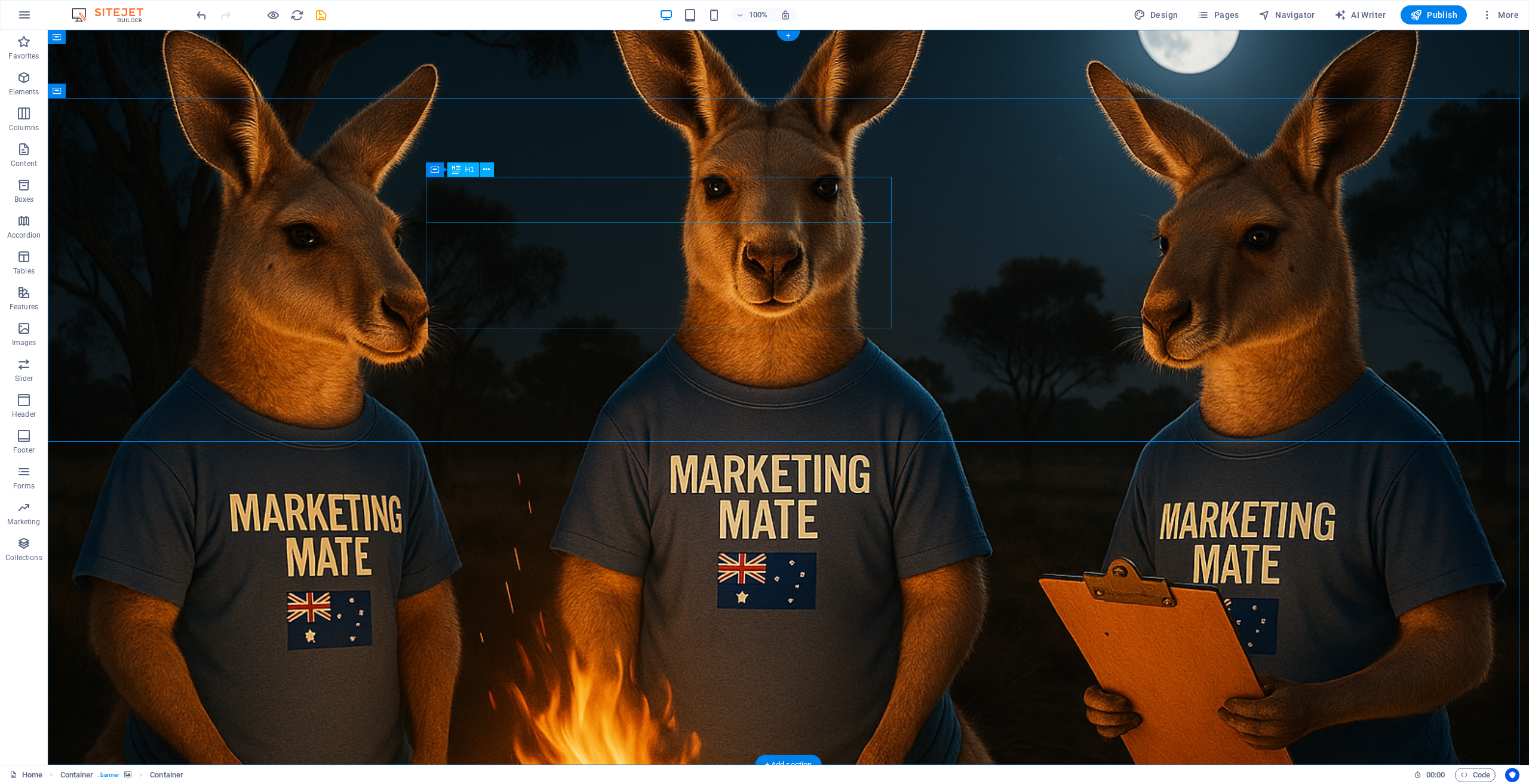
click at [486, 169] on icon at bounding box center [486, 169] width 7 height 12
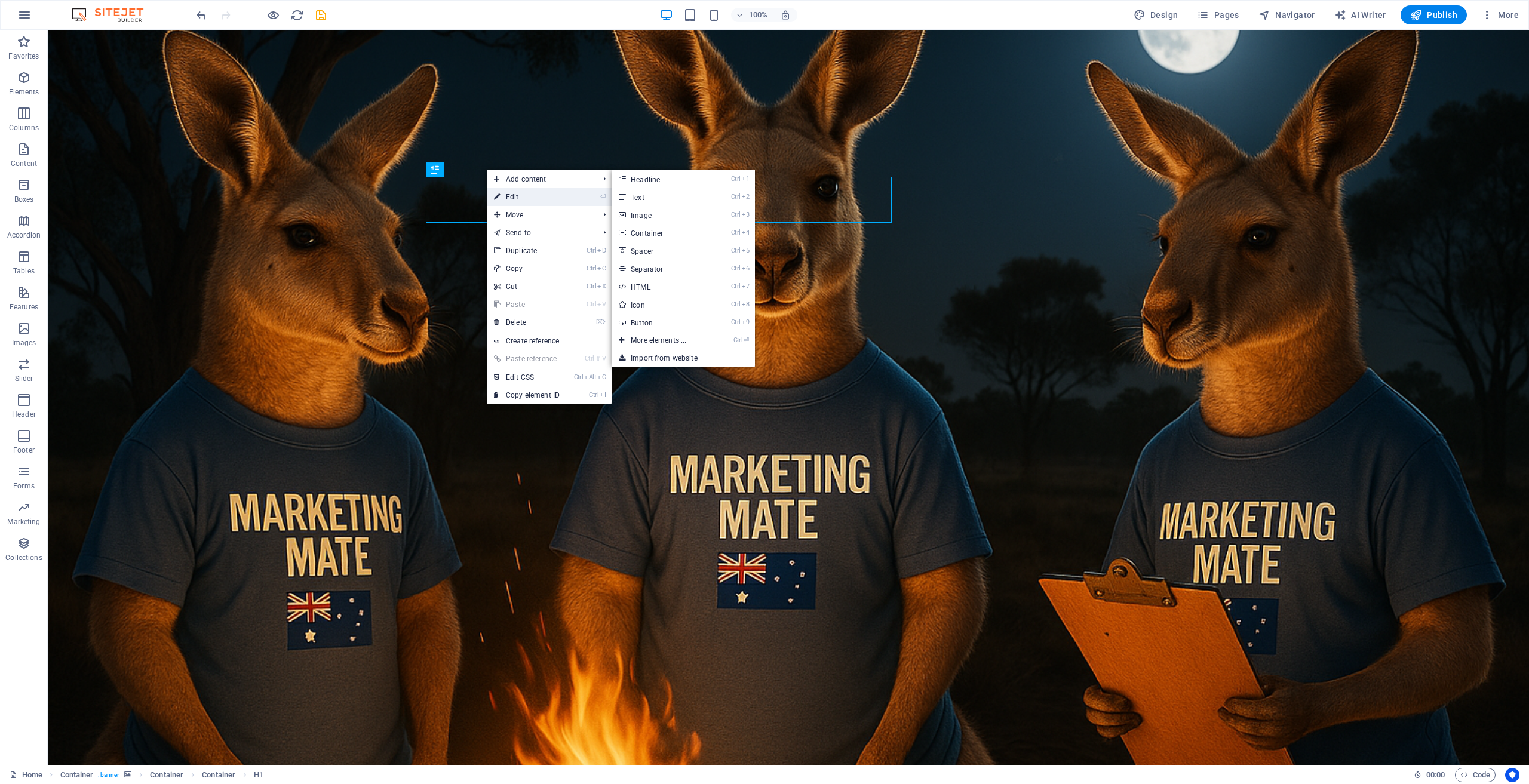
click at [521, 196] on link "⏎ Edit" at bounding box center [527, 196] width 80 height 18
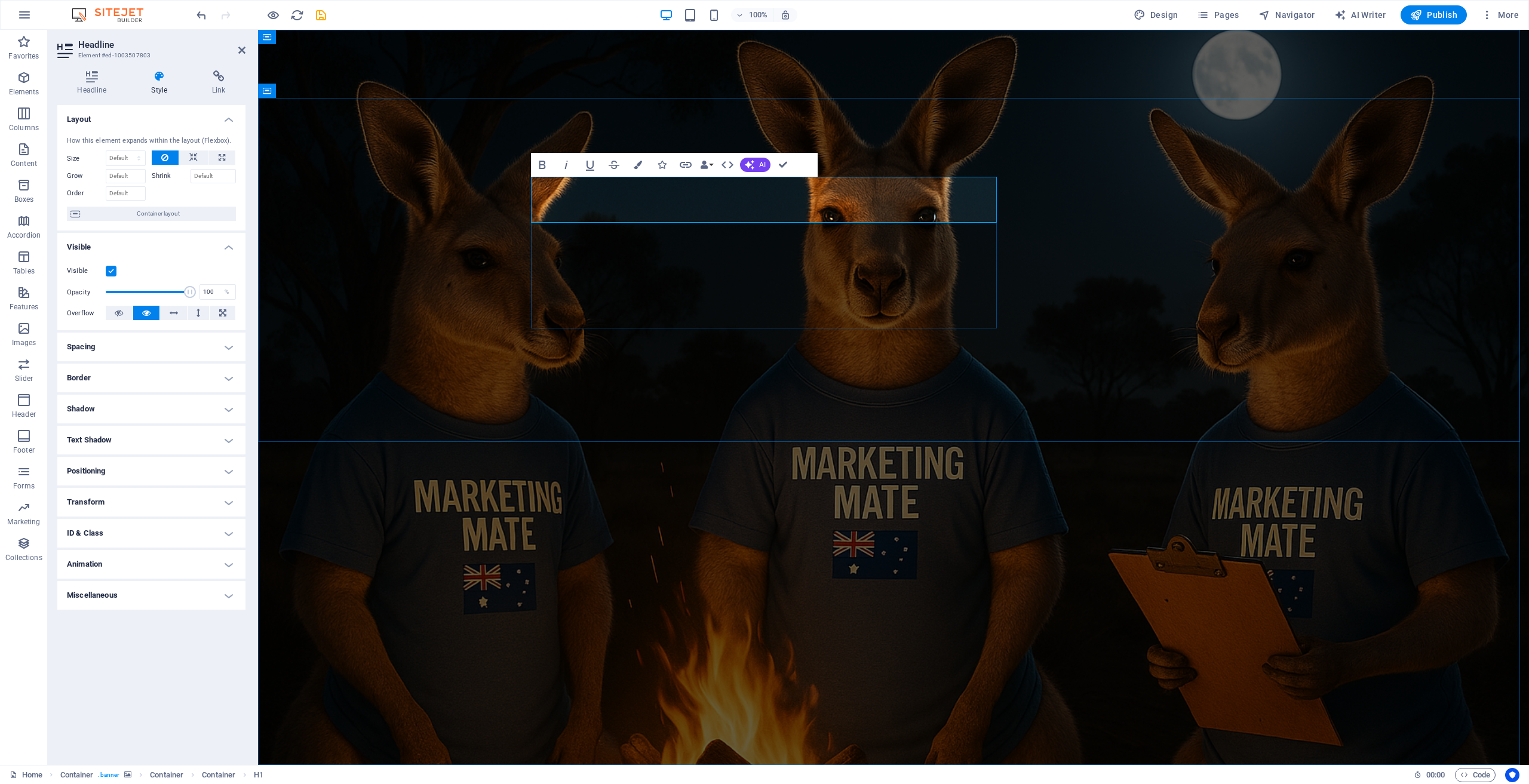
drag, startPoint x: 827, startPoint y: 198, endPoint x: 801, endPoint y: 198, distance: 26.0
click at [637, 164] on icon "button" at bounding box center [637, 164] width 8 height 8
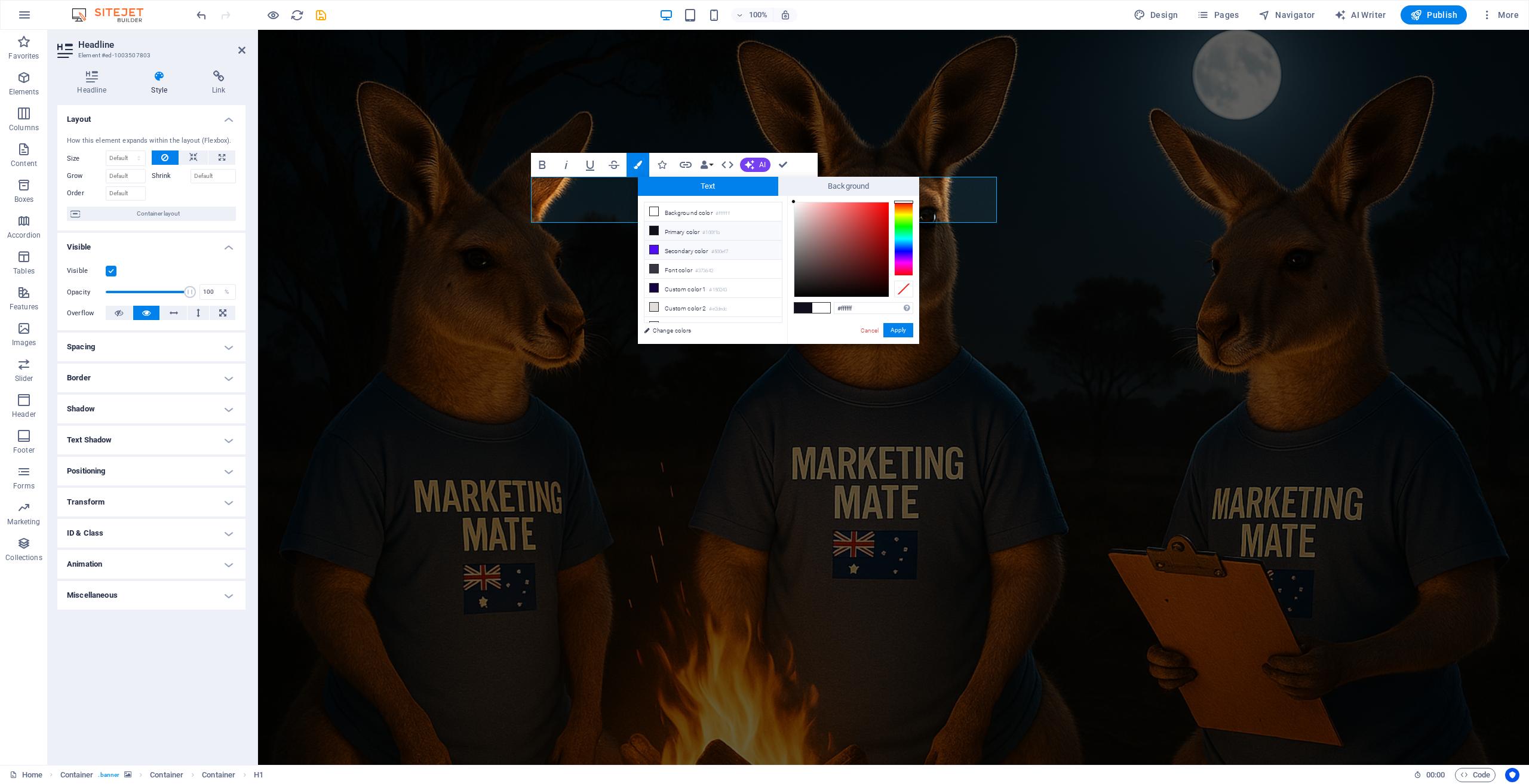
click at [682, 248] on li "Secondary color #500ef7" at bounding box center [713, 250] width 137 height 19
type input "#500ef7"
click at [896, 329] on button "Apply" at bounding box center [898, 330] width 30 height 14
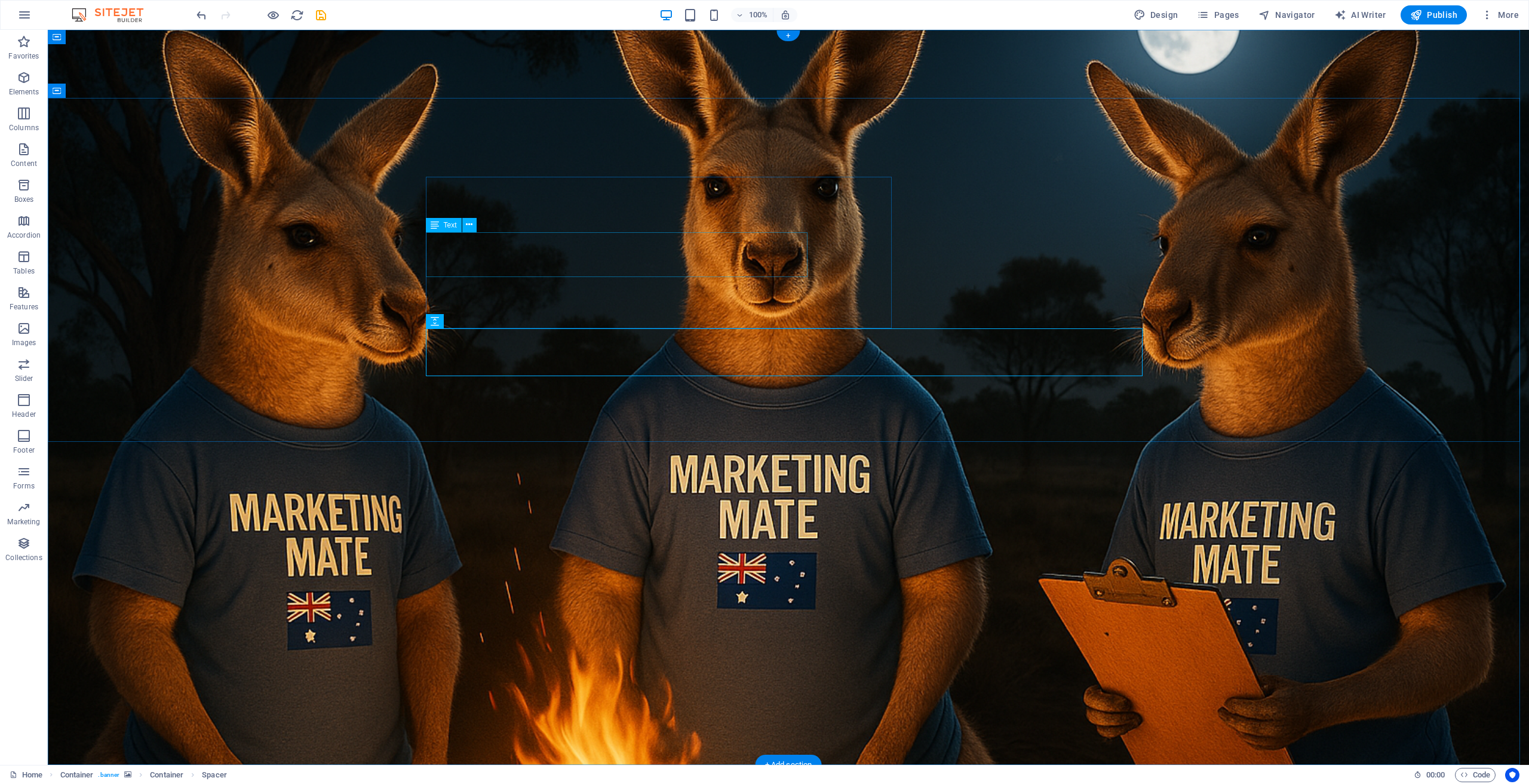
click at [473, 228] on icon at bounding box center [468, 224] width 7 height 12
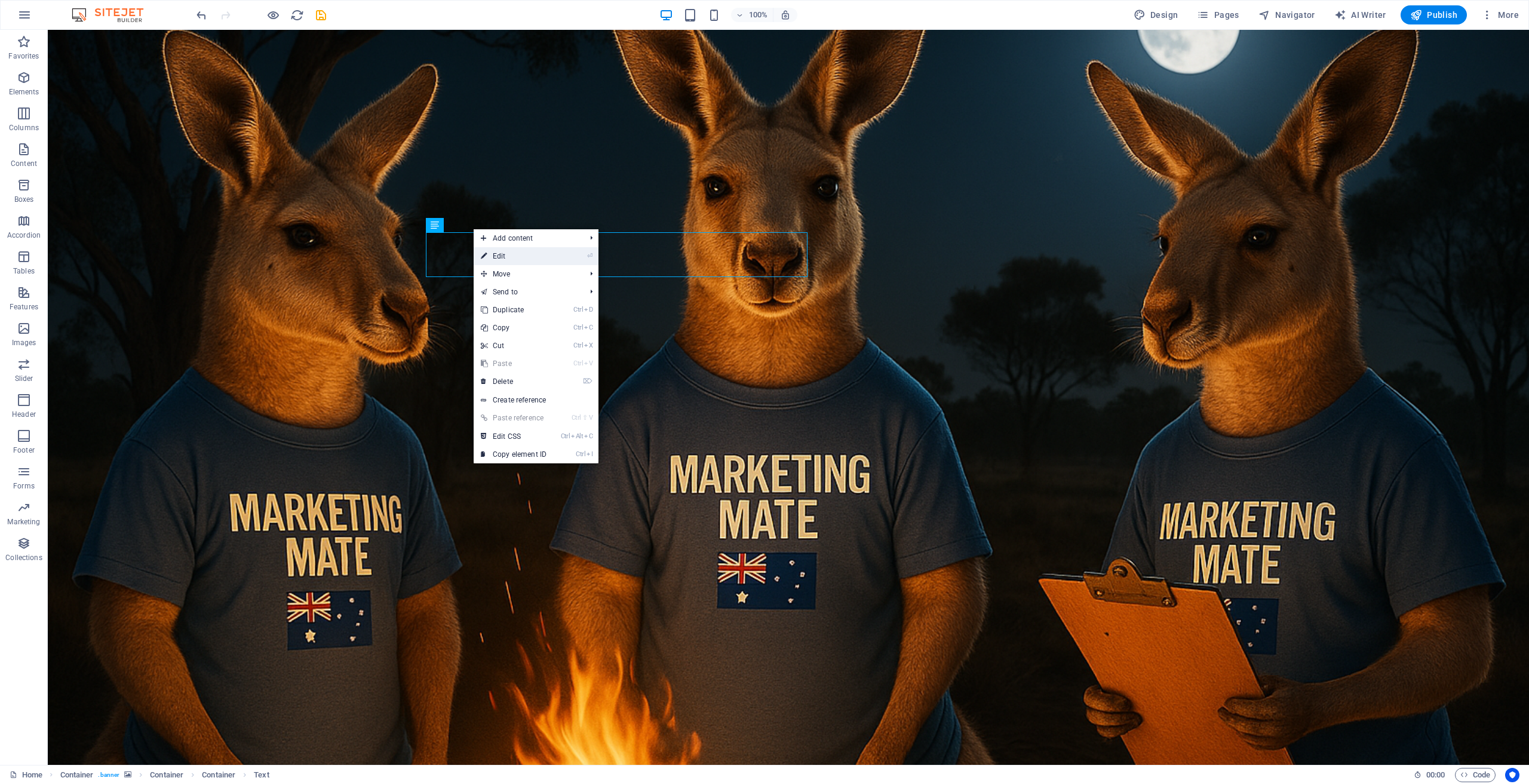
click at [496, 253] on link "⏎ Edit" at bounding box center [514, 256] width 80 height 18
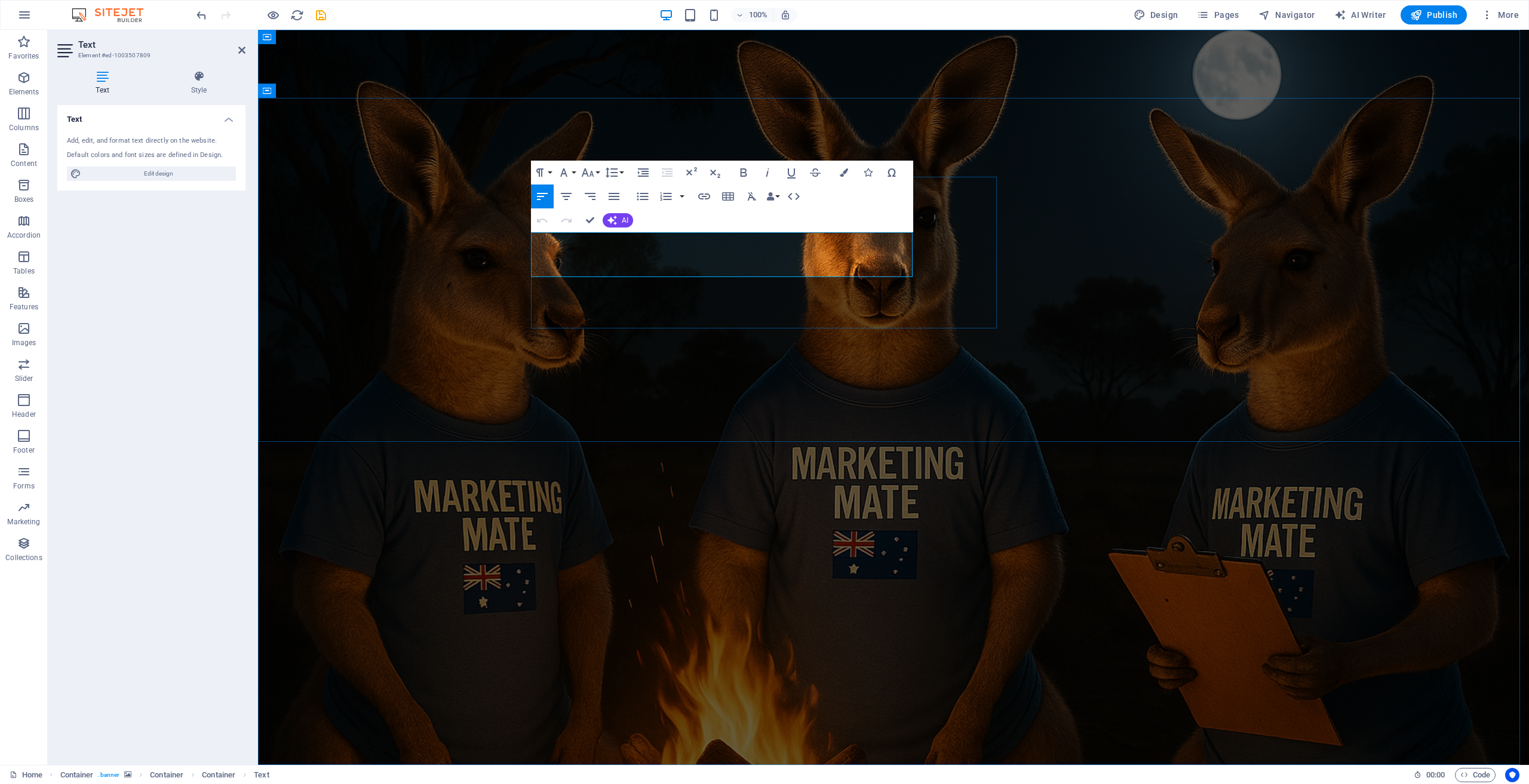
drag, startPoint x: 854, startPoint y: 269, endPoint x: 540, endPoint y: 243, distance: 315.1
click at [592, 173] on icon "button" at bounding box center [587, 172] width 12 height 8
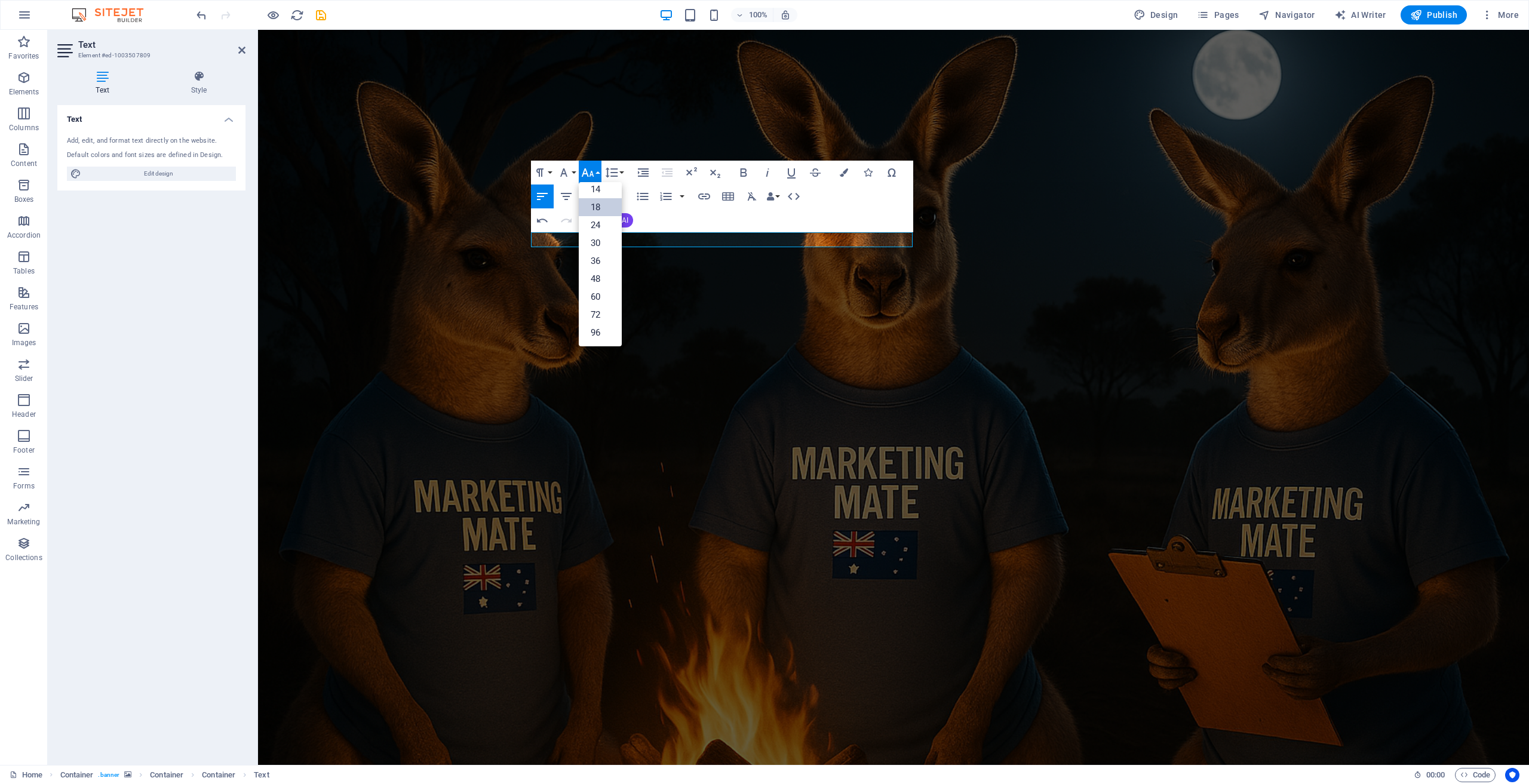
scroll to position [96, 0]
click at [597, 224] on link "24" at bounding box center [600, 224] width 43 height 18
click at [845, 173] on icon "button" at bounding box center [844, 172] width 8 height 8
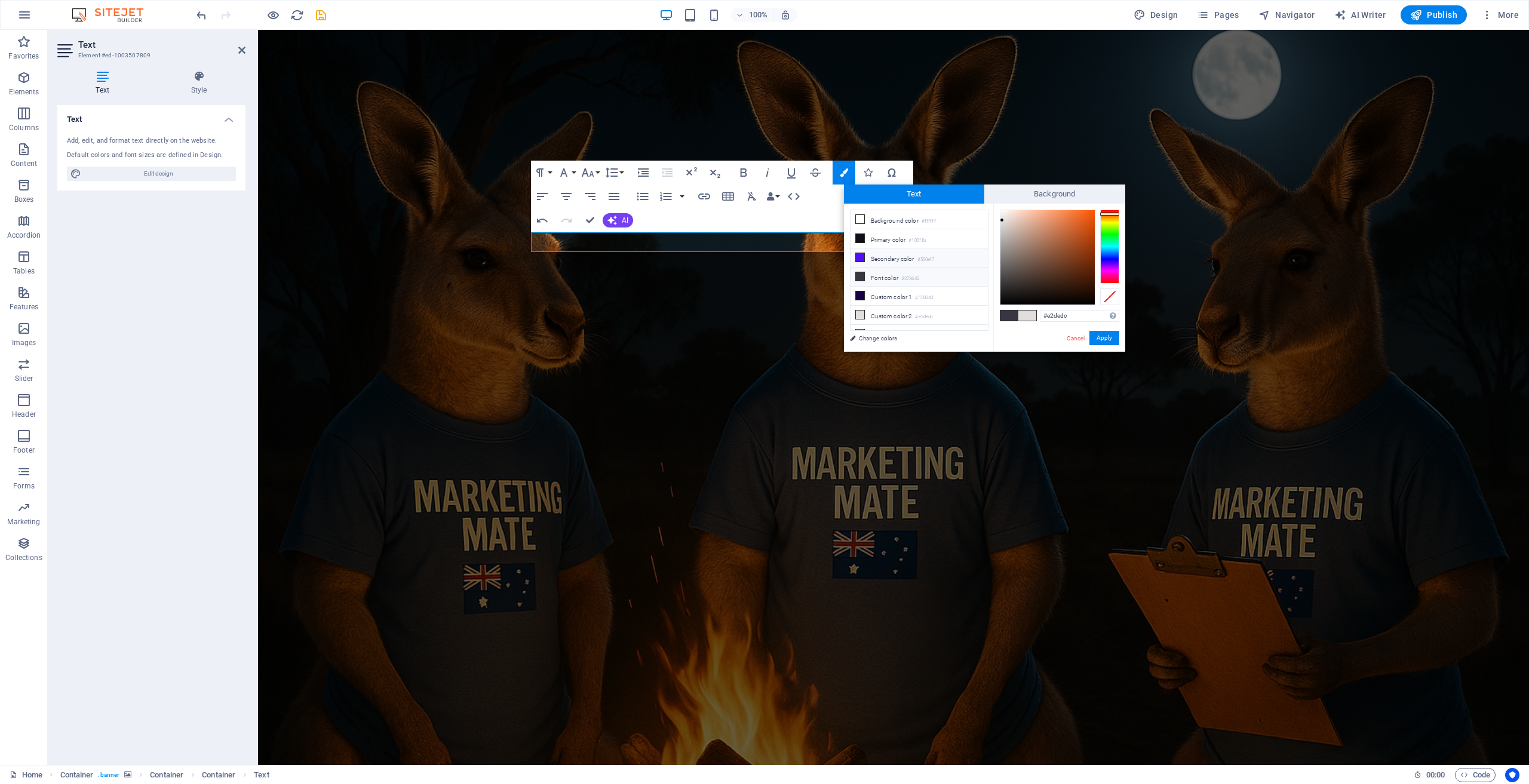
click at [874, 255] on li "Secondary color #500ef7" at bounding box center [919, 258] width 137 height 19
click at [1099, 338] on button "Apply" at bounding box center [1105, 337] width 30 height 14
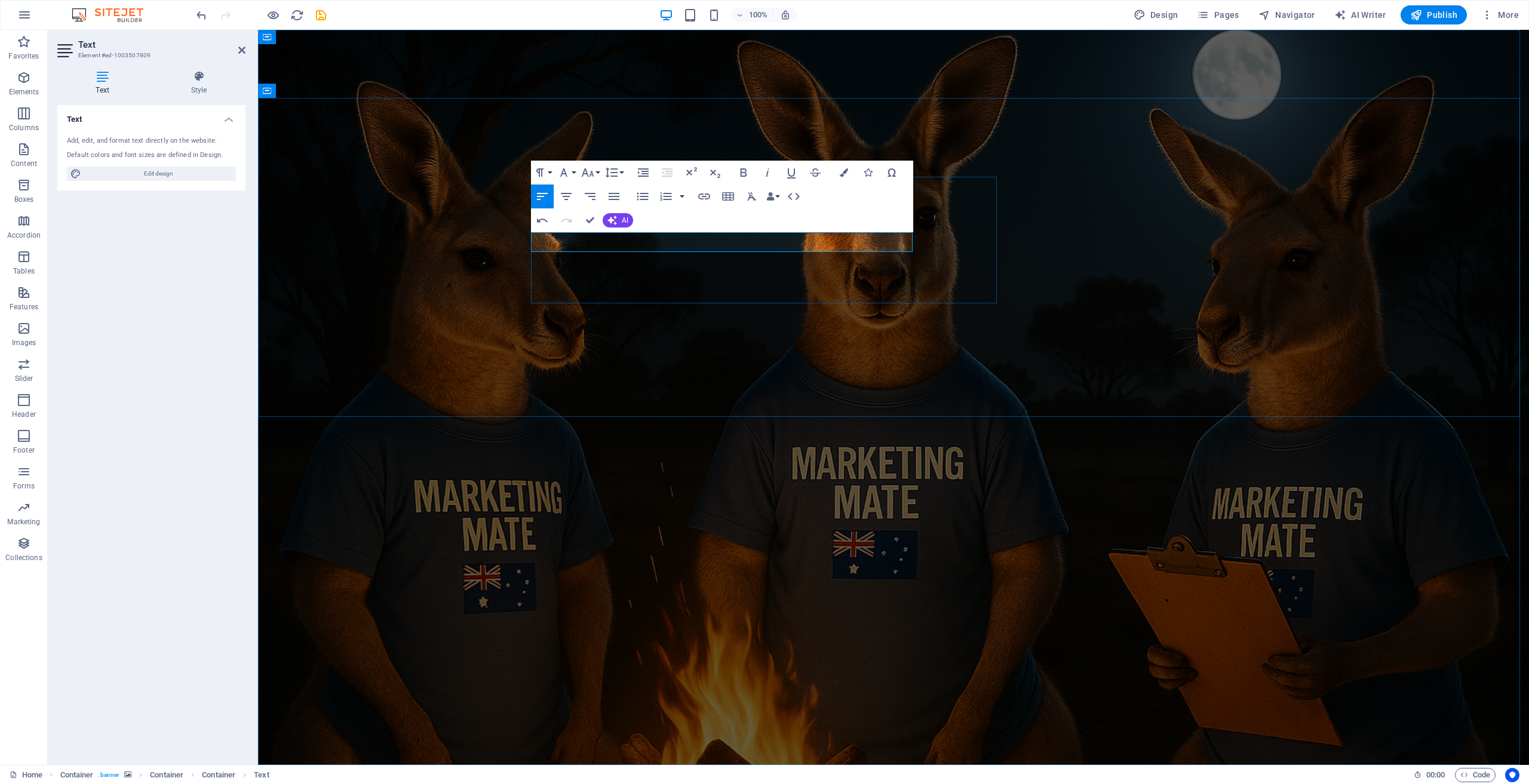
click at [588, 171] on icon "button" at bounding box center [587, 172] width 14 height 14
click at [595, 222] on link "24" at bounding box center [600, 224] width 43 height 18
click at [843, 172] on icon "button" at bounding box center [844, 172] width 8 height 8
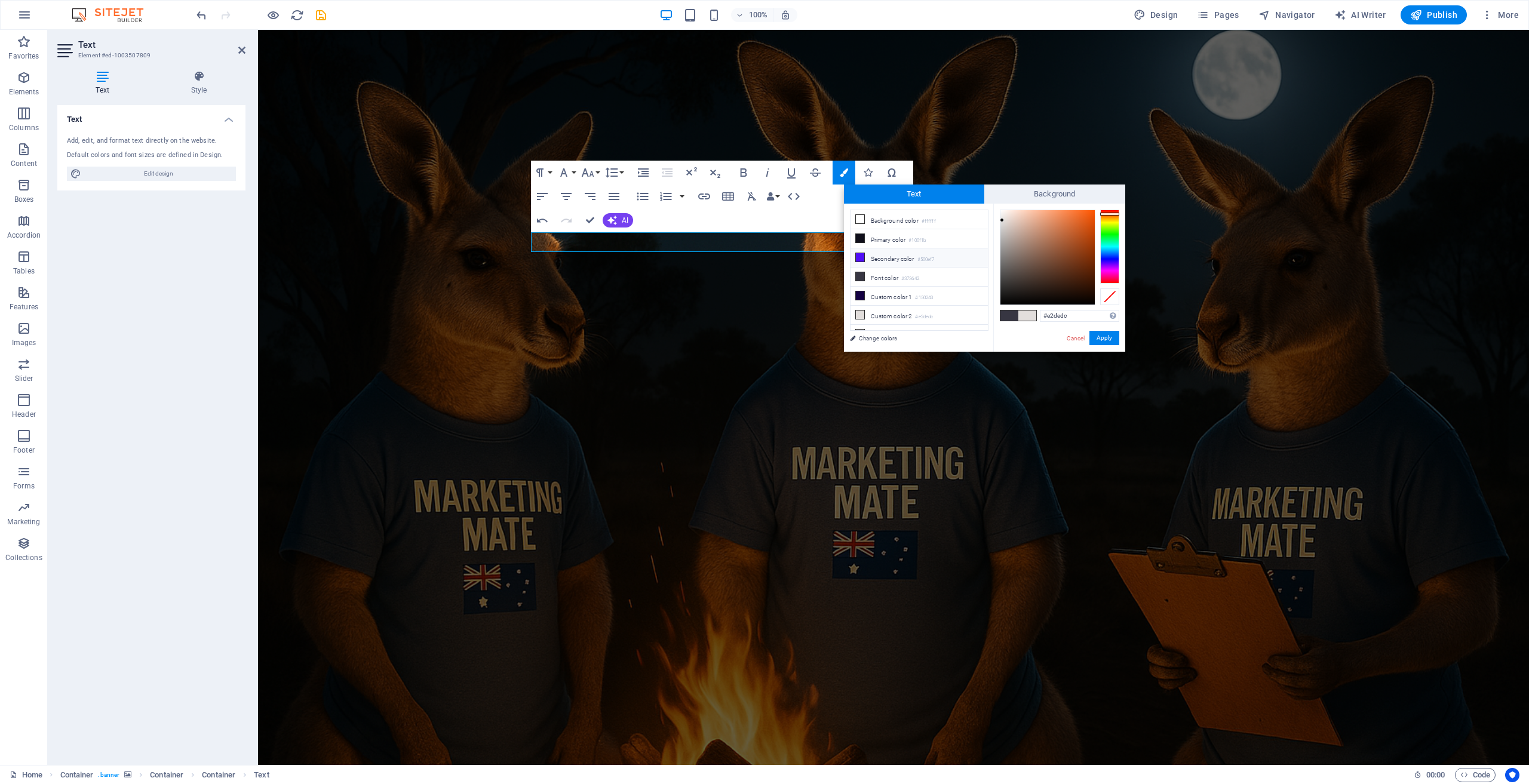
click at [860, 254] on icon at bounding box center [860, 257] width 8 height 8
type input "#500ef7"
click at [1107, 337] on button "Apply" at bounding box center [1105, 337] width 30 height 14
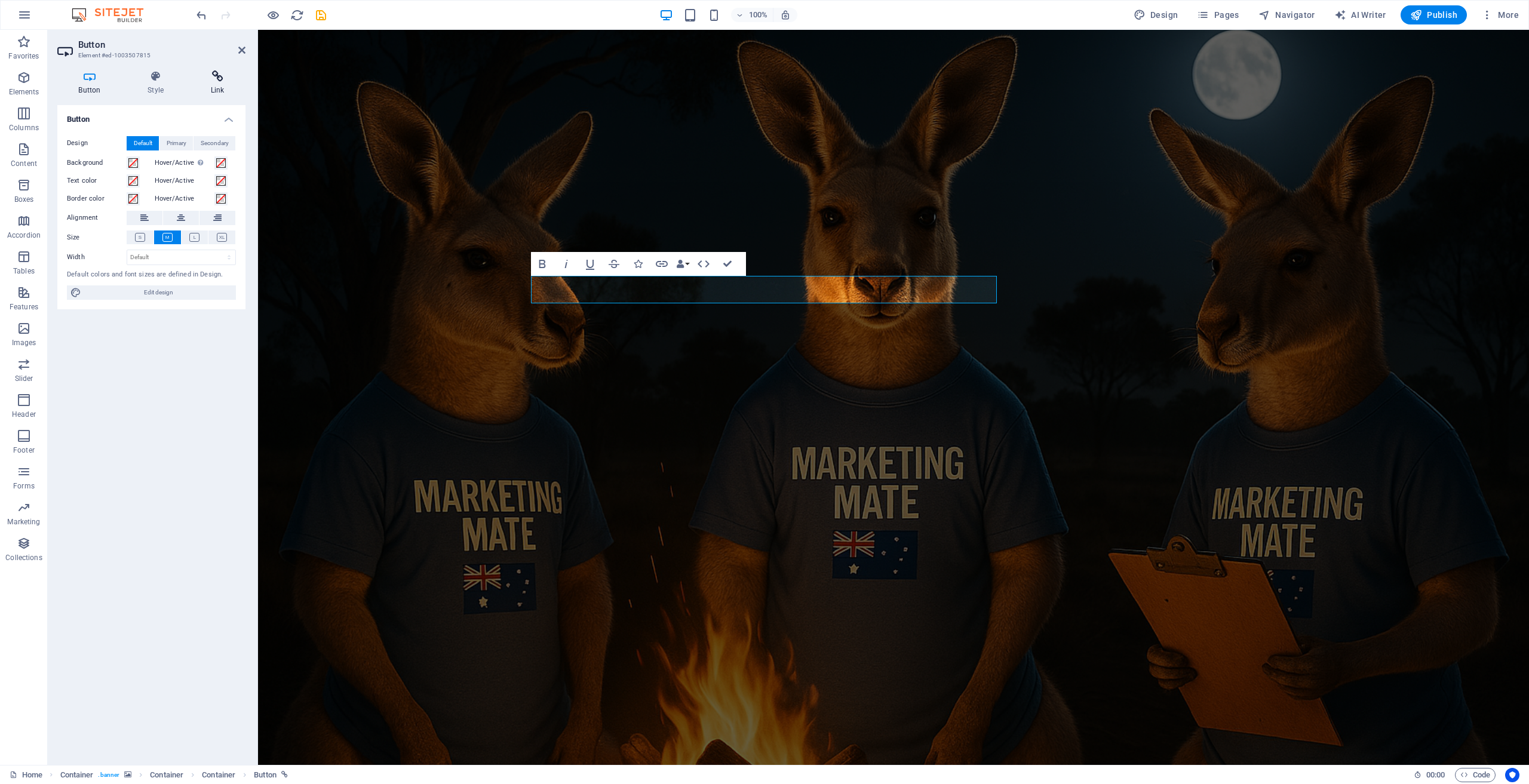
click at [216, 76] on icon at bounding box center [218, 76] width 56 height 12
drag, startPoint x: 179, startPoint y: 177, endPoint x: 119, endPoint y: 174, distance: 60.1
click at [119, 174] on div "Phone [PHONE_NUMBER]" at bounding box center [151, 178] width 169 height 14
type input "1300411597"
click at [150, 195] on input "Title Additional link description, should not be the same as the link text. The…" at bounding box center [180, 196] width 109 height 14
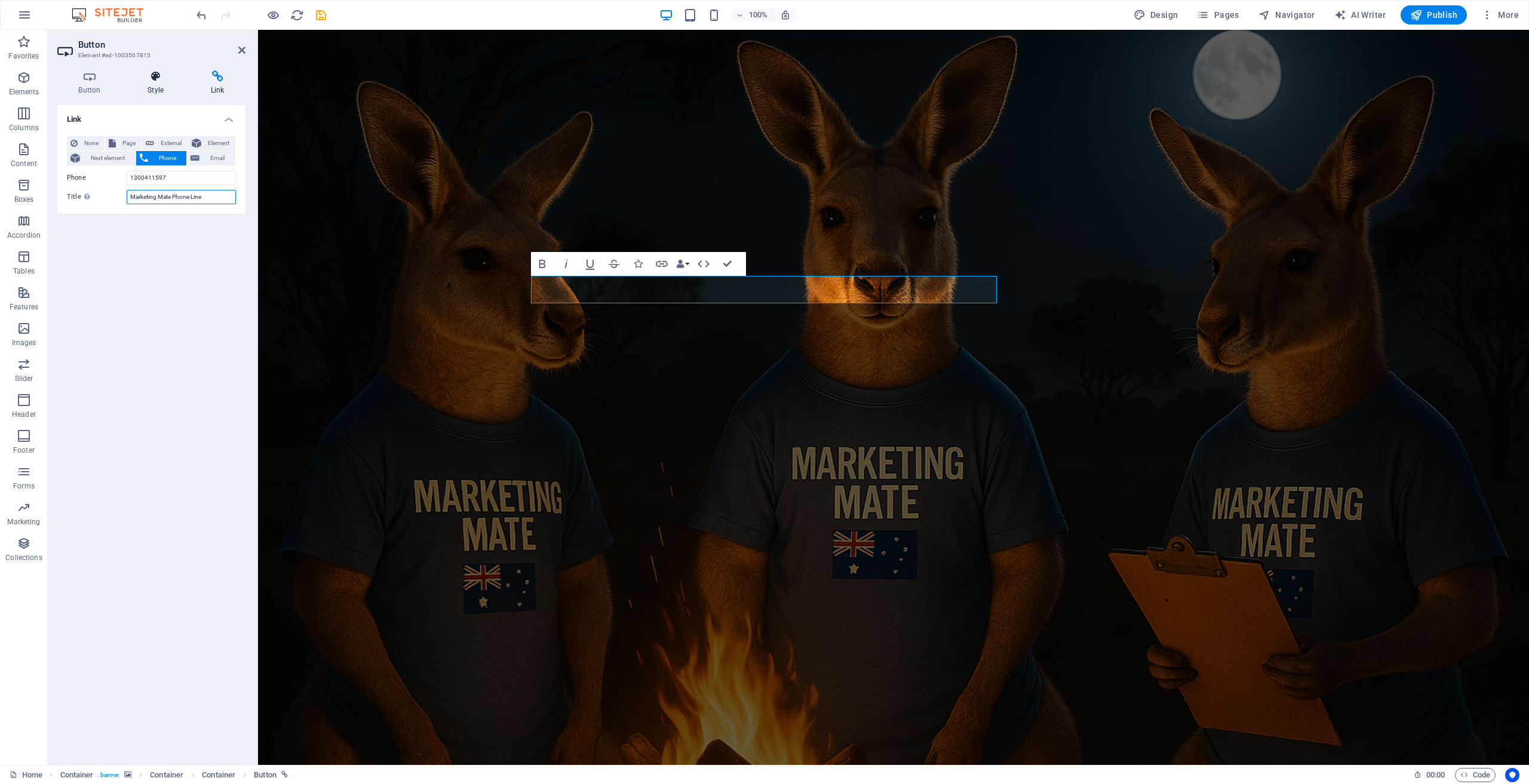
type input "Marketing Mate Phone Line"
click at [154, 79] on icon at bounding box center [155, 76] width 59 height 12
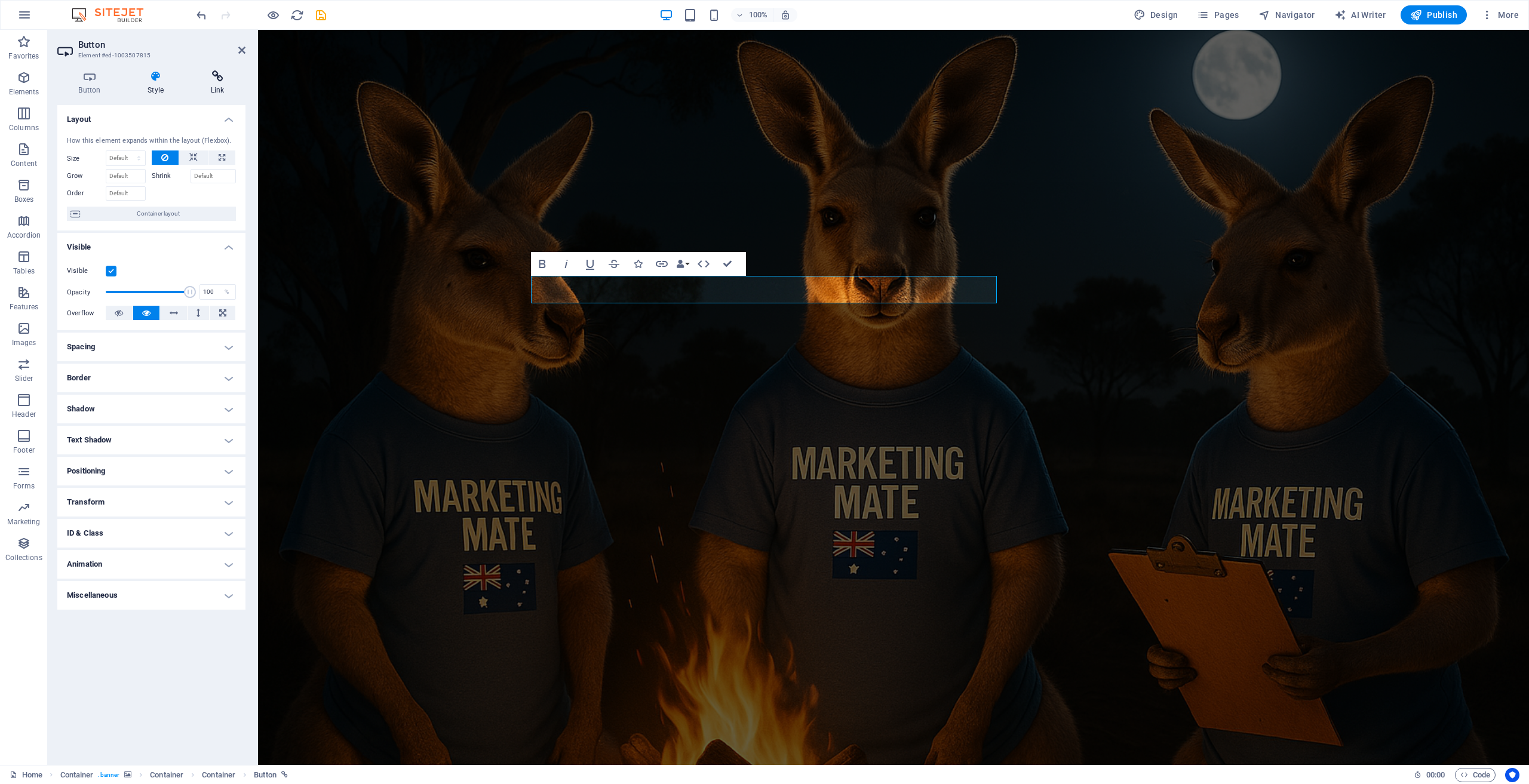
click at [216, 92] on h4 "Link" at bounding box center [218, 82] width 56 height 25
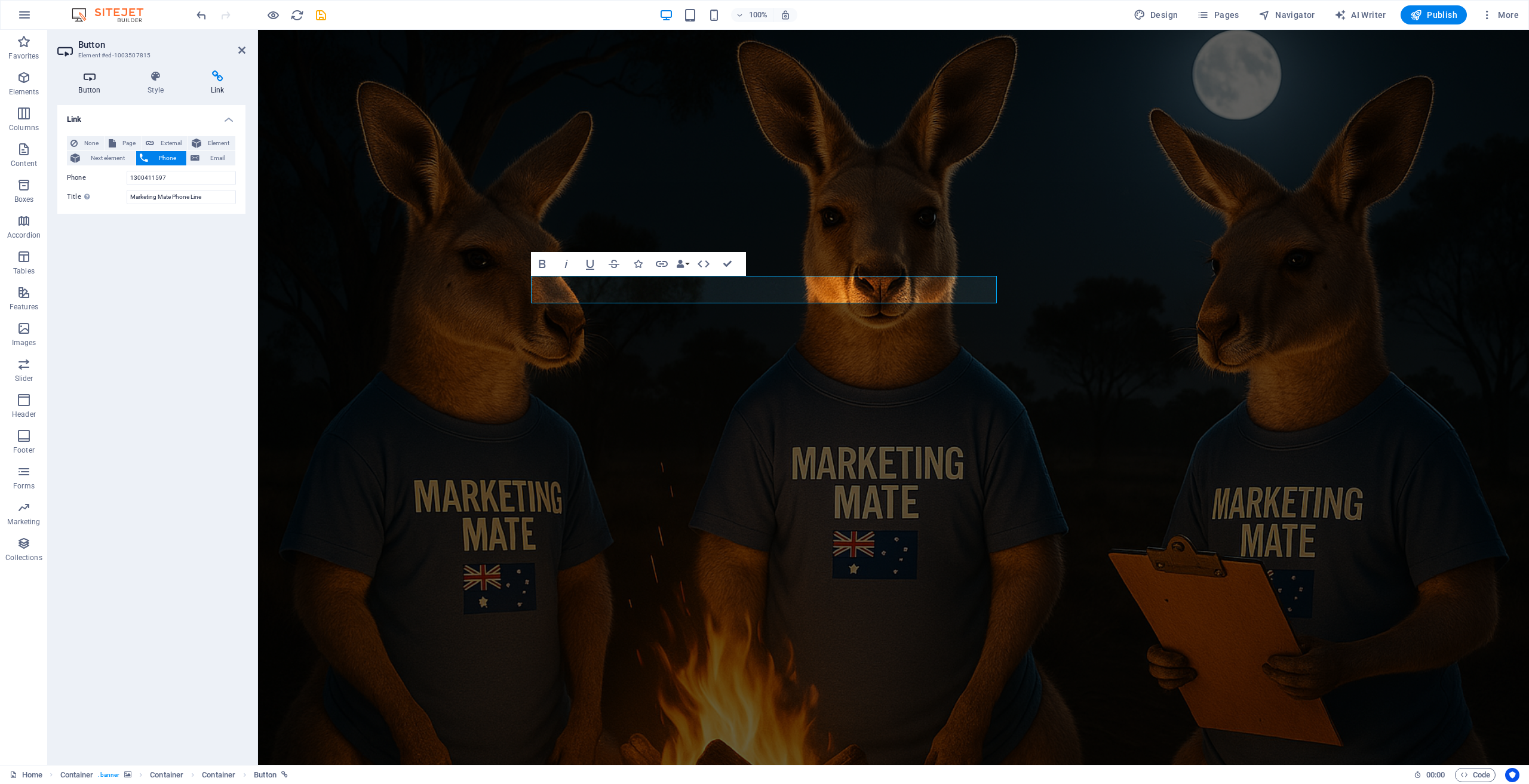
click at [93, 78] on icon at bounding box center [89, 76] width 64 height 12
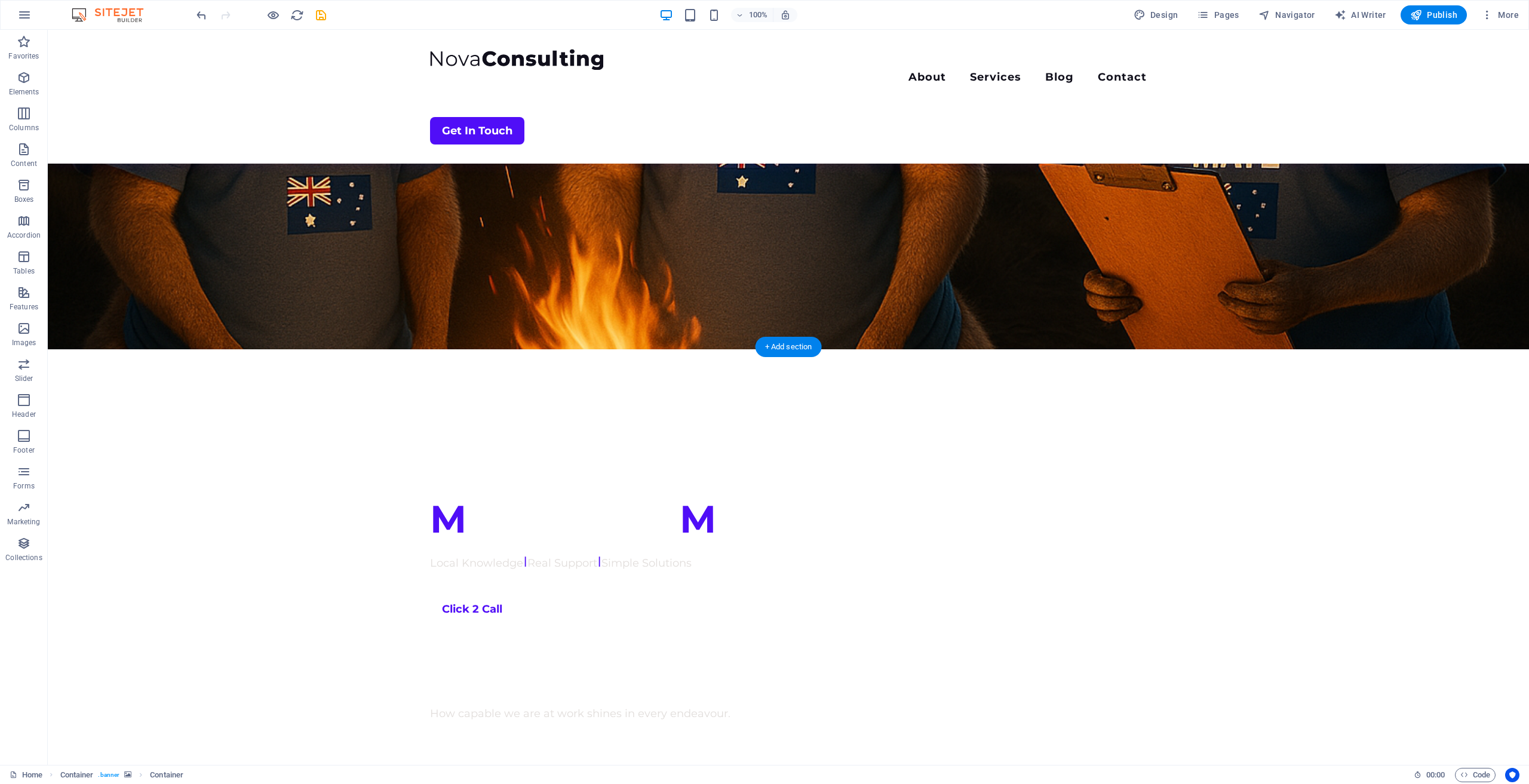
scroll to position [418, 0]
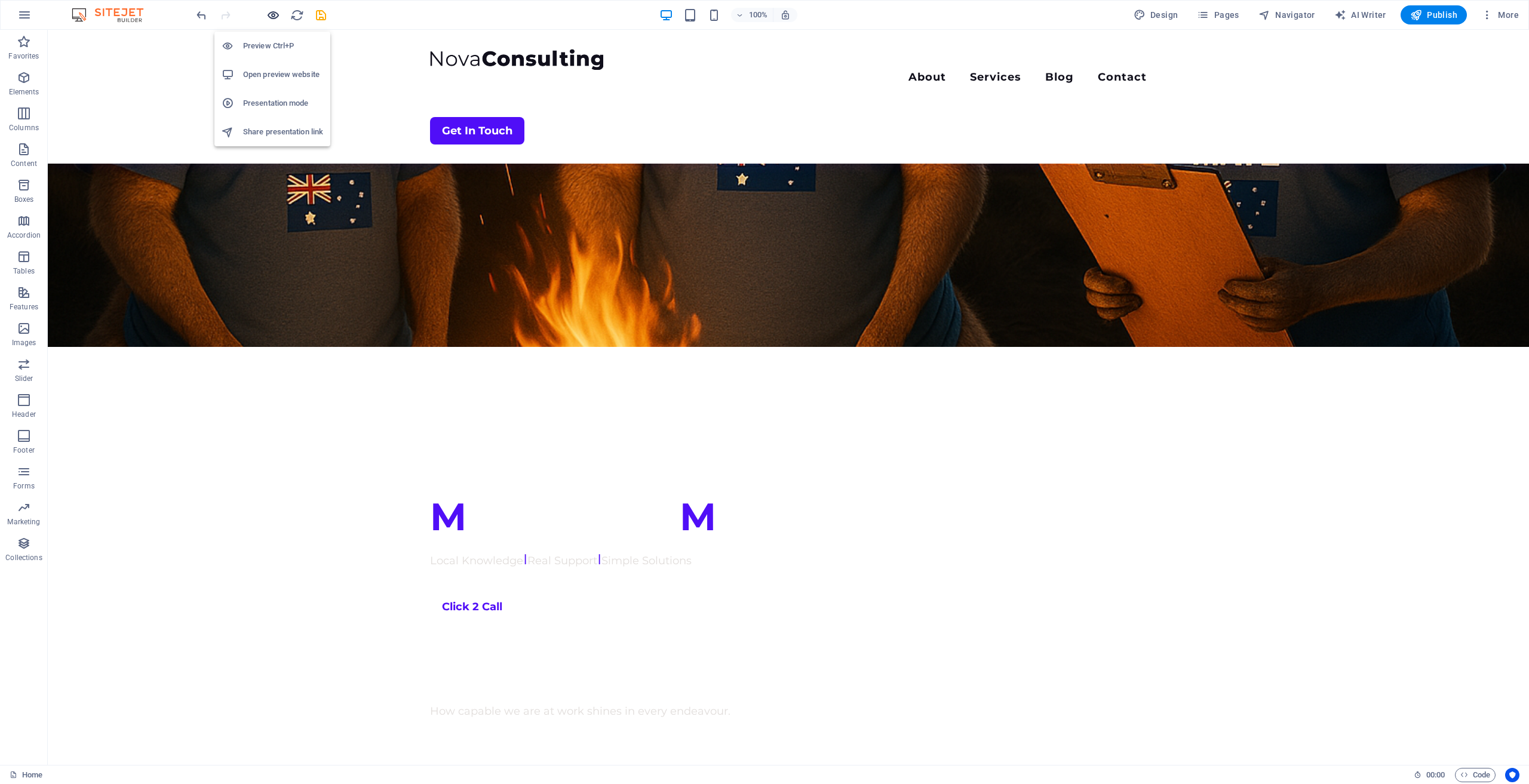
click at [274, 12] on icon "button" at bounding box center [273, 15] width 14 height 14
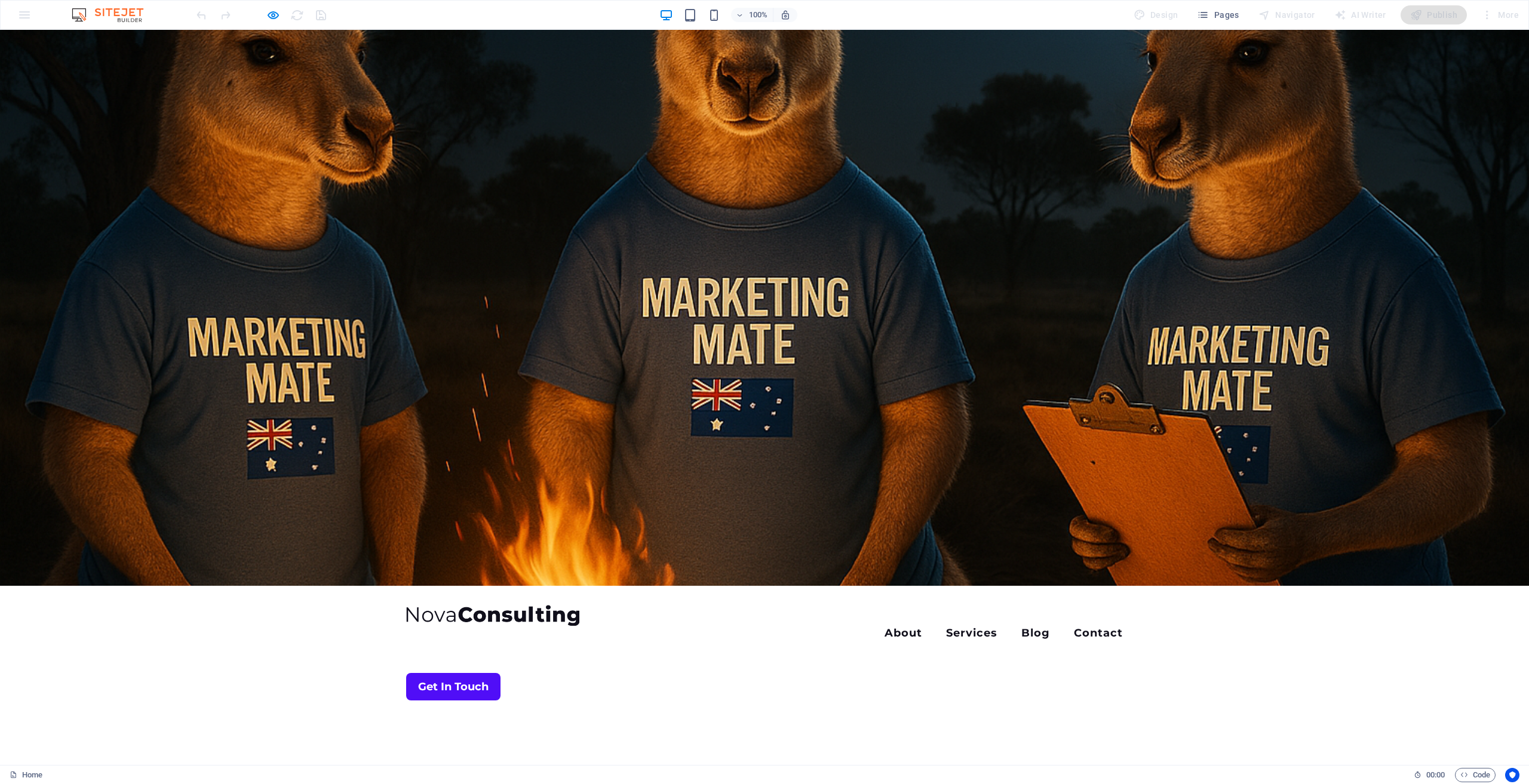
scroll to position [0, 0]
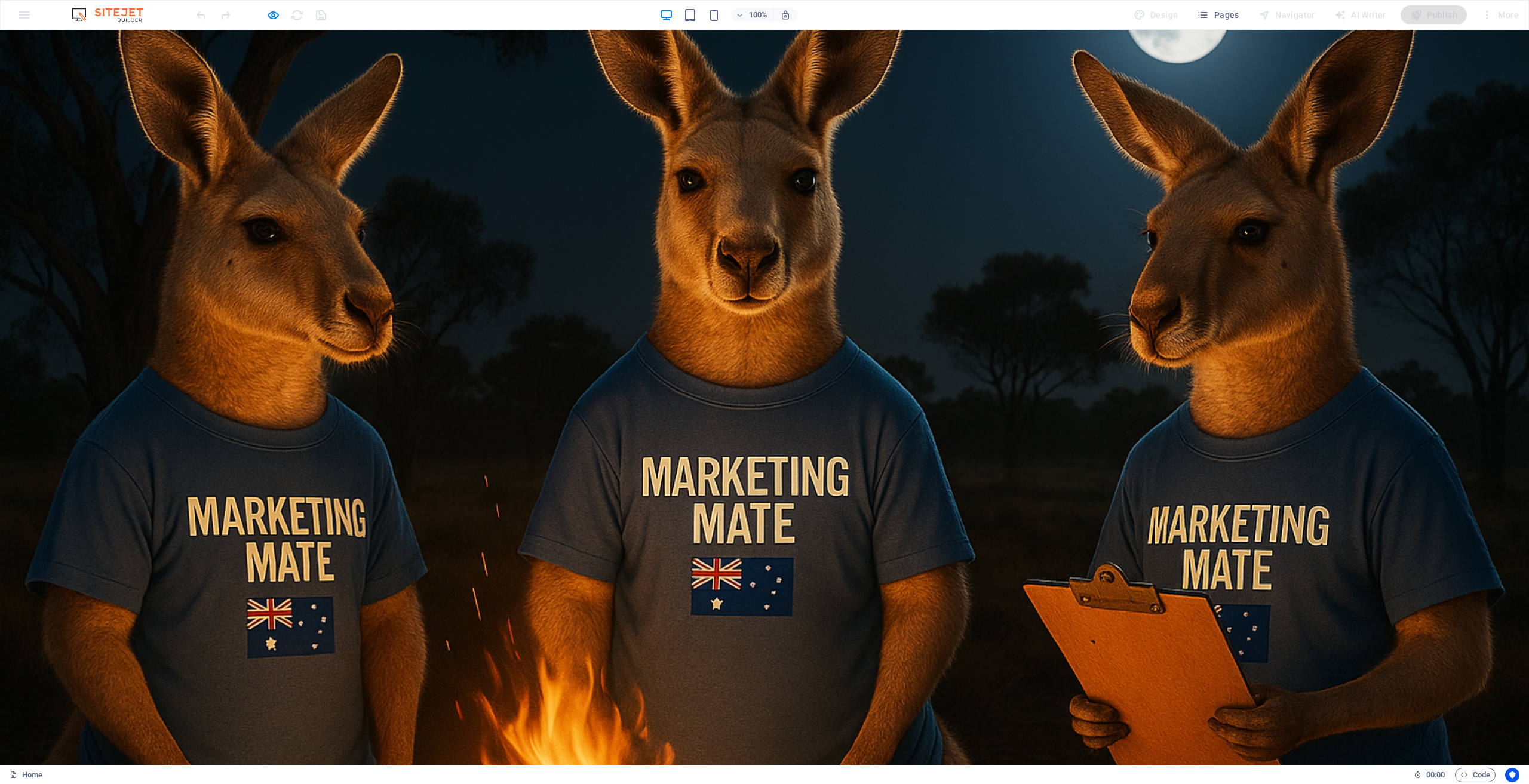
click at [470, 783] on img at bounding box center [493, 794] width 173 height 21
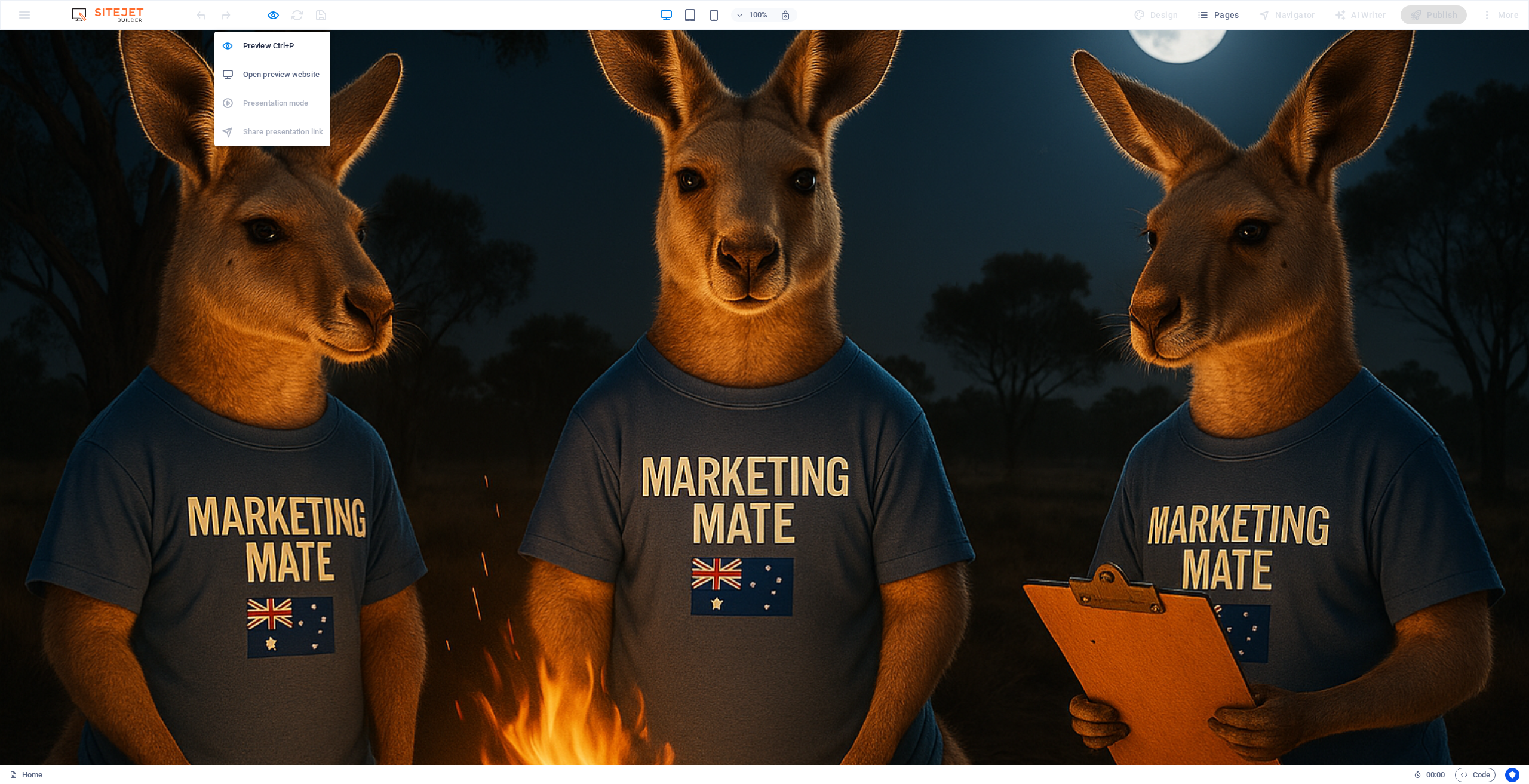
click at [273, 77] on h6 "Open preview website" at bounding box center [283, 74] width 80 height 14
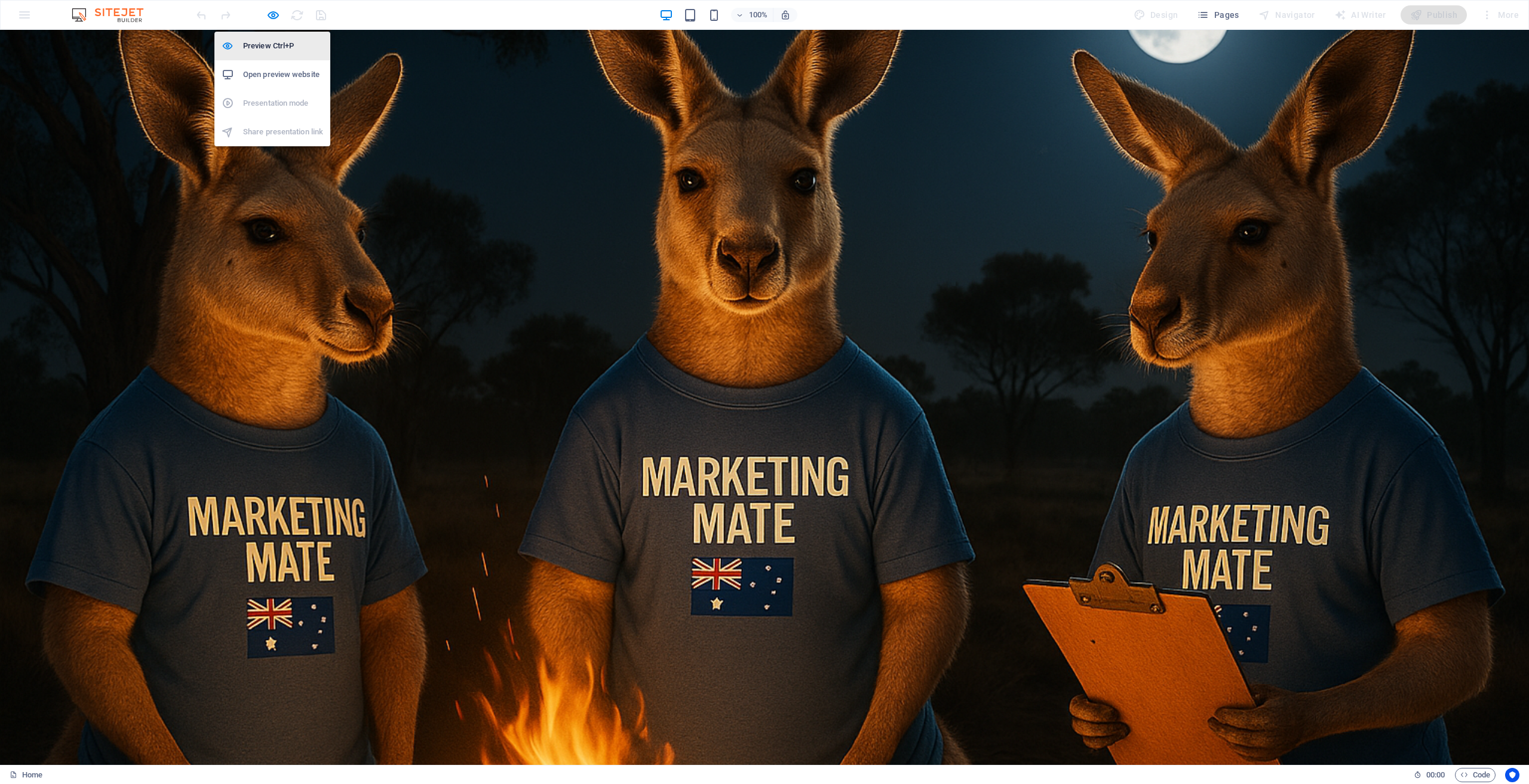
click at [270, 46] on h6 "Preview Ctrl+P" at bounding box center [283, 46] width 80 height 14
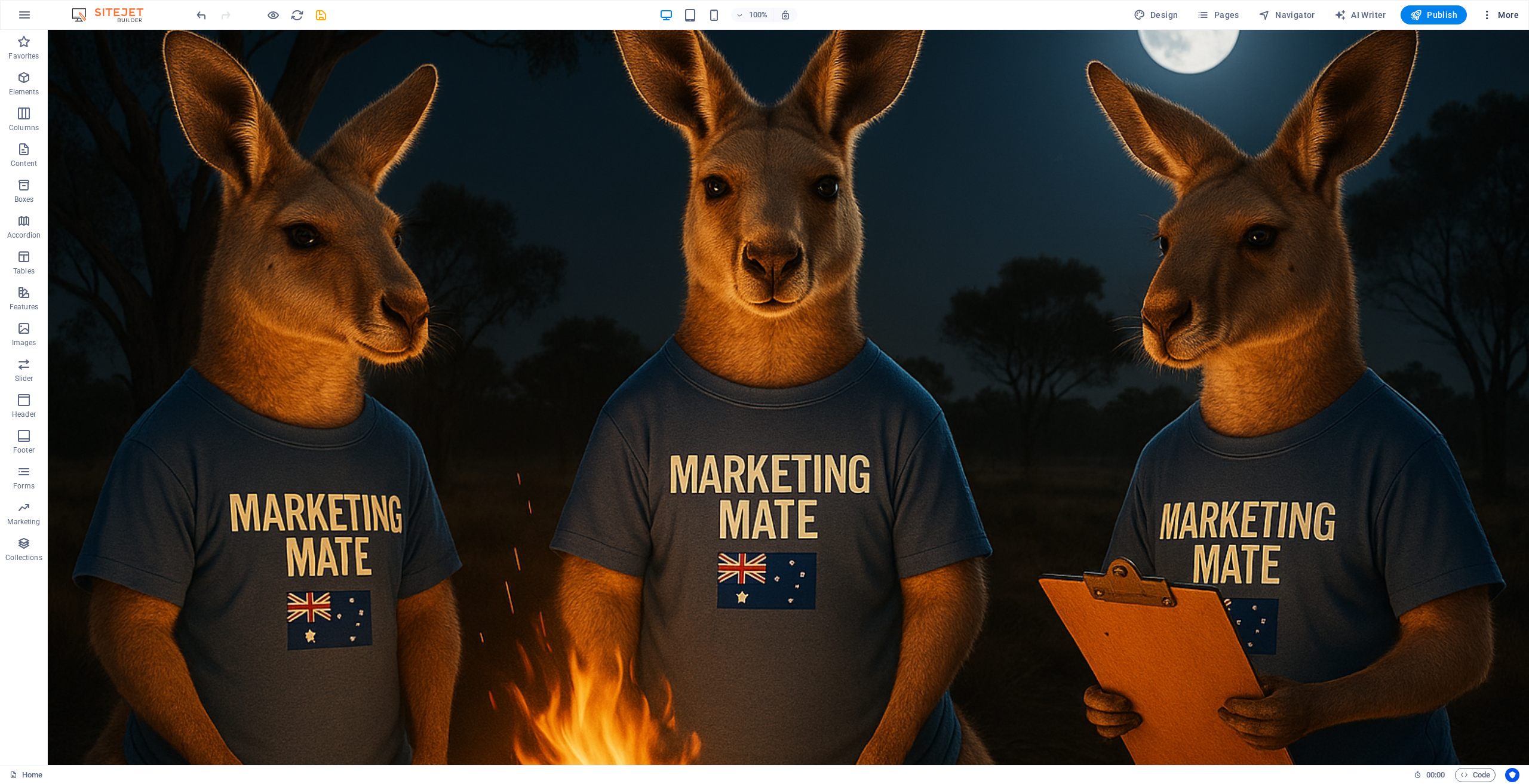
click at [1501, 19] on span "More" at bounding box center [1500, 15] width 37 height 12
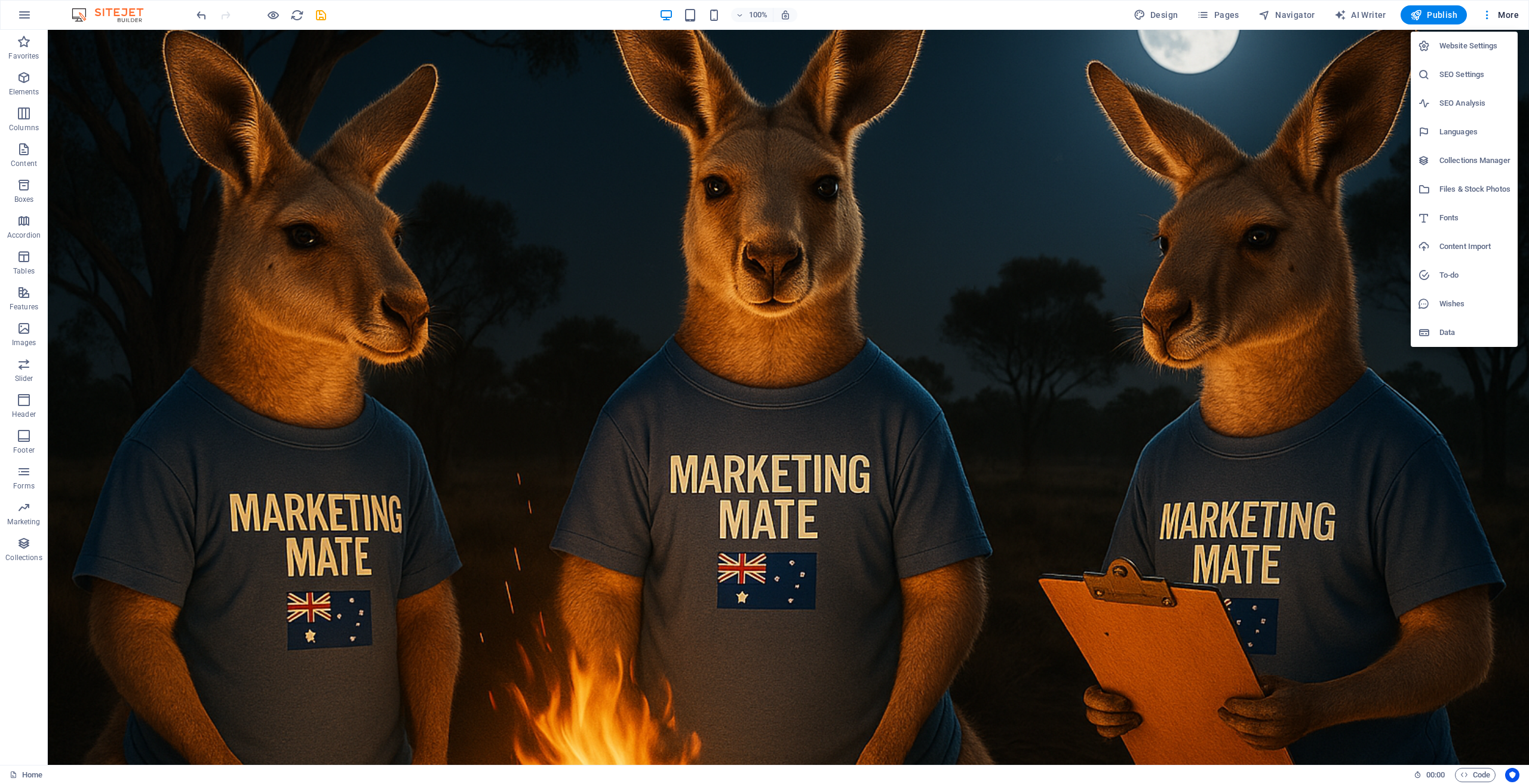
click at [126, 14] on div at bounding box center [764, 392] width 1529 height 784
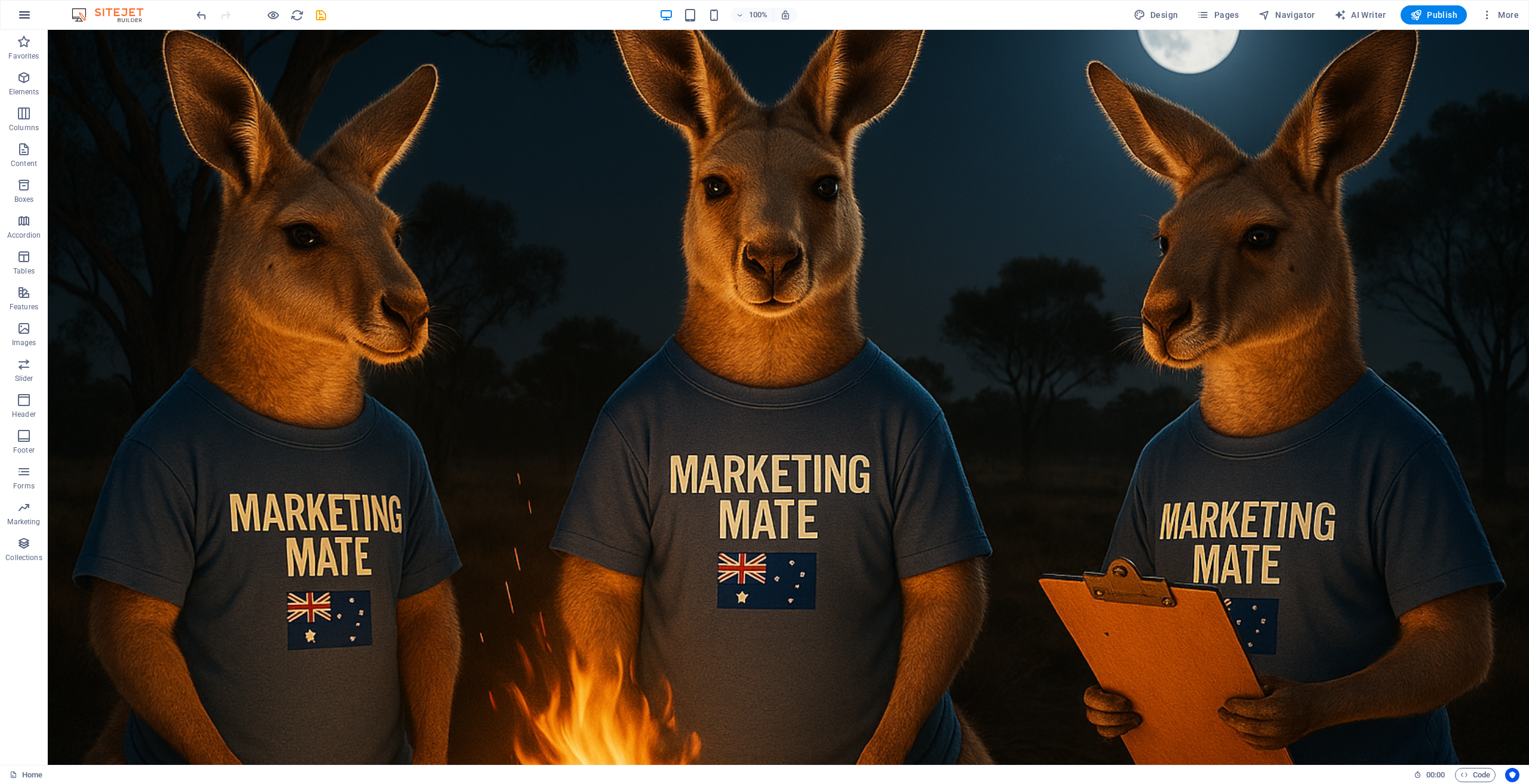
click at [26, 16] on icon "button" at bounding box center [24, 14] width 14 height 14
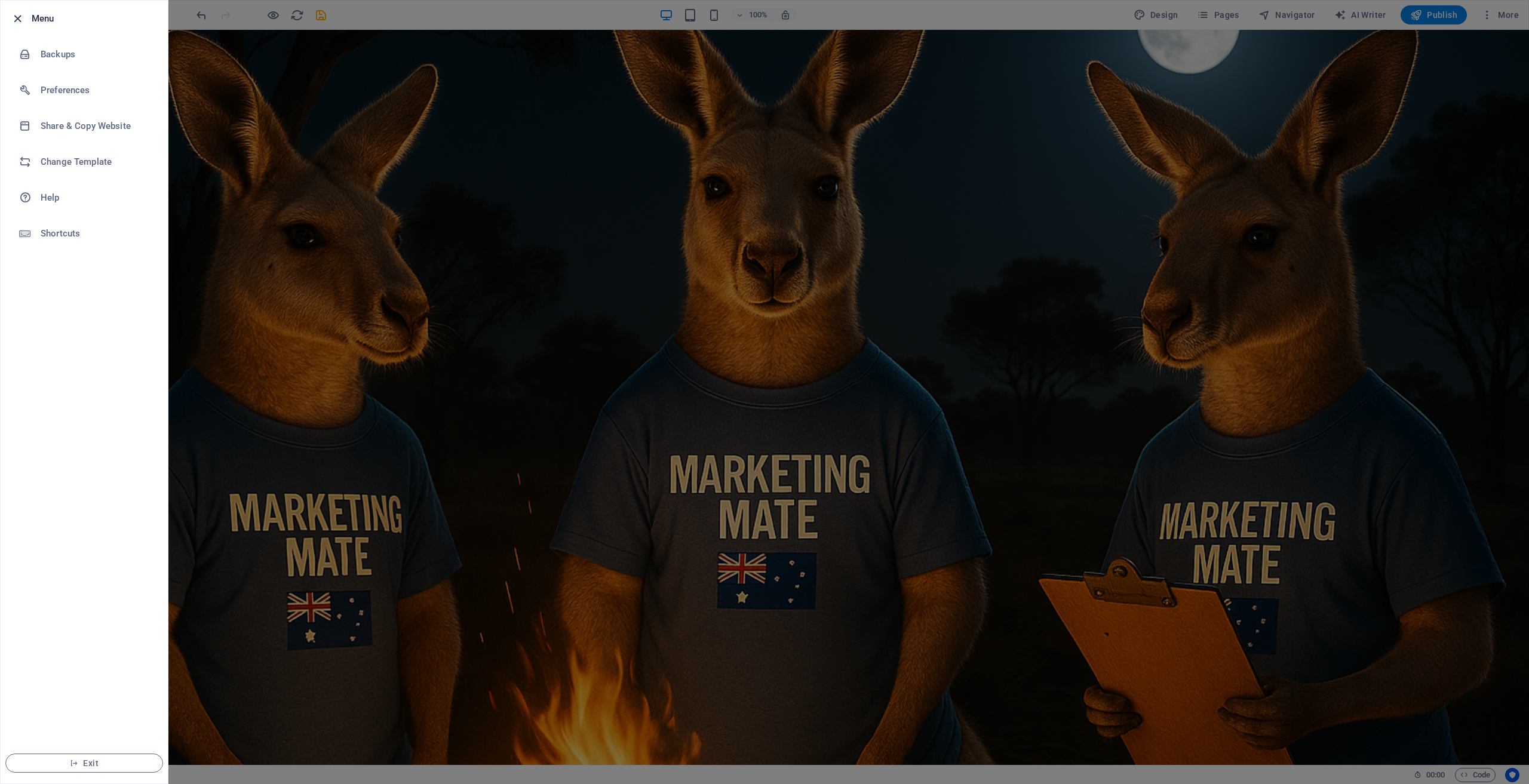
click at [19, 19] on icon "button" at bounding box center [18, 19] width 14 height 14
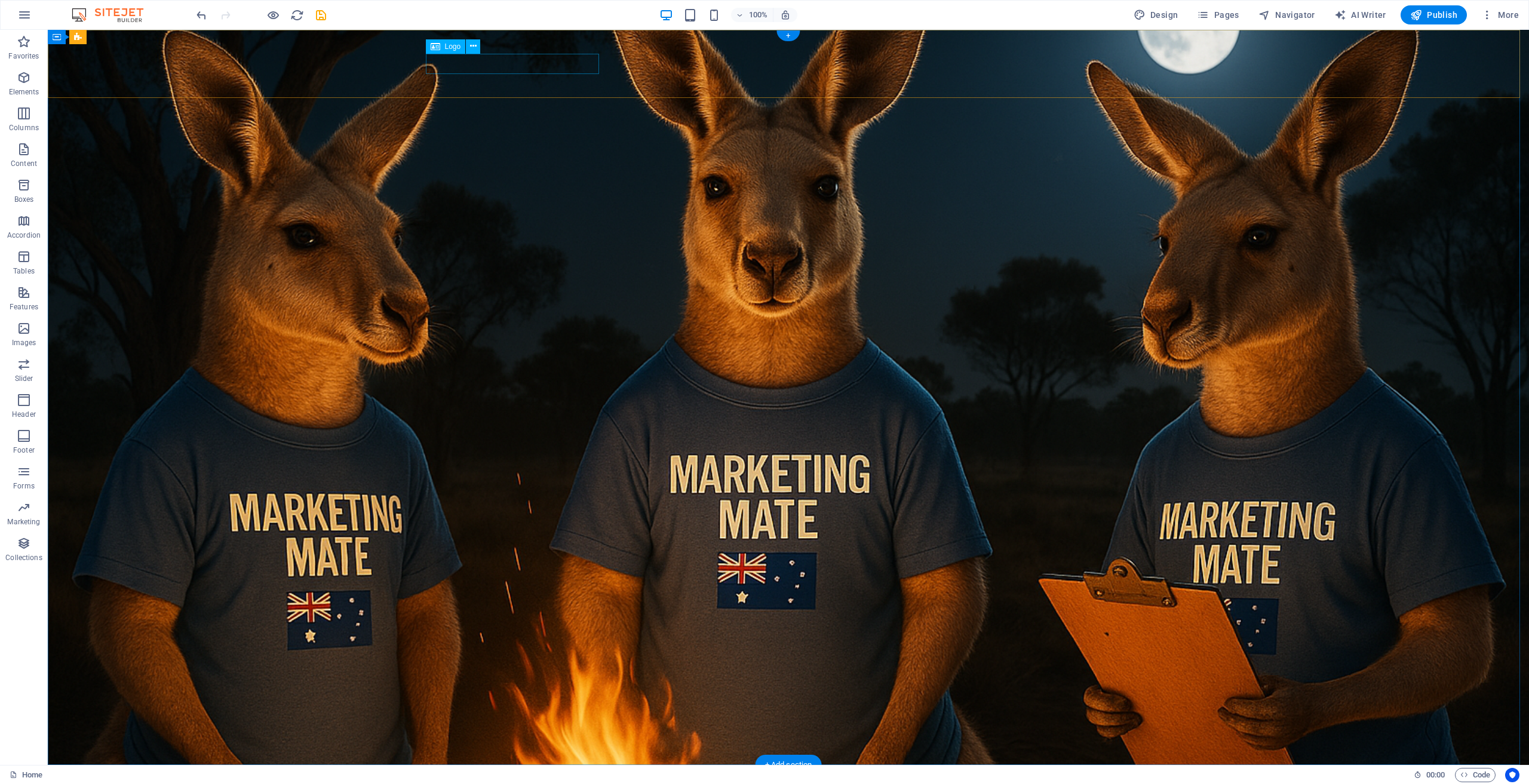
click at [507, 783] on div at bounding box center [788, 794] width 717 height 21
click at [474, 47] on icon at bounding box center [473, 46] width 7 height 12
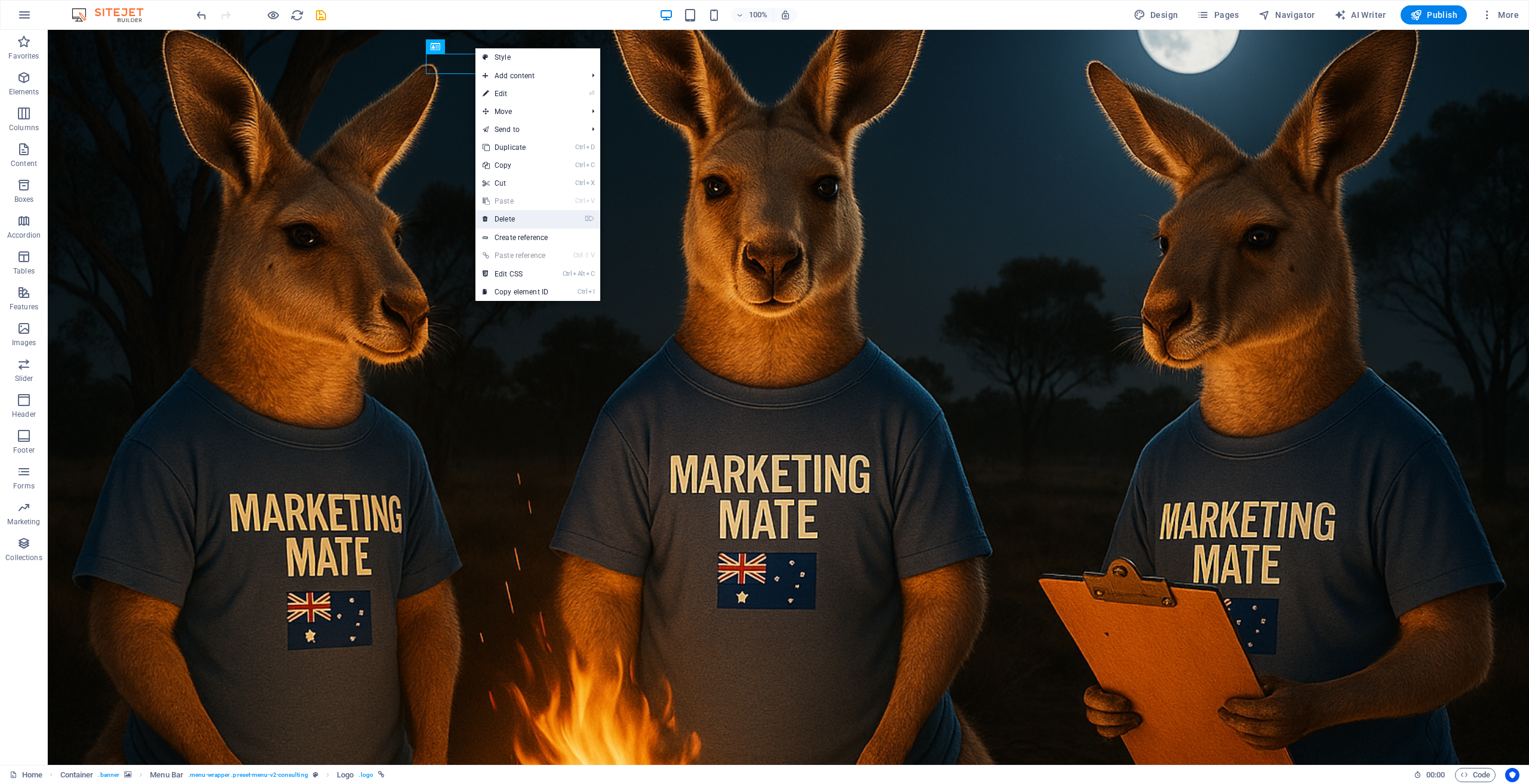
click at [536, 217] on link "⌦ Delete" at bounding box center [516, 219] width 80 height 18
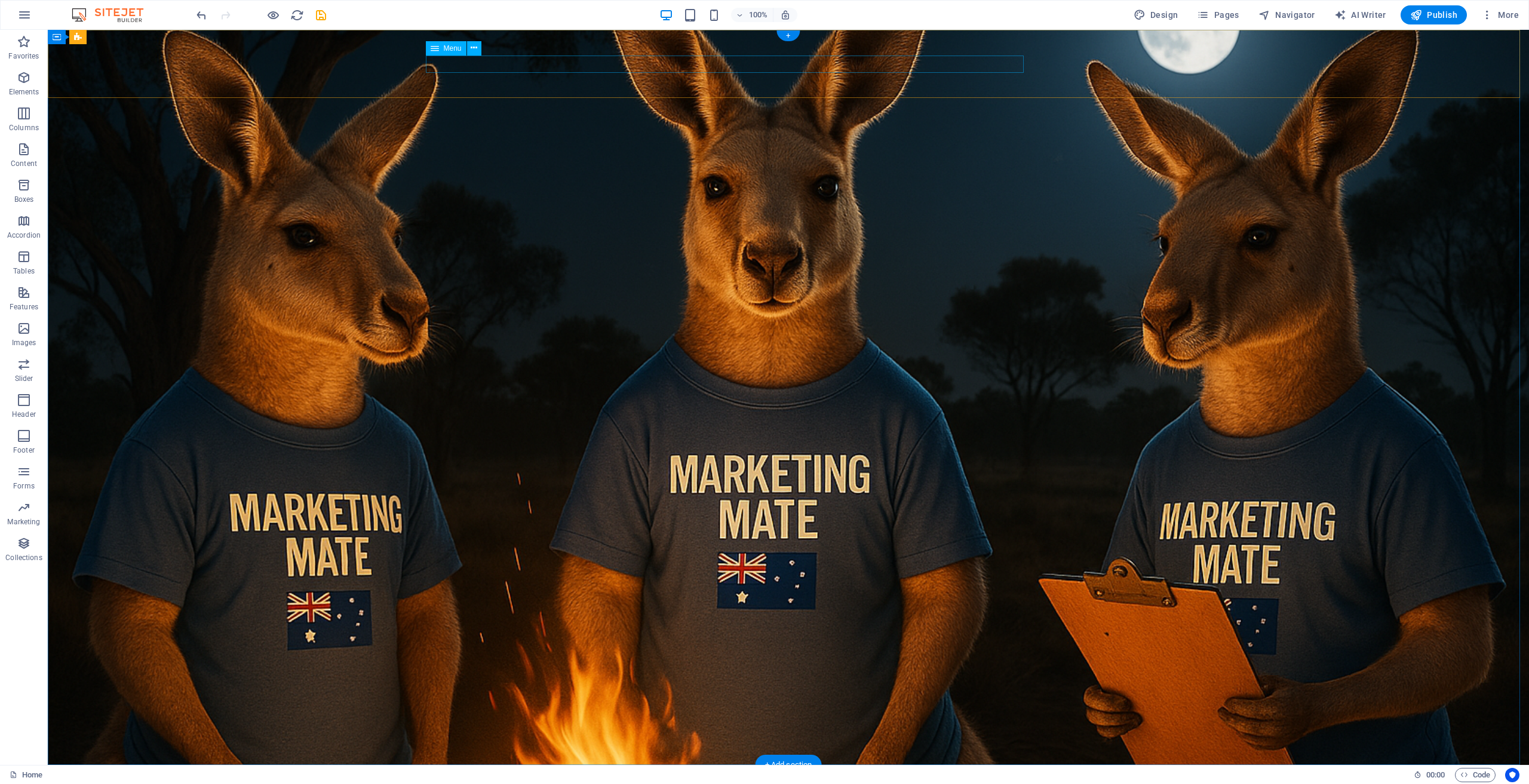
click at [810, 783] on nav "About Services Blog Contact" at bounding box center [788, 792] width 717 height 18
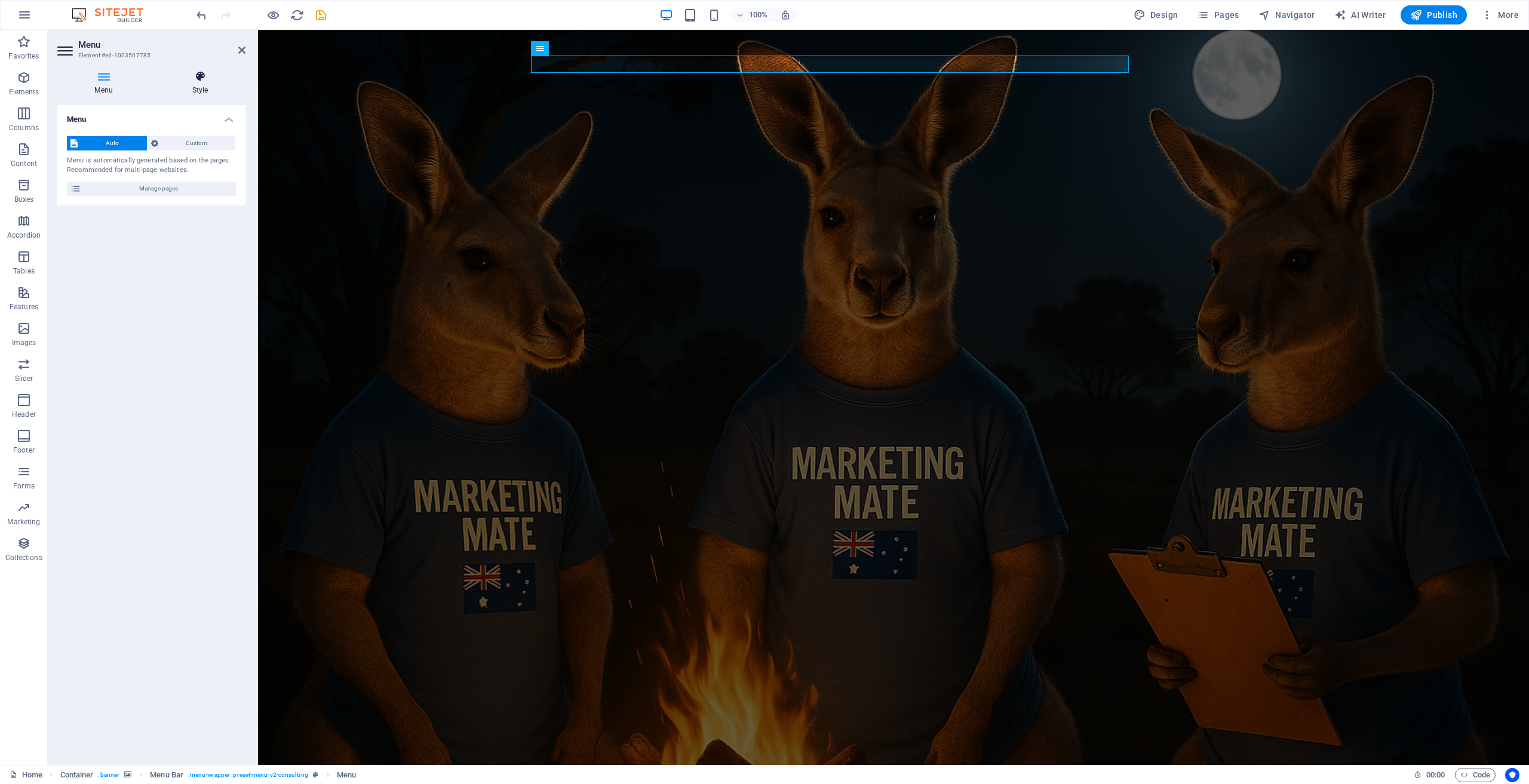
click at [201, 79] on icon at bounding box center [200, 76] width 91 height 12
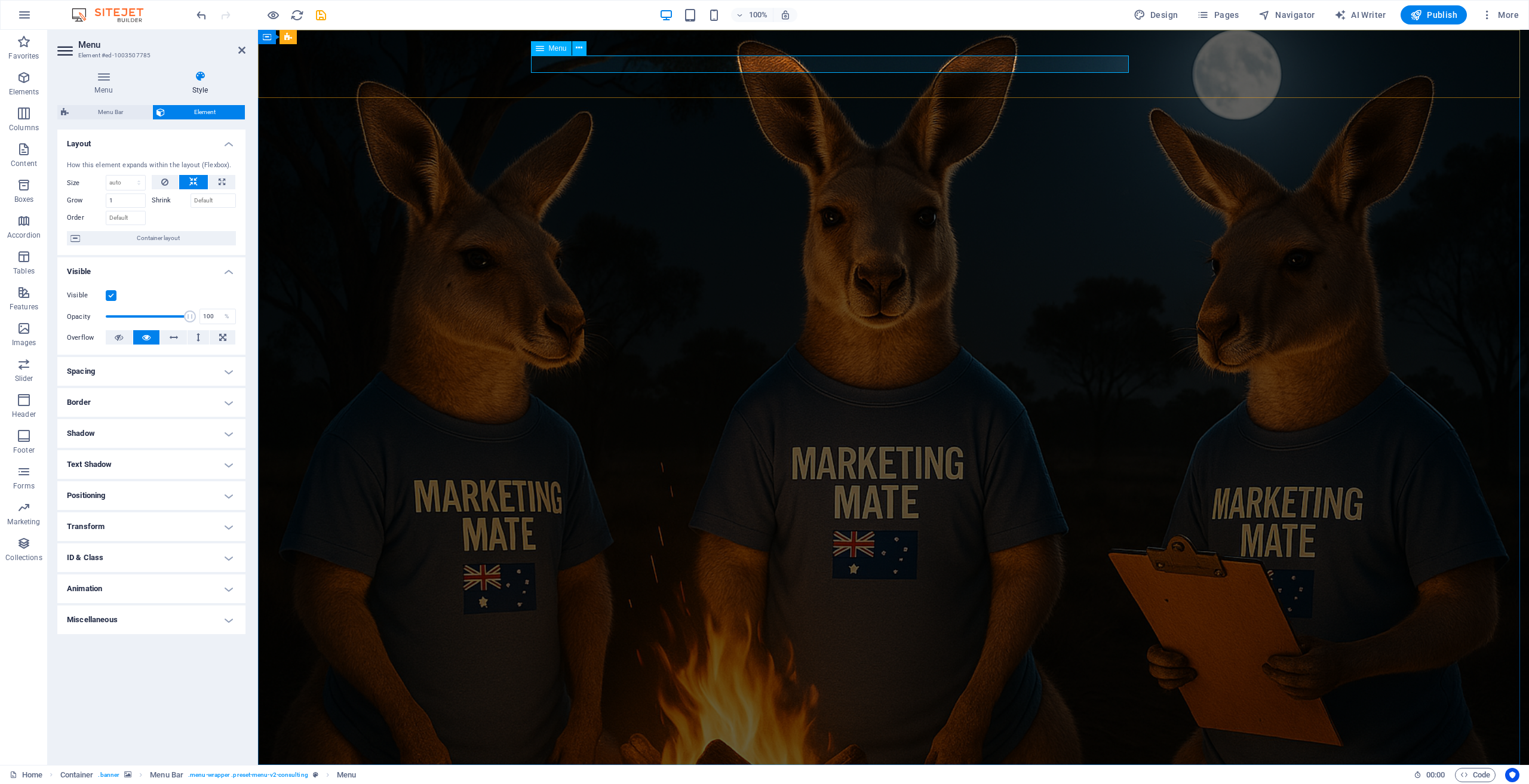
click at [914, 783] on nav "About Services Blog Contact" at bounding box center [893, 792] width 717 height 18
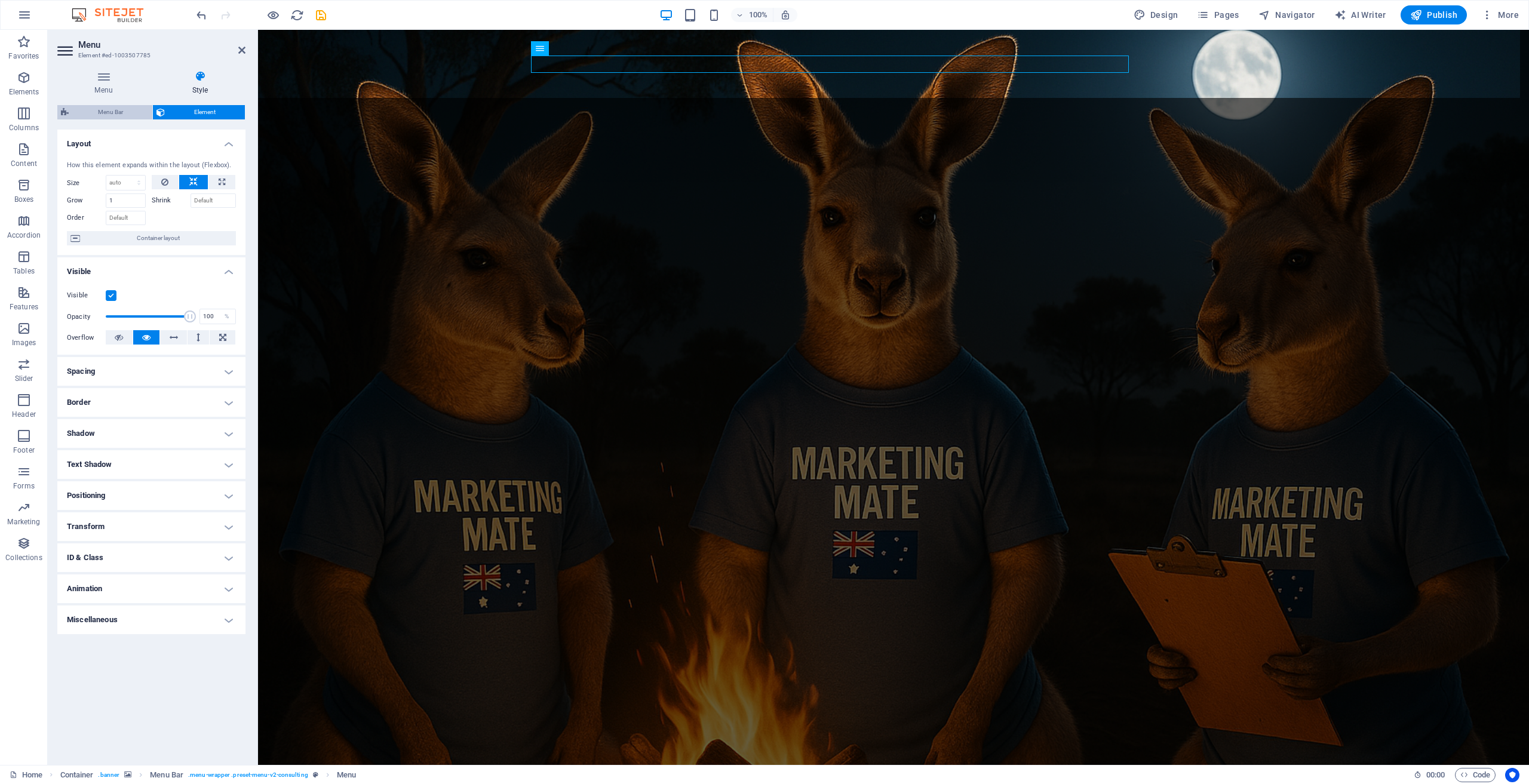
click at [115, 113] on span "Menu Bar" at bounding box center [110, 111] width 77 height 14
select select "rem"
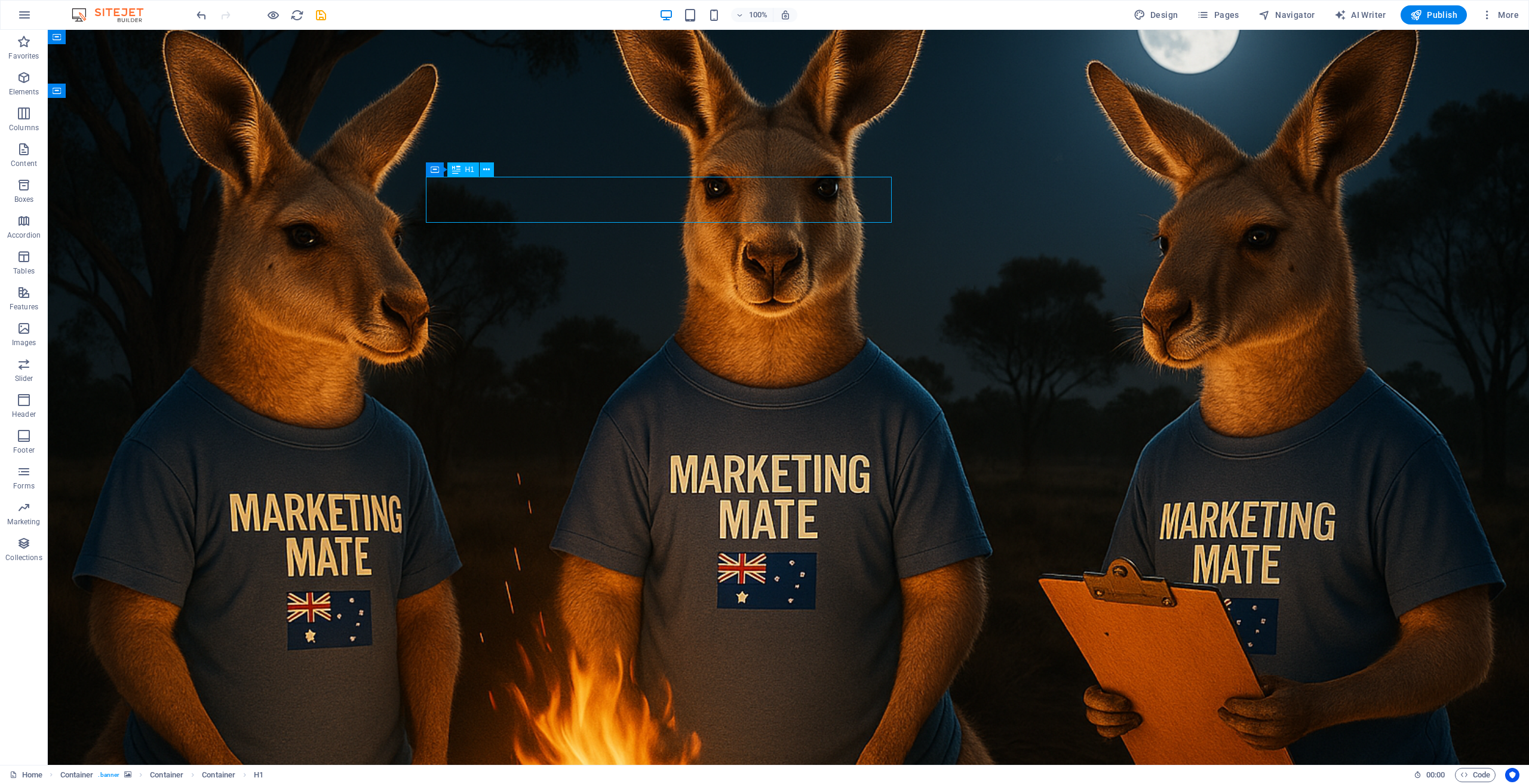
click at [487, 171] on icon at bounding box center [486, 169] width 7 height 12
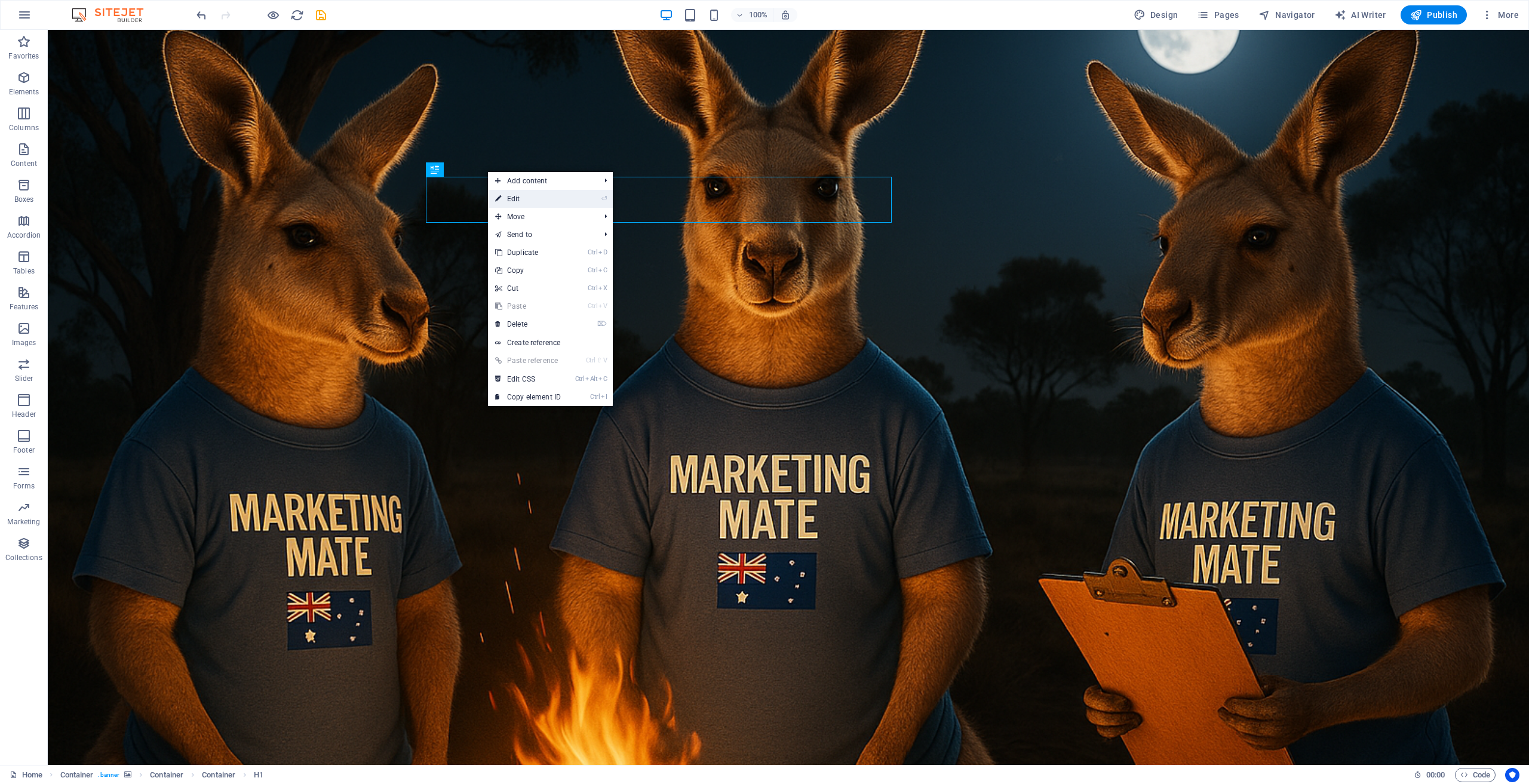
click at [514, 199] on link "⏎ Edit" at bounding box center [528, 198] width 80 height 18
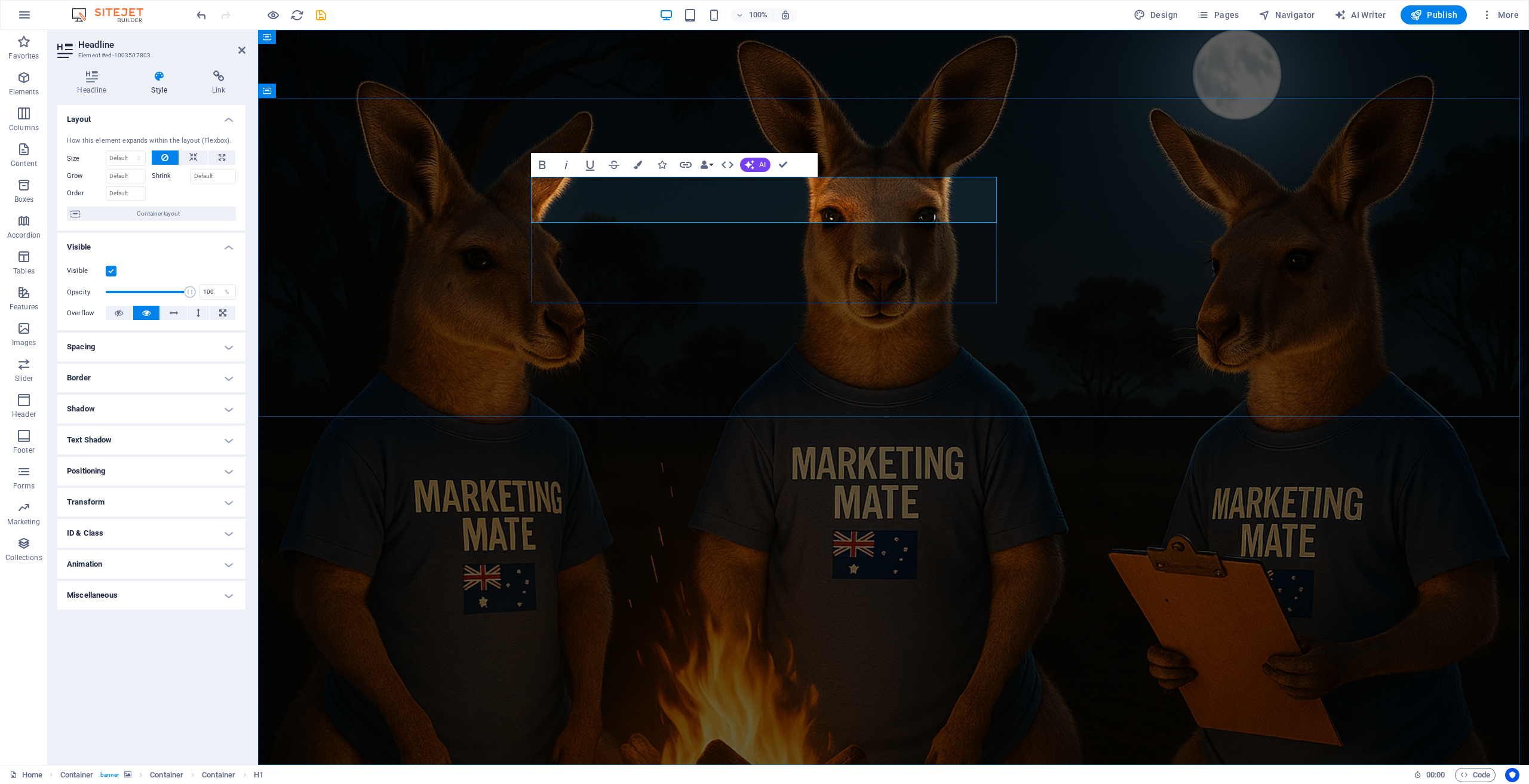
drag, startPoint x: 569, startPoint y: 199, endPoint x: 539, endPoint y: 201, distance: 30.1
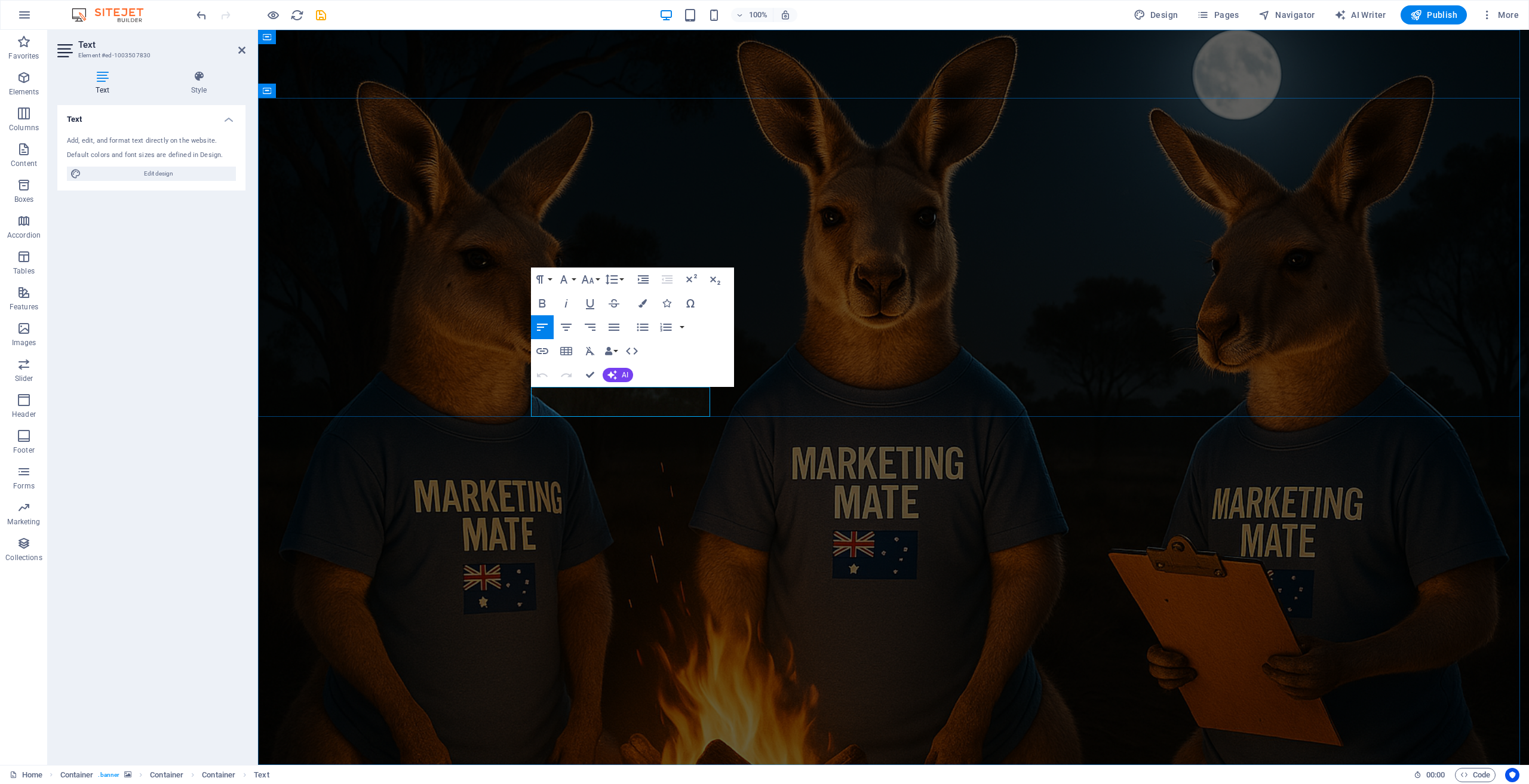
drag, startPoint x: 673, startPoint y: 407, endPoint x: 542, endPoint y: 399, distance: 131.2
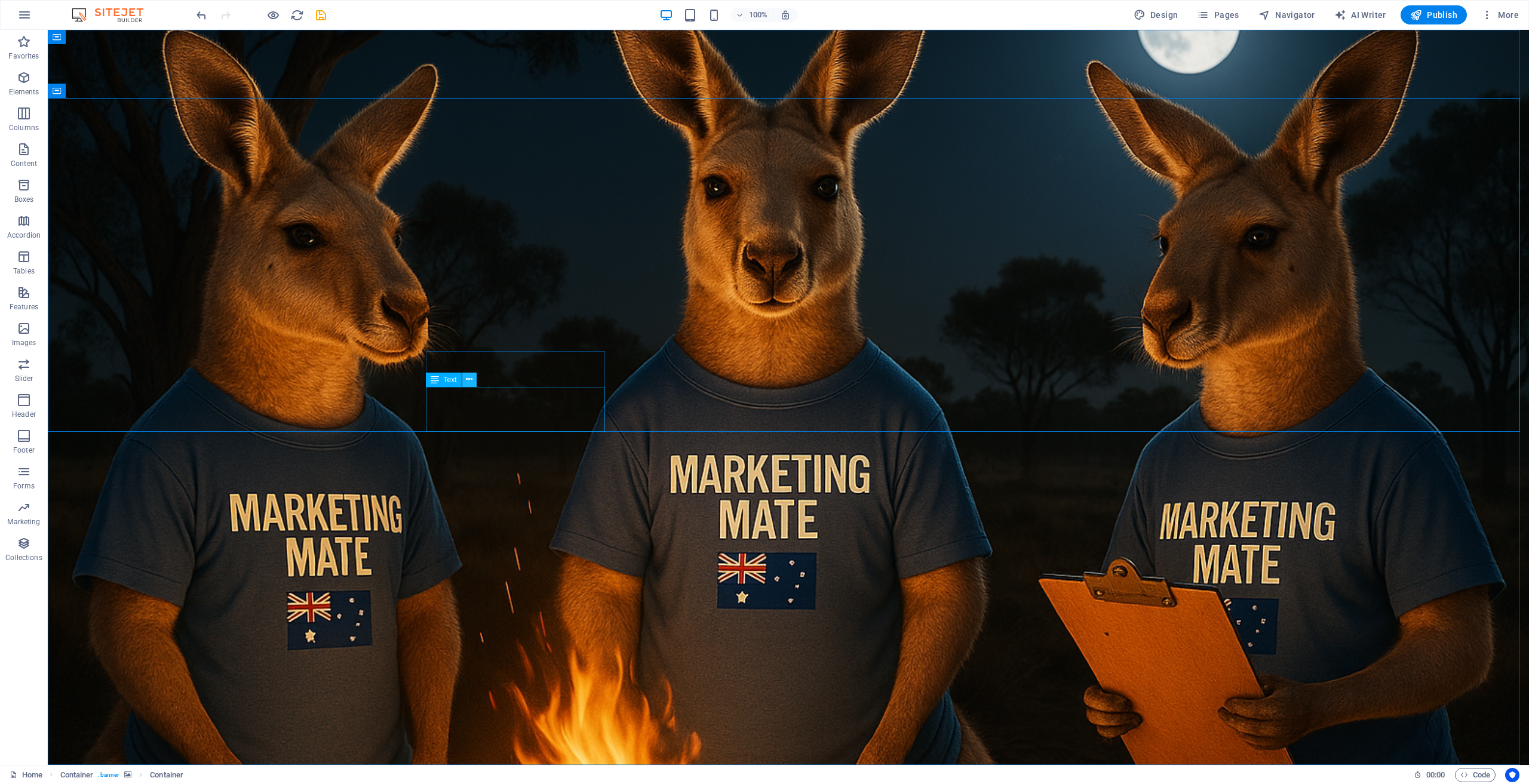
click at [467, 379] on icon at bounding box center [468, 378] width 7 height 12
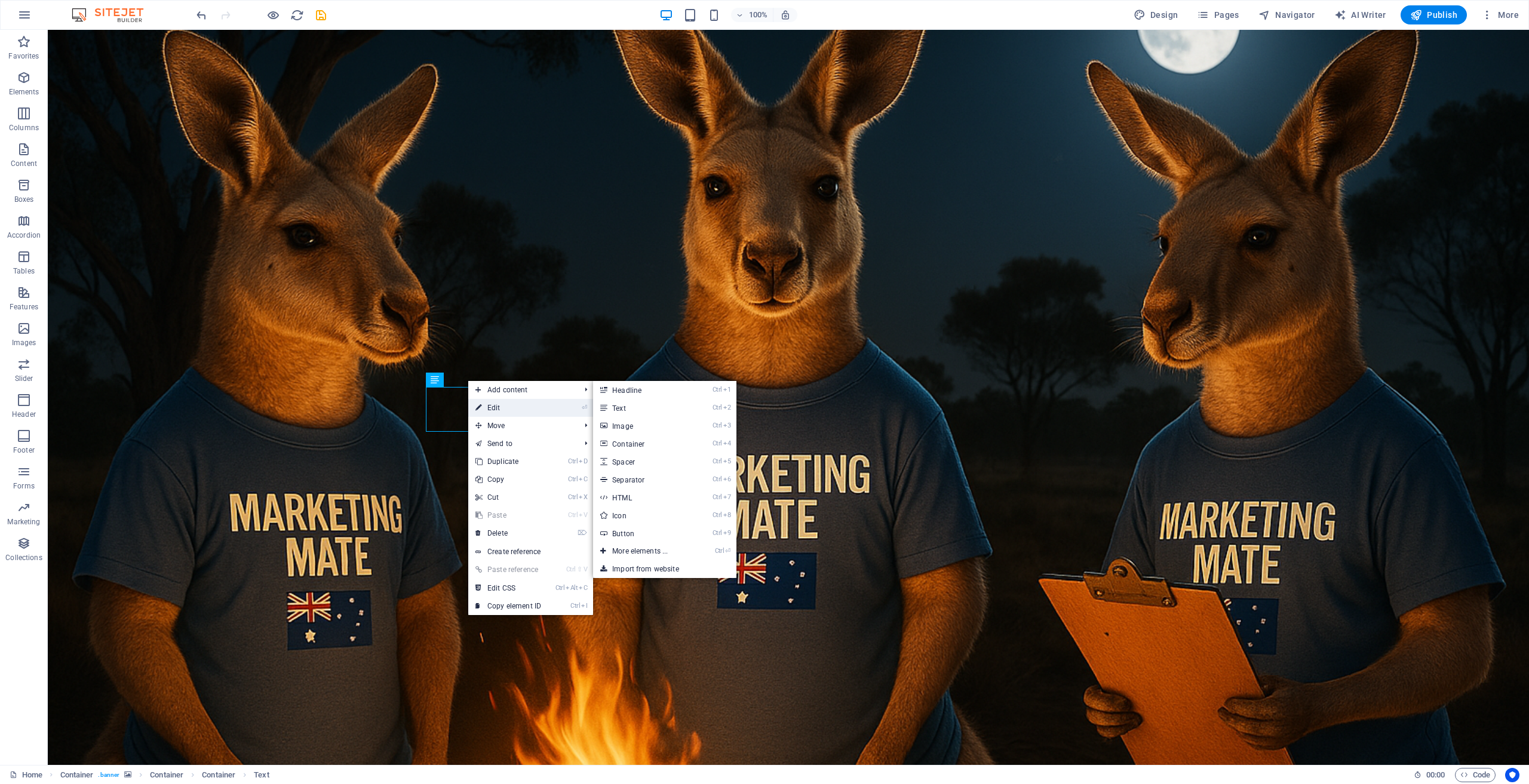
click at [516, 409] on link "⏎ Edit" at bounding box center [508, 407] width 80 height 18
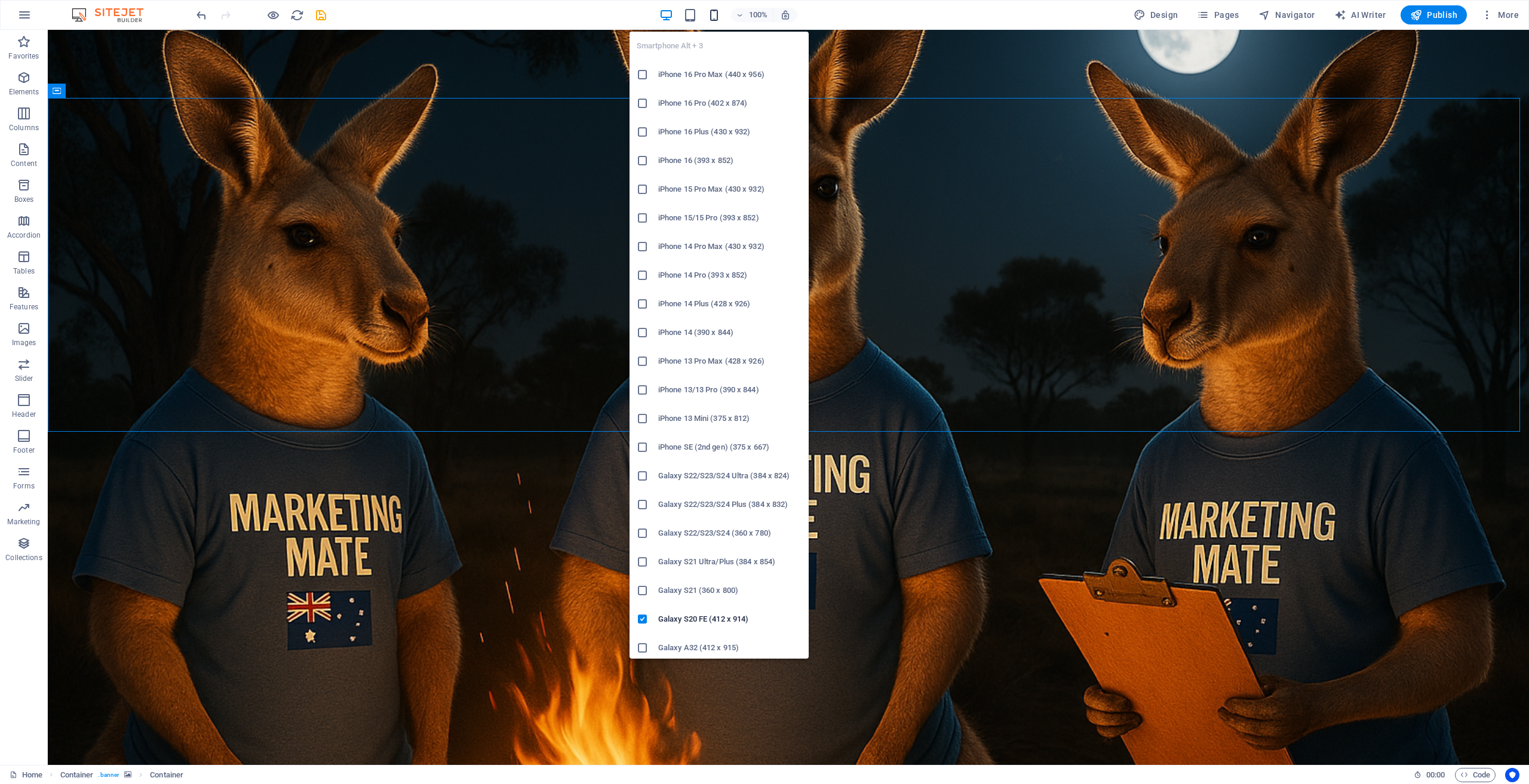
click at [716, 15] on icon "button" at bounding box center [714, 15] width 14 height 14
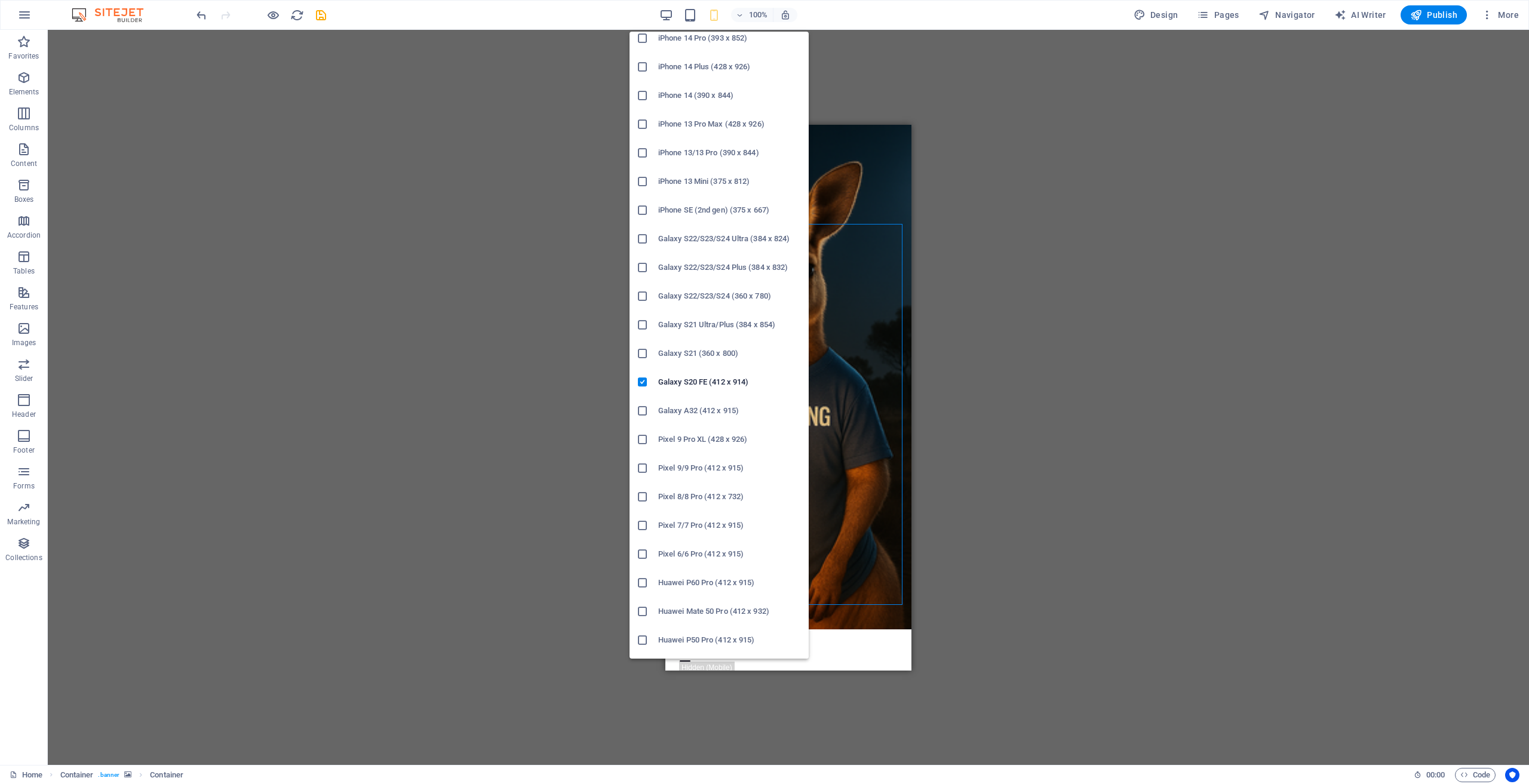
scroll to position [239, 0]
click at [693, 409] on h6 "Galaxy A32 (412 x 915)" at bounding box center [729, 408] width 143 height 14
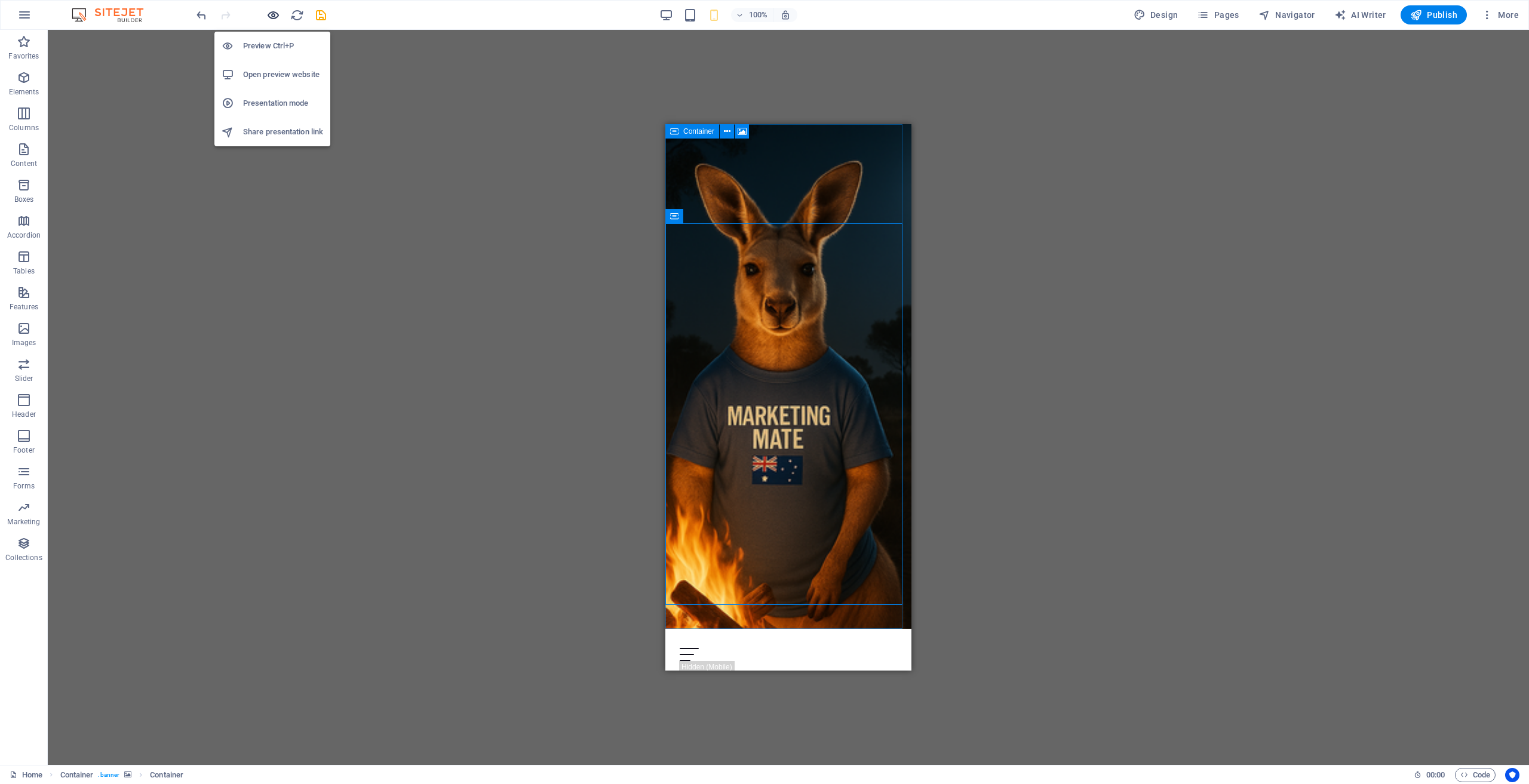
click at [269, 16] on icon "button" at bounding box center [273, 15] width 14 height 14
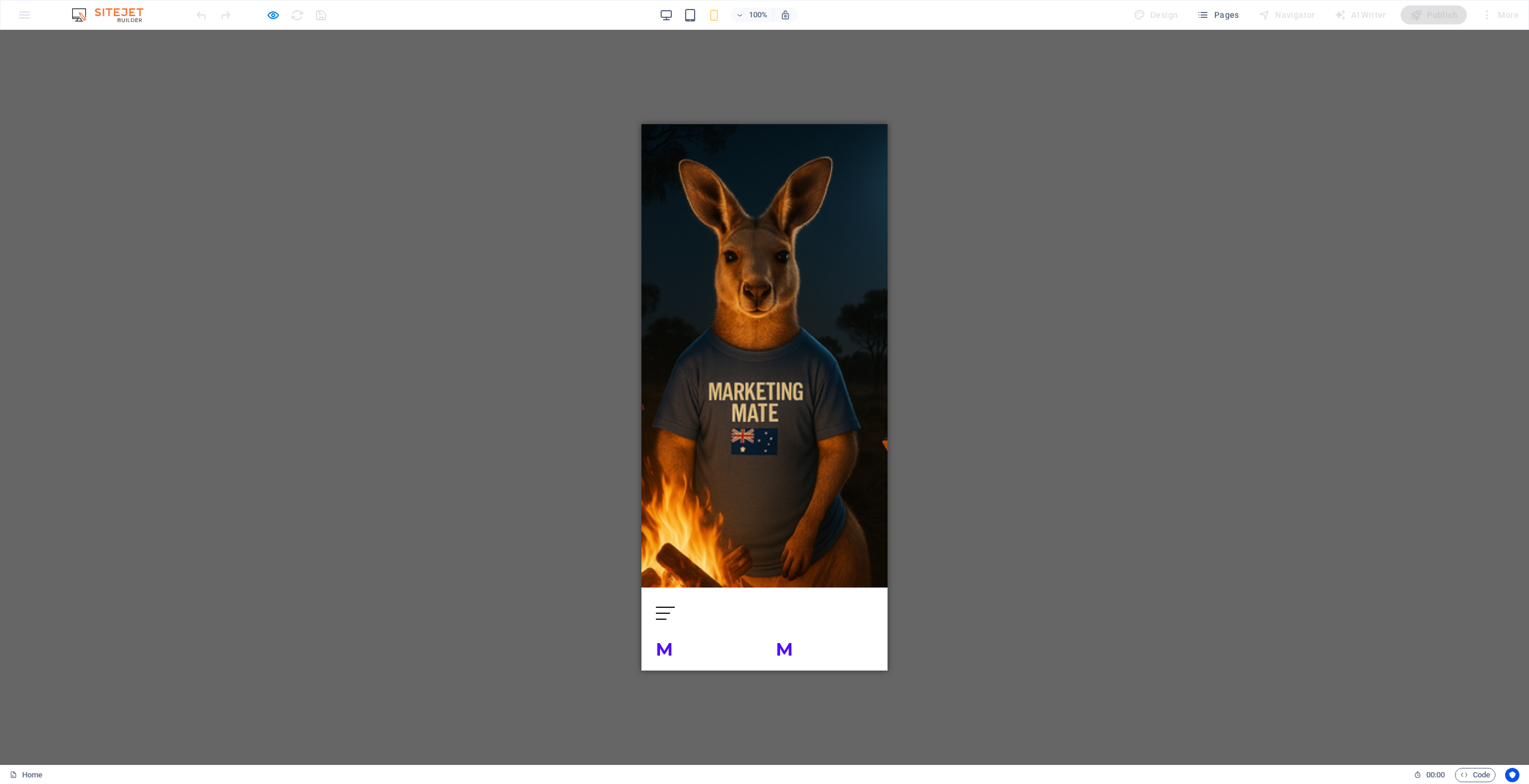
scroll to position [0, 0]
click at [25, 14] on div "100% Design Pages Navigator AI Writer Publish More" at bounding box center [764, 15] width 1528 height 29
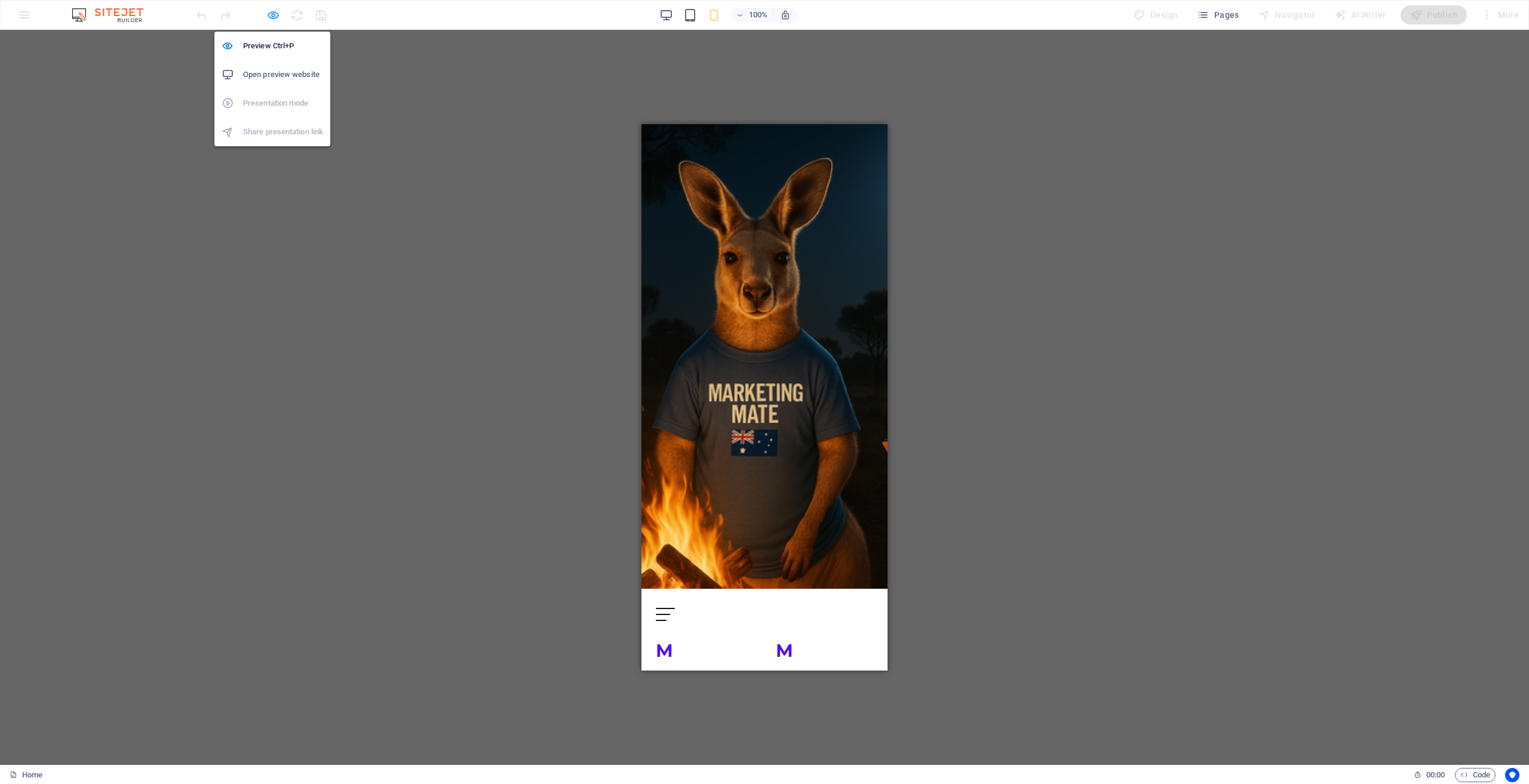
click at [272, 16] on icon "button" at bounding box center [273, 15] width 14 height 14
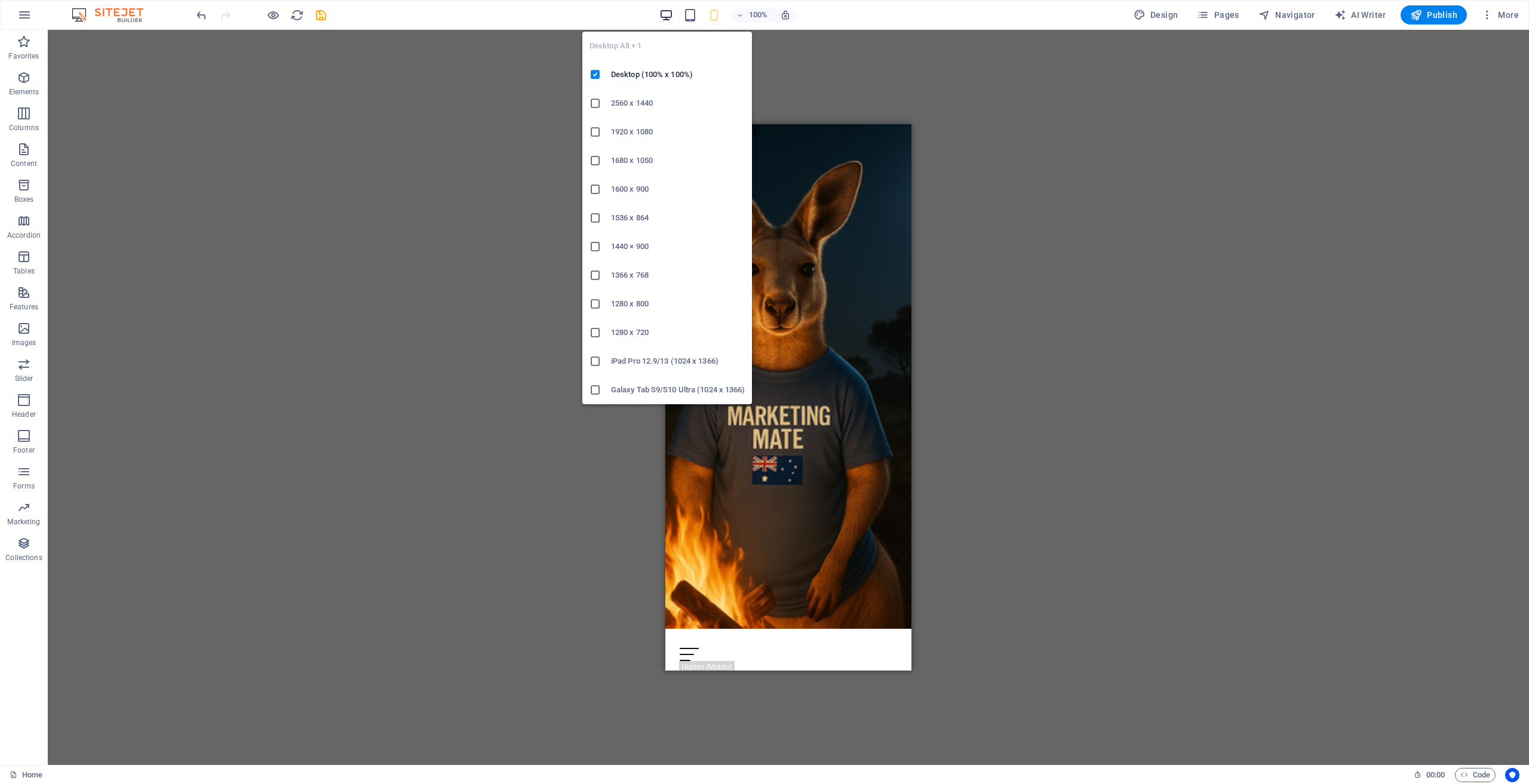
click at [668, 13] on icon "button" at bounding box center [666, 15] width 14 height 14
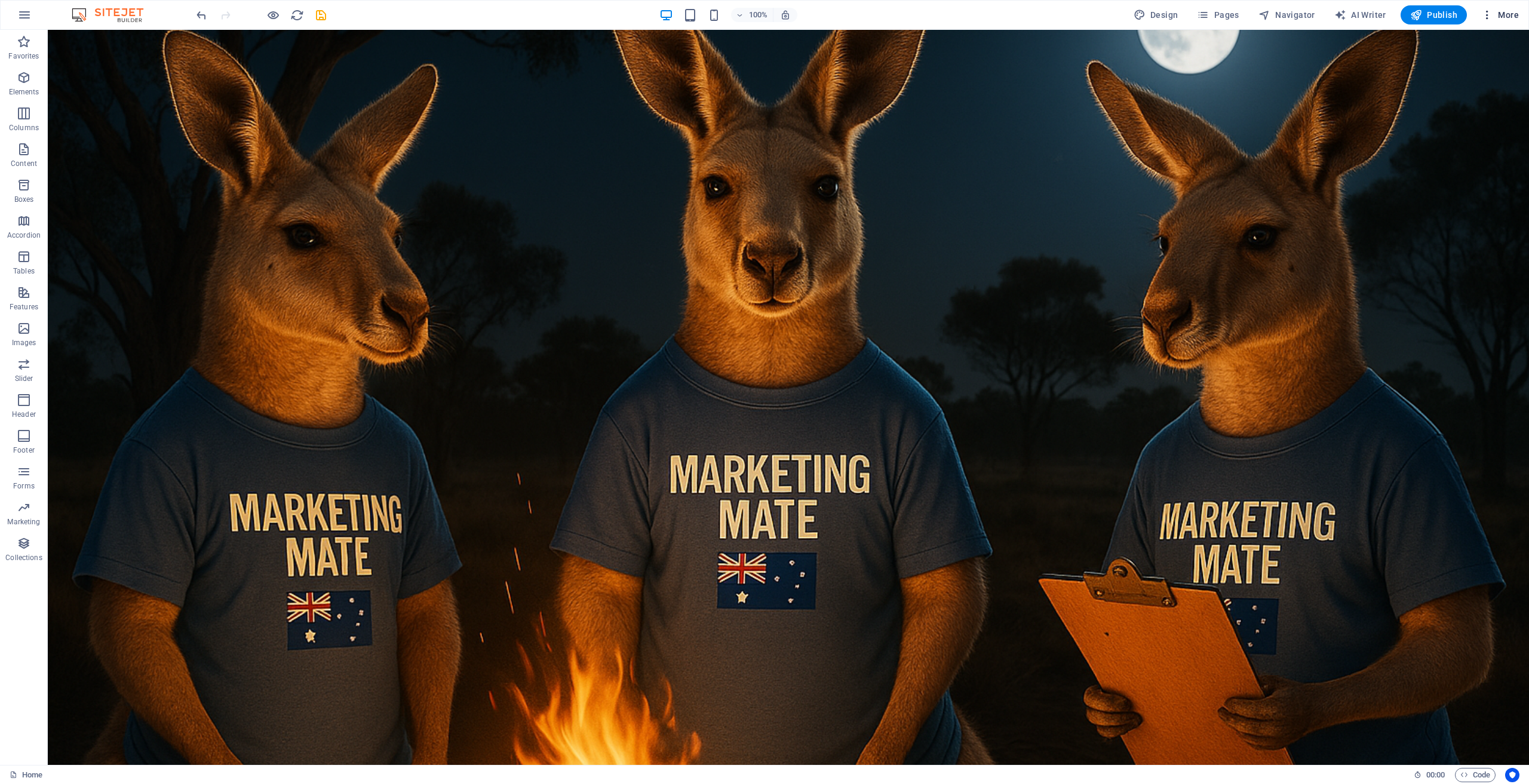
click at [1508, 17] on span "More" at bounding box center [1500, 15] width 37 height 12
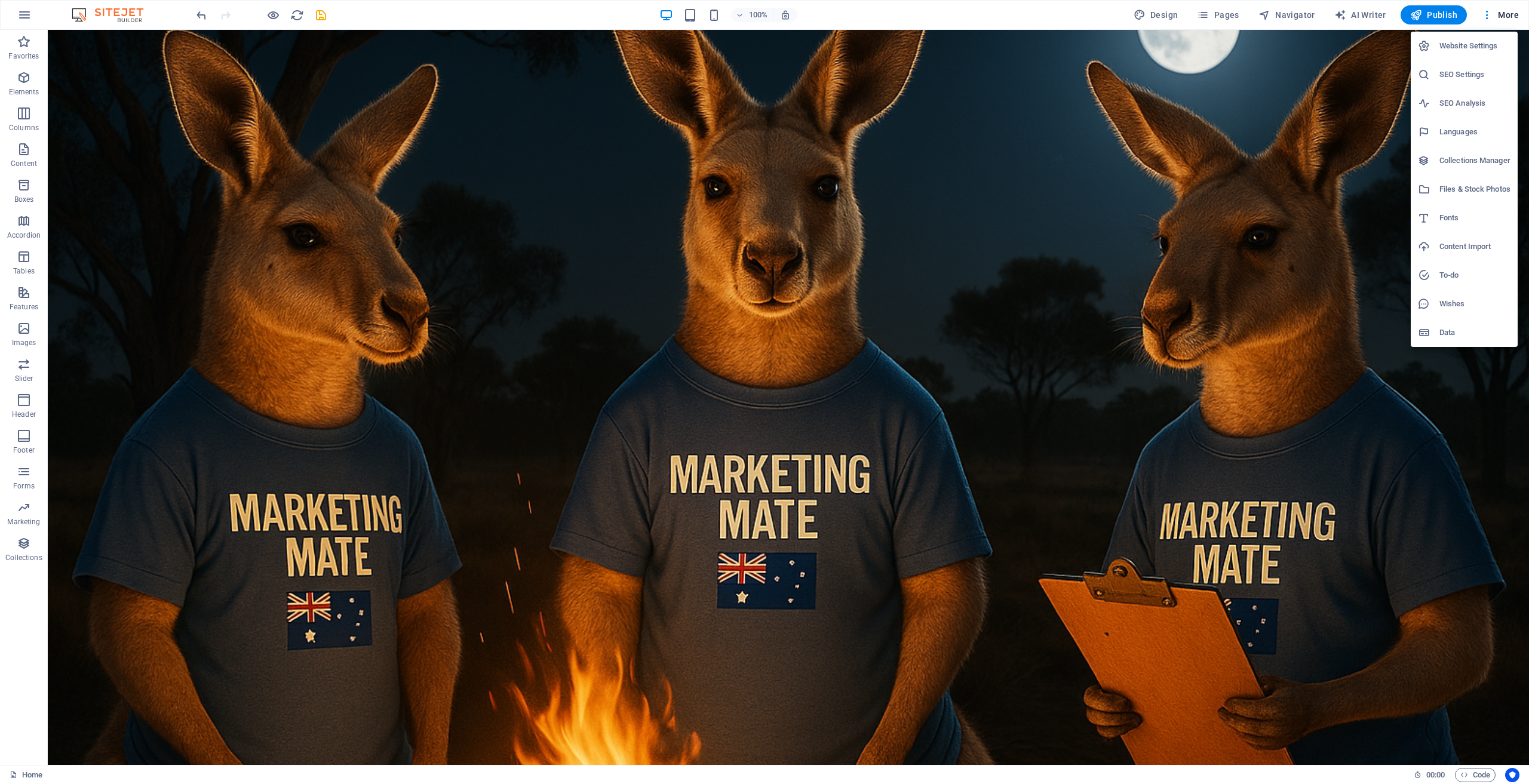
click at [27, 14] on div at bounding box center [764, 392] width 1529 height 784
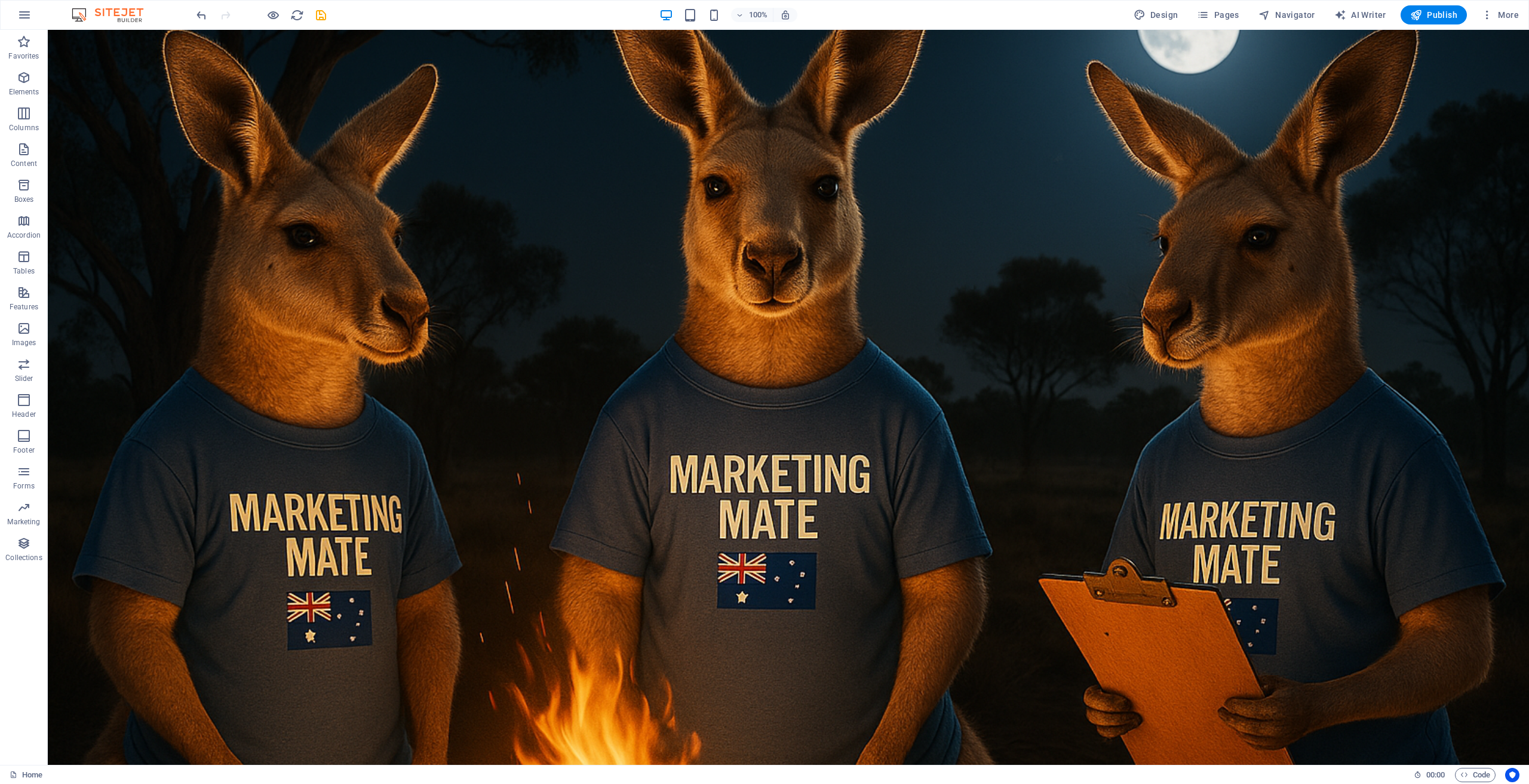
click at [21, 14] on icon "button" at bounding box center [24, 14] width 14 height 14
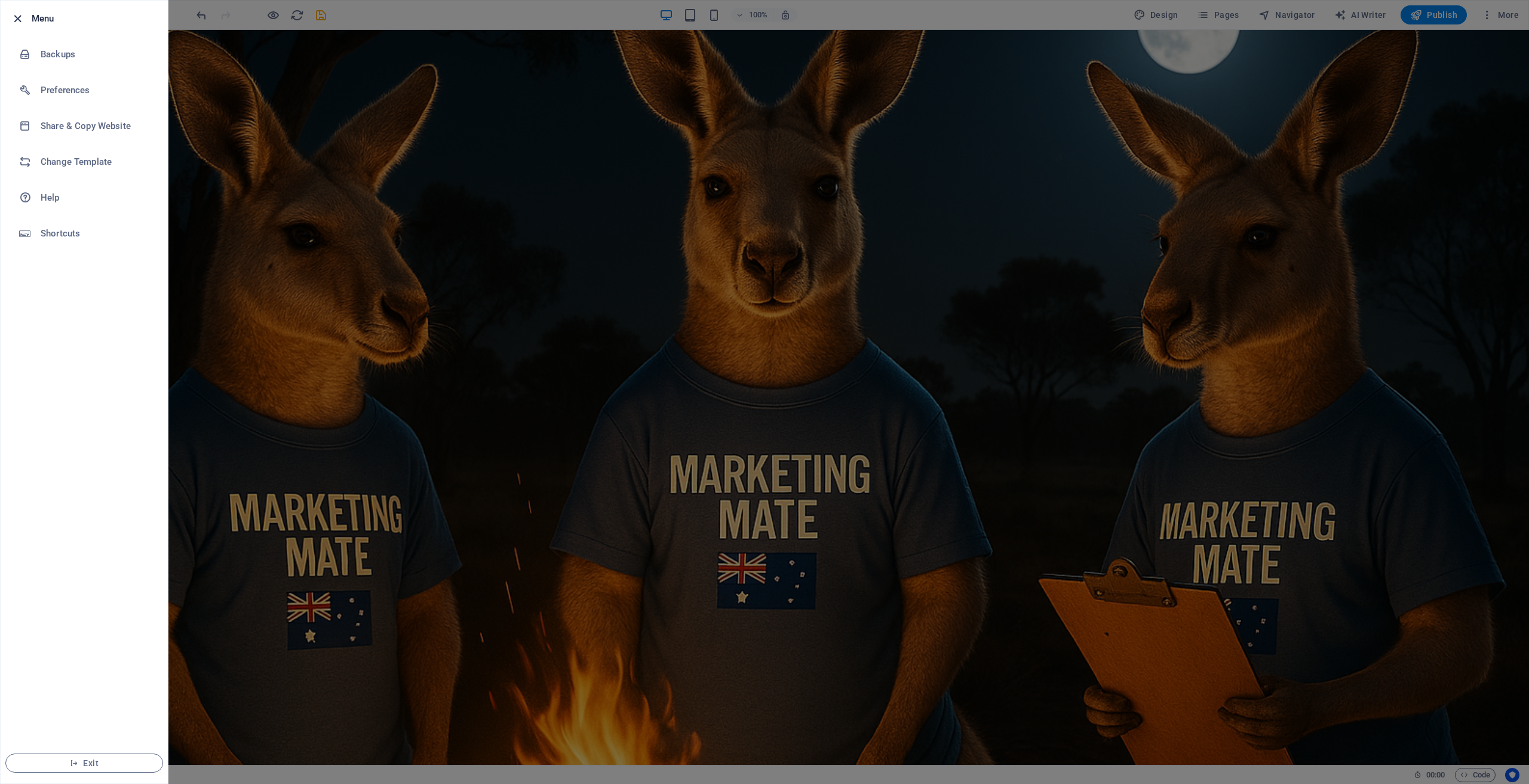
click at [11, 16] on icon "button" at bounding box center [18, 19] width 14 height 14
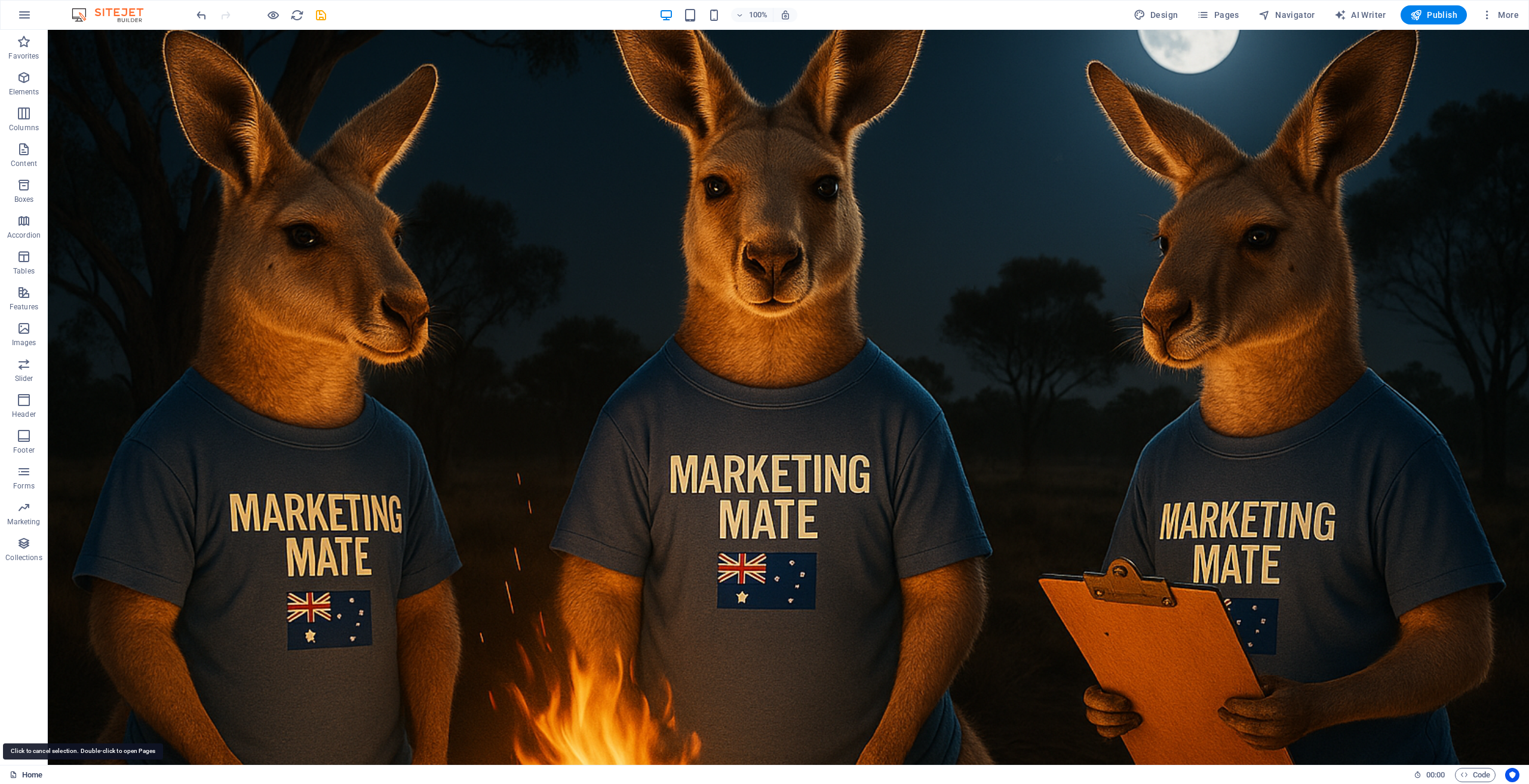
click at [22, 775] on link "Home" at bounding box center [25, 775] width 33 height 14
click at [320, 14] on icon "save" at bounding box center [321, 15] width 14 height 14
click at [1167, 12] on span "Design" at bounding box center [1156, 15] width 45 height 12
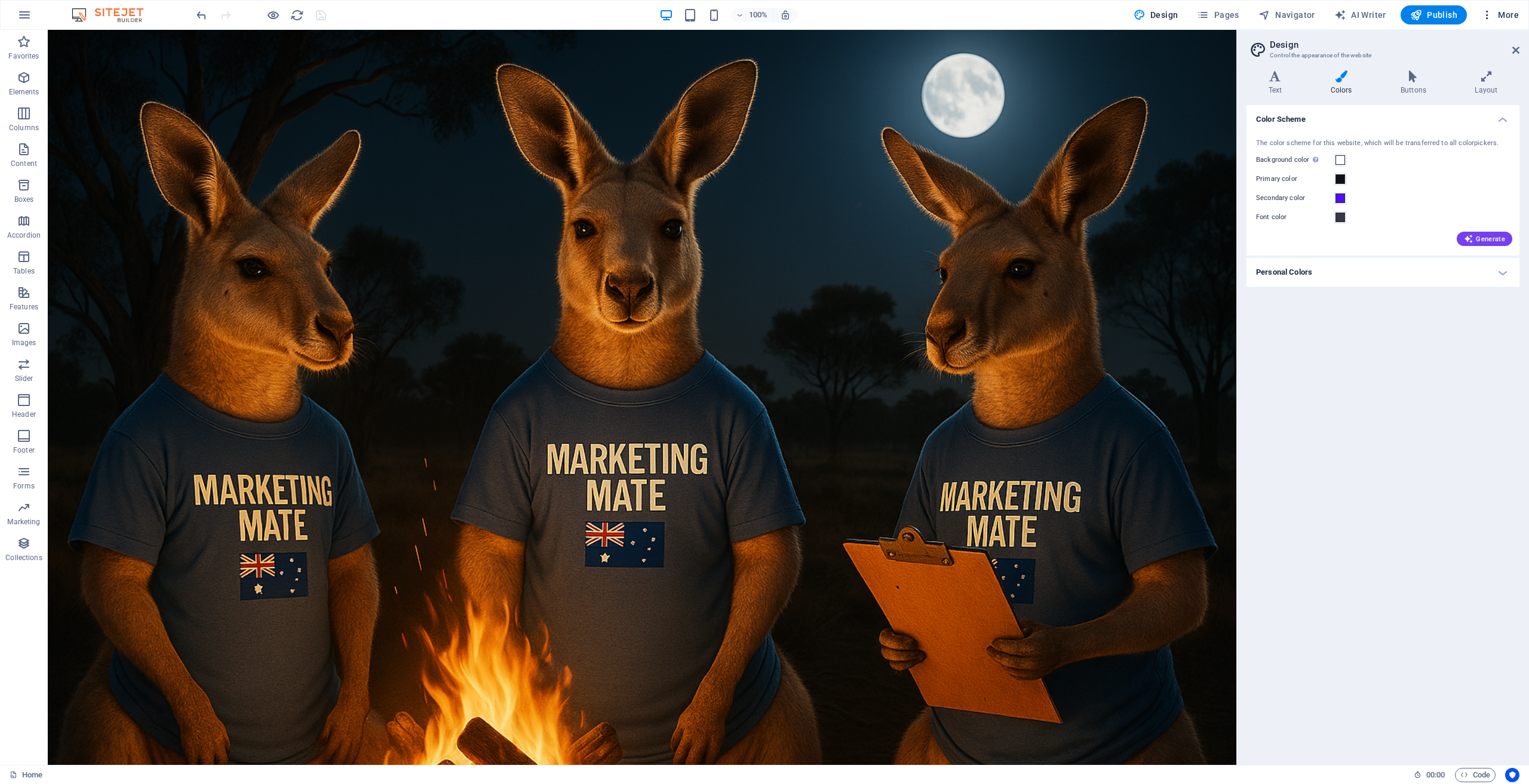
click at [1493, 10] on span "More" at bounding box center [1500, 15] width 37 height 12
click at [125, 14] on div at bounding box center [764, 392] width 1529 height 784
